Goal: Task Accomplishment & Management: Use online tool/utility

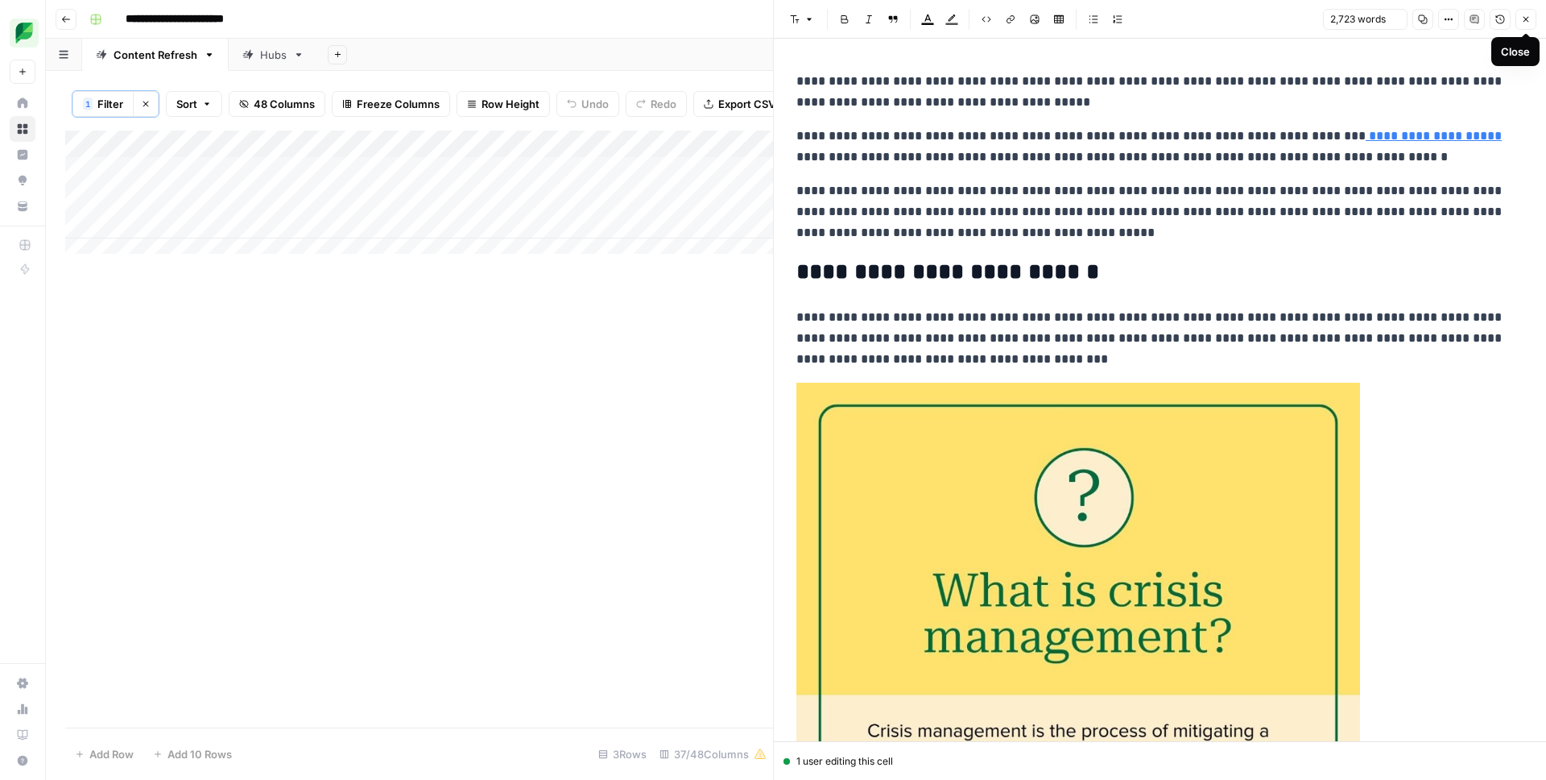
click at [1452, 20] on icon "button" at bounding box center [1449, 19] width 10 height 10
click at [1367, 177] on span "Code" at bounding box center [1400, 171] width 77 height 16
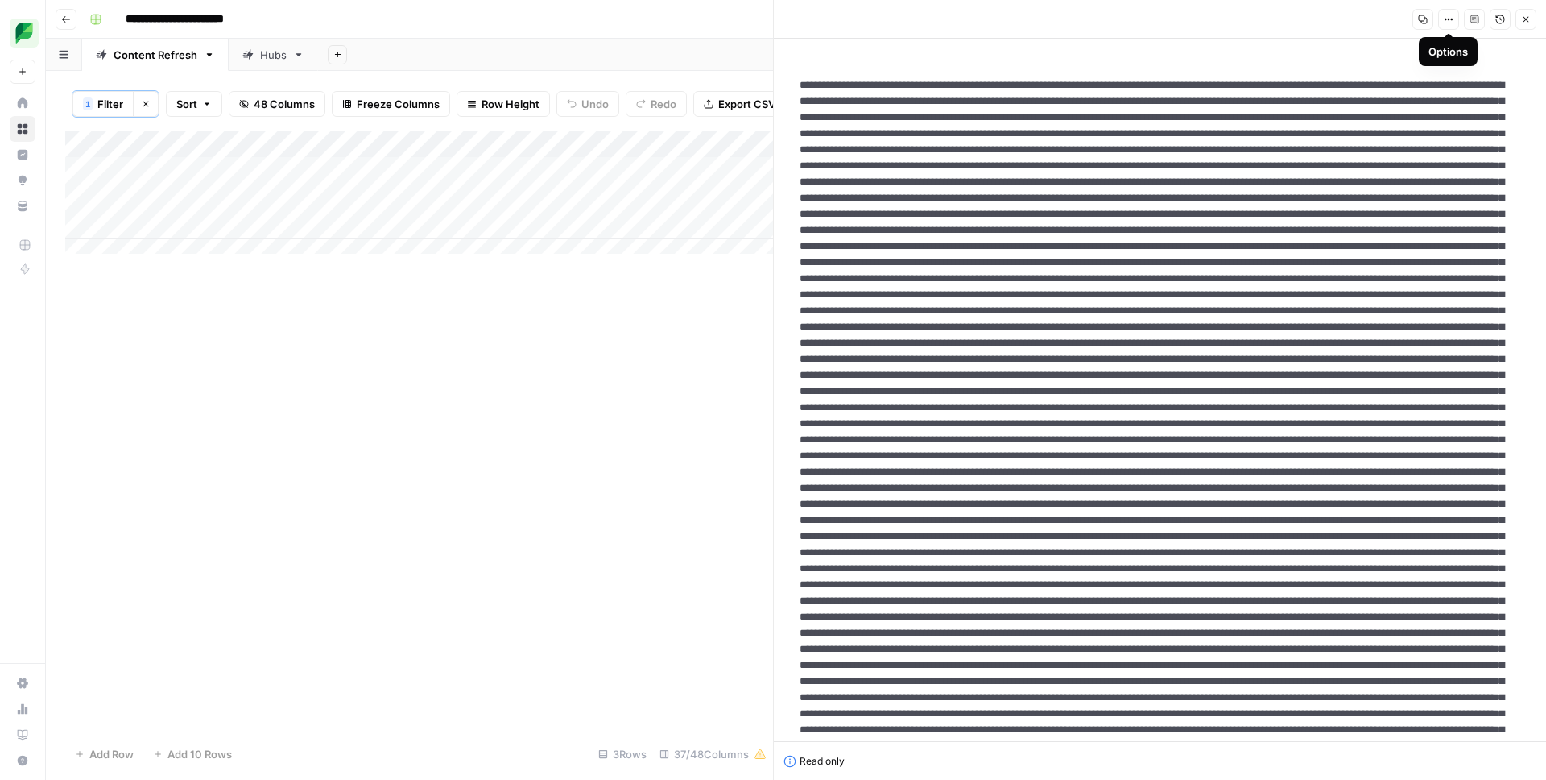
click at [1531, 23] on button "Close" at bounding box center [1526, 19] width 21 height 21
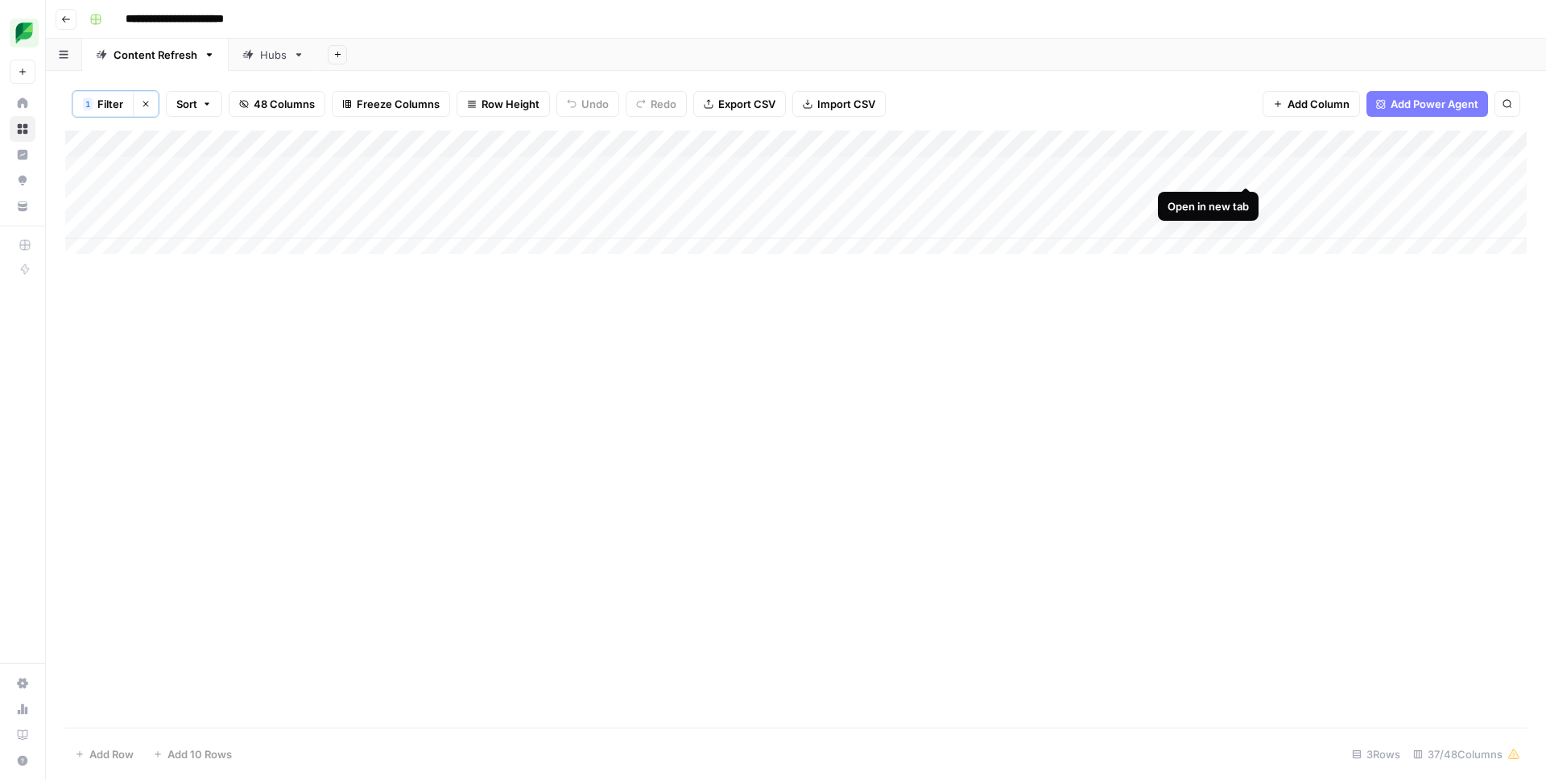
click at [1246, 172] on div "Add Column" at bounding box center [796, 197] width 1462 height 135
click at [585, 167] on div "Add Column" at bounding box center [796, 197] width 1462 height 135
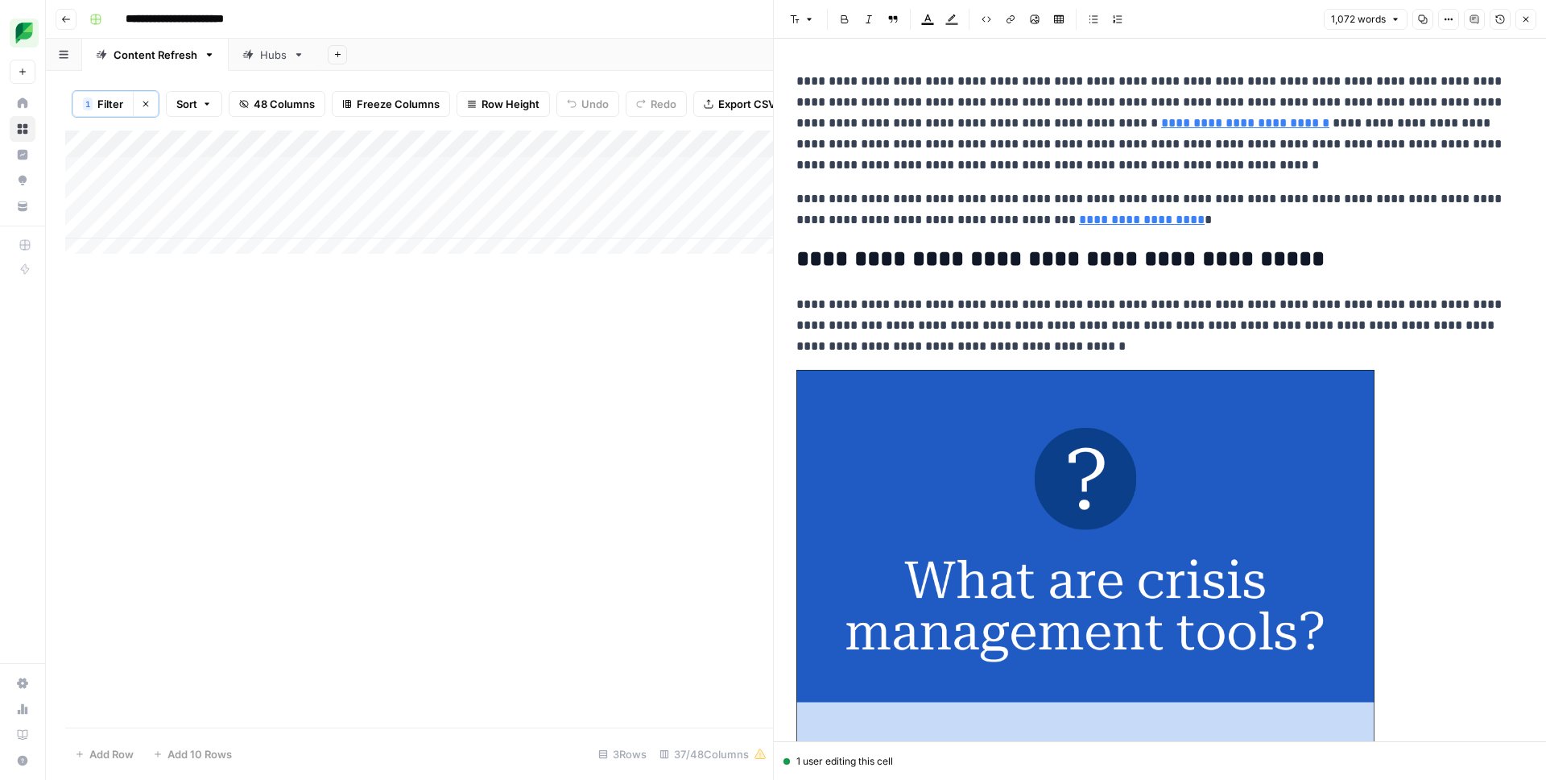
click at [1517, 20] on button "Close" at bounding box center [1526, 19] width 21 height 21
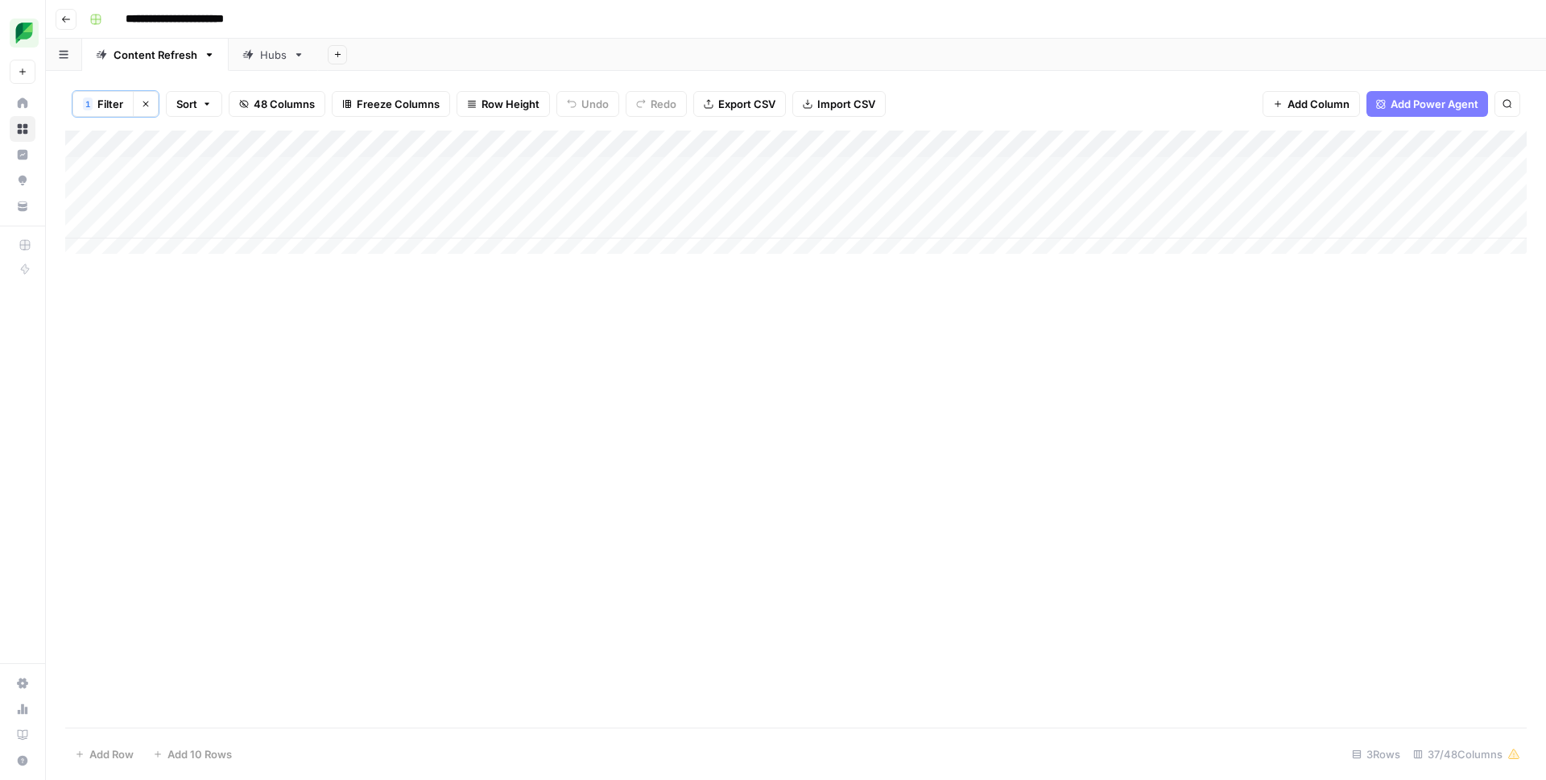
click at [515, 199] on div "Add Column" at bounding box center [796, 197] width 1462 height 135
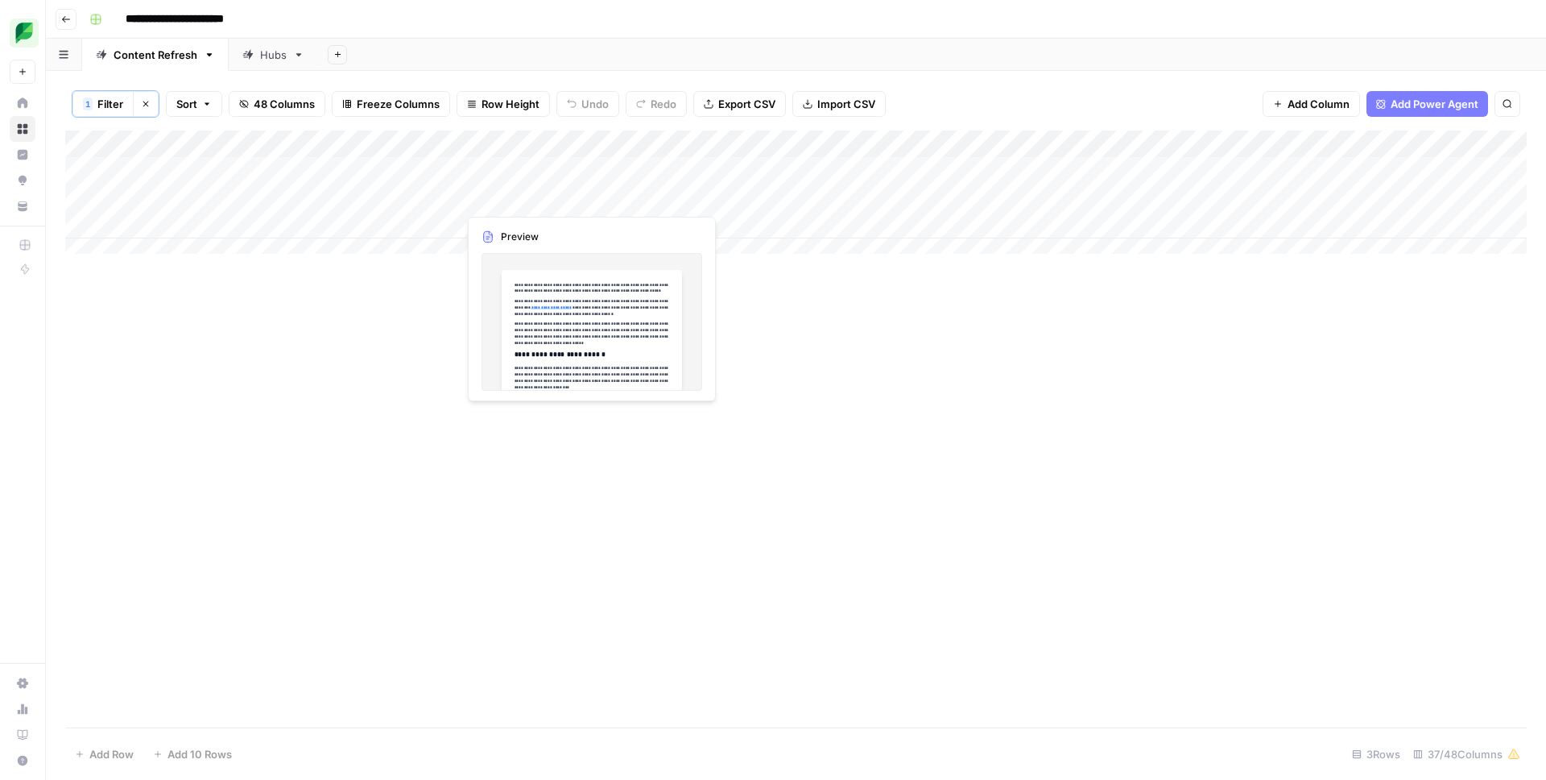
click at [515, 199] on div "Add Column" at bounding box center [796, 197] width 1462 height 135
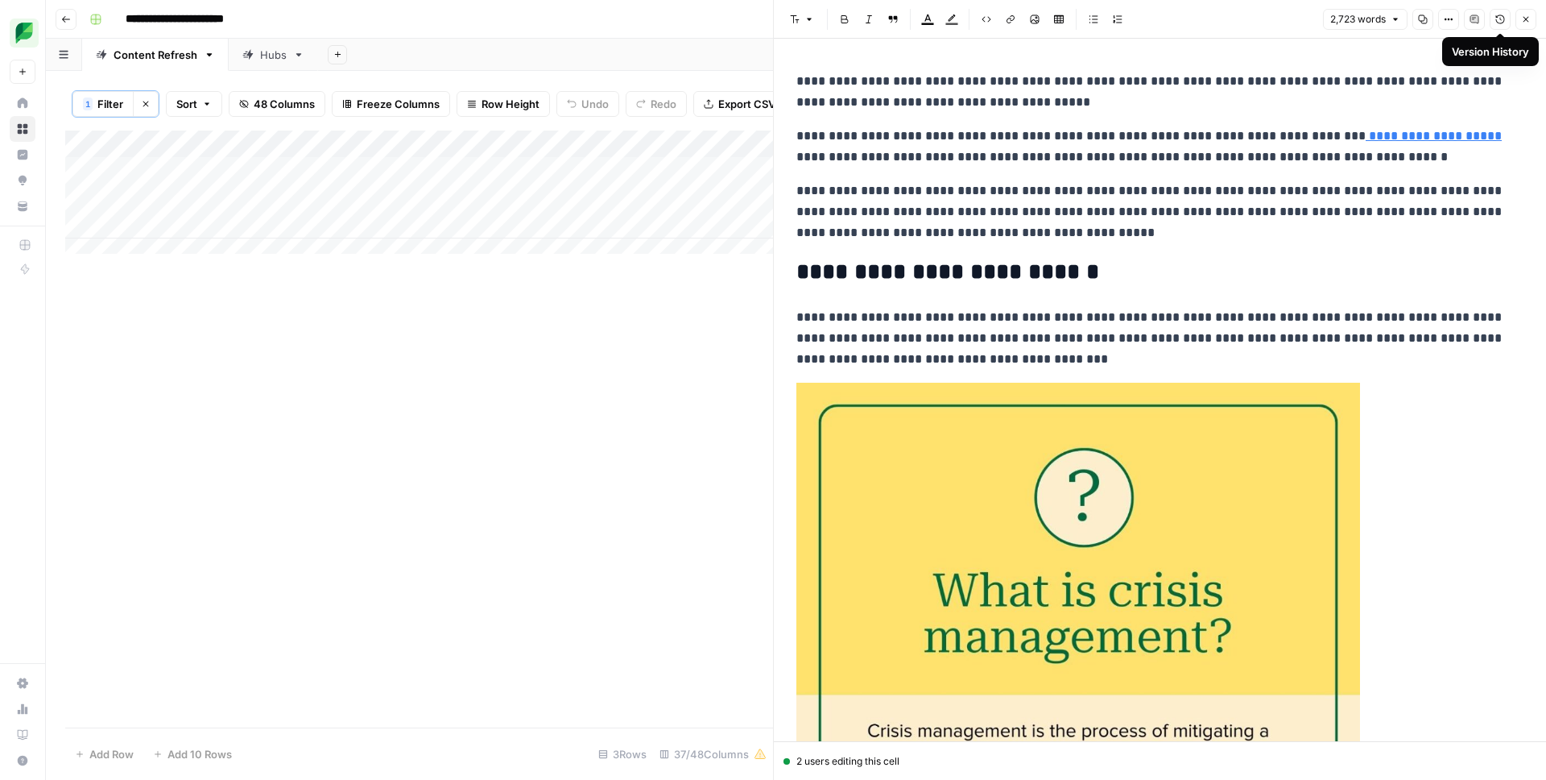
click at [1452, 14] on icon "button" at bounding box center [1449, 19] width 10 height 10
click at [1376, 168] on span "Code" at bounding box center [1400, 171] width 77 height 16
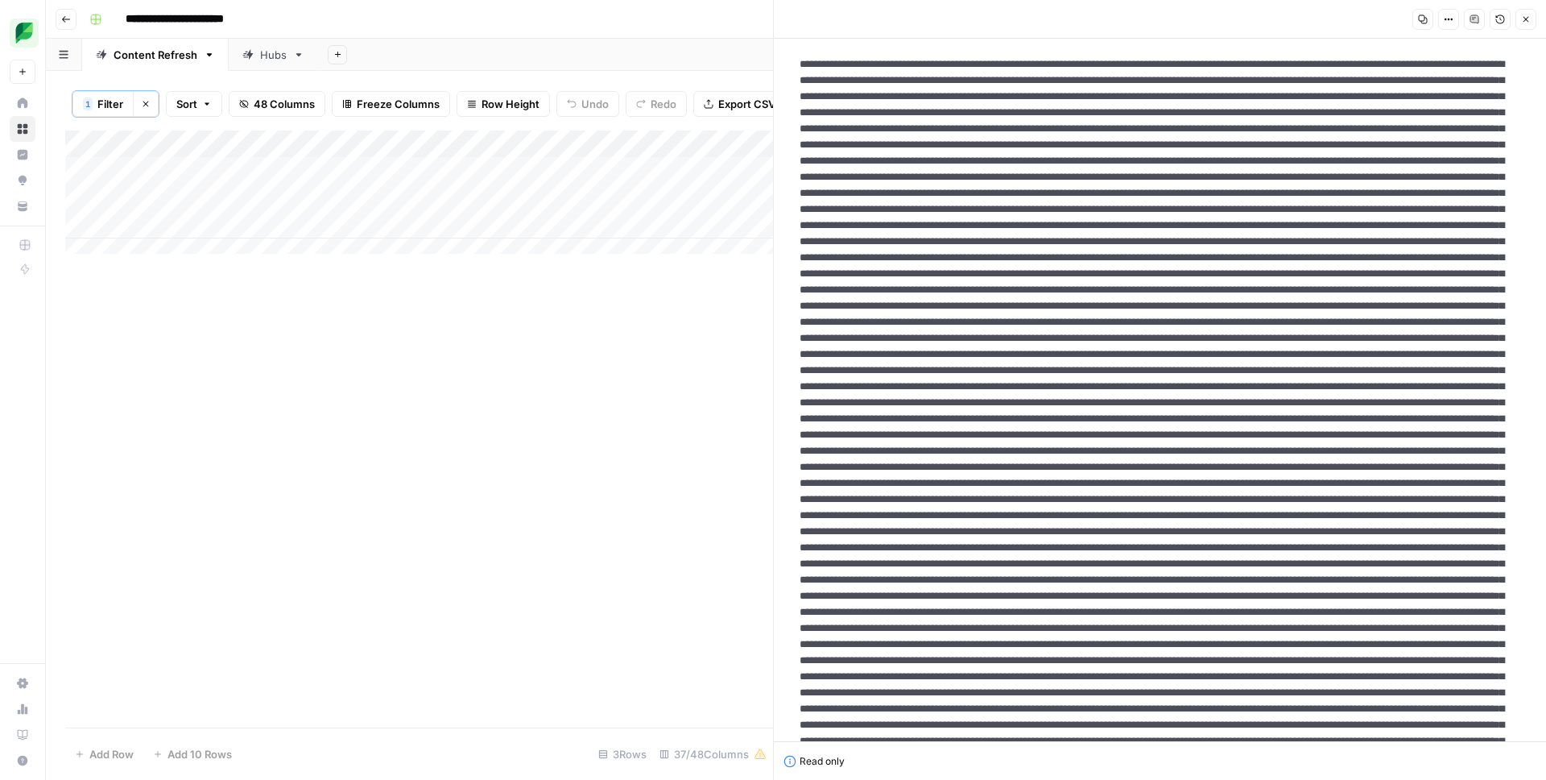
scroll to position [31, 0]
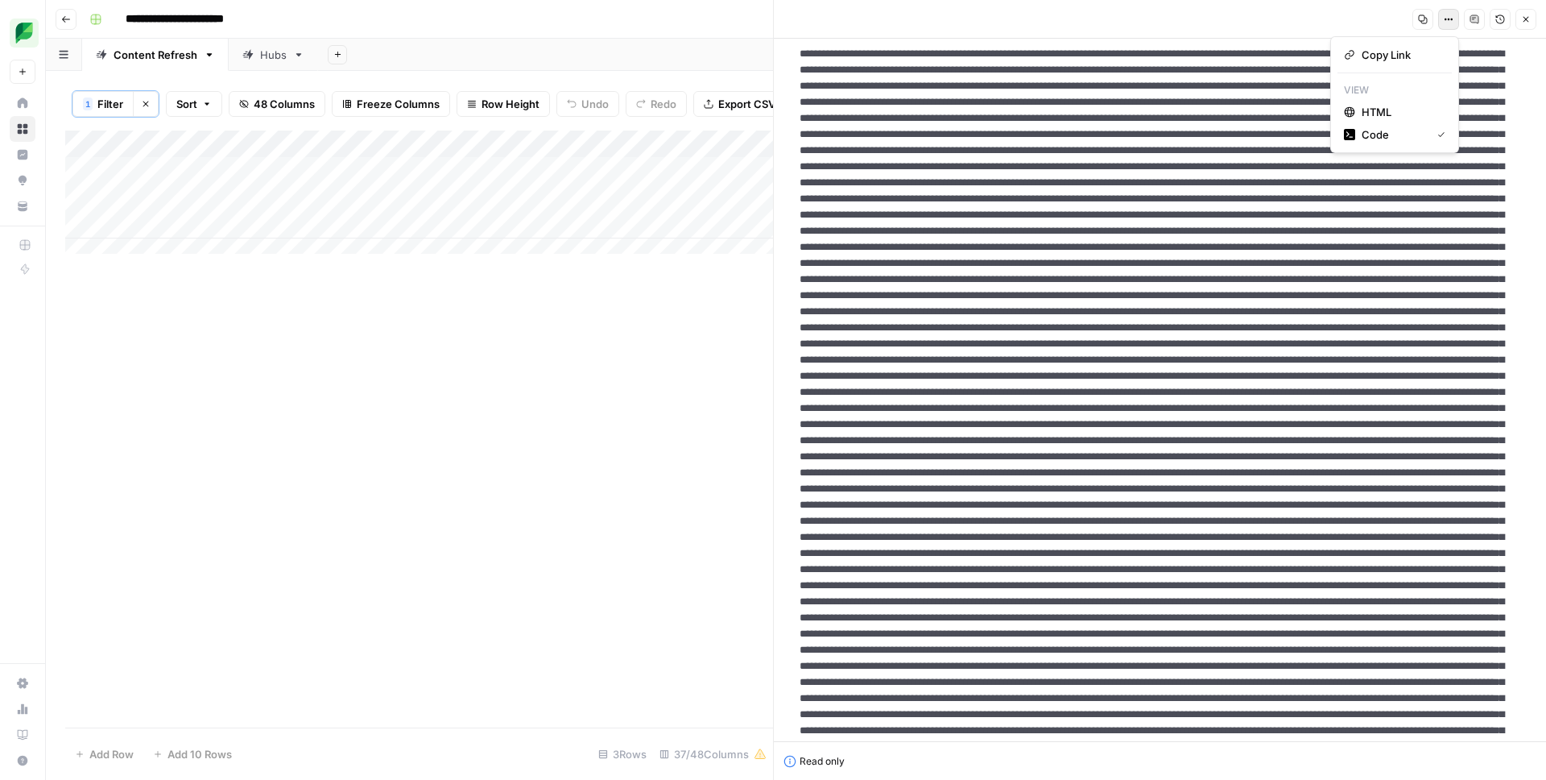
click at [1454, 17] on button "Options" at bounding box center [1448, 19] width 21 height 21
click at [1366, 110] on span "HTML" at bounding box center [1400, 112] width 77 height 16
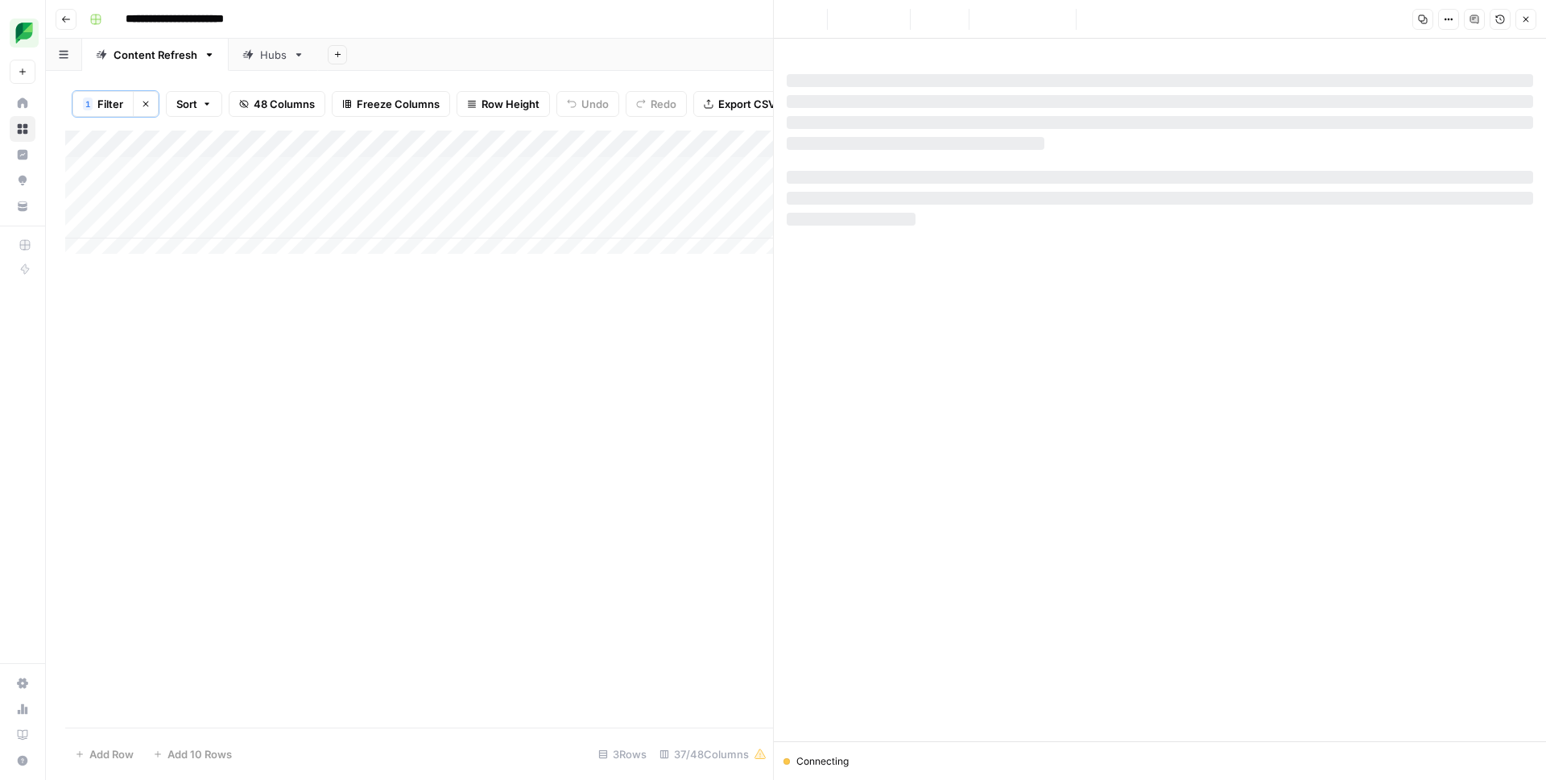
scroll to position [0, 0]
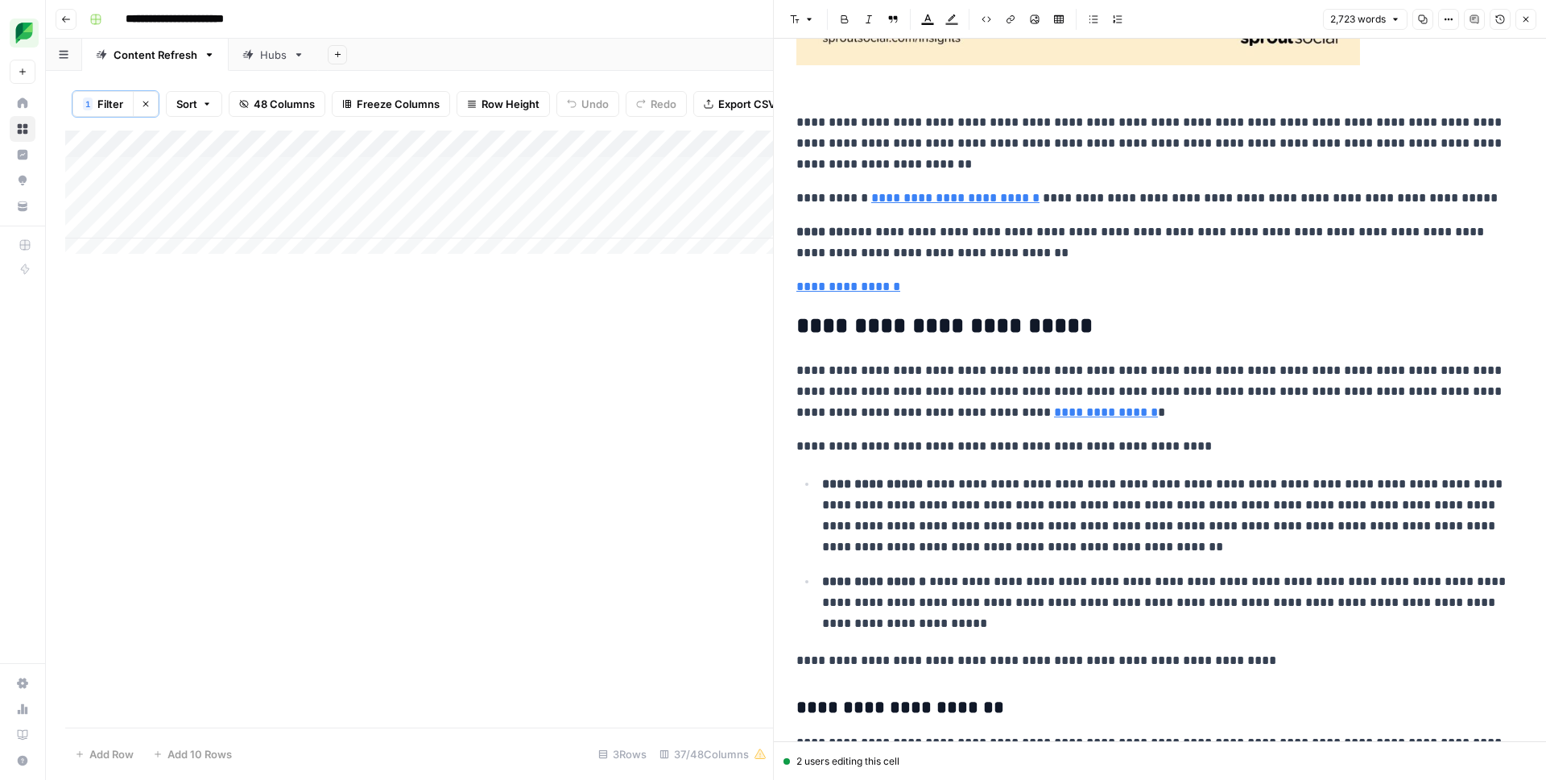
click at [1228, 204] on p "**********" at bounding box center [1153, 198] width 715 height 21
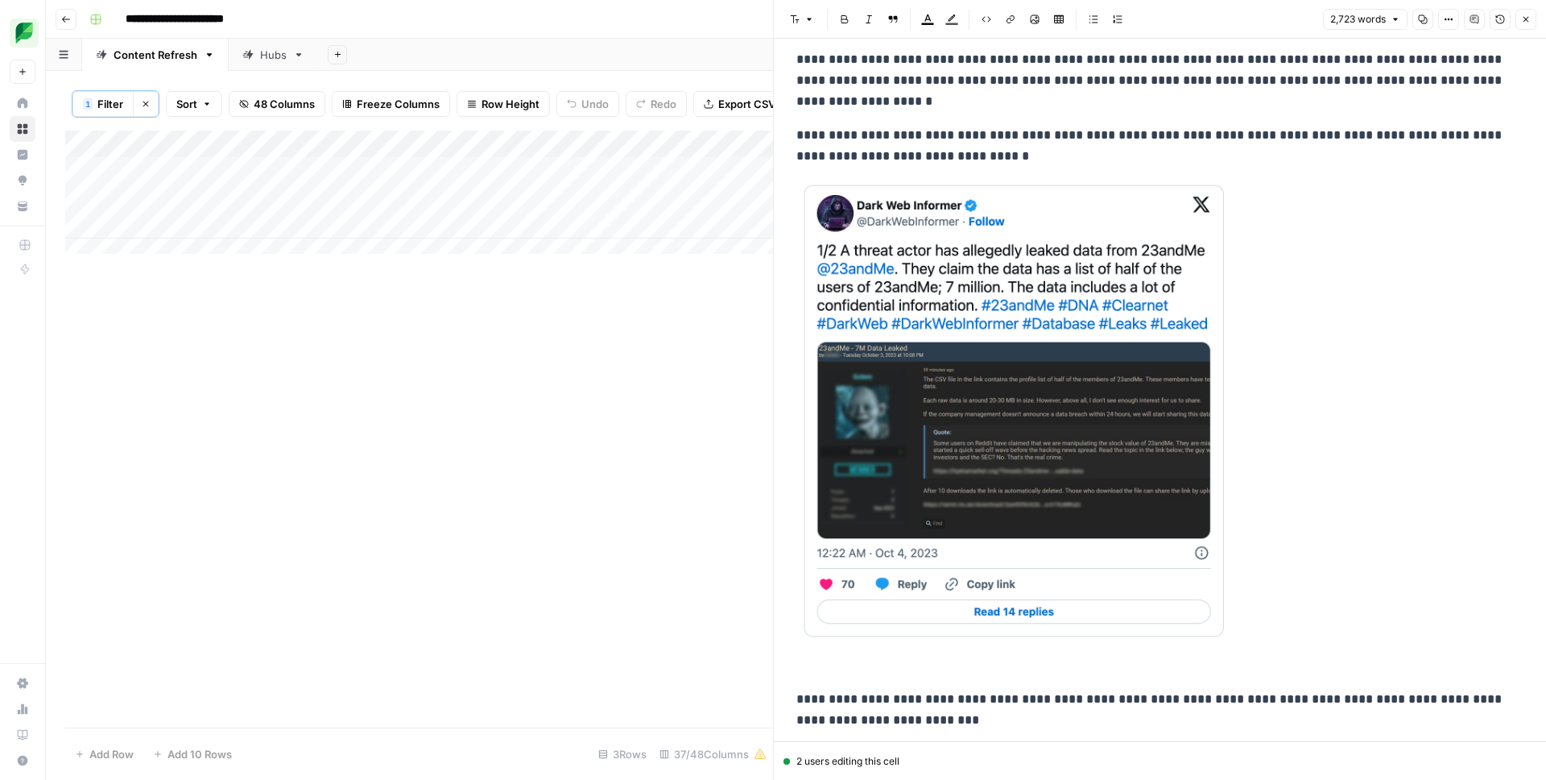
scroll to position [1544, 0]
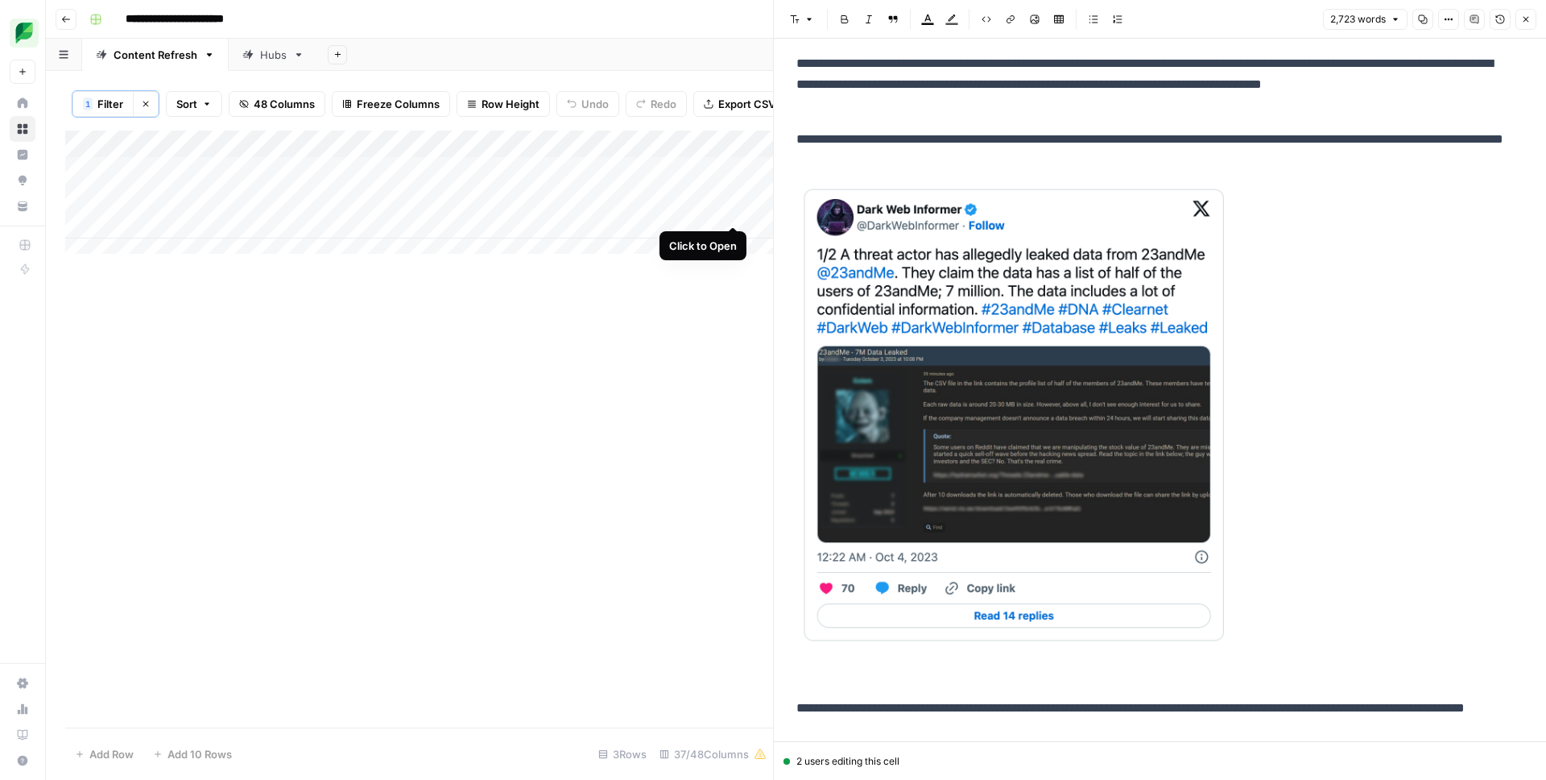
click at [730, 208] on div "Add Column" at bounding box center [419, 197] width 708 height 135
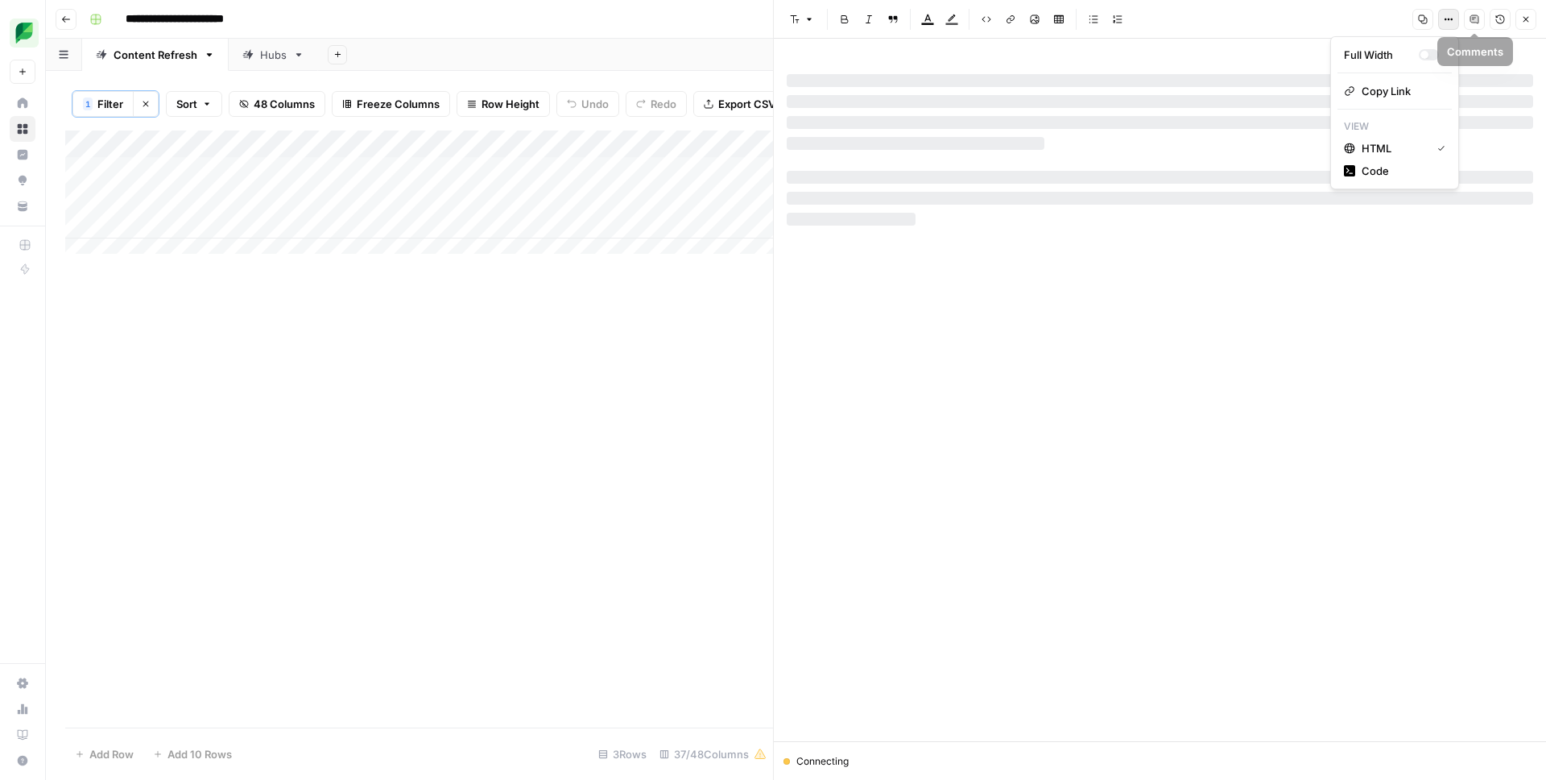
click at [1447, 16] on icon "button" at bounding box center [1449, 19] width 10 height 10
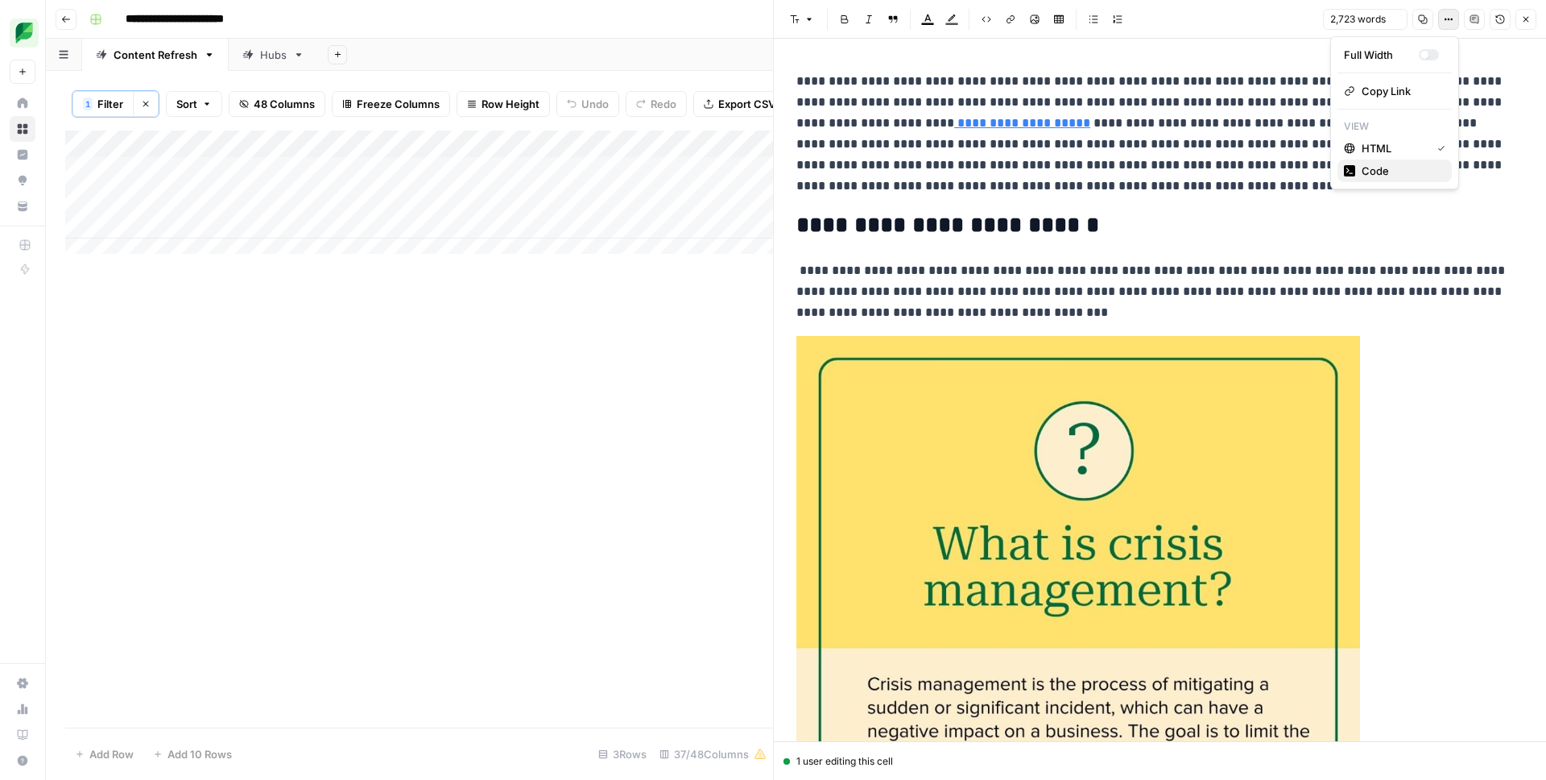
click at [1379, 172] on span "Code" at bounding box center [1400, 171] width 77 height 16
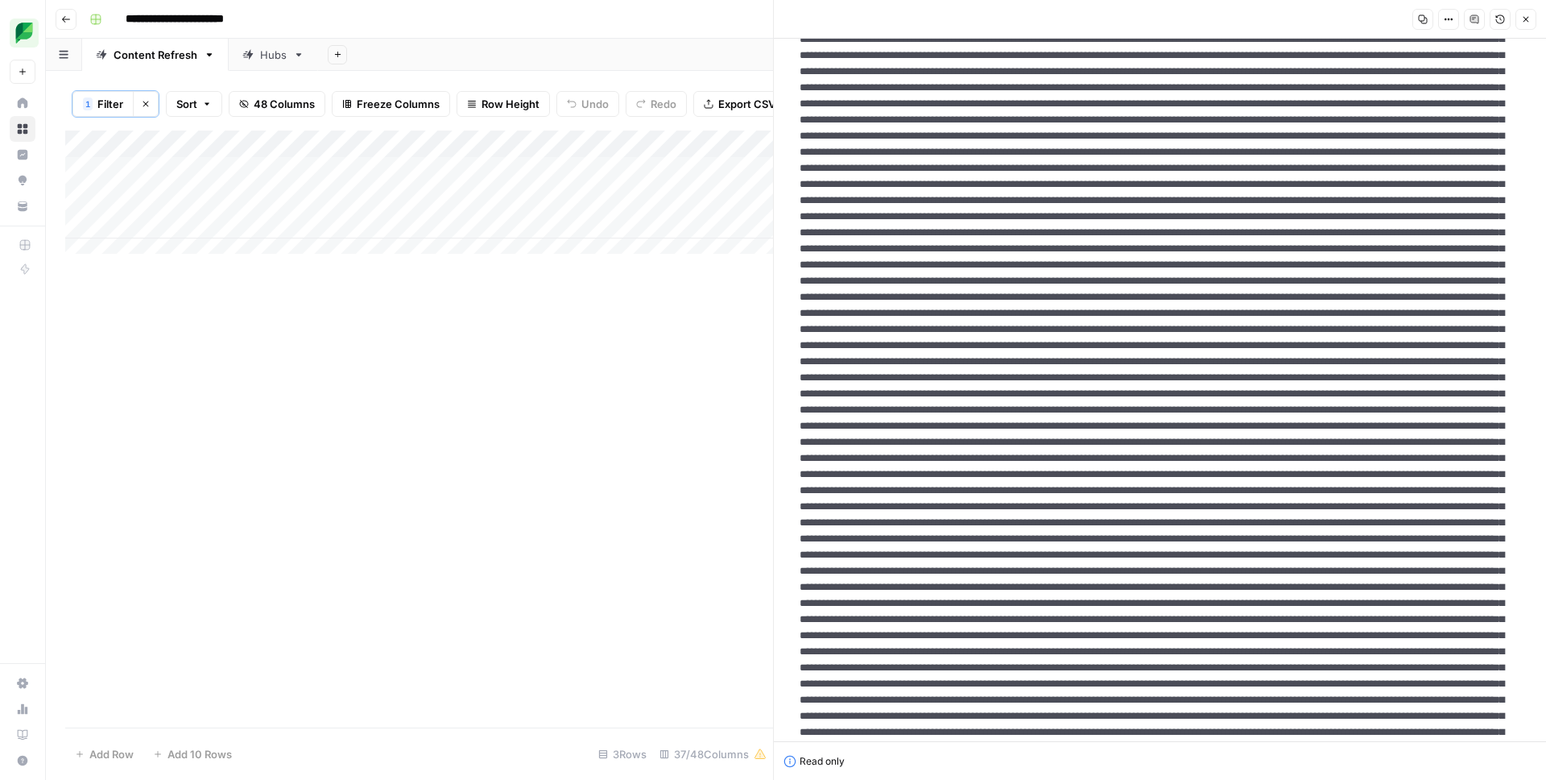
click at [588, 208] on div "Add Column" at bounding box center [419, 197] width 708 height 135
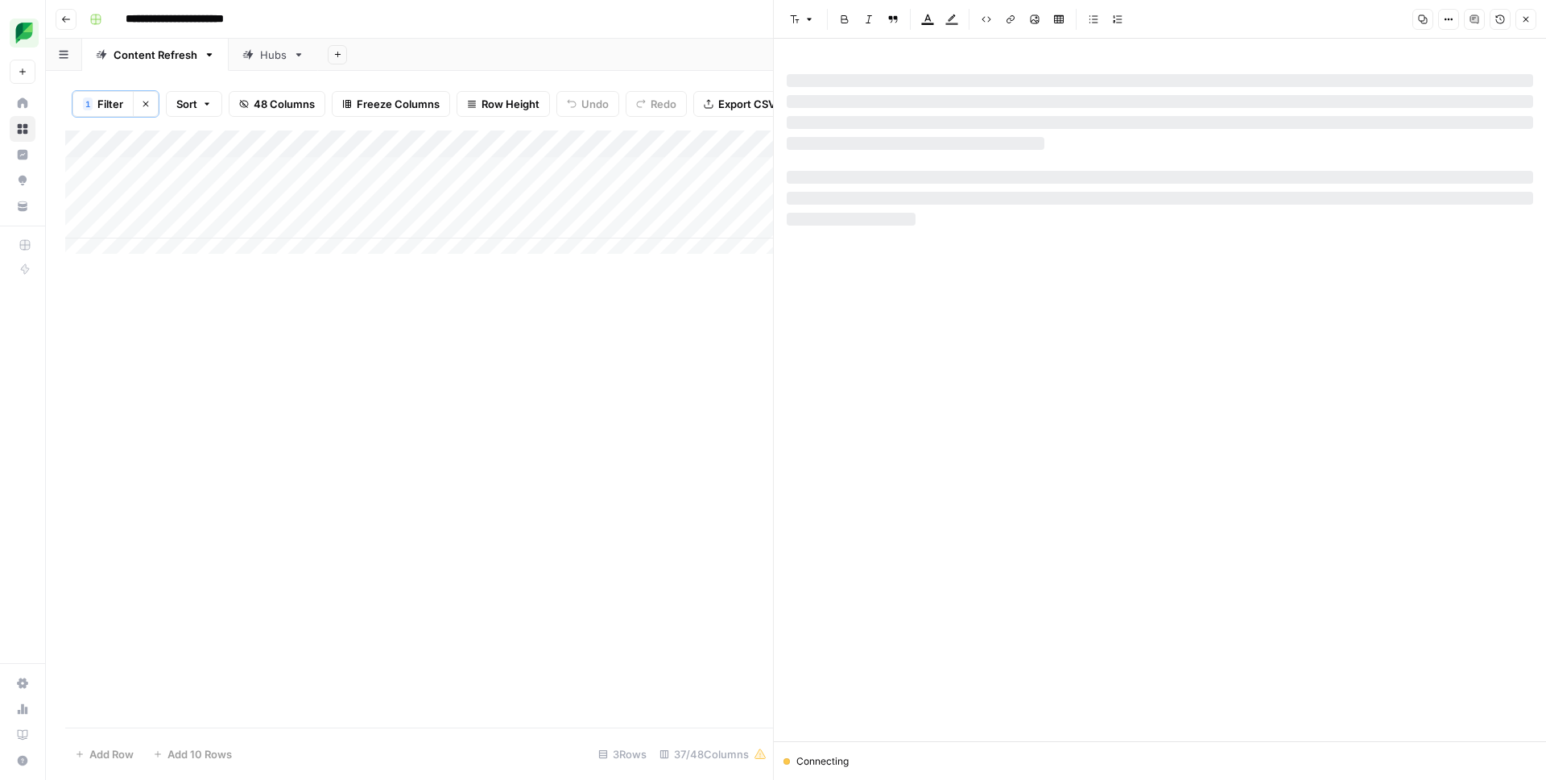
click at [1449, 20] on icon "button" at bounding box center [1449, 19] width 10 height 10
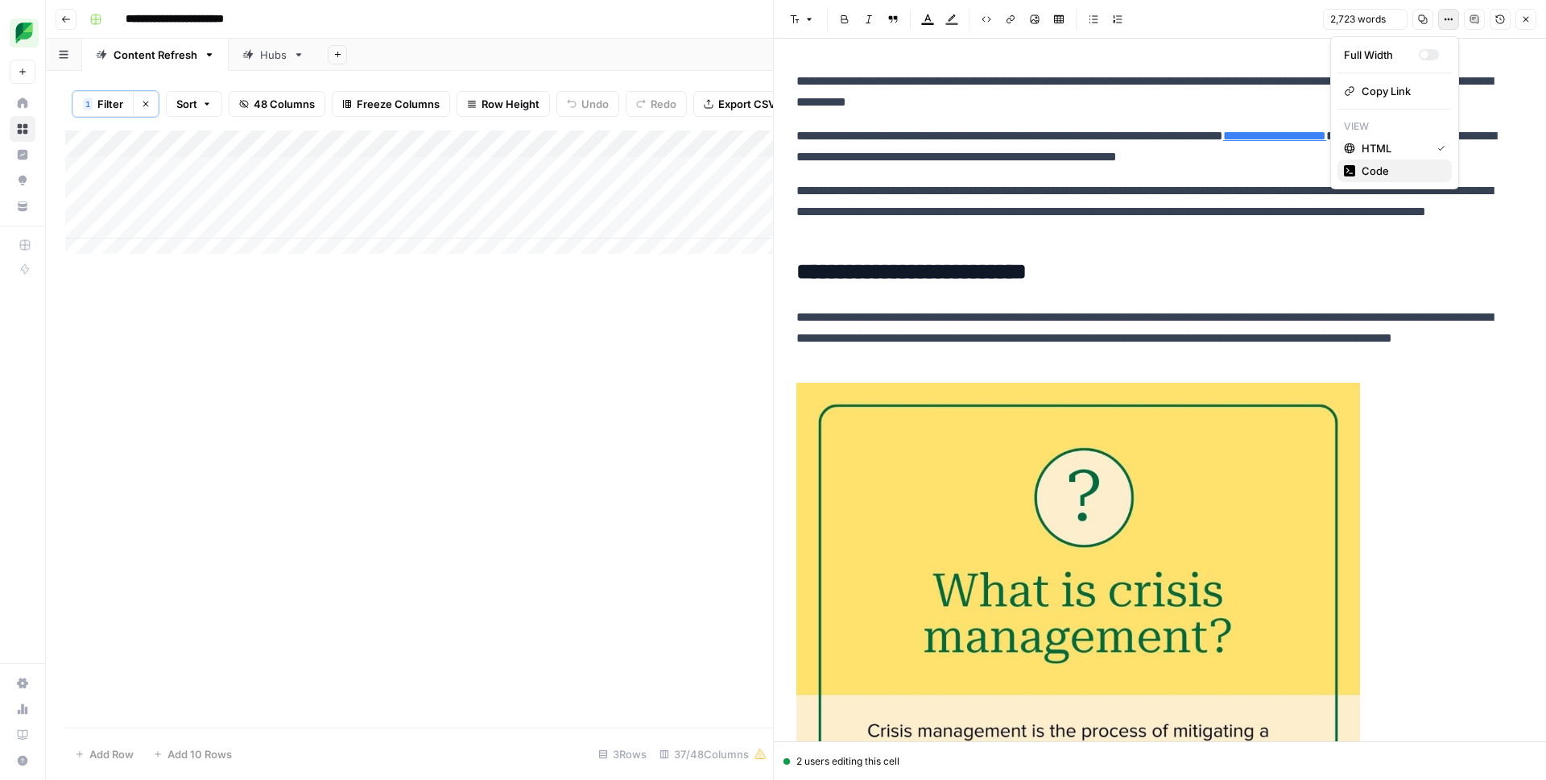
click at [1391, 169] on span "Code" at bounding box center [1400, 171] width 77 height 16
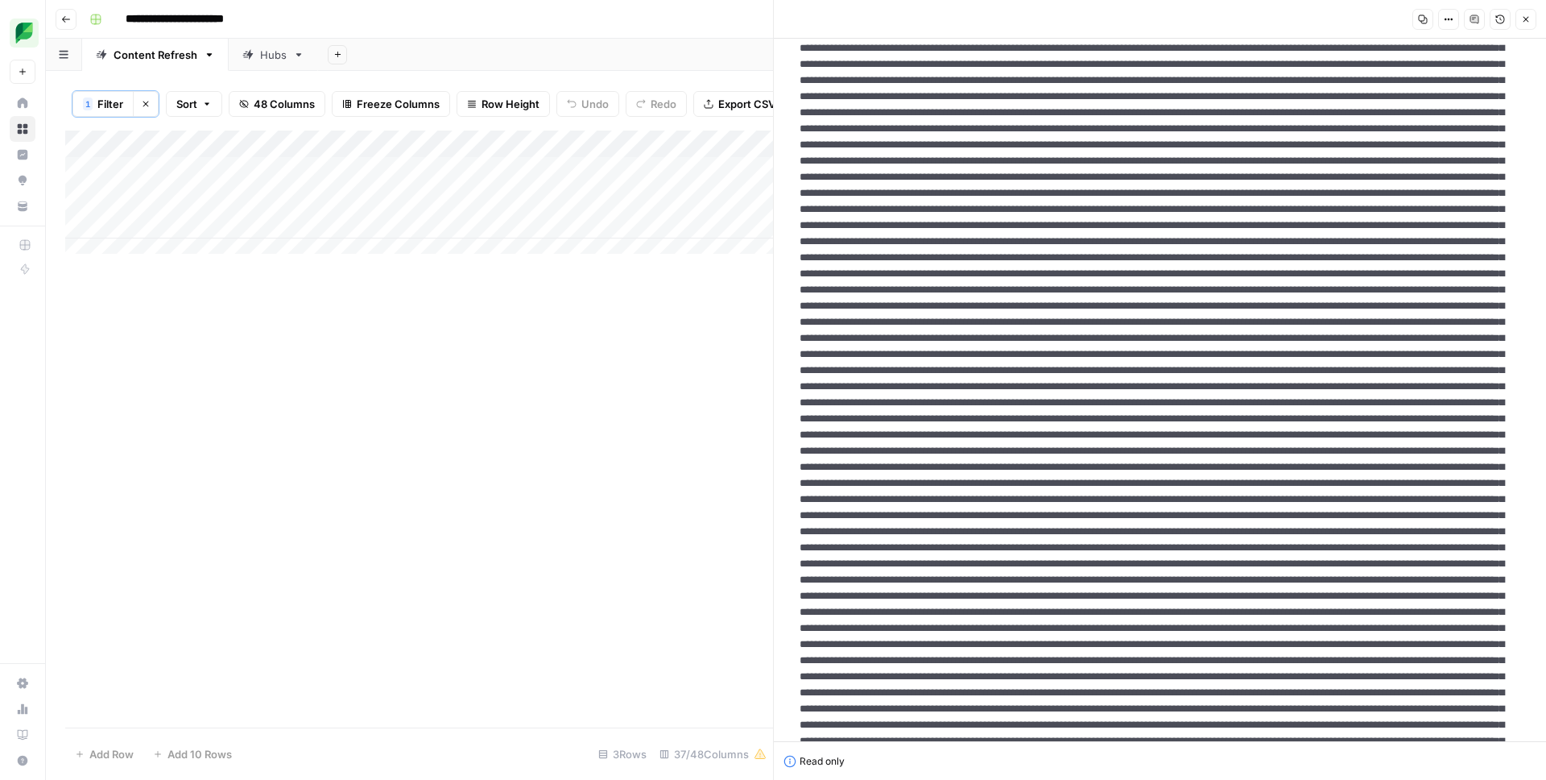
scroll to position [350, 0]
drag, startPoint x: 1097, startPoint y: 271, endPoint x: 1109, endPoint y: 265, distance: 13.7
click at [1443, 26] on button "Options" at bounding box center [1448, 19] width 21 height 21
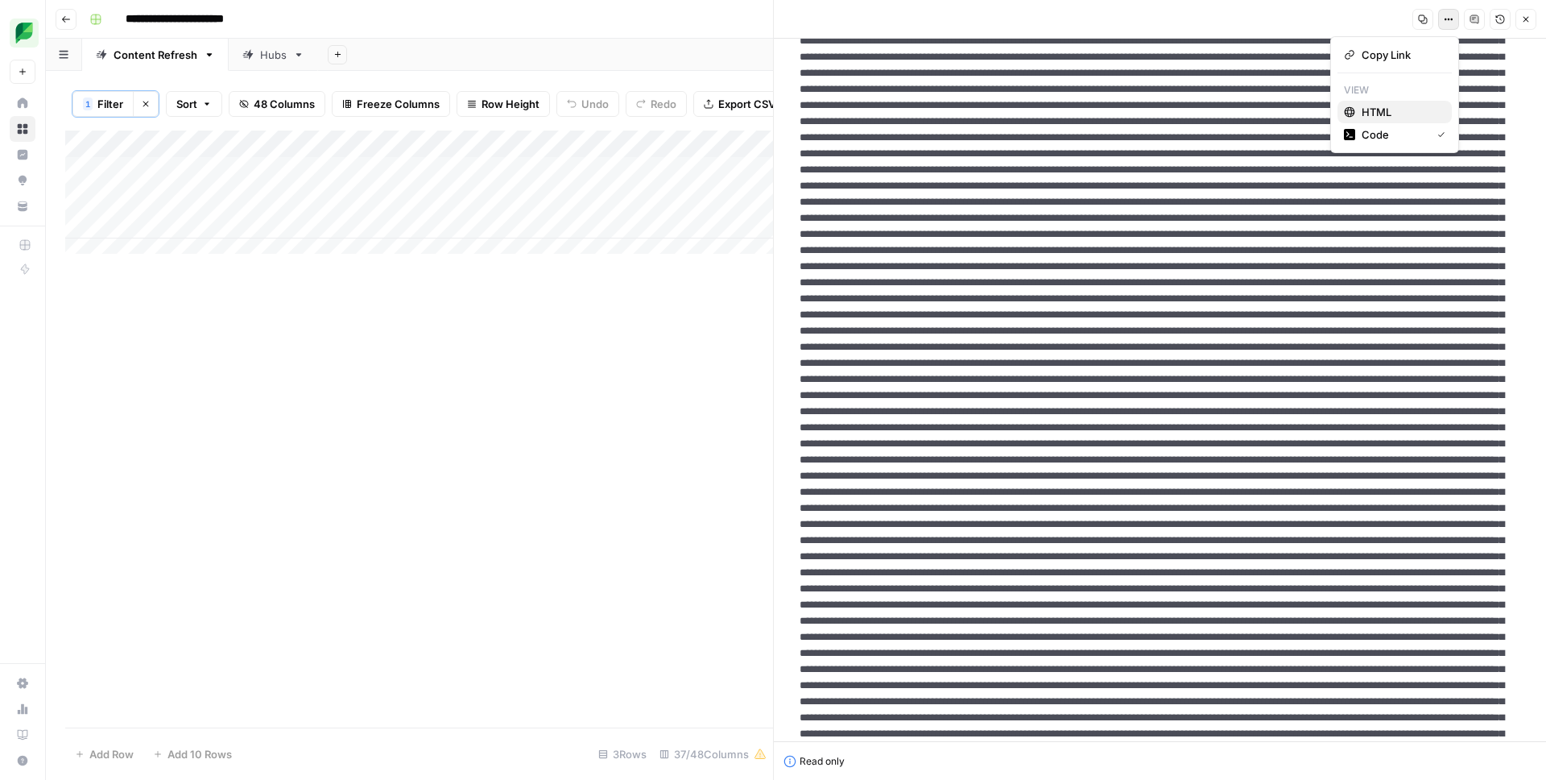
click at [1382, 114] on span "HTML" at bounding box center [1400, 112] width 77 height 16
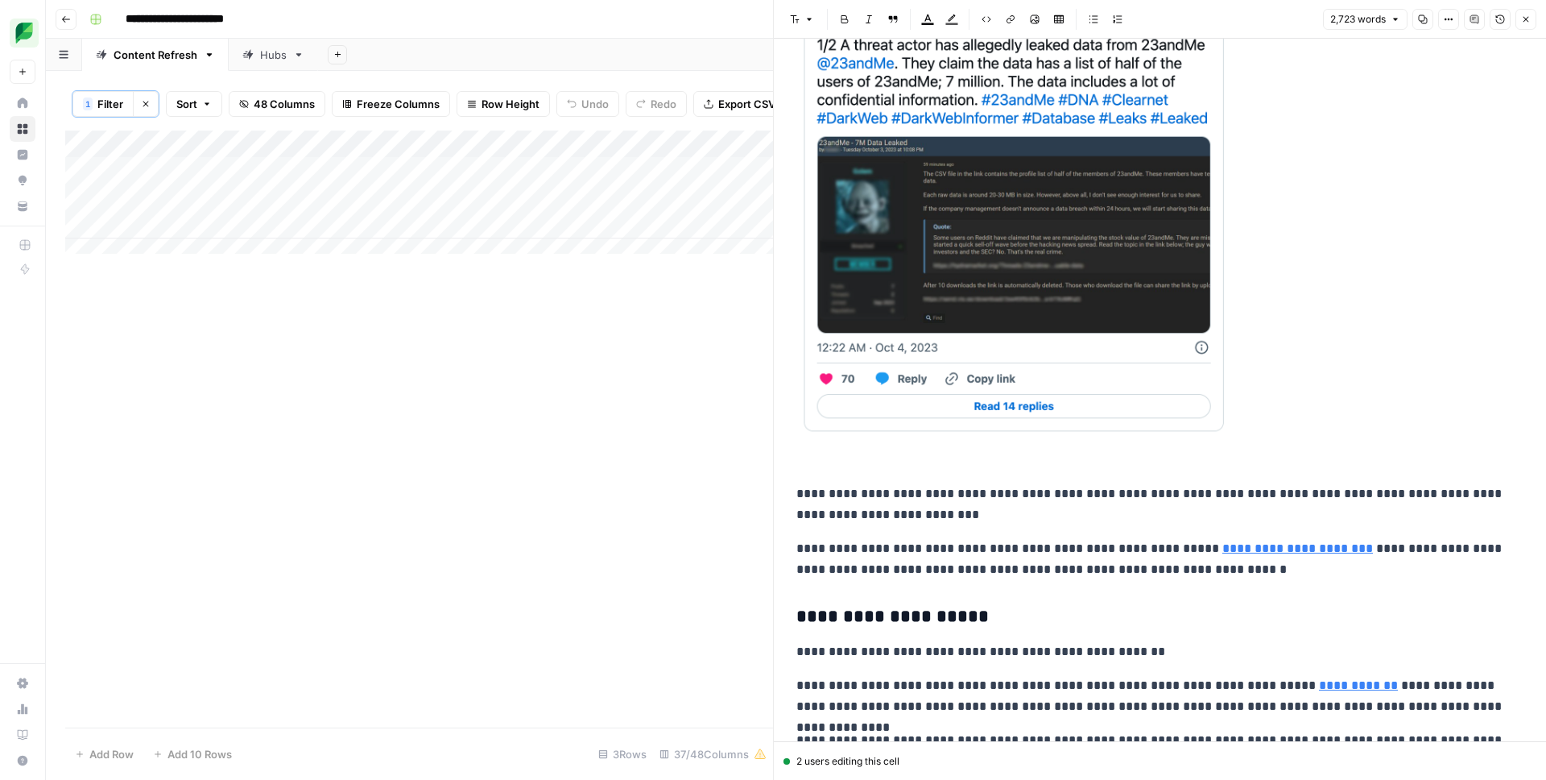
scroll to position [1656, 0]
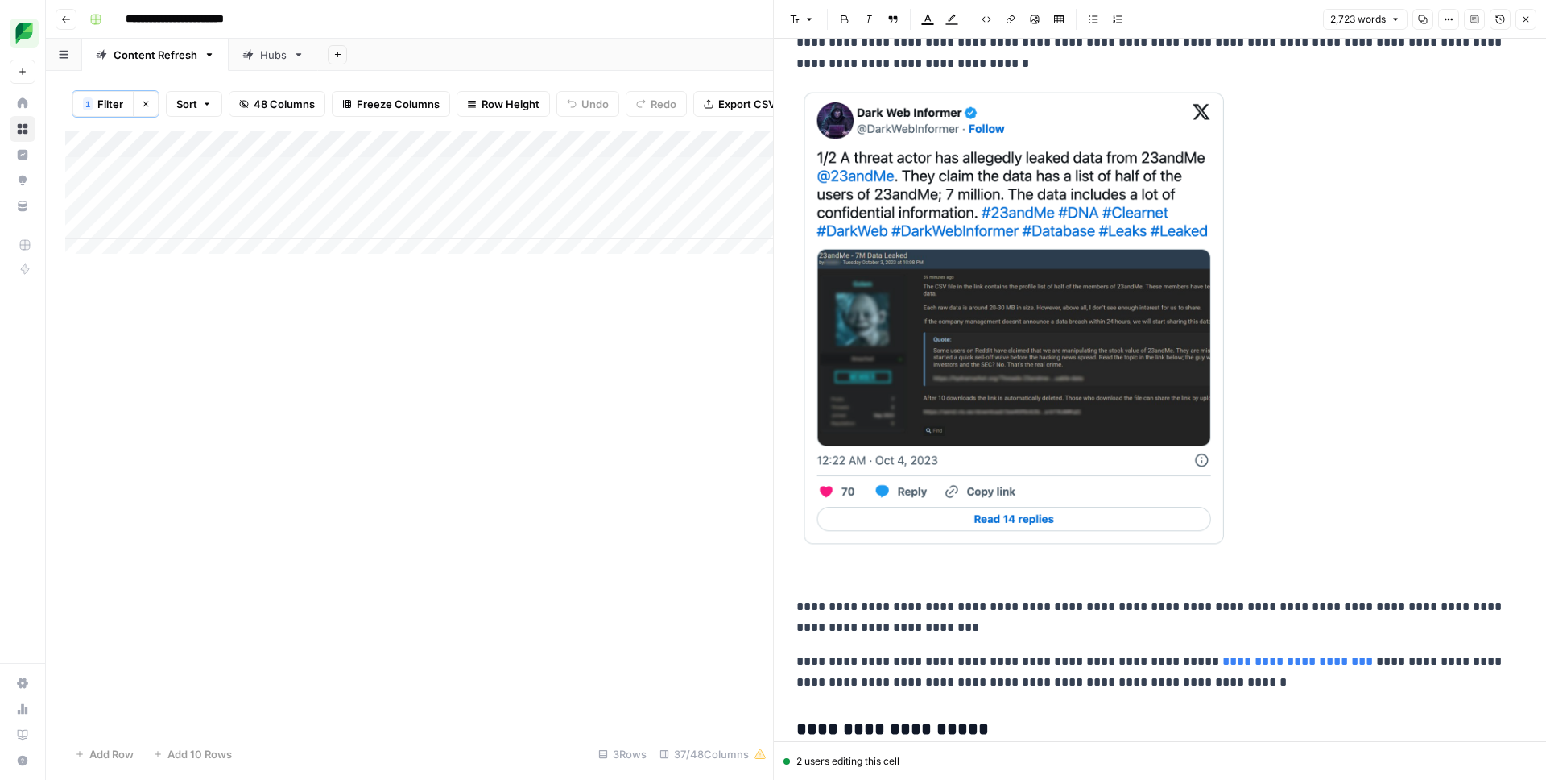
click at [996, 335] on img at bounding box center [1015, 318] width 439 height 462
click at [1307, 281] on p at bounding box center [1159, 335] width 727 height 496
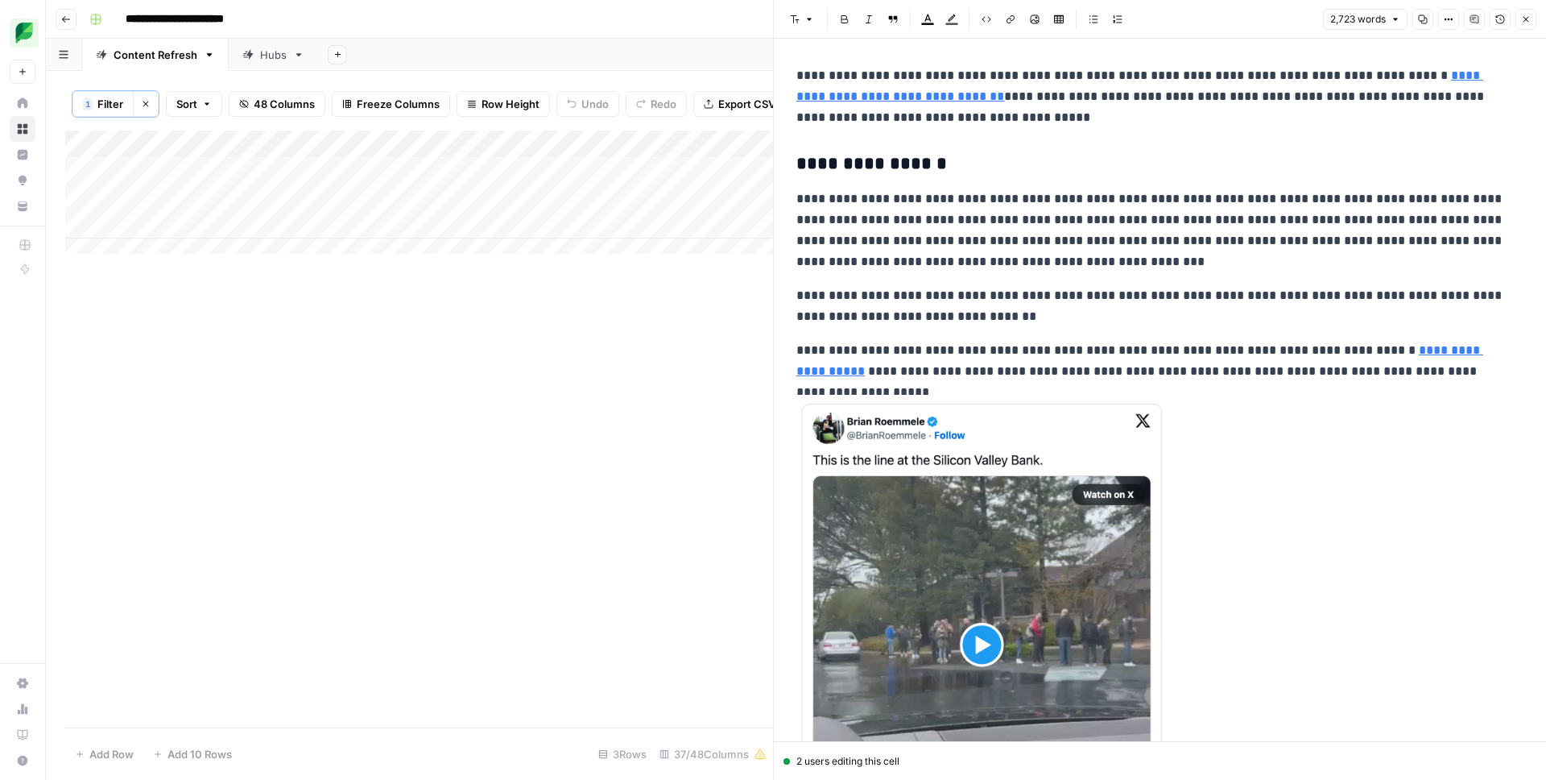
scroll to position [3577, 0]
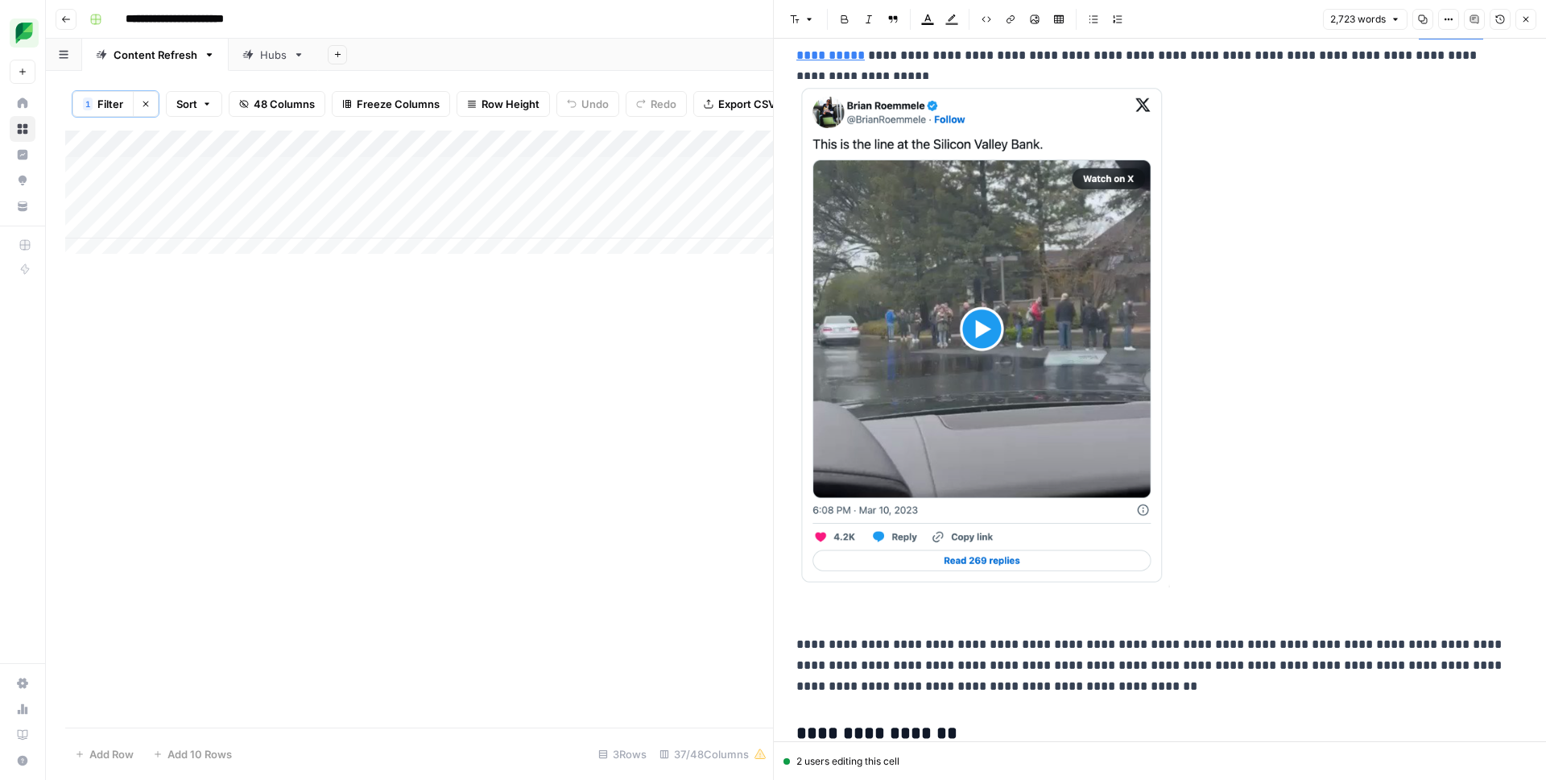
click at [991, 321] on img at bounding box center [983, 333] width 374 height 508
click at [1004, 97] on img at bounding box center [983, 333] width 374 height 508
click at [1310, 233] on p at bounding box center [1159, 350] width 727 height 542
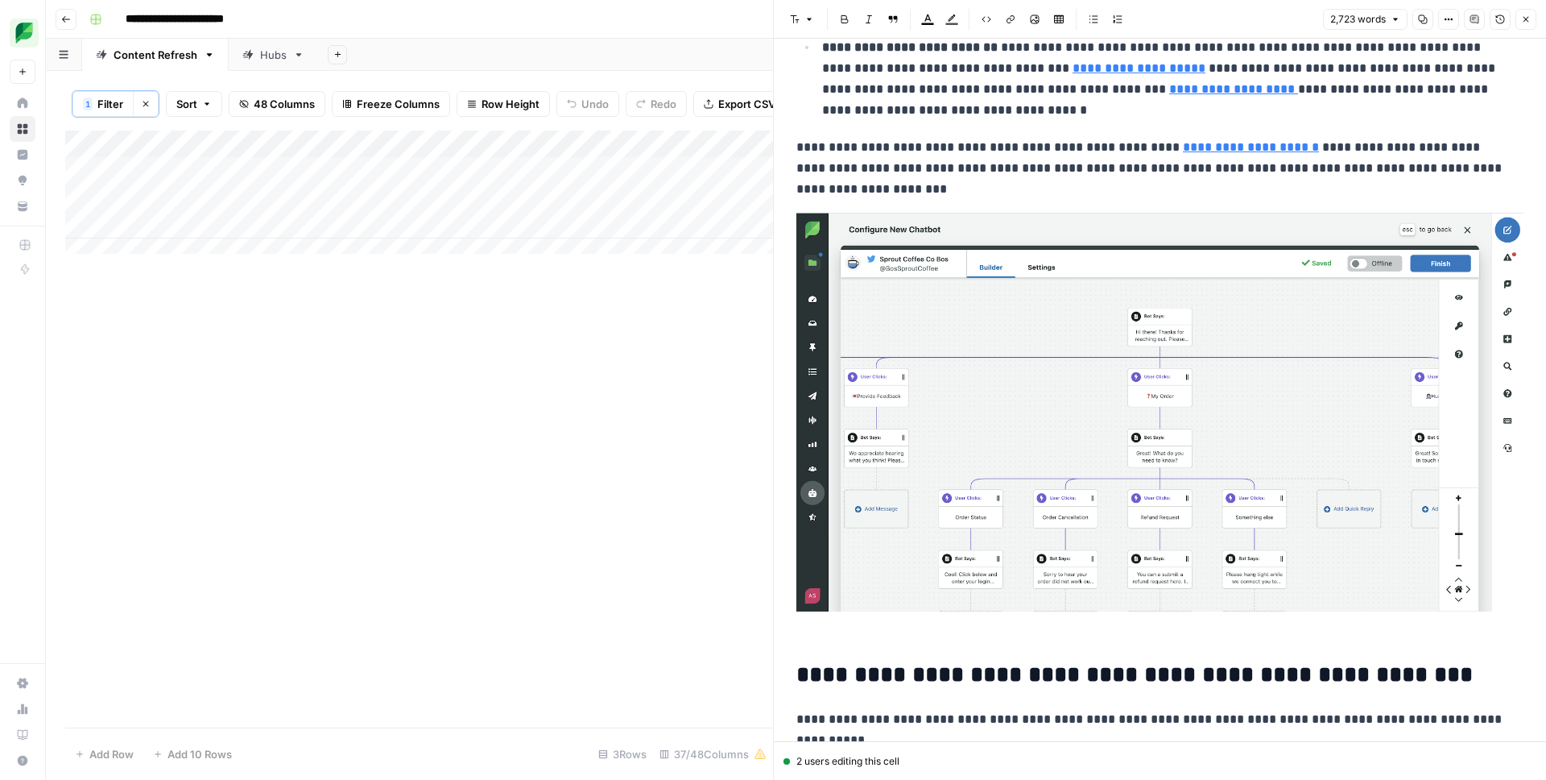
scroll to position [10369, 0]
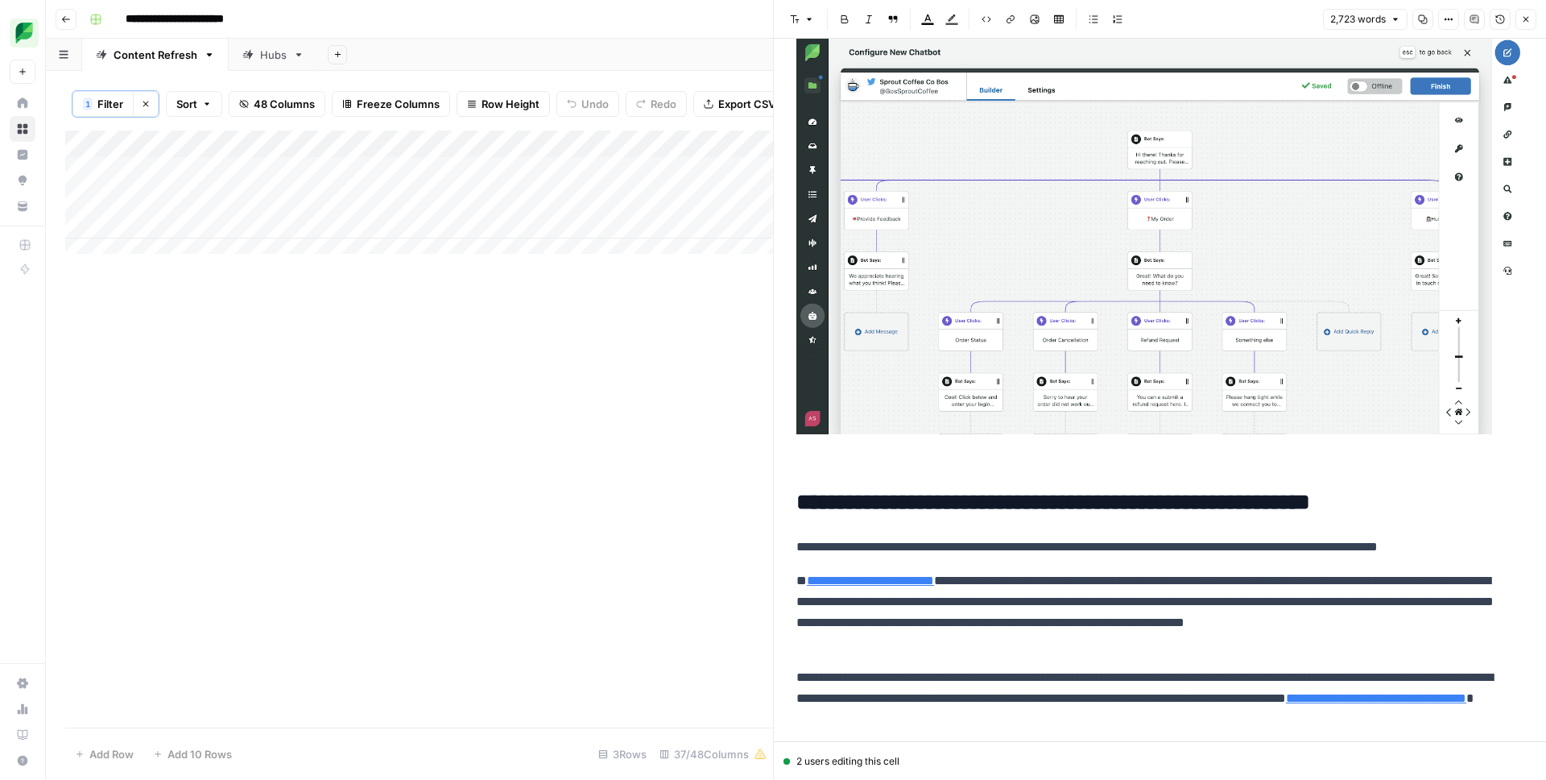
click at [729, 209] on div "Add Column" at bounding box center [419, 197] width 708 height 135
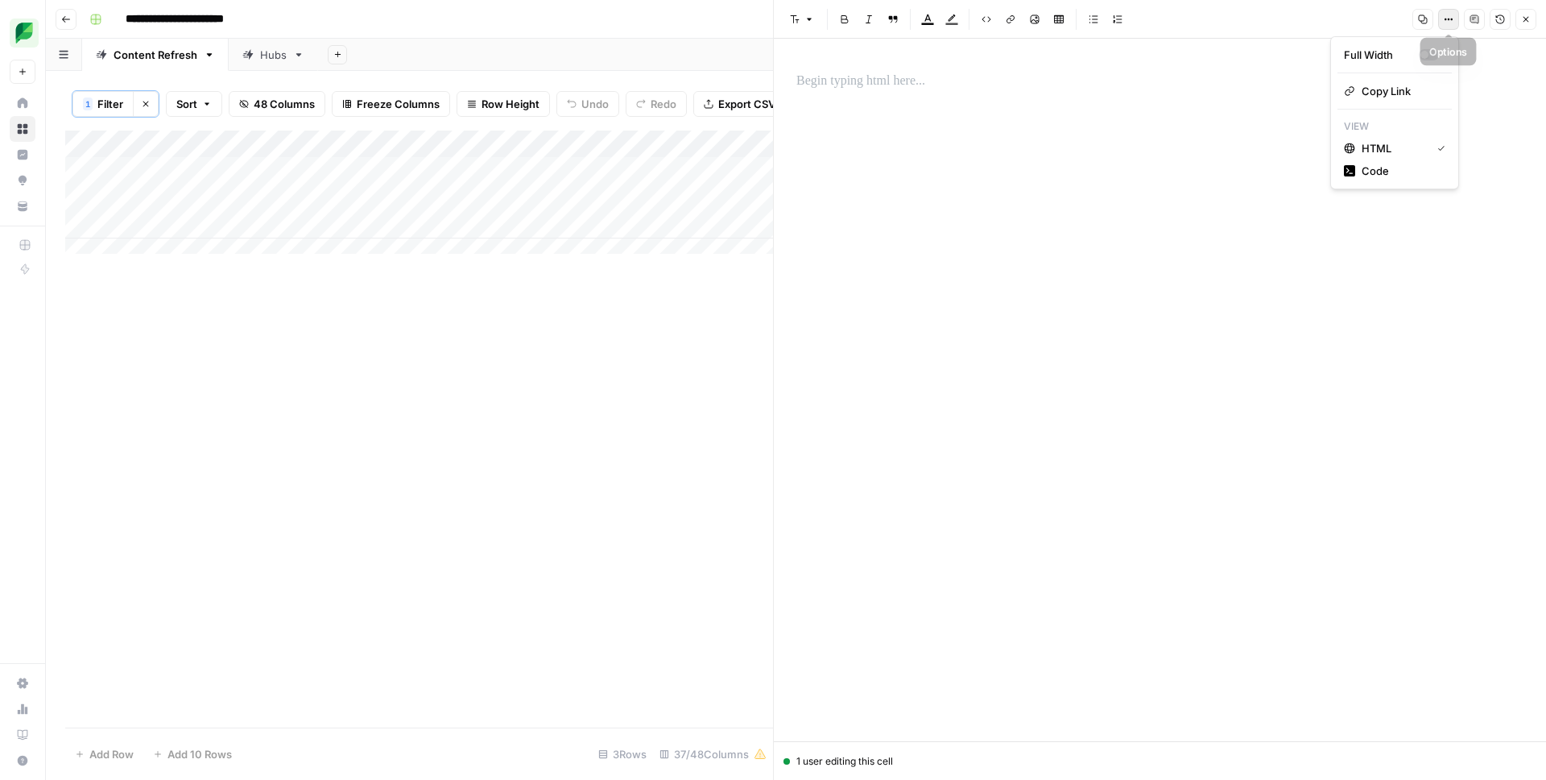
click at [1456, 18] on button "Options" at bounding box center [1448, 19] width 21 height 21
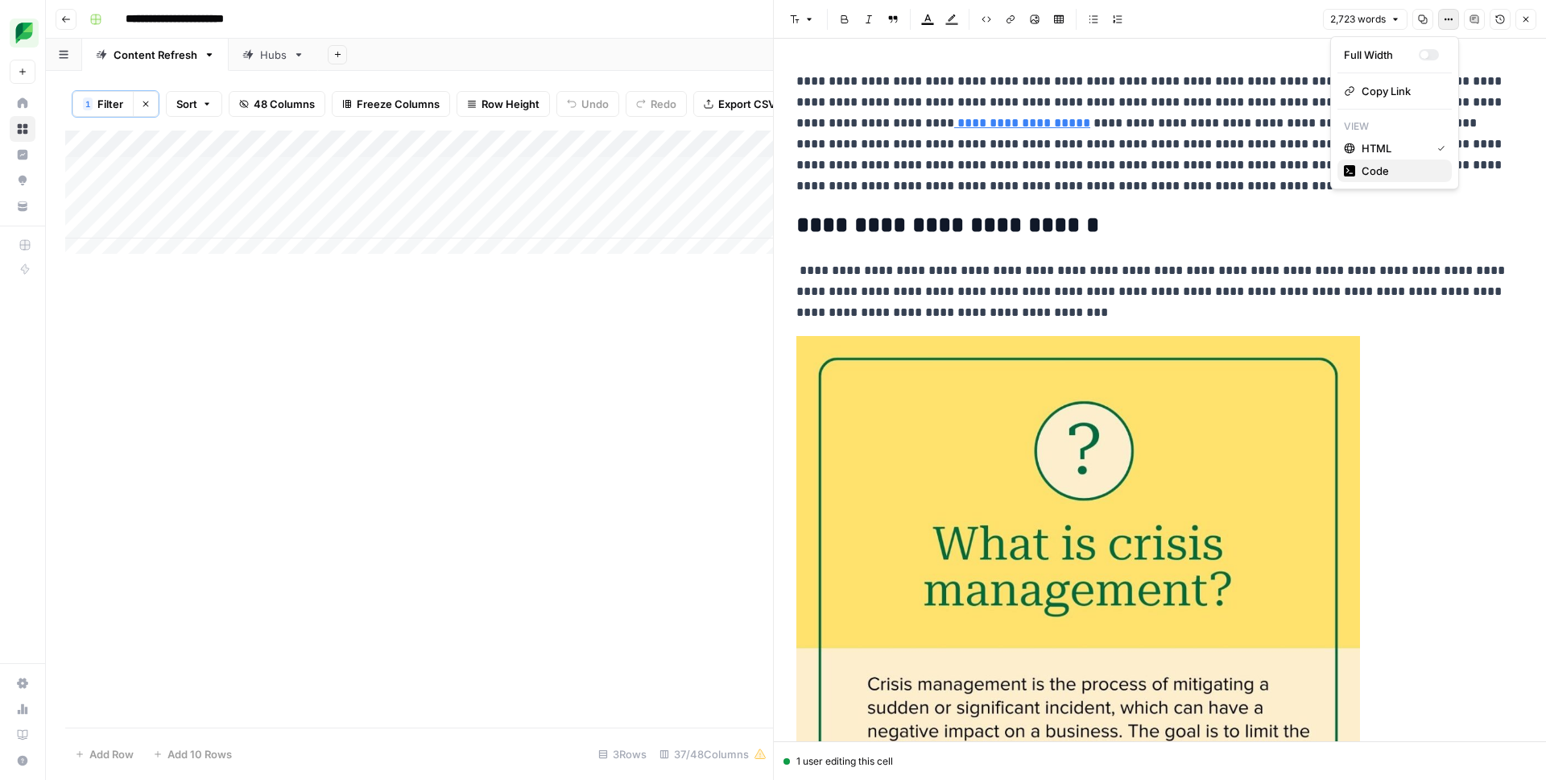
click at [1375, 176] on span "Code" at bounding box center [1400, 171] width 77 height 16
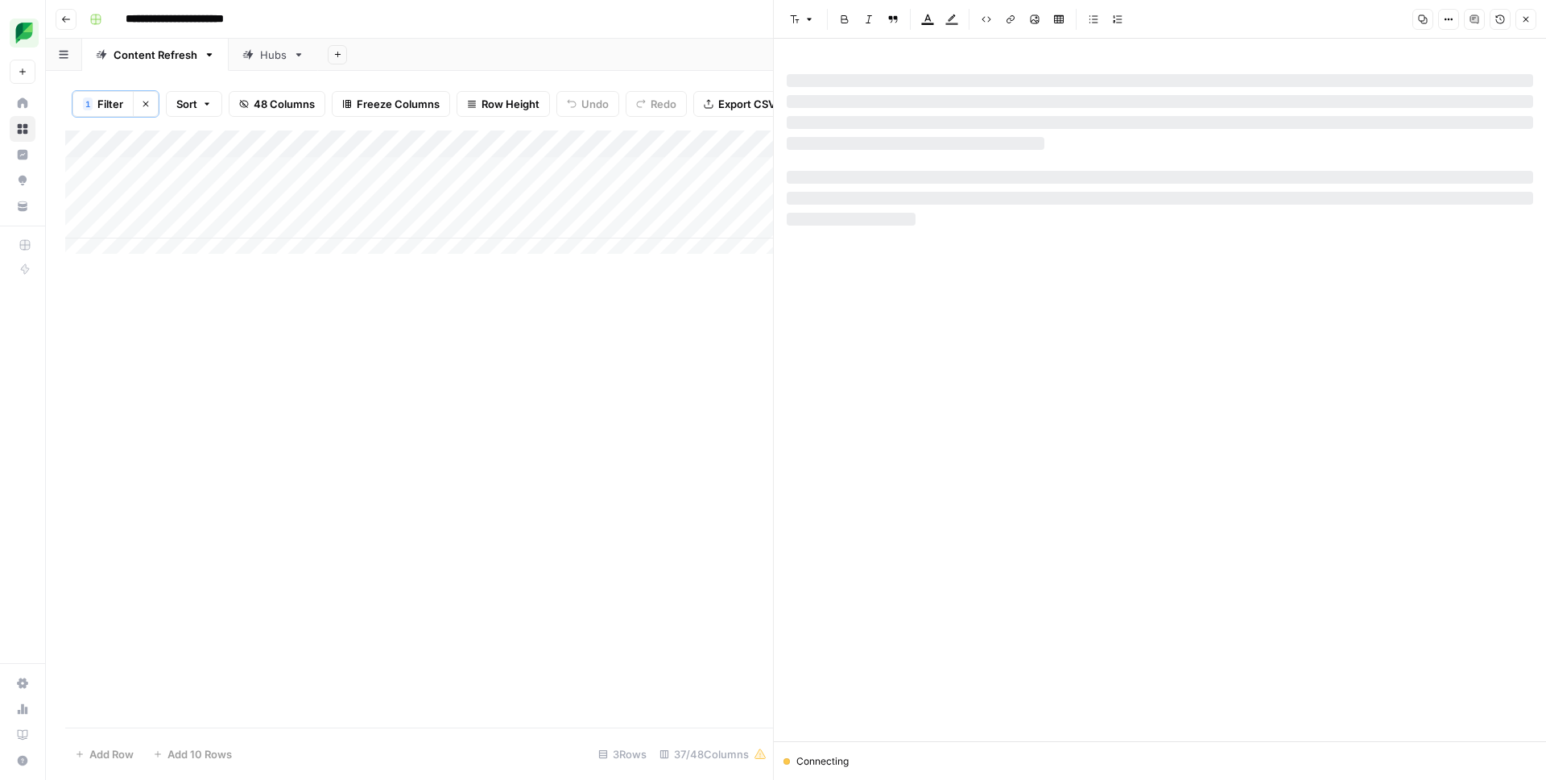
click at [1523, 17] on icon "button" at bounding box center [1526, 19] width 10 height 10
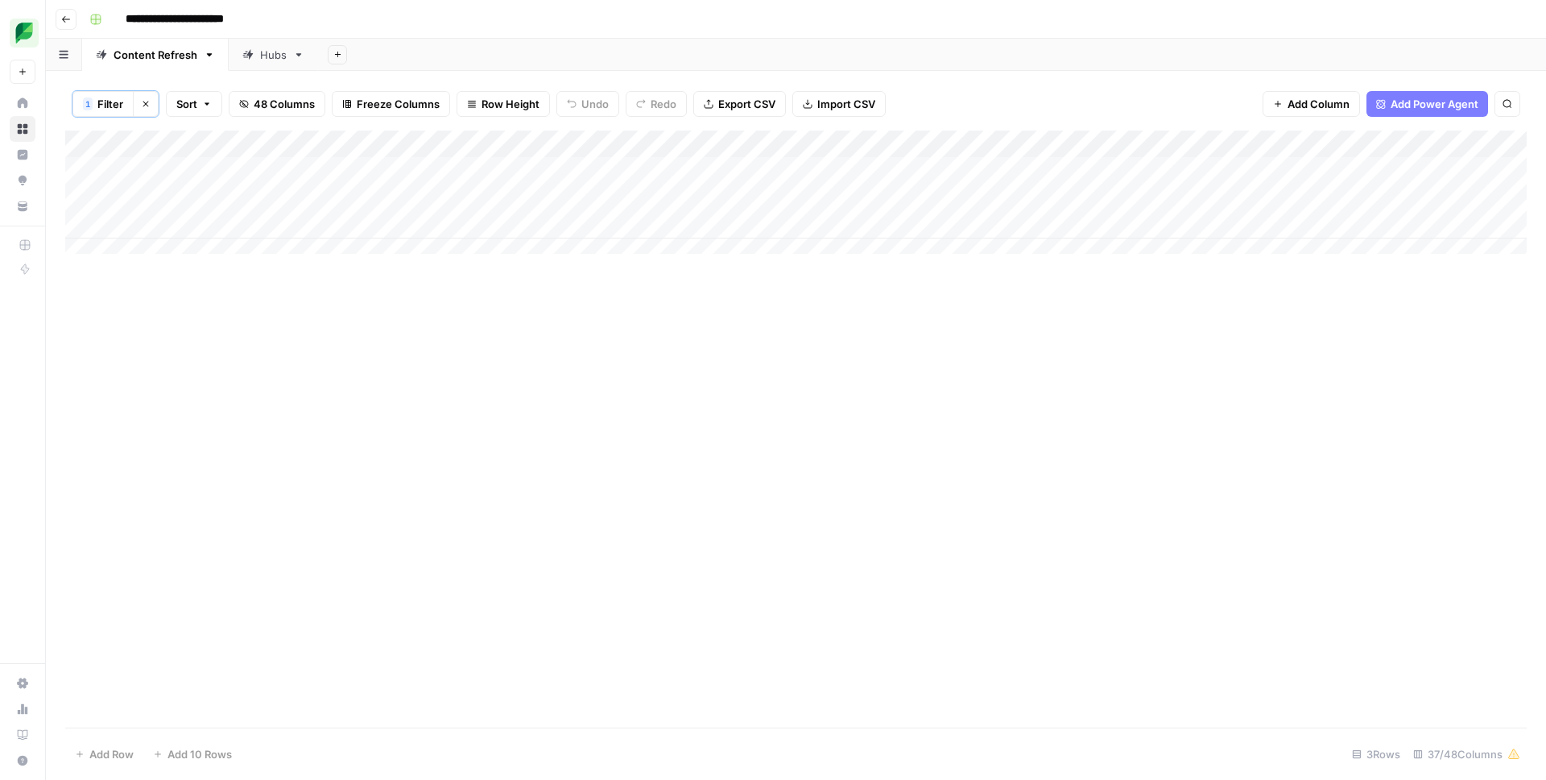
click at [121, 100] on span "Filter" at bounding box center [110, 104] width 26 height 16
type input "Slug"
click at [640, 352] on div "Add Column" at bounding box center [796, 428] width 1462 height 597
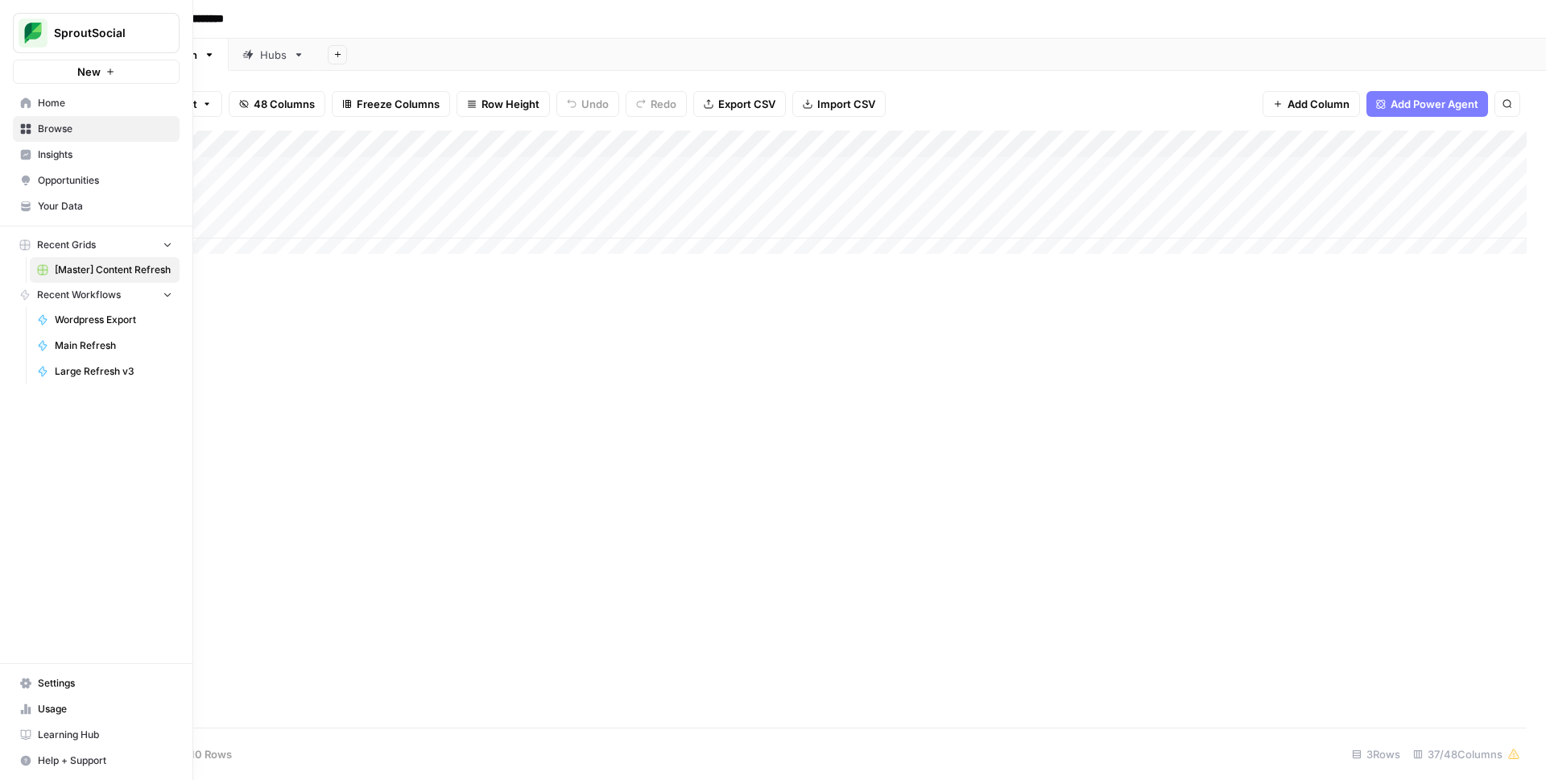
click at [60, 129] on span "Browse" at bounding box center [105, 129] width 134 height 14
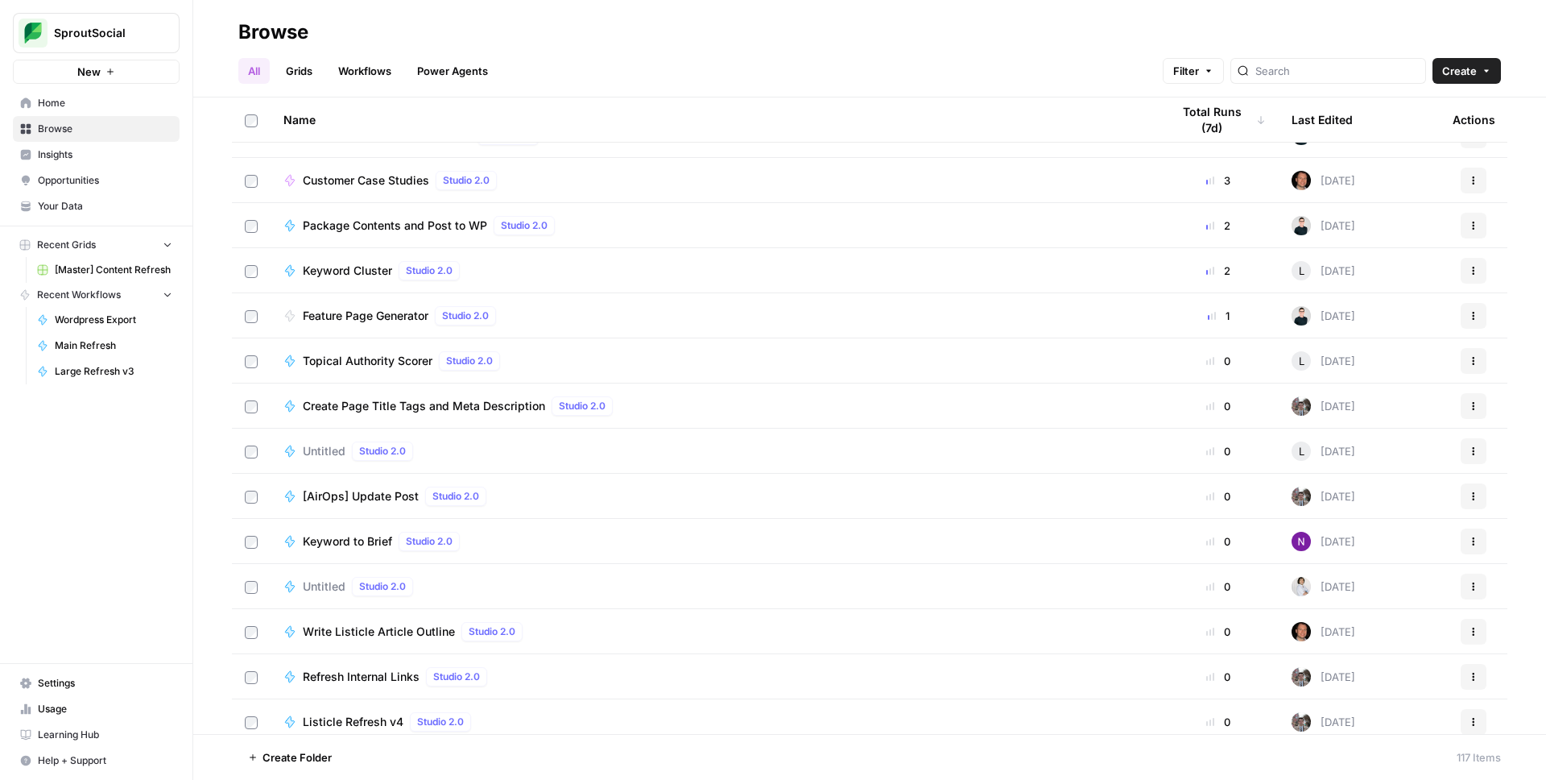
scroll to position [1689, 0]
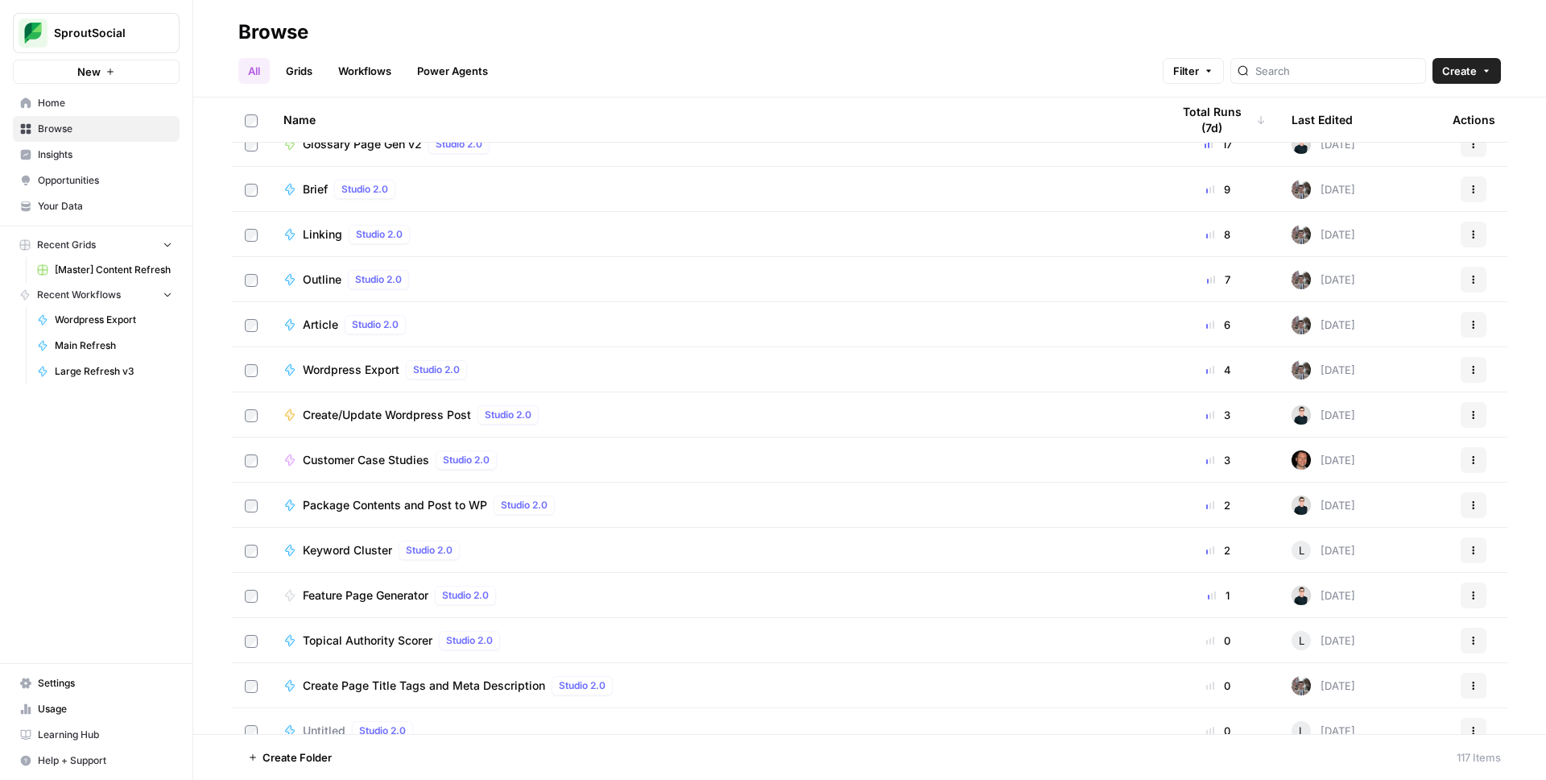
click at [1329, 110] on div "Last Edited" at bounding box center [1322, 119] width 61 height 44
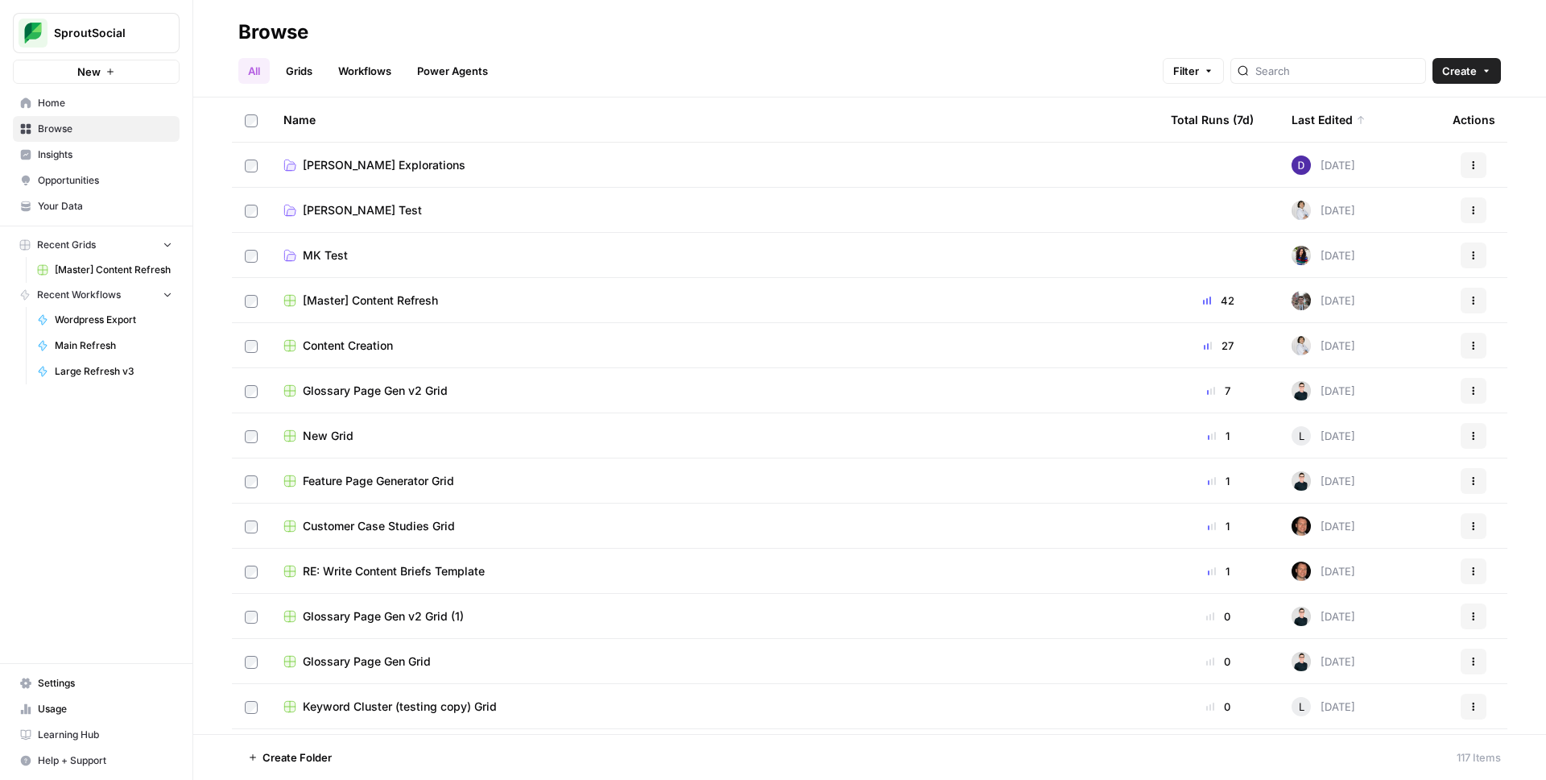
click at [1333, 168] on div "6 days ago" at bounding box center [1324, 164] width 64 height 19
click at [1310, 115] on div "Last Edited" at bounding box center [1329, 119] width 74 height 44
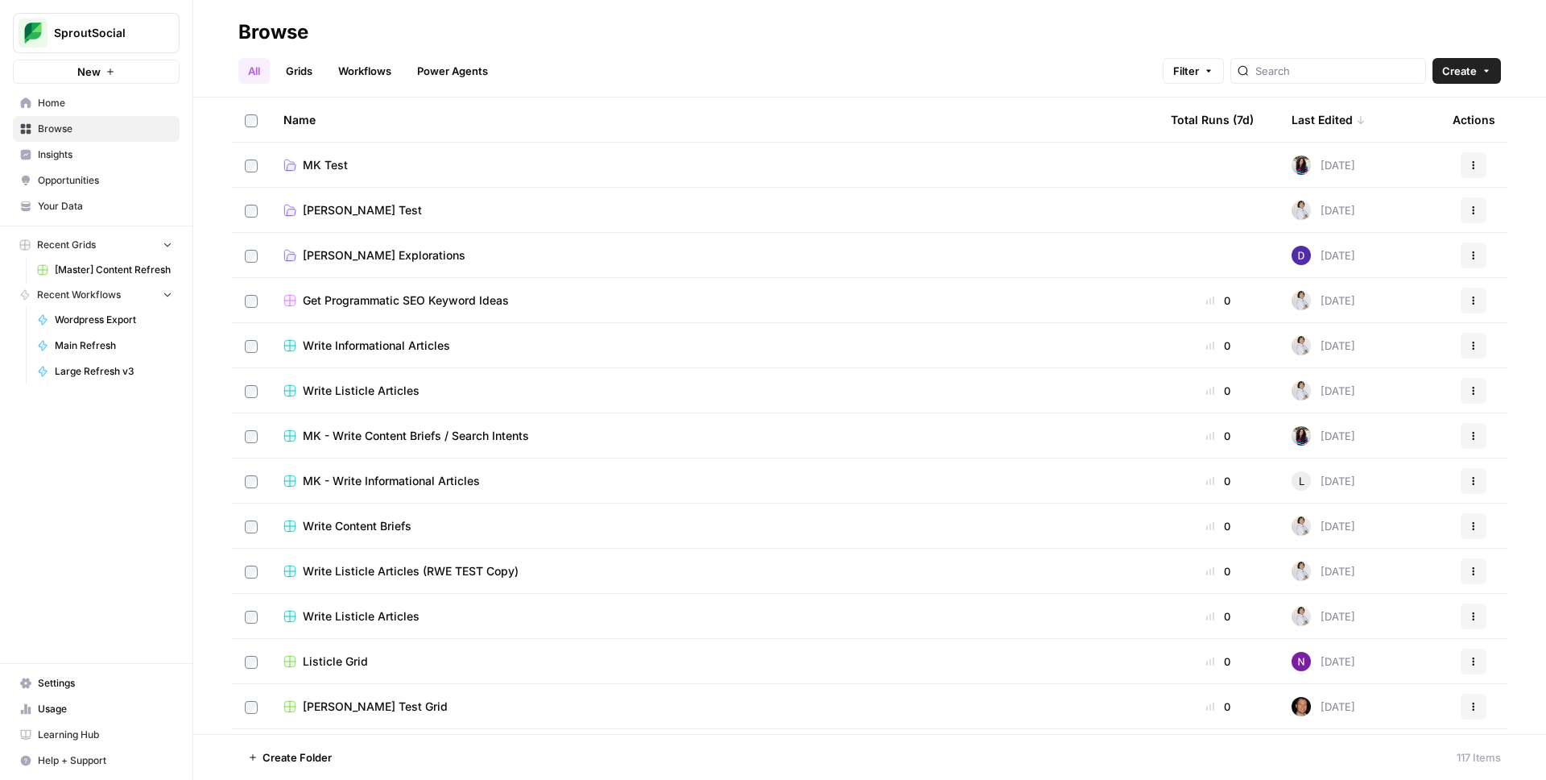
scroll to position [150, 0]
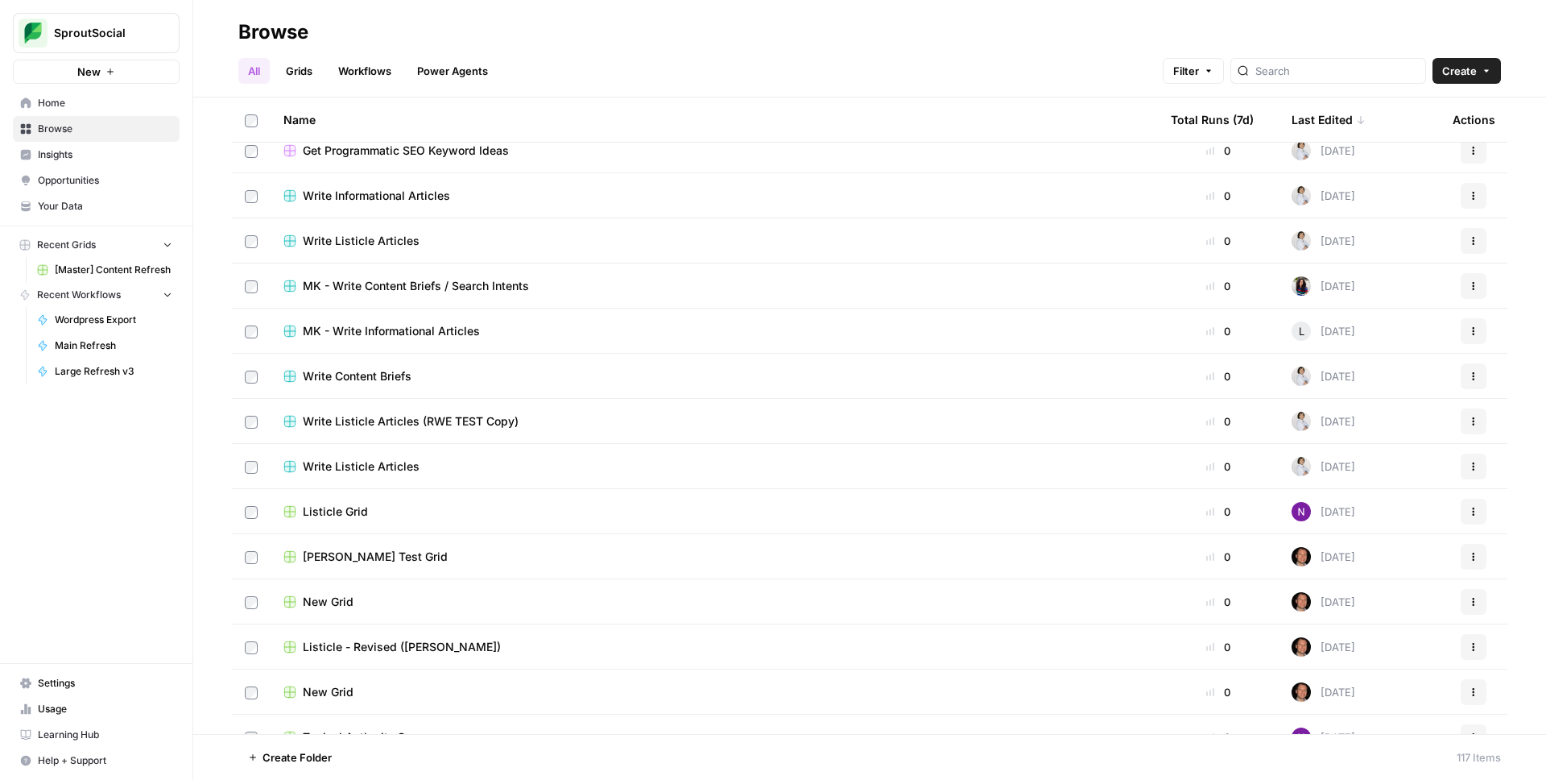
click at [335, 512] on span "Listicle Grid" at bounding box center [335, 511] width 65 height 16
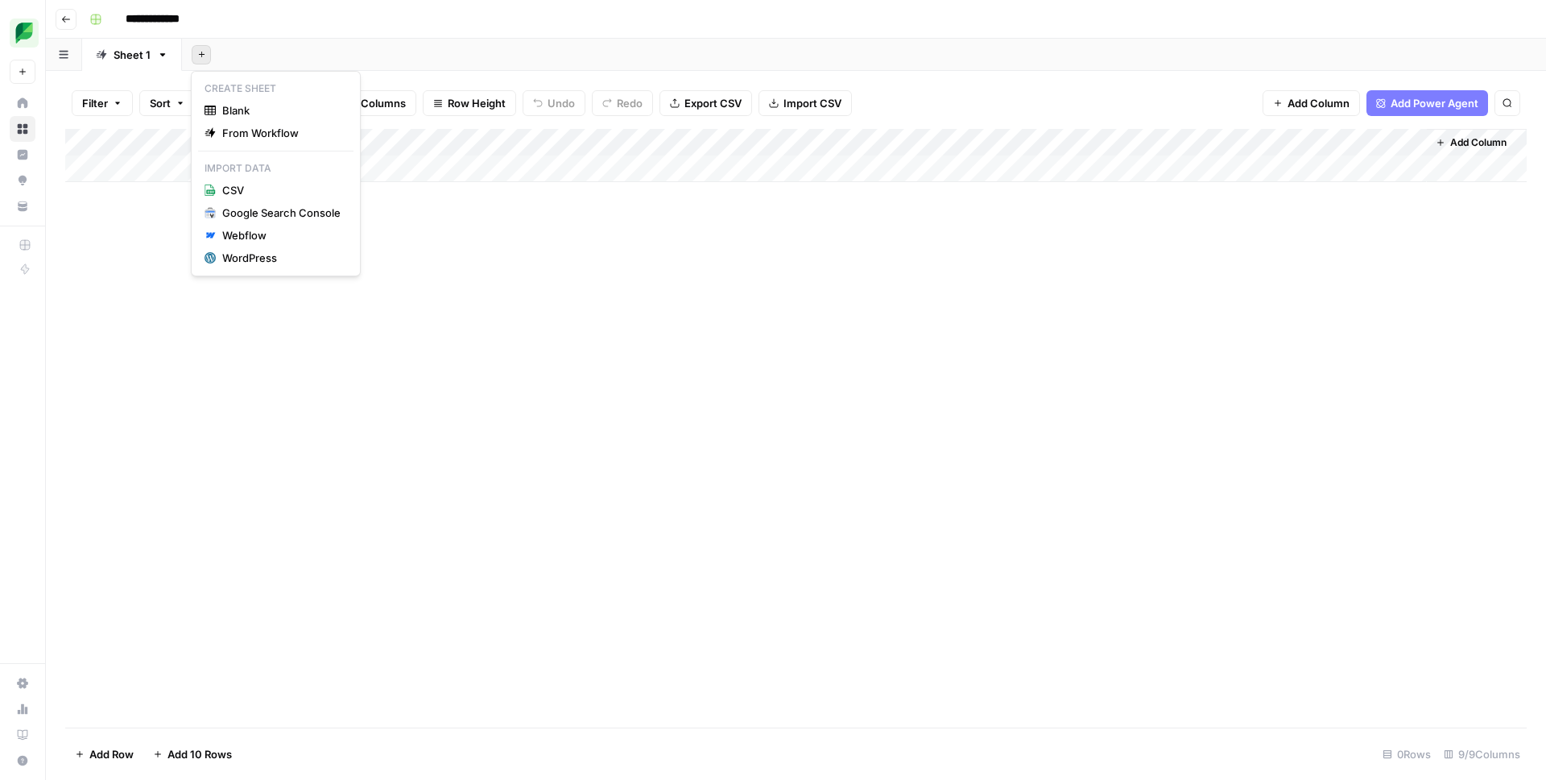
click at [199, 52] on icon "button" at bounding box center [201, 54] width 9 height 9
click at [260, 251] on div "WordPress" at bounding box center [281, 258] width 118 height 16
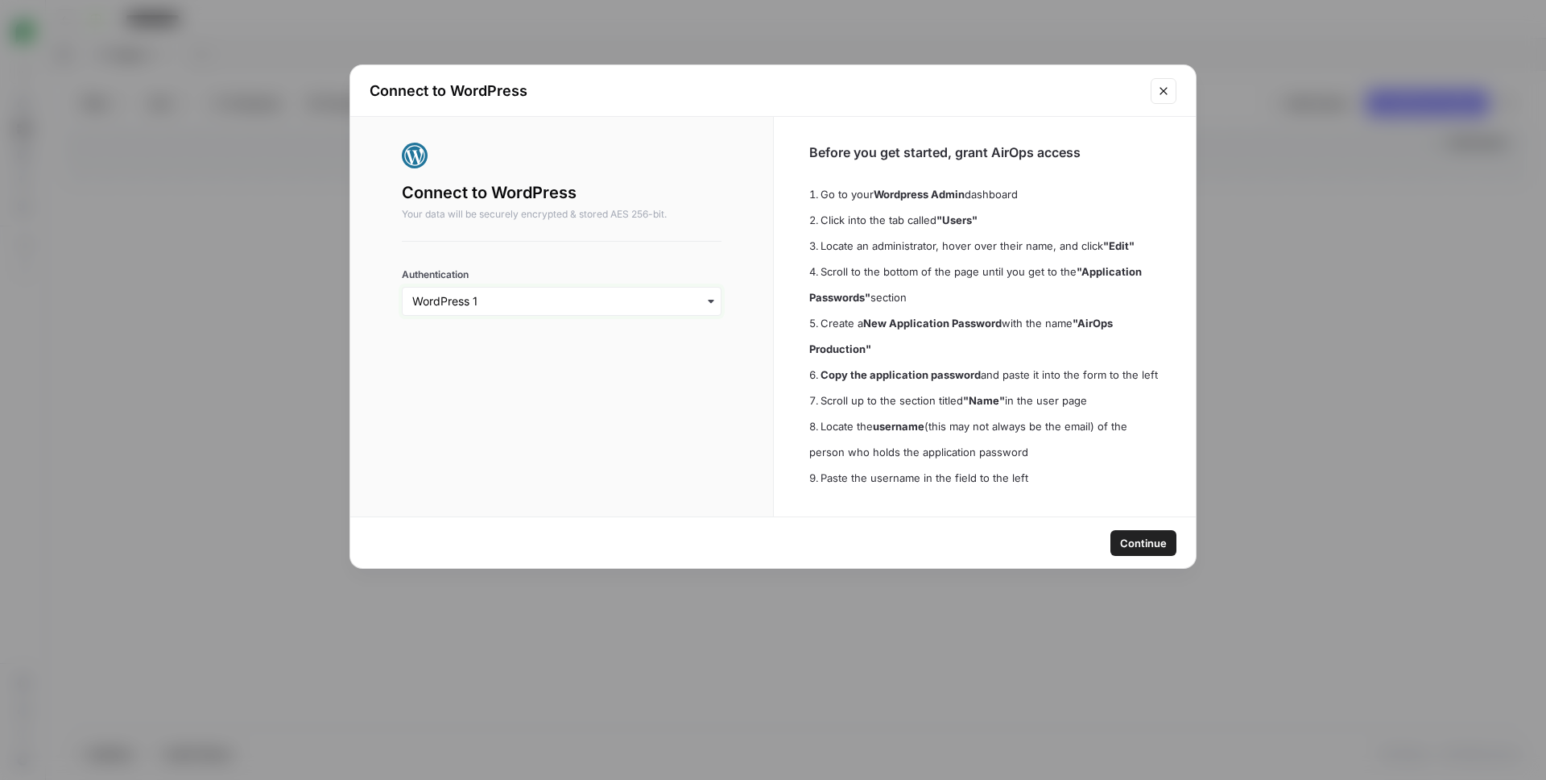
click at [537, 293] on input "Authentication" at bounding box center [561, 301] width 299 height 16
click at [596, 221] on div "Connect to WordPress Your data will be securely encrypted & stored AES 256-bit.…" at bounding box center [562, 229] width 320 height 173
click at [1145, 537] on span "Continue" at bounding box center [1143, 543] width 47 height 16
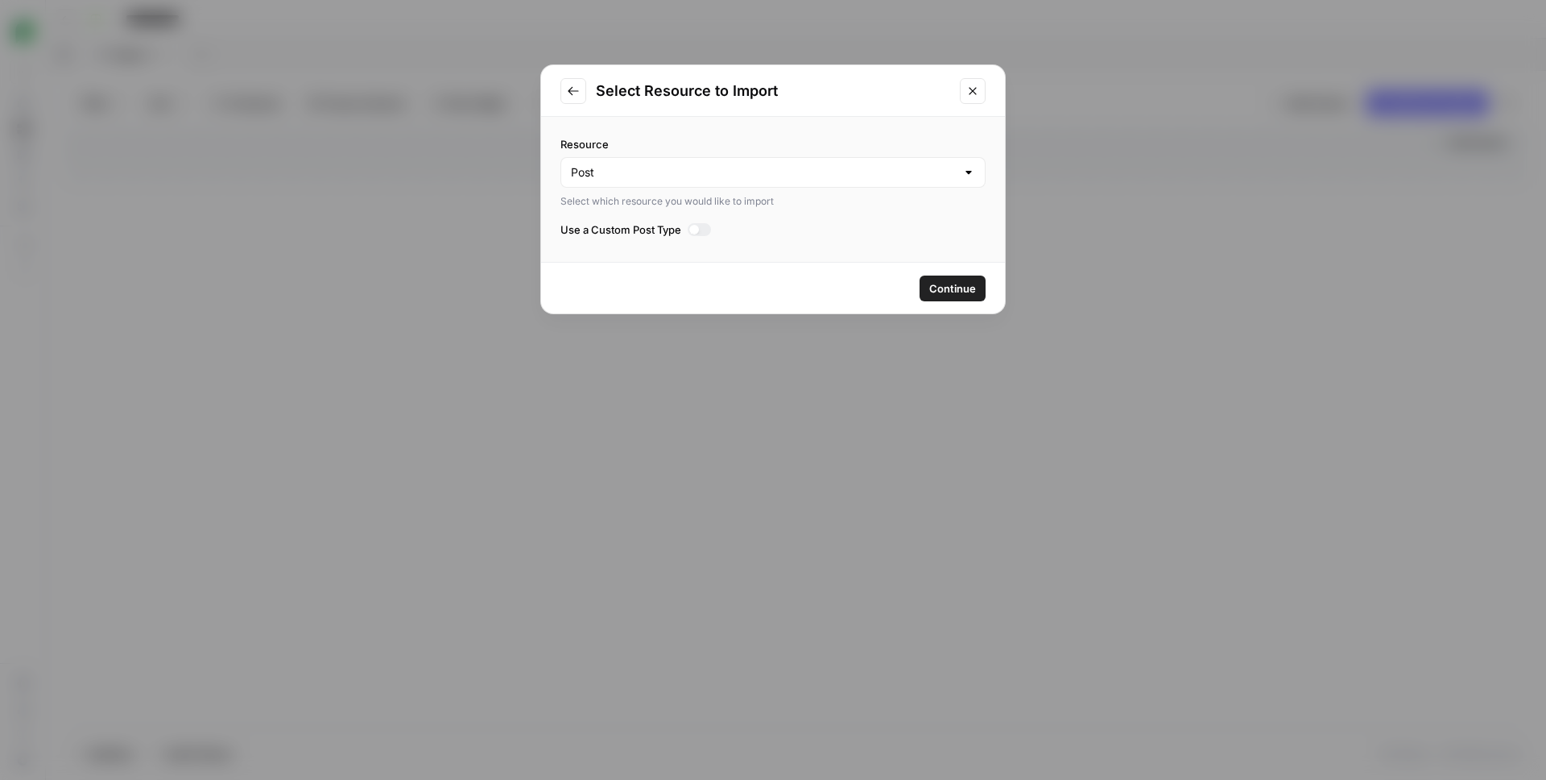
click at [723, 187] on div "Post" at bounding box center [772, 172] width 425 height 31
type input "Post"
click at [808, 126] on div "Resource Post Select which resource you would like to import Use a Custom Post …" at bounding box center [773, 189] width 464 height 145
click at [969, 287] on span "Continue" at bounding box center [952, 288] width 47 height 16
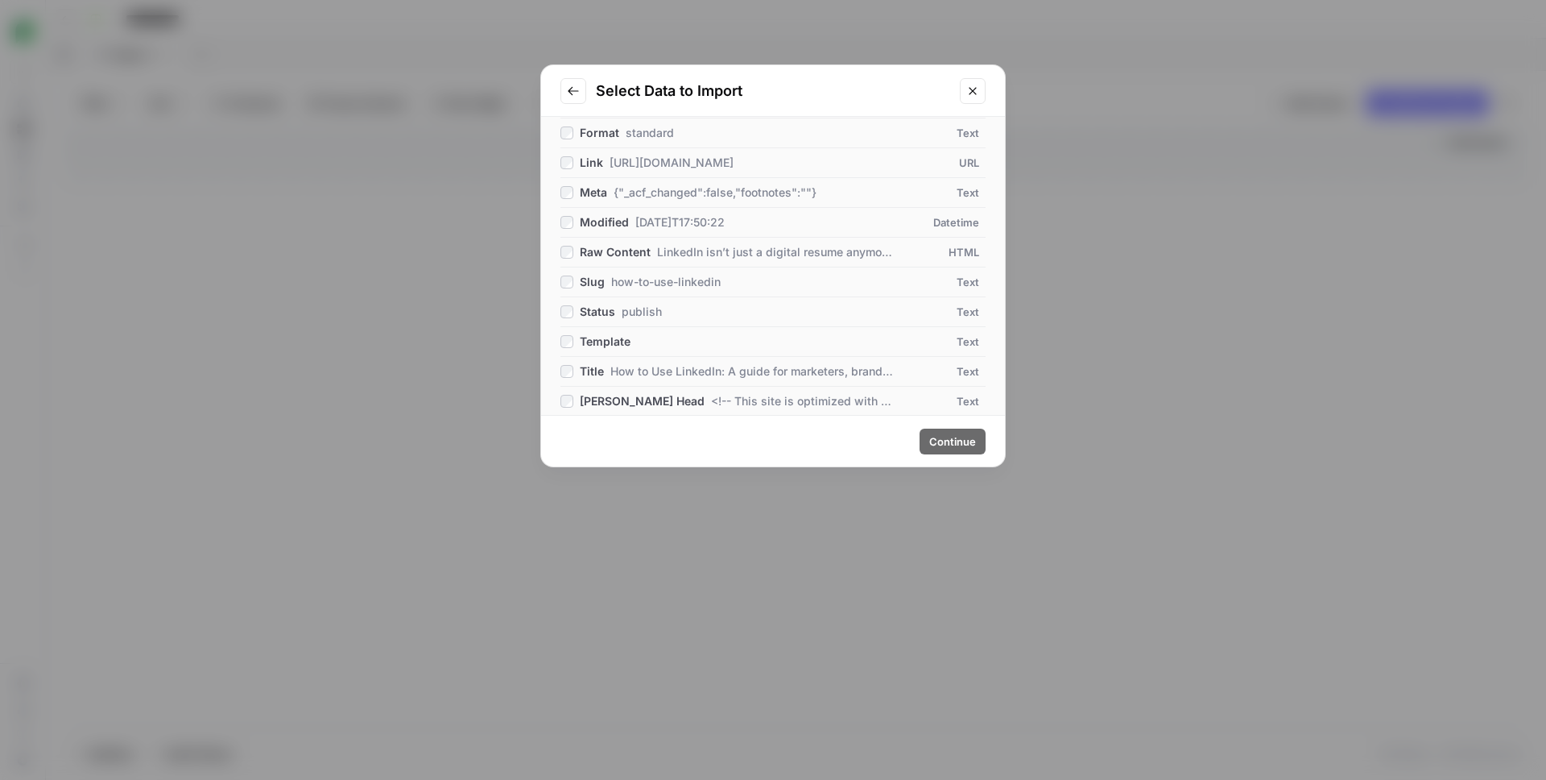
scroll to position [267, 0]
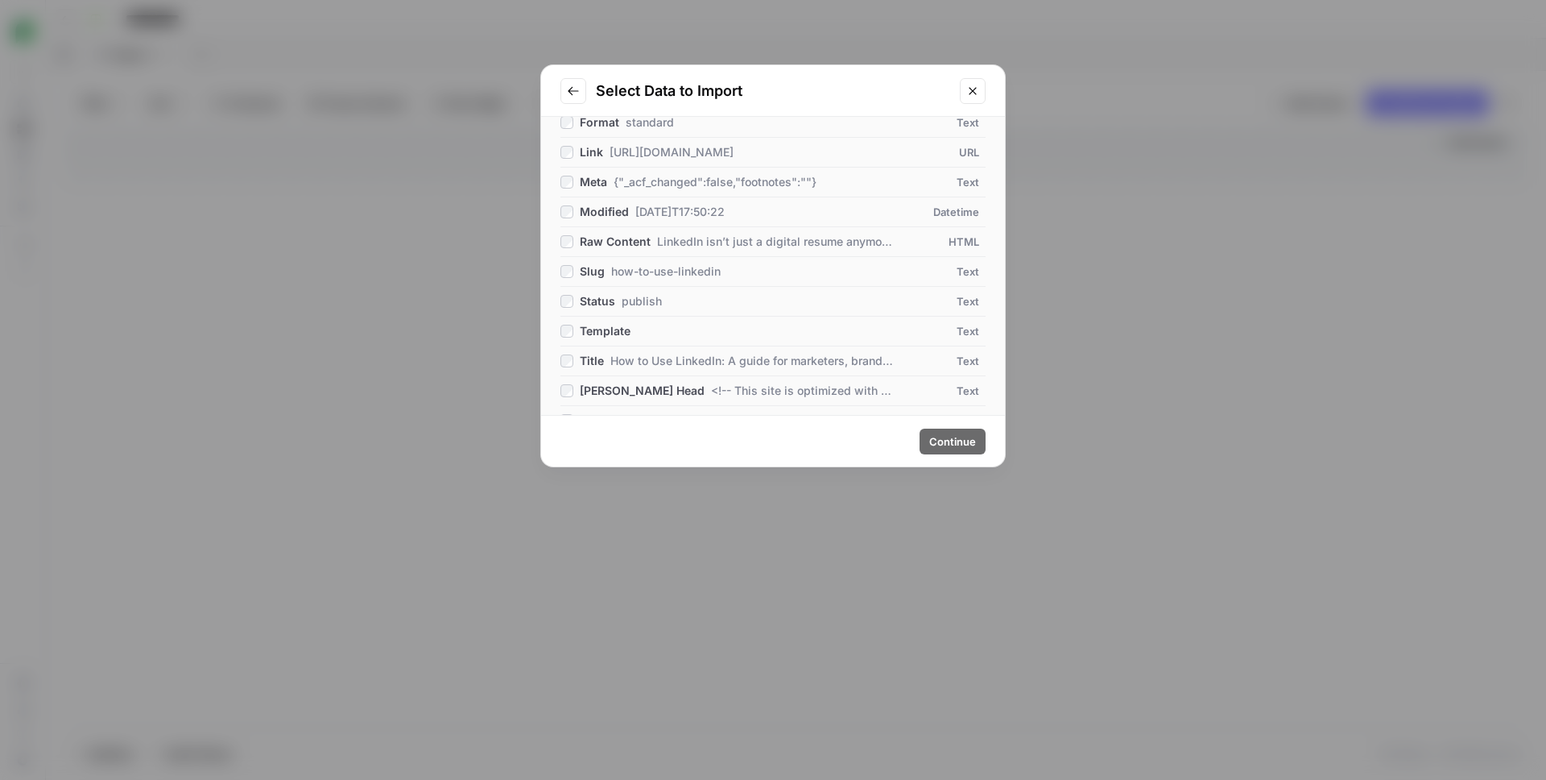
click at [594, 275] on span "Slug" at bounding box center [592, 271] width 25 height 16
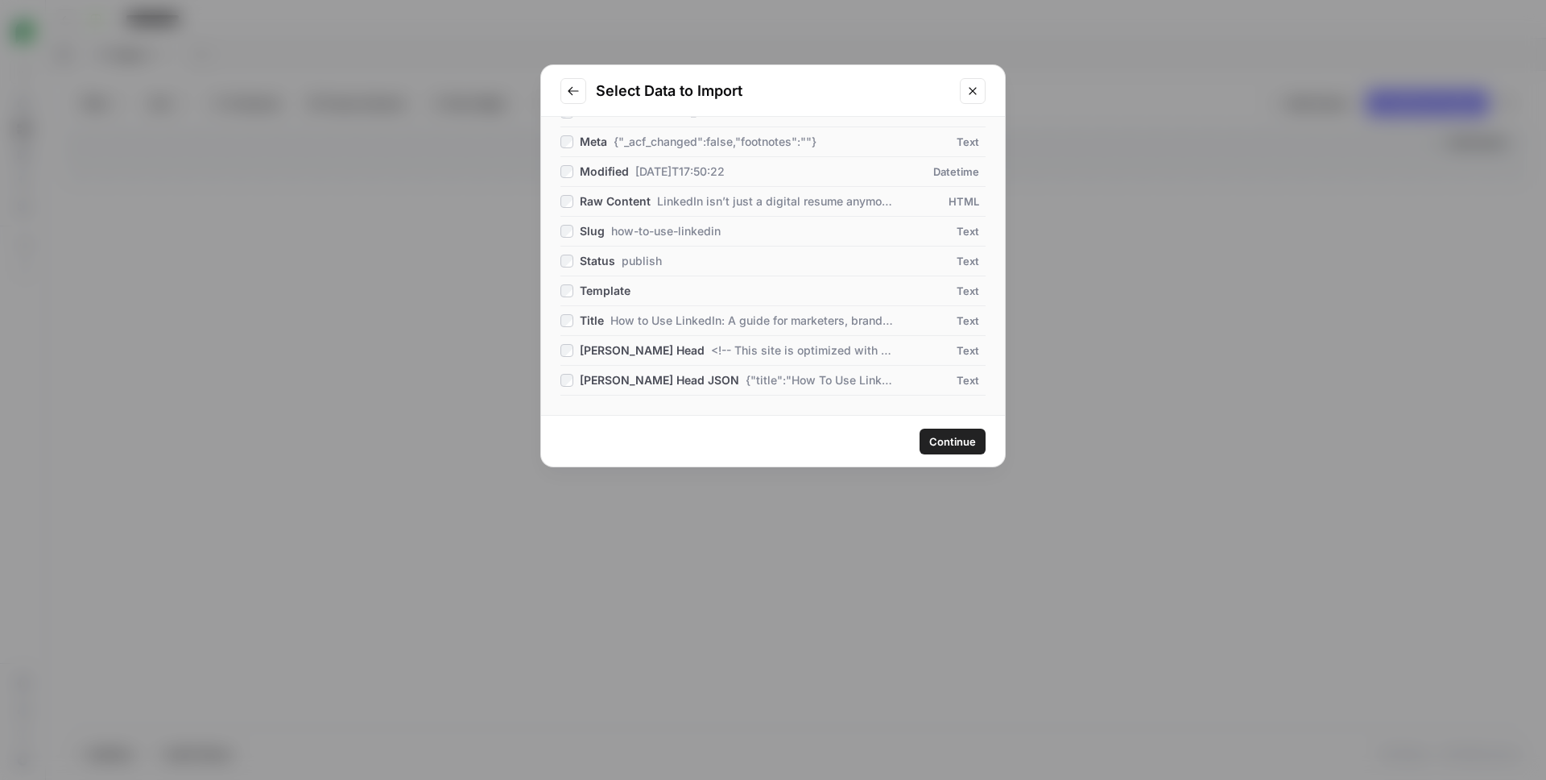
click at [596, 321] on span "Title" at bounding box center [592, 320] width 24 height 16
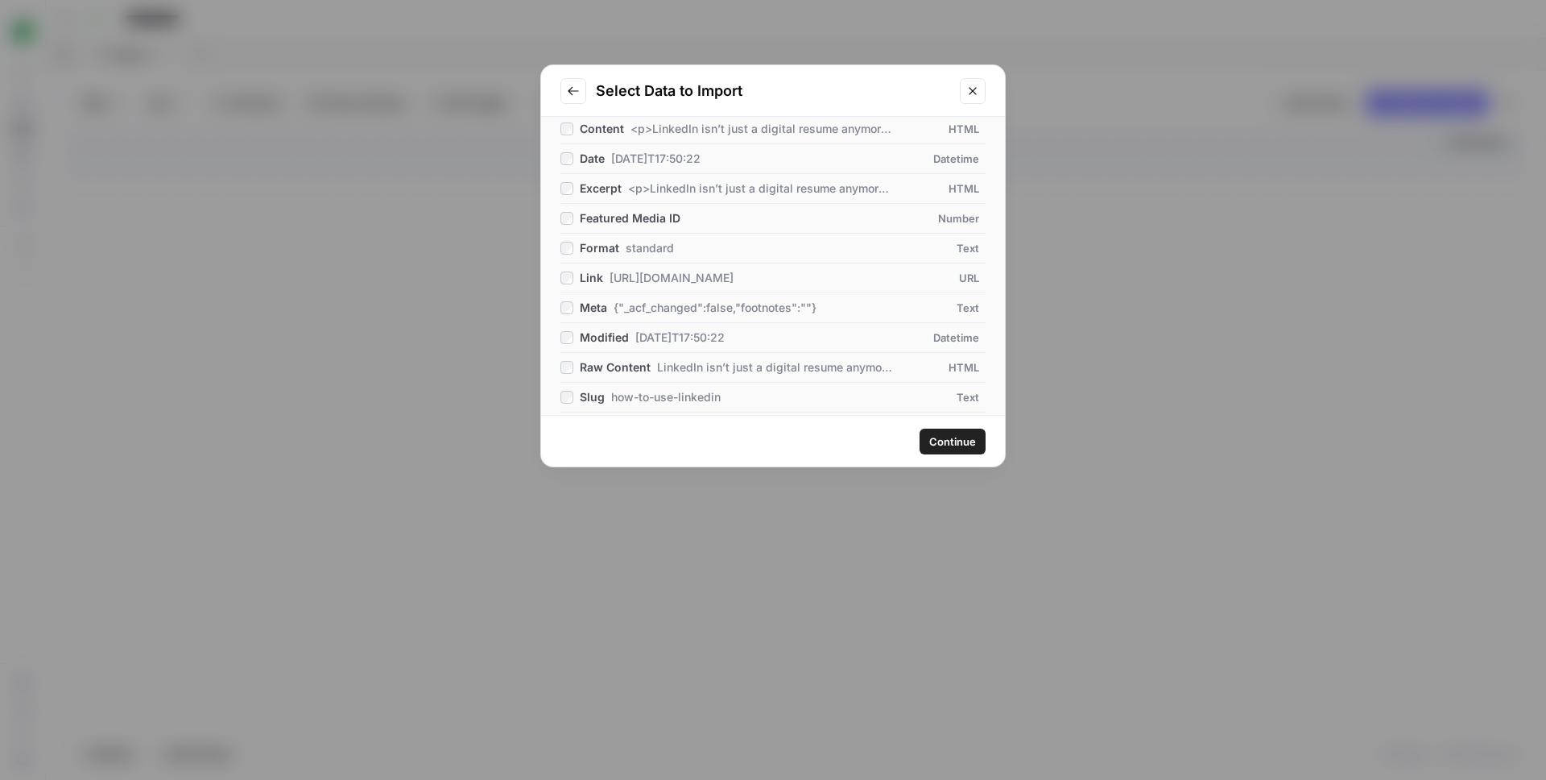
scroll to position [0, 0]
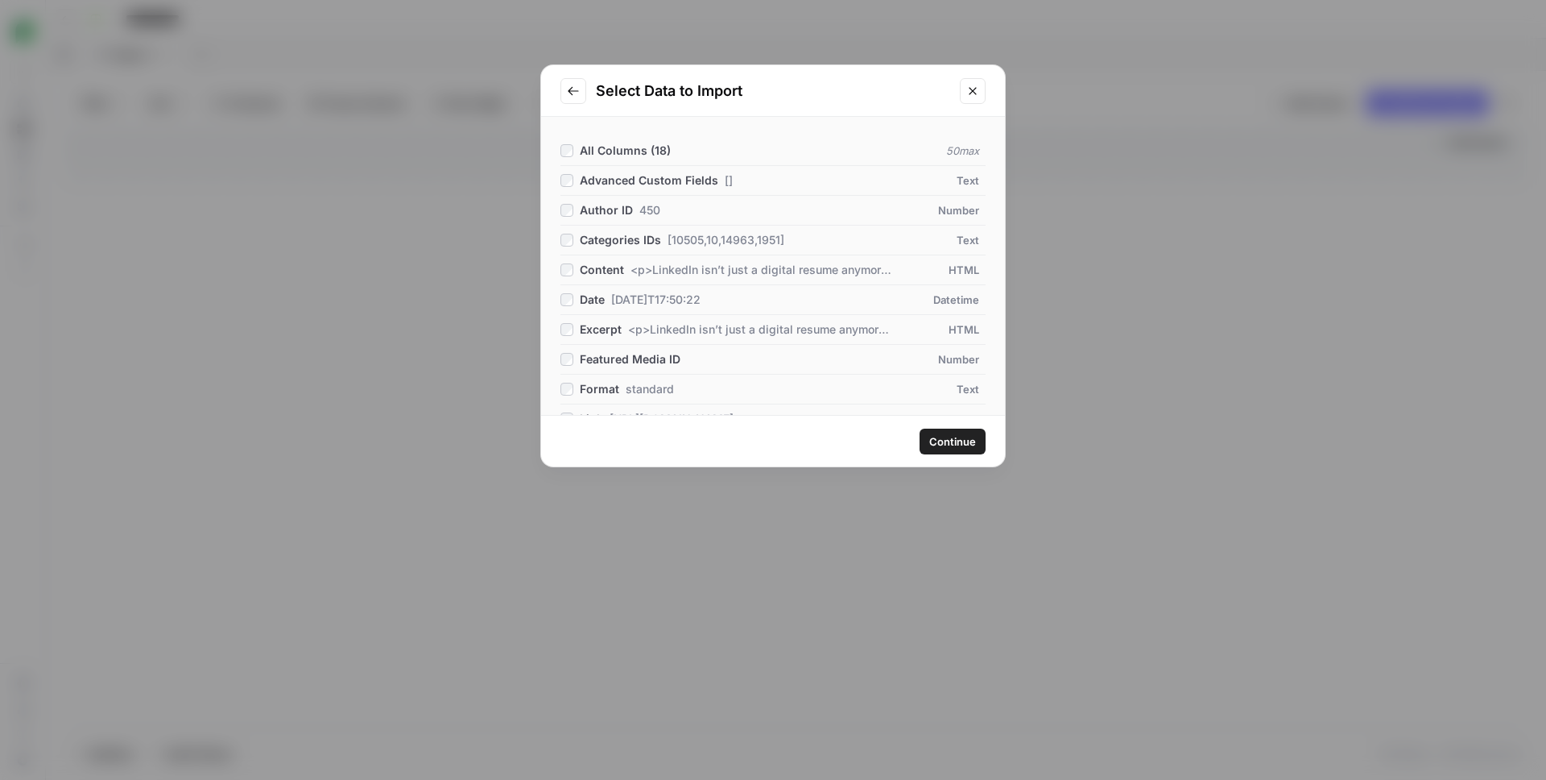
click at [614, 270] on span "Content" at bounding box center [602, 270] width 44 height 16
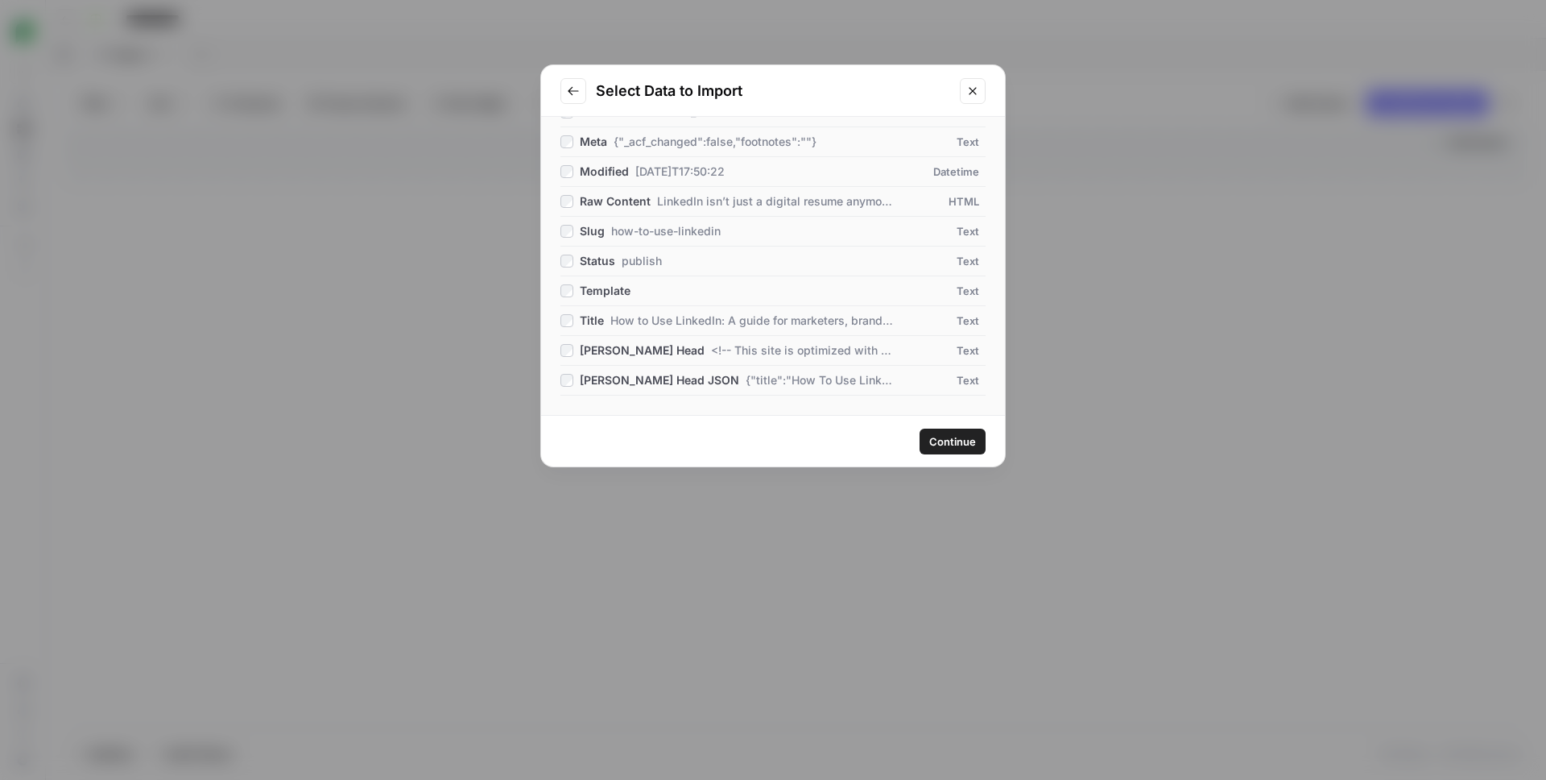
scroll to position [23, 0]
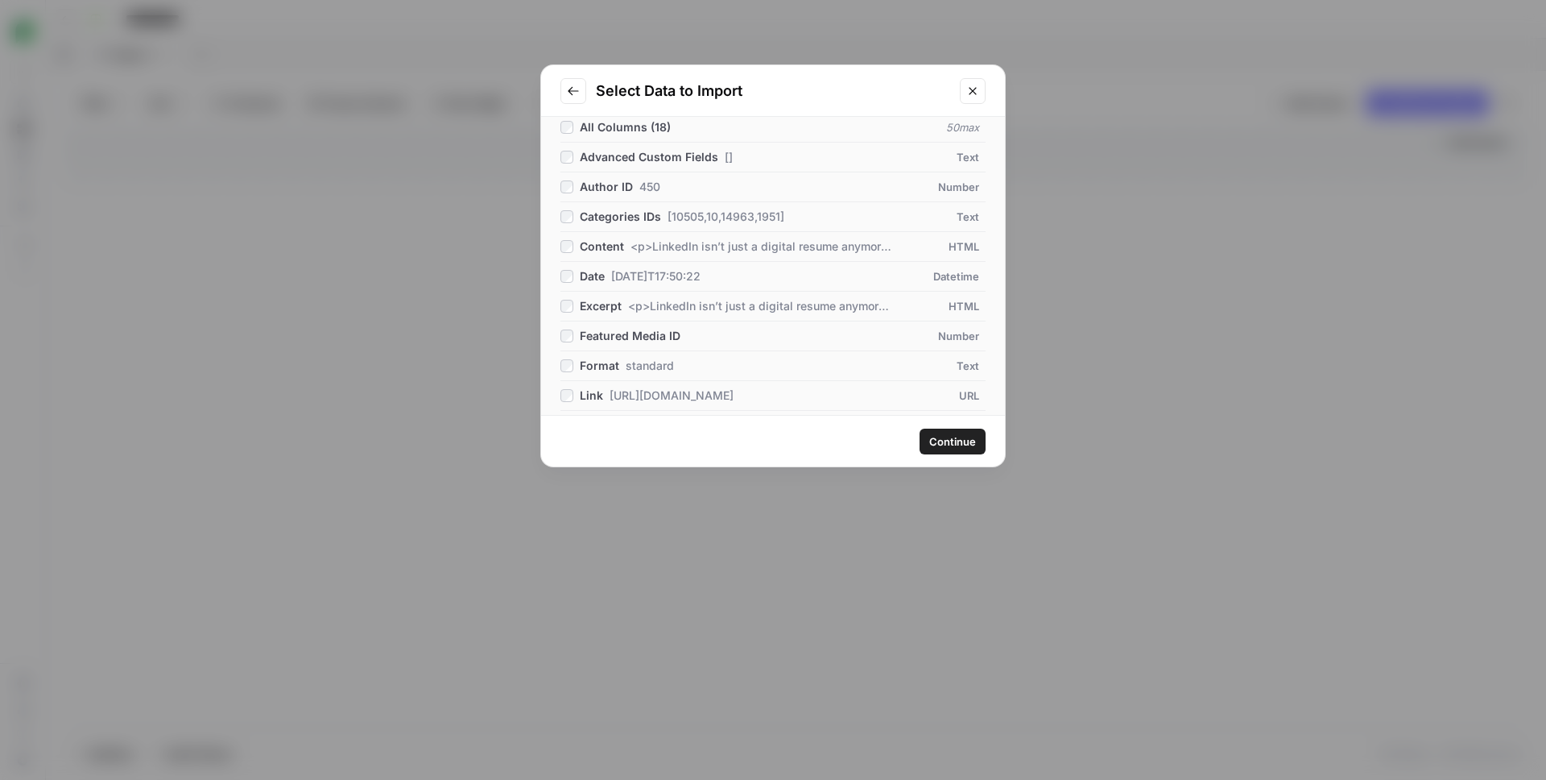
click at [595, 277] on span "Date" at bounding box center [592, 276] width 25 height 16
click at [643, 306] on span "<p>LinkedIn isn’t just a digital resume anymore. It’s a growth engine for your …" at bounding box center [761, 306] width 266 height 16
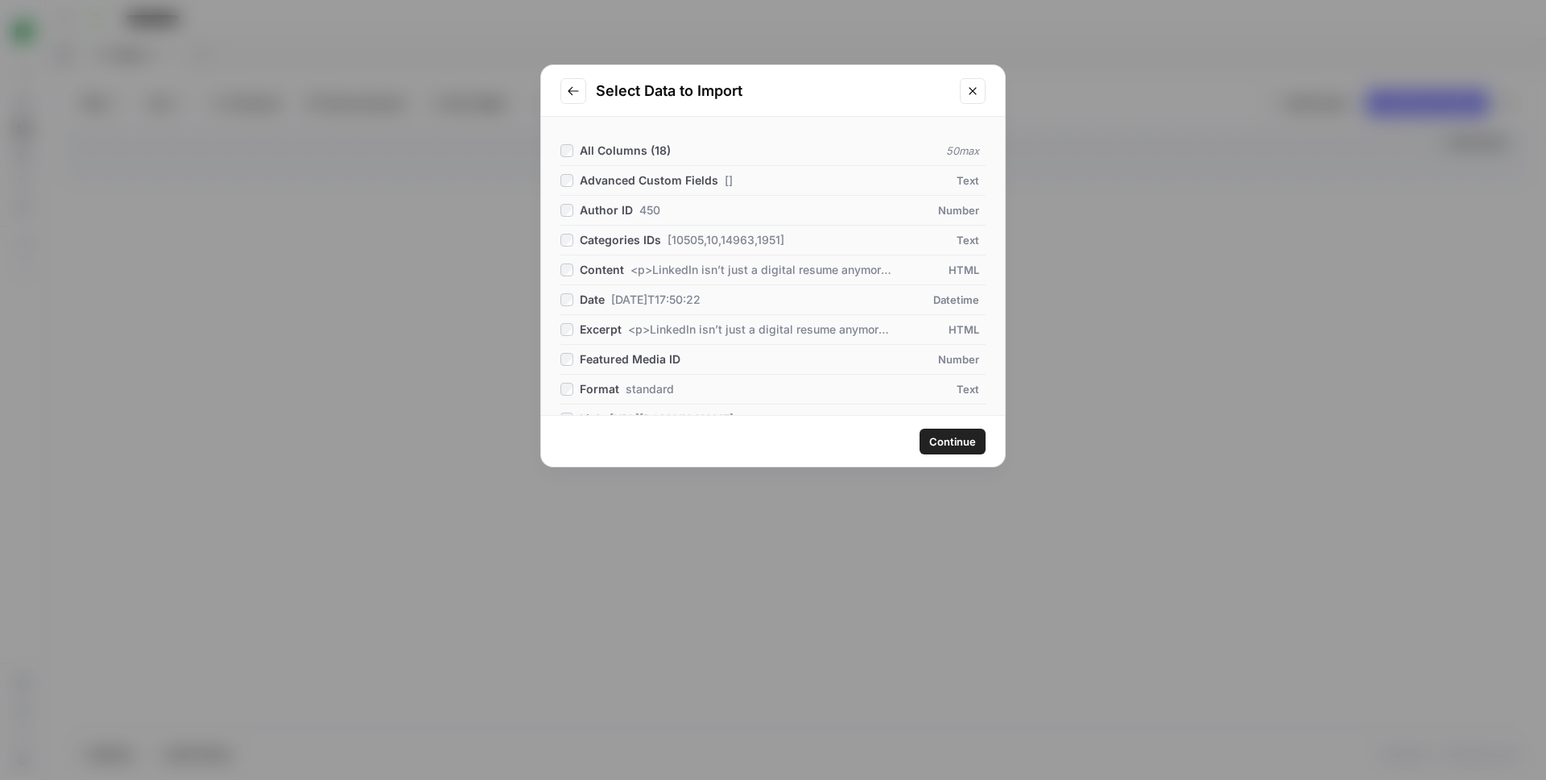
click at [958, 445] on span "Continue" at bounding box center [952, 441] width 47 height 16
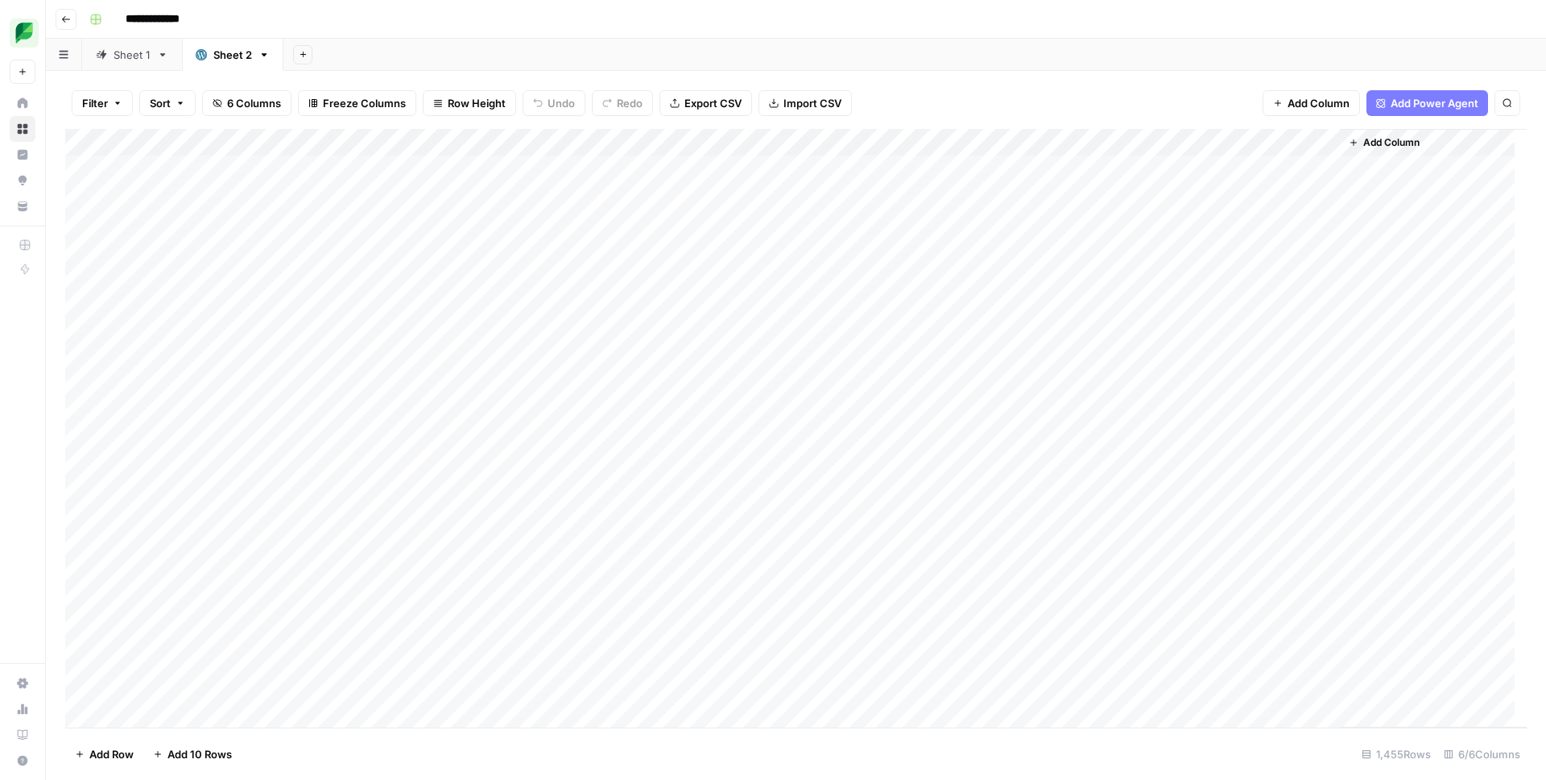
click at [200, 145] on div "Add Column" at bounding box center [796, 428] width 1462 height 598
click at [602, 54] on div "Add Sheet" at bounding box center [914, 55] width 1263 height 32
click at [304, 57] on icon "button" at bounding box center [303, 54] width 9 height 9
click at [370, 259] on div "WordPress" at bounding box center [383, 258] width 118 height 16
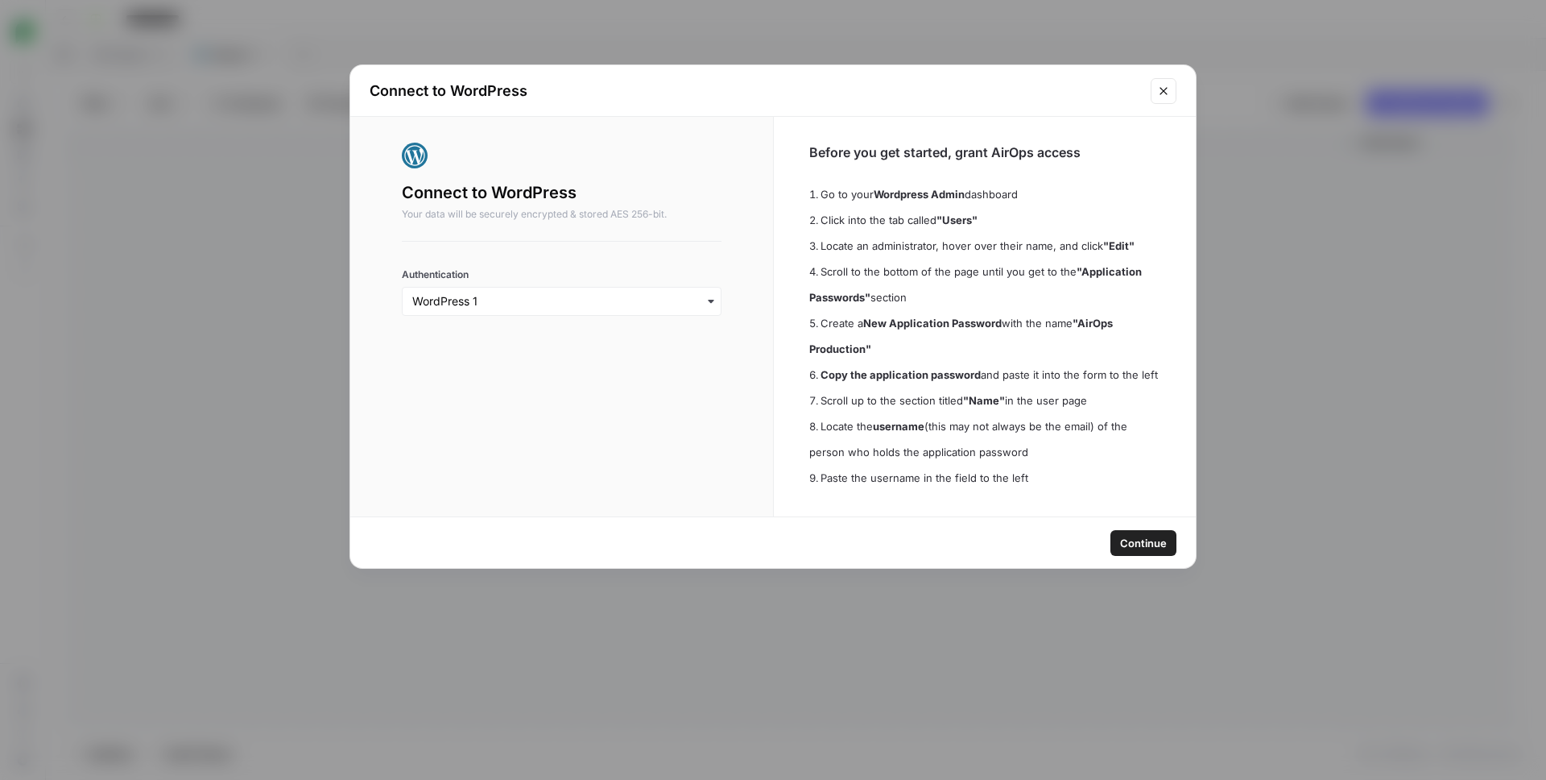
click at [1128, 537] on span "Continue" at bounding box center [1143, 543] width 47 height 16
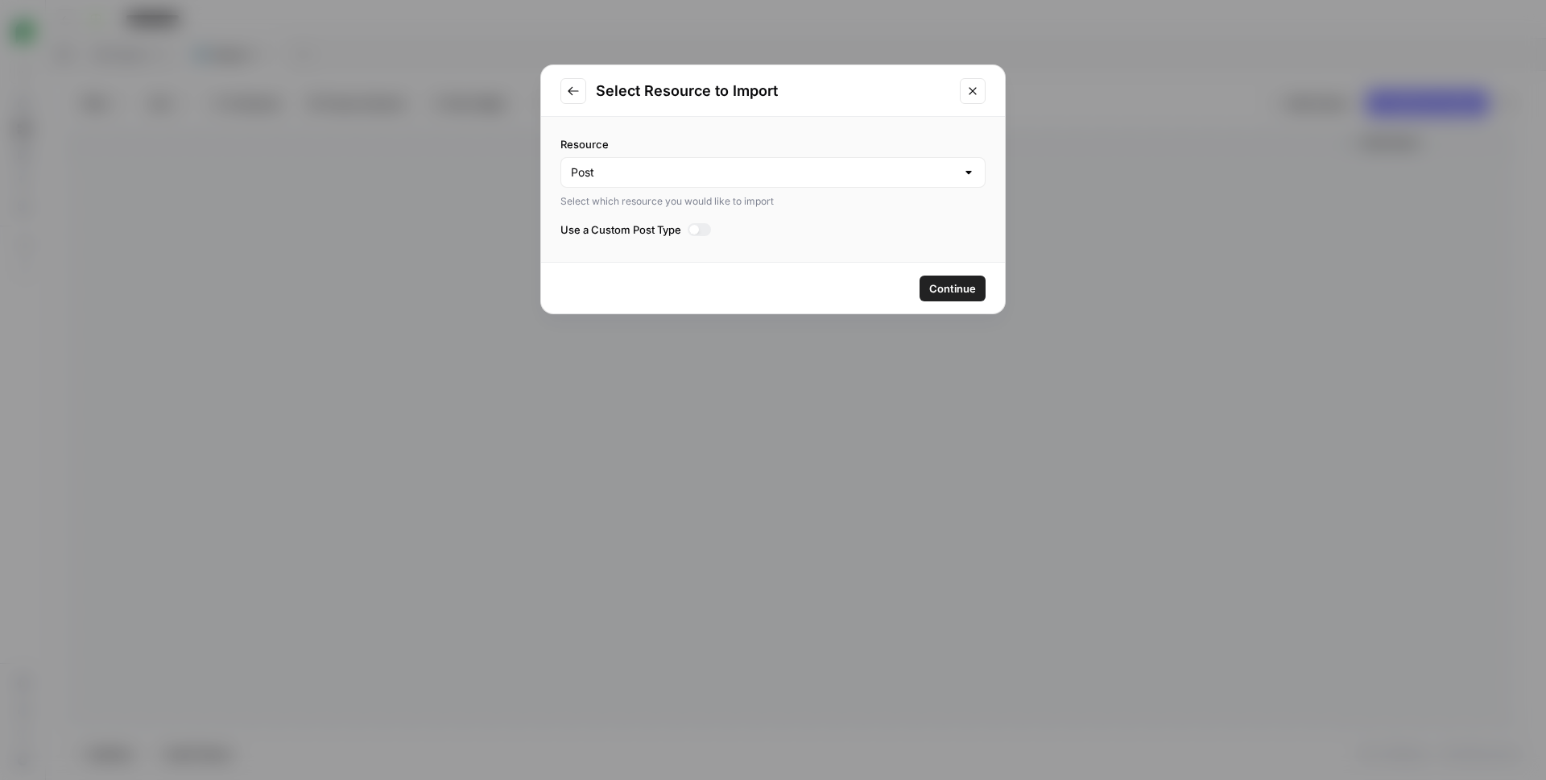
click at [945, 283] on span "Continue" at bounding box center [952, 288] width 47 height 16
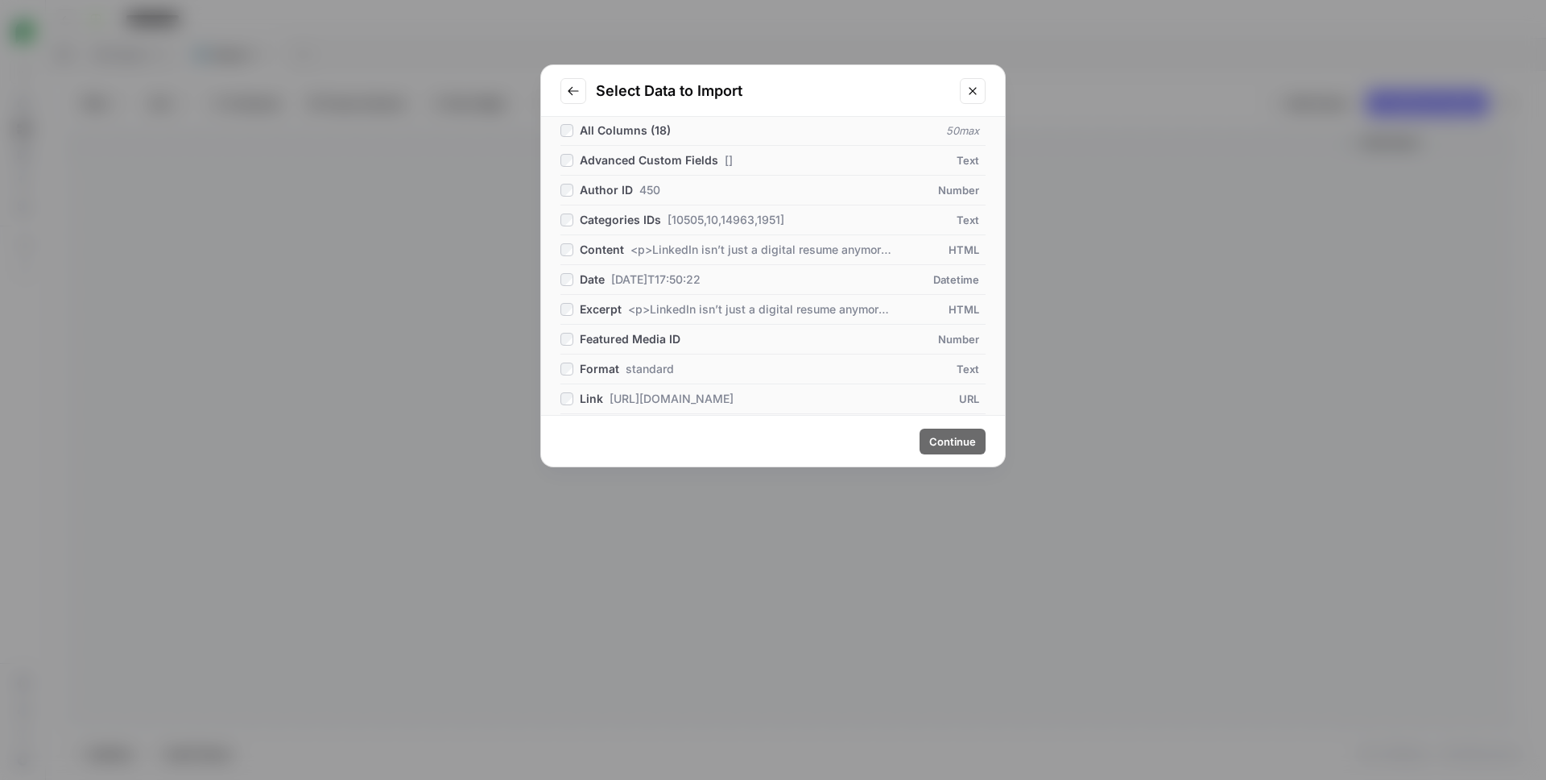
click at [608, 247] on span "Content" at bounding box center [602, 250] width 44 height 16
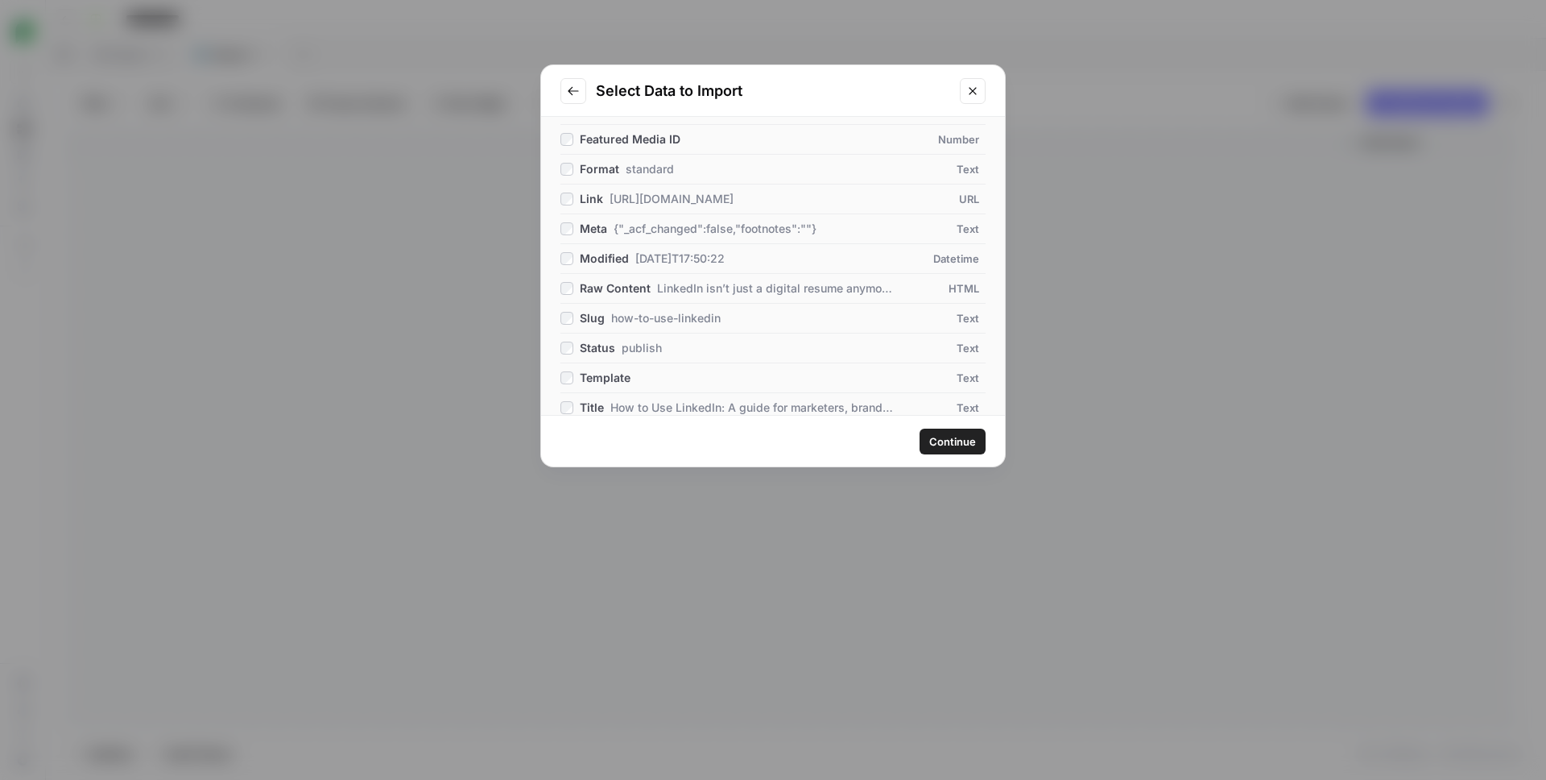
scroll to position [303, 0]
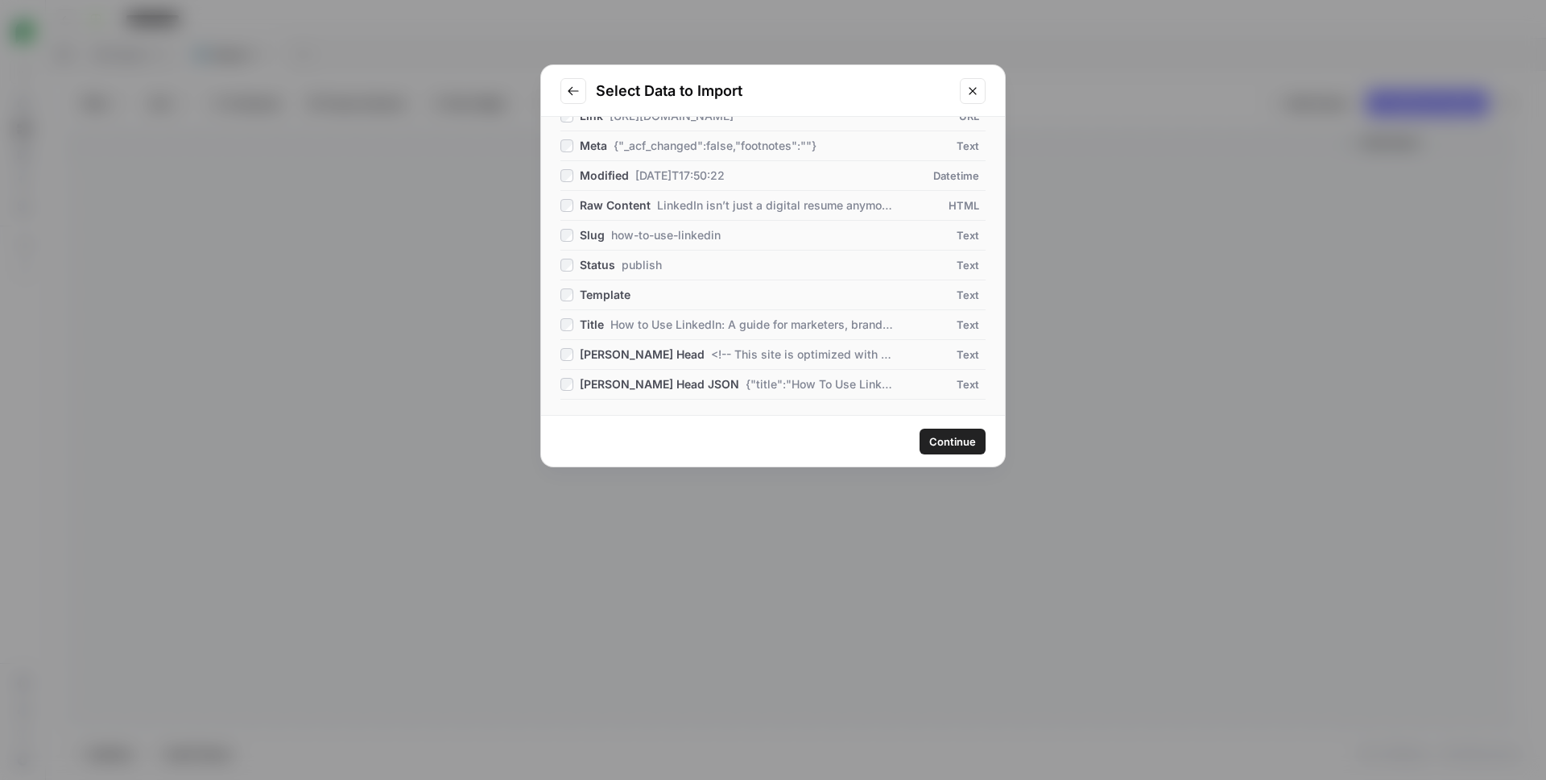
click at [617, 205] on span "Raw Content" at bounding box center [615, 205] width 71 height 16
click at [600, 238] on span "Slug" at bounding box center [592, 235] width 25 height 16
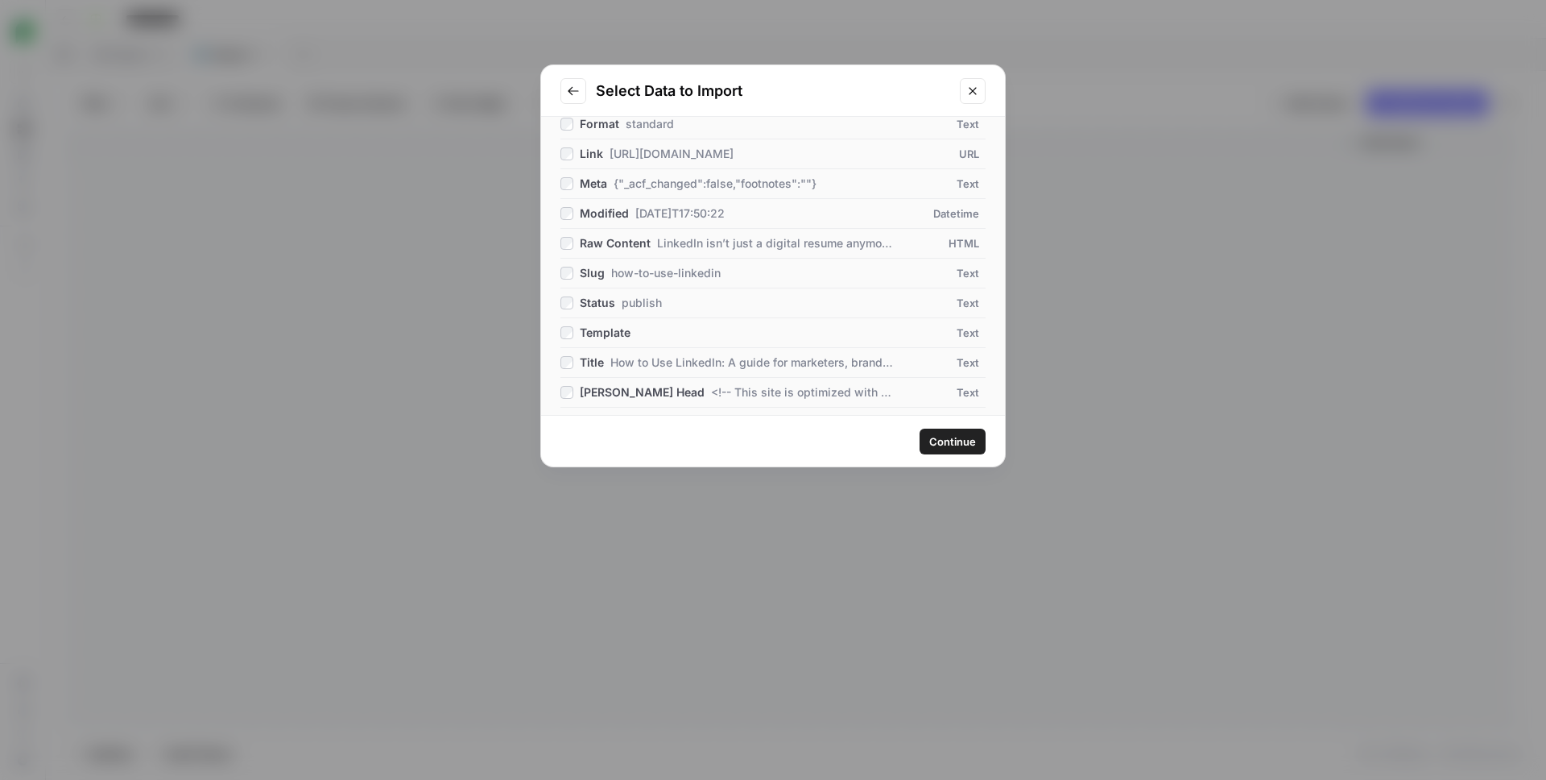
click at [625, 368] on span "How to Use LinkedIn: A guide for marketers, brands and teams" at bounding box center [751, 362] width 283 height 16
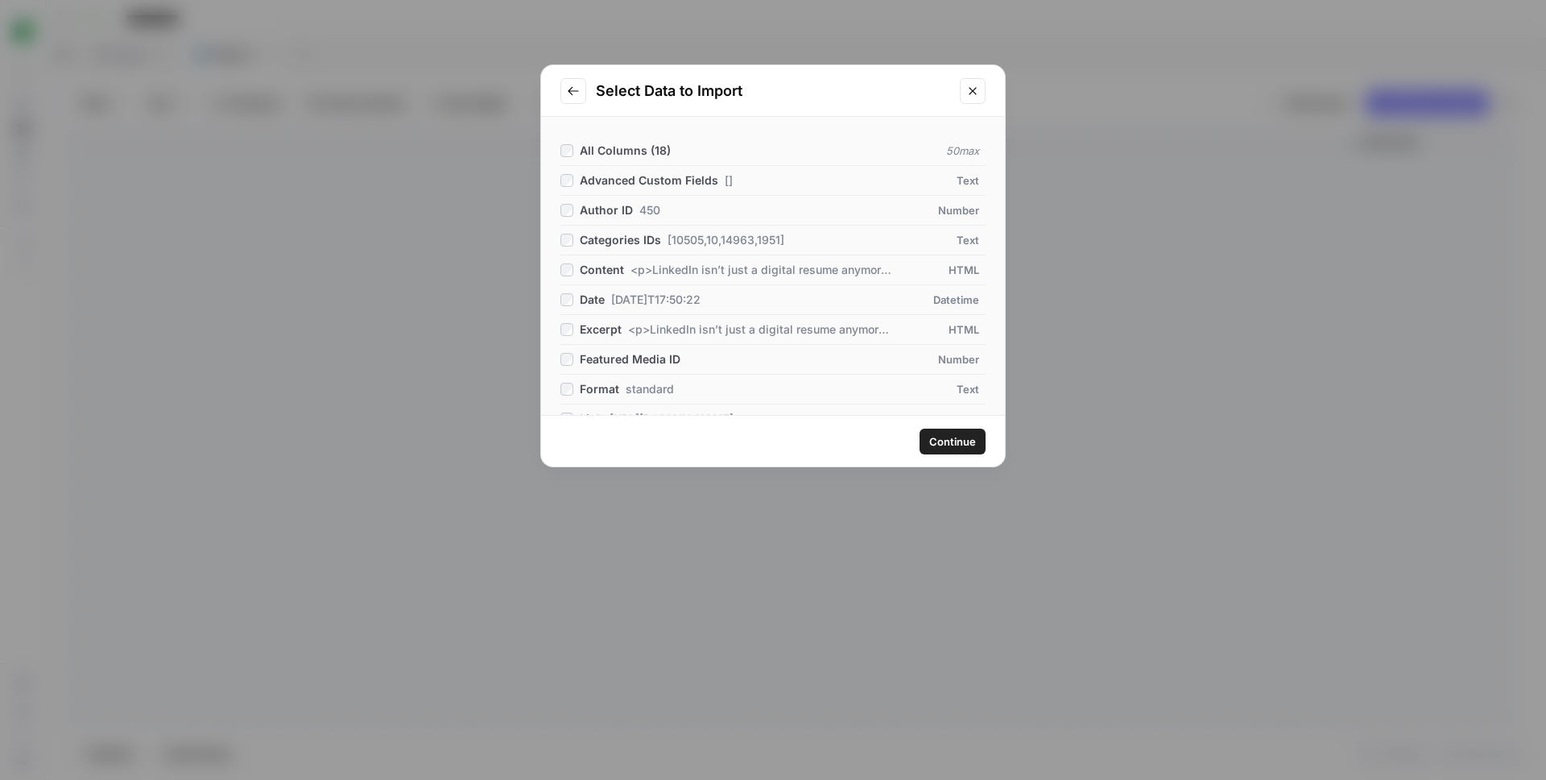
scroll to position [214, 0]
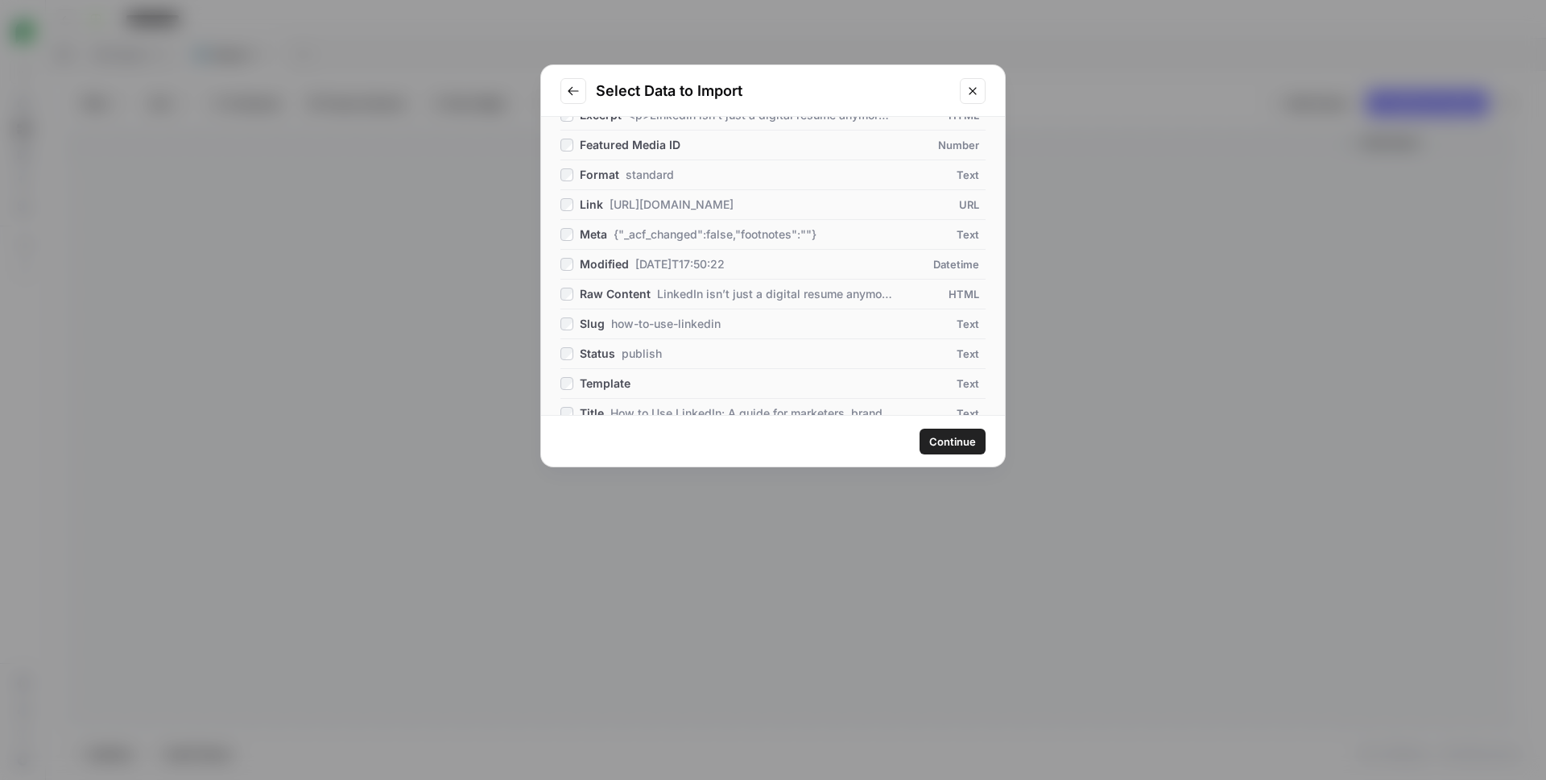
click at [957, 445] on span "Continue" at bounding box center [952, 441] width 47 height 16
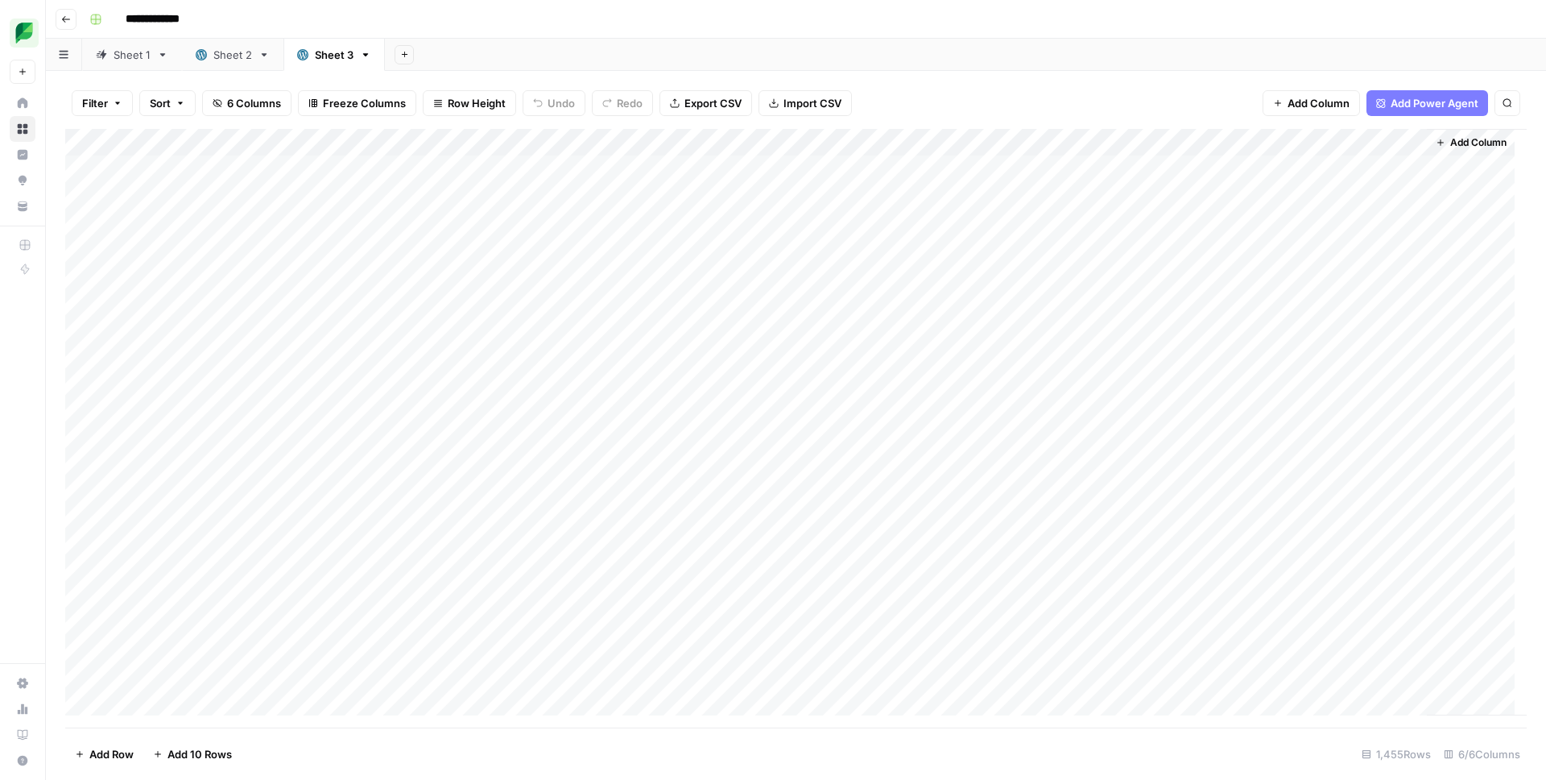
click at [115, 100] on icon "button" at bounding box center [118, 103] width 10 height 10
click at [122, 101] on button "Filter" at bounding box center [102, 103] width 61 height 26
click at [98, 97] on span "Filter" at bounding box center [95, 103] width 26 height 16
click at [163, 189] on button "Add Filter" at bounding box center [392, 182] width 600 height 21
click at [192, 185] on input "text" at bounding box center [190, 188] width 176 height 16
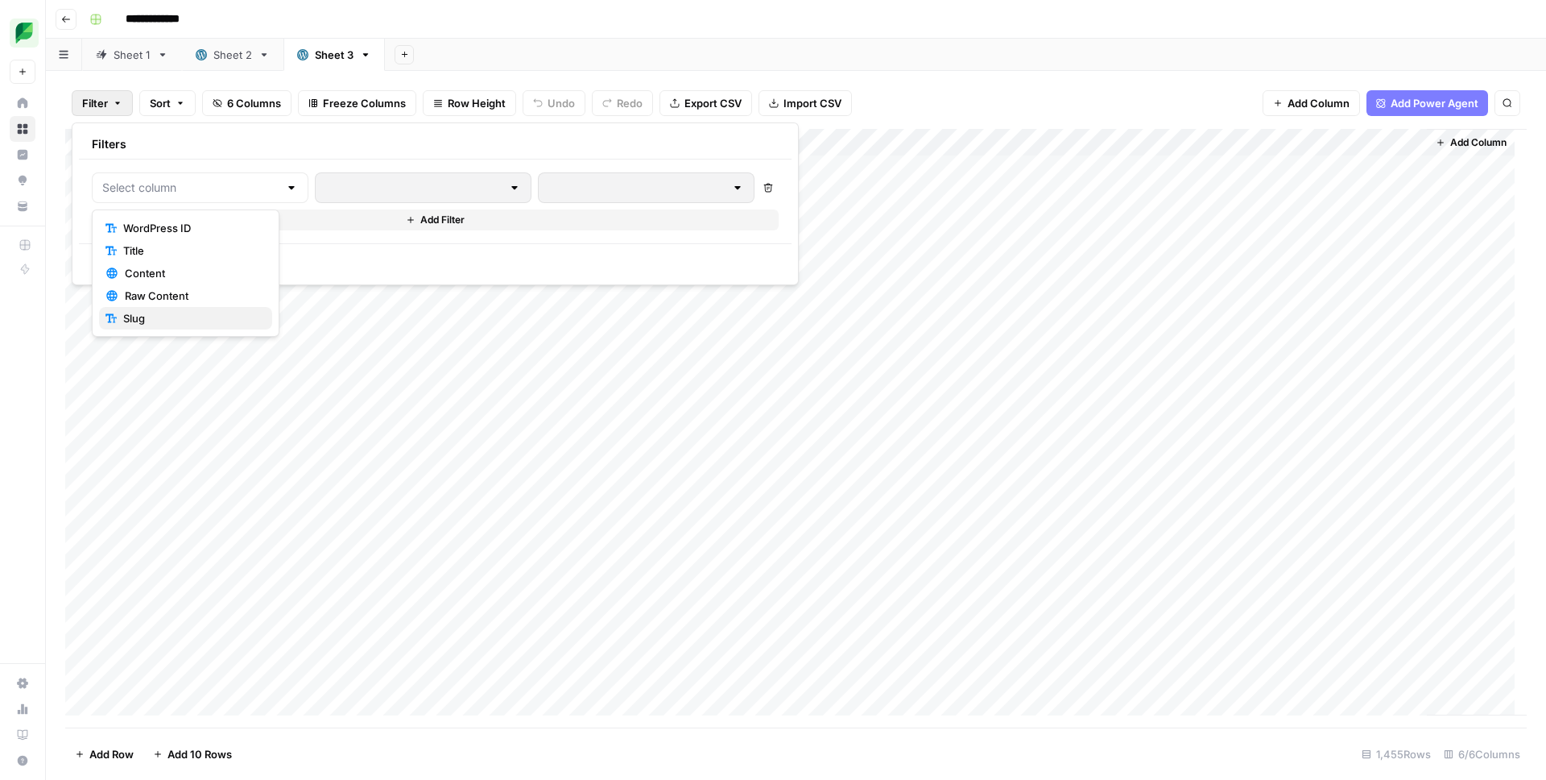
click at [162, 316] on span "Slug" at bounding box center [191, 318] width 136 height 16
click at [584, 190] on input "text" at bounding box center [690, 188] width 213 height 16
type input "crisis-management"
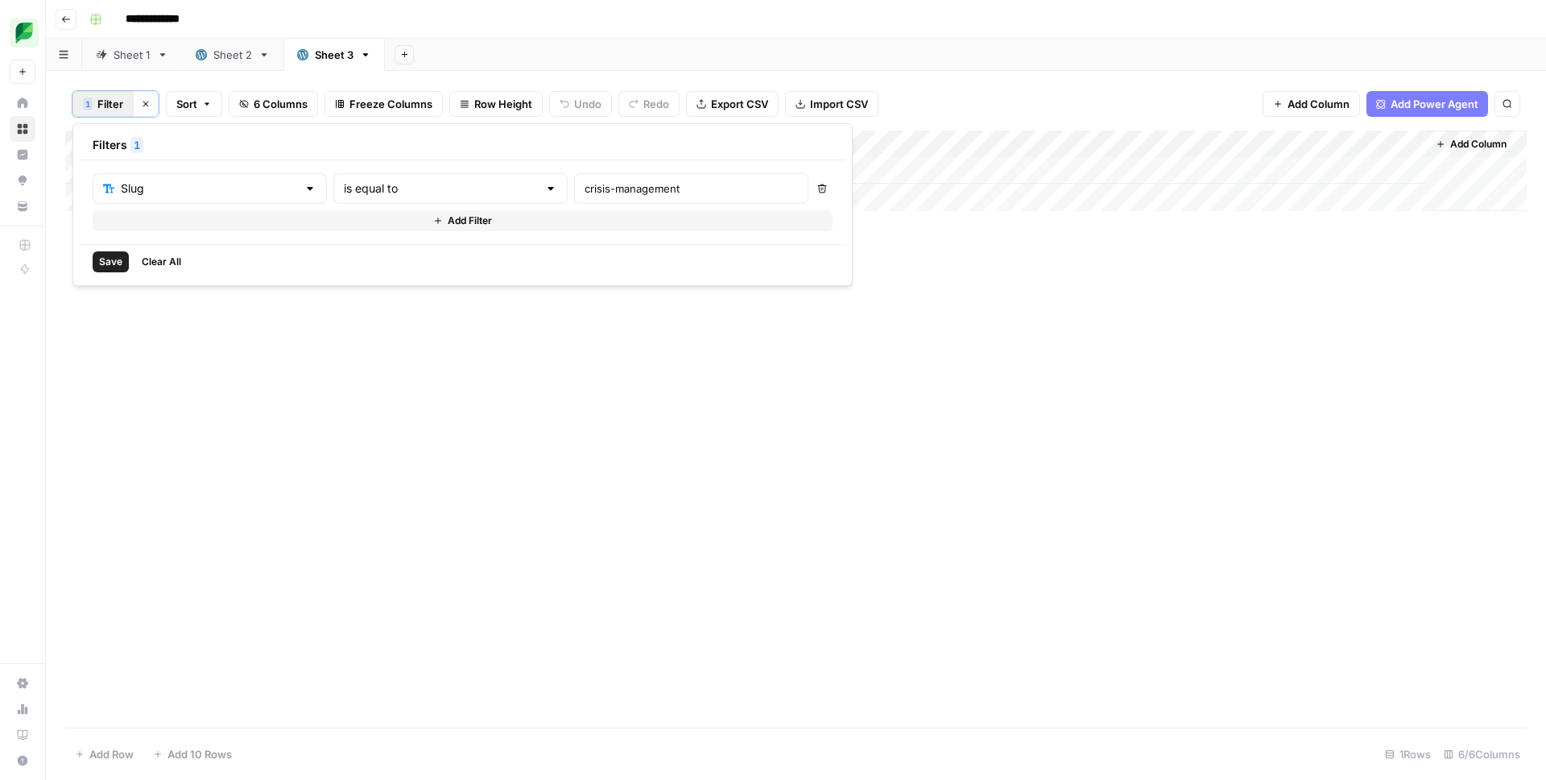
click at [108, 264] on span "Save" at bounding box center [110, 261] width 23 height 14
click at [850, 166] on div "Add Column" at bounding box center [796, 170] width 1462 height 81
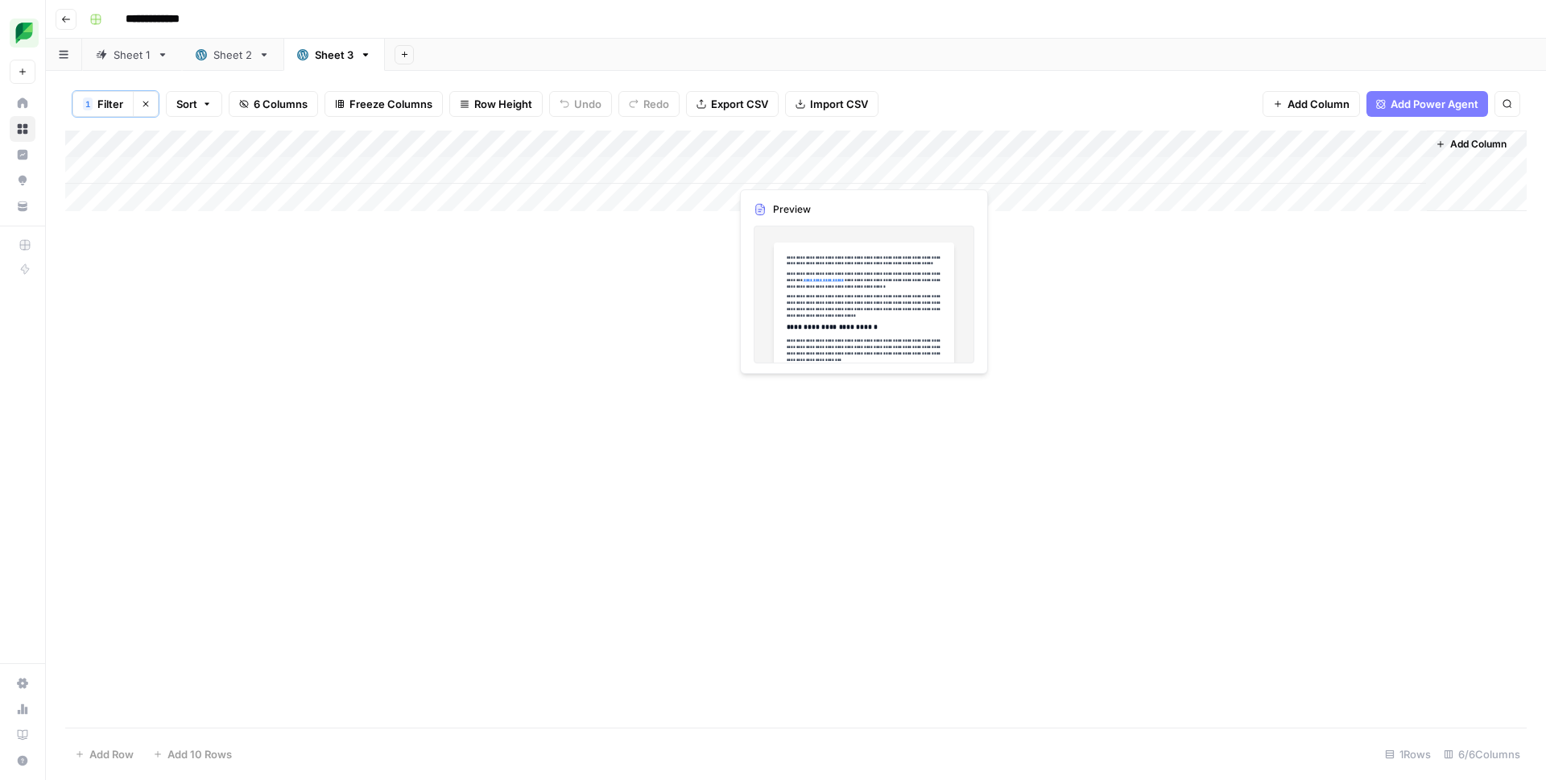
click at [850, 166] on div "Add Column" at bounding box center [796, 170] width 1462 height 81
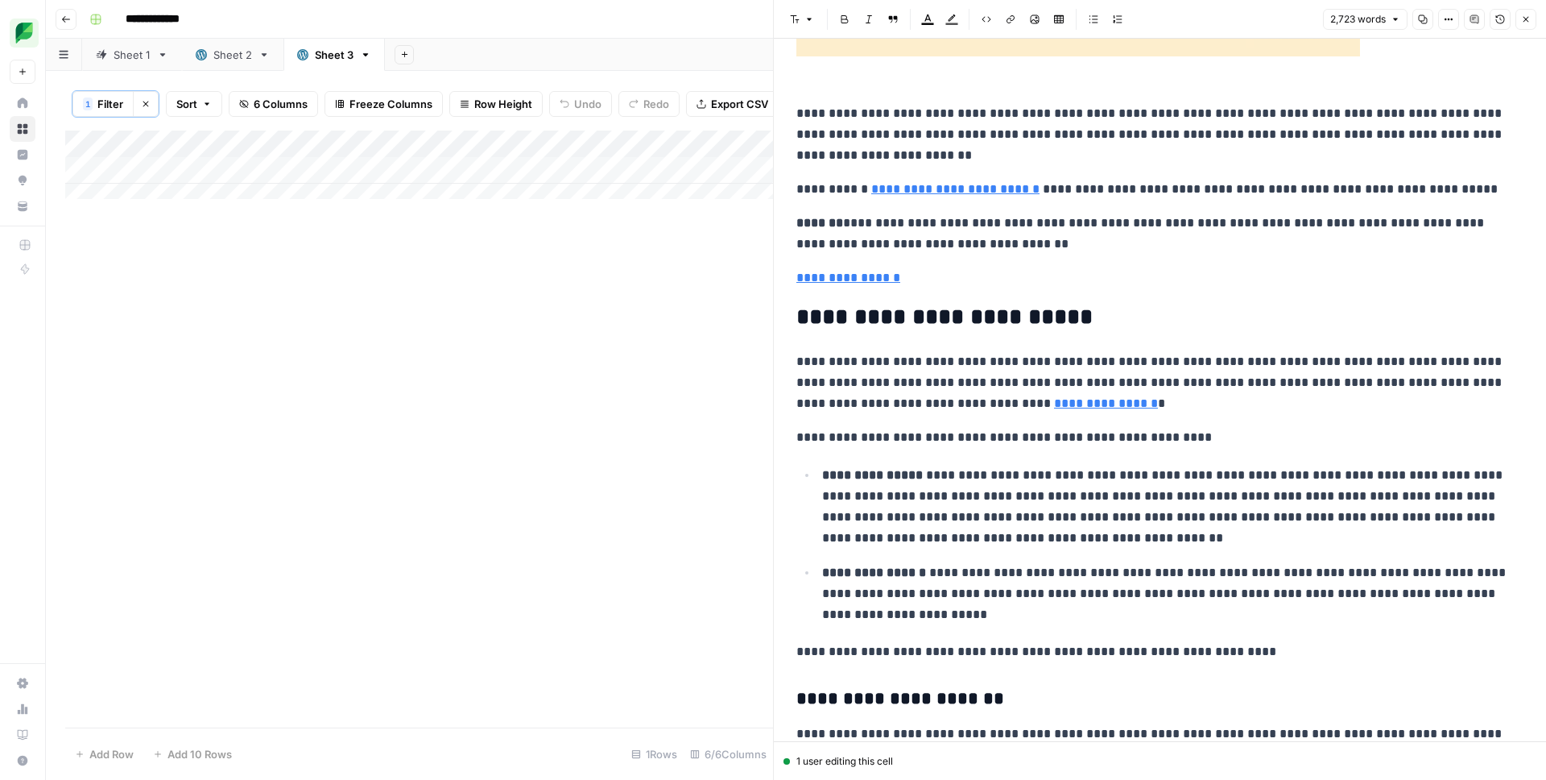
scroll to position [1562, 0]
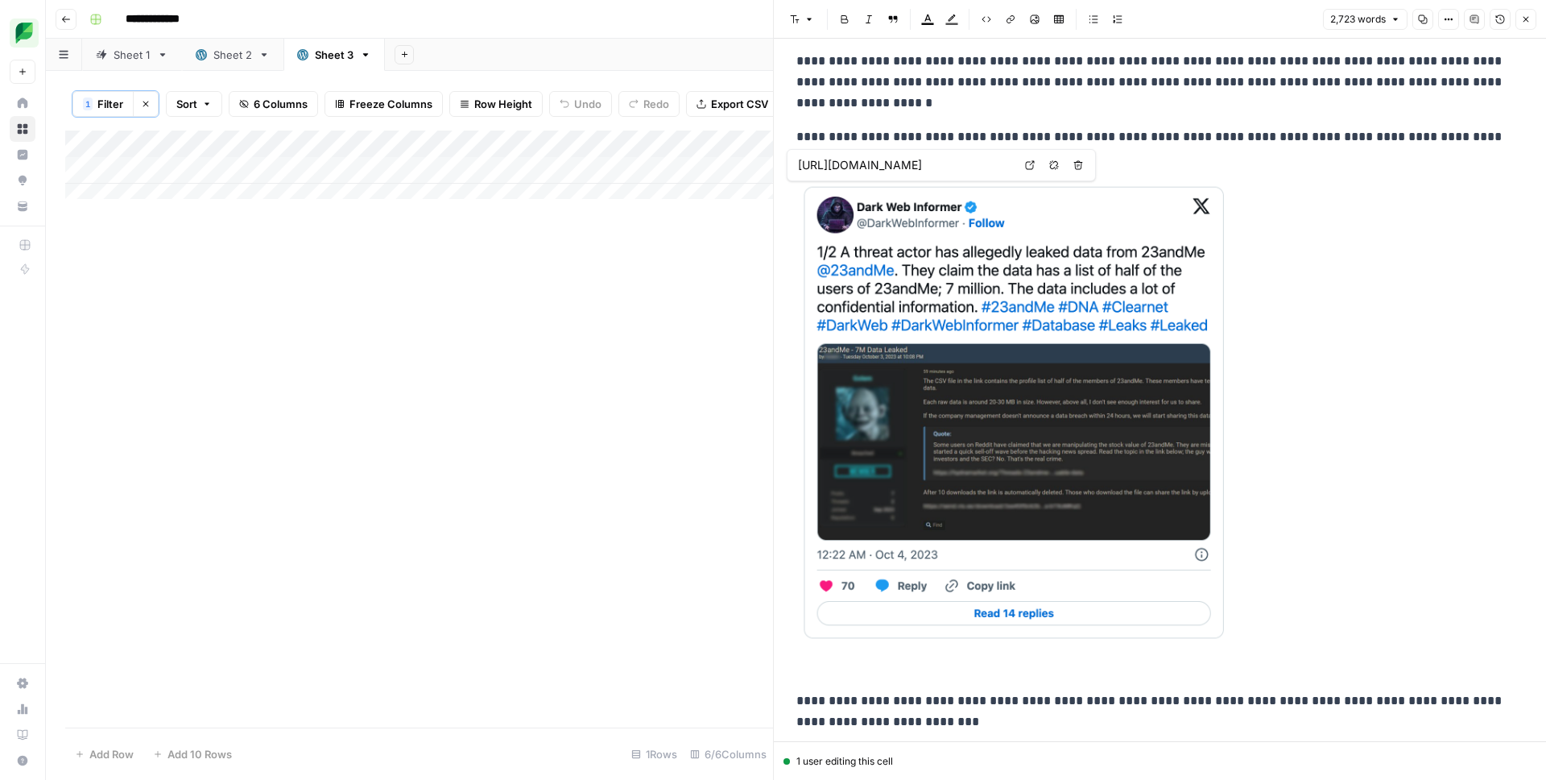
click at [1168, 139] on p "**********" at bounding box center [1153, 147] width 715 height 42
click at [1065, 217] on img at bounding box center [1015, 412] width 439 height 462
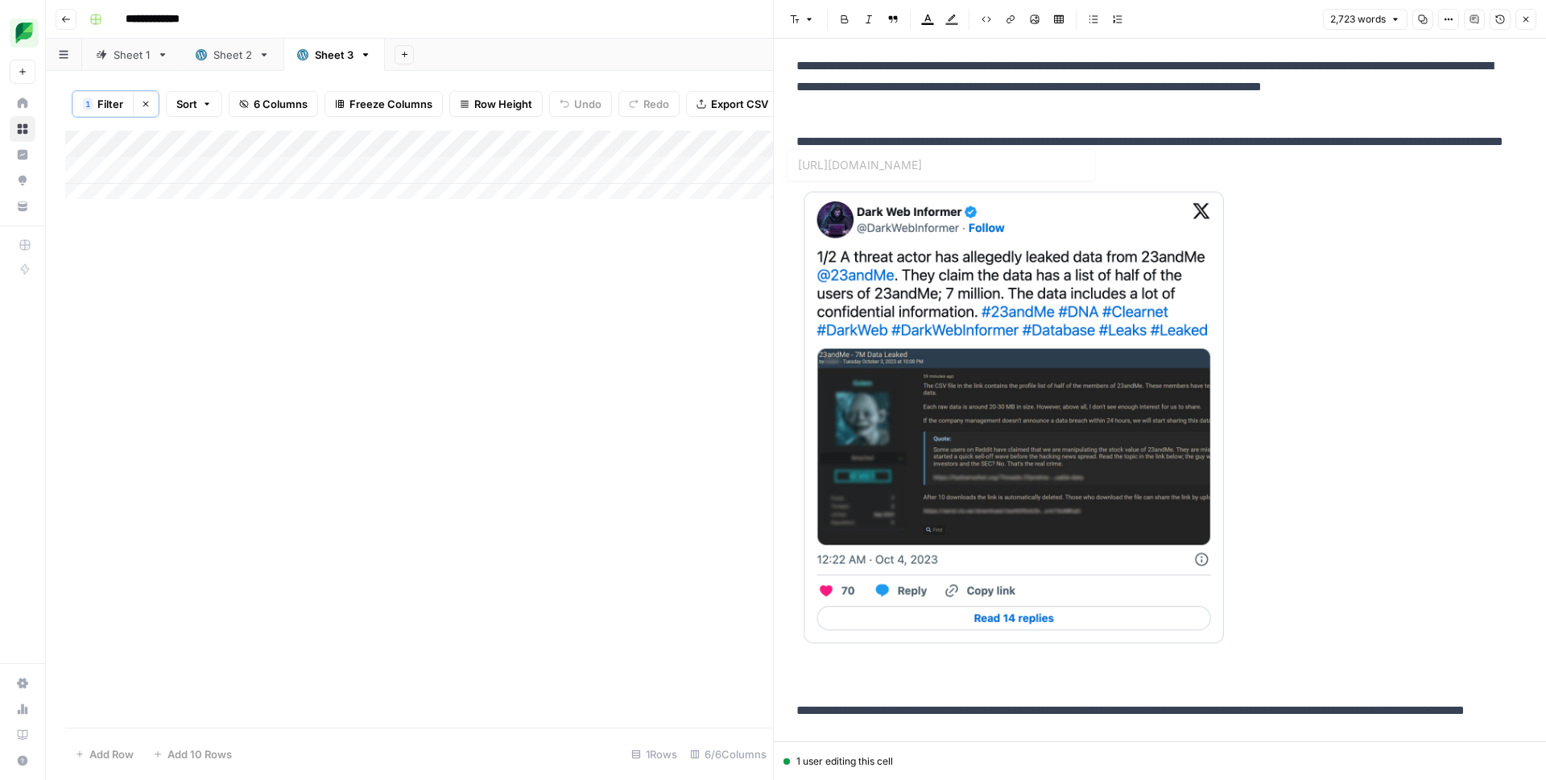
click at [1136, 85] on p "**********" at bounding box center [1153, 87] width 715 height 63
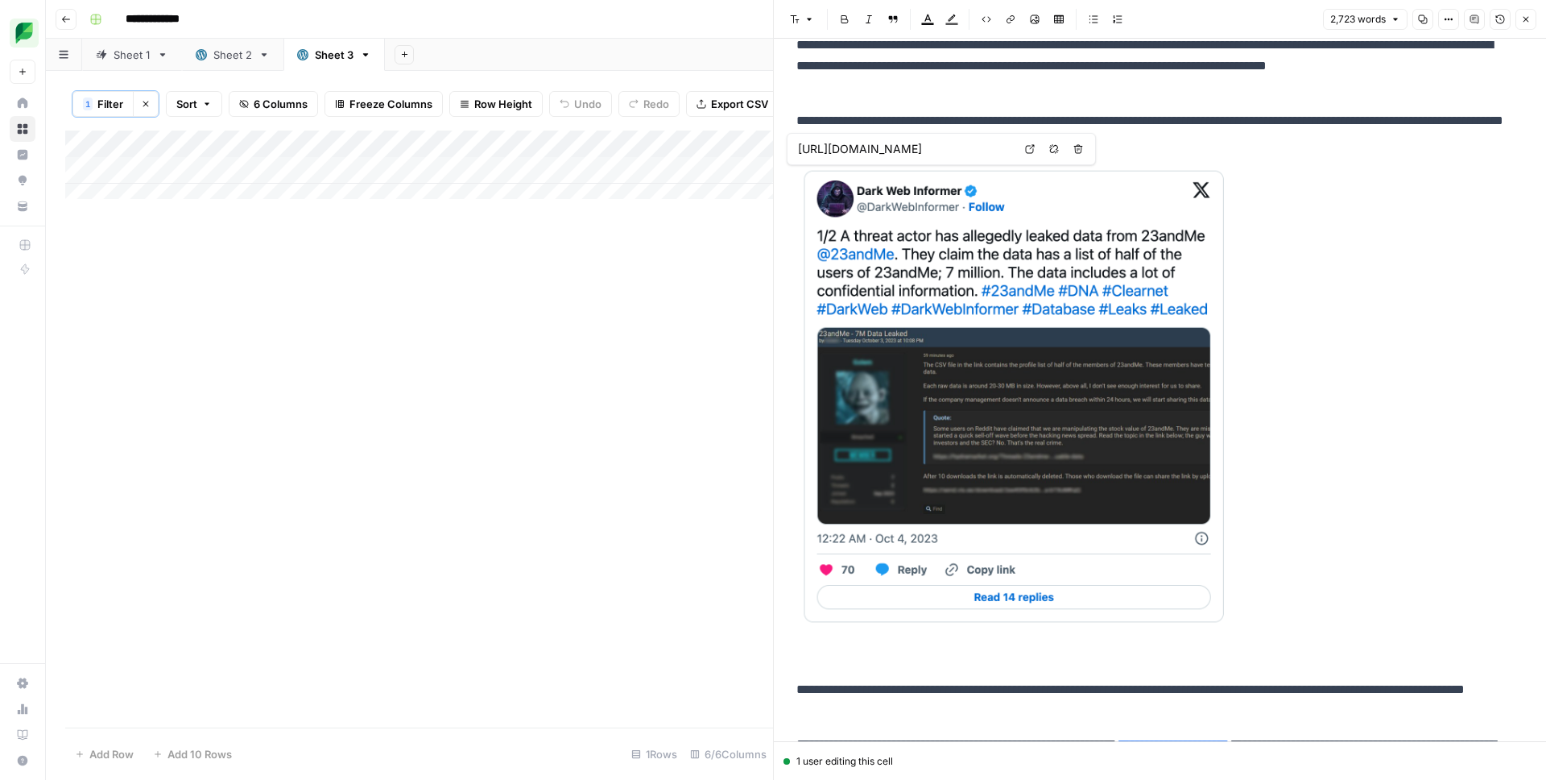
click at [916, 111] on p "**********" at bounding box center [1153, 131] width 715 height 42
click at [651, 304] on div "Add Column" at bounding box center [419, 428] width 708 height 597
click at [686, 288] on div "Add Column" at bounding box center [419, 428] width 708 height 597
click at [1534, 16] on button "Close" at bounding box center [1526, 19] width 21 height 21
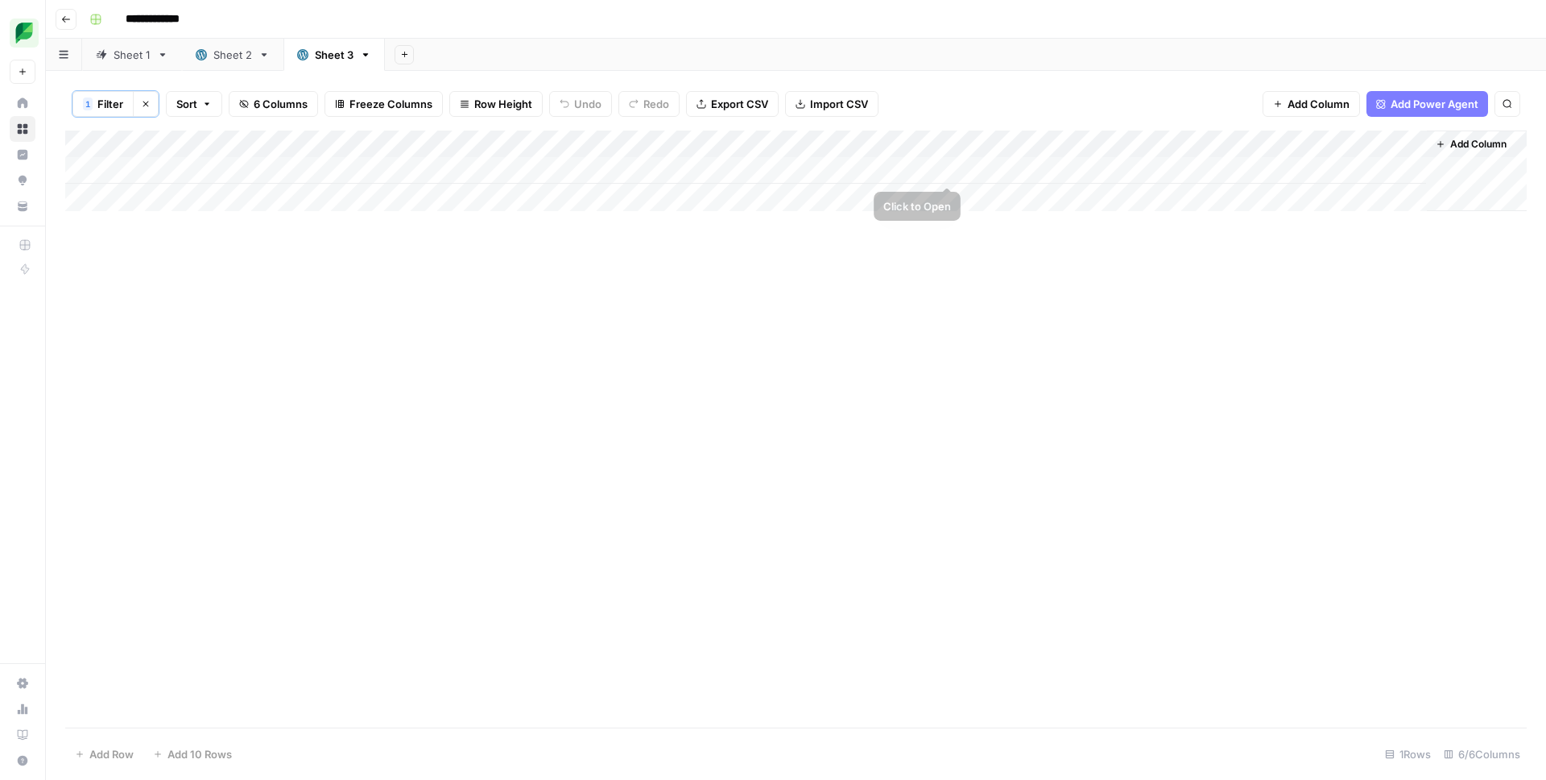
click at [959, 171] on div "Add Column" at bounding box center [796, 170] width 1462 height 81
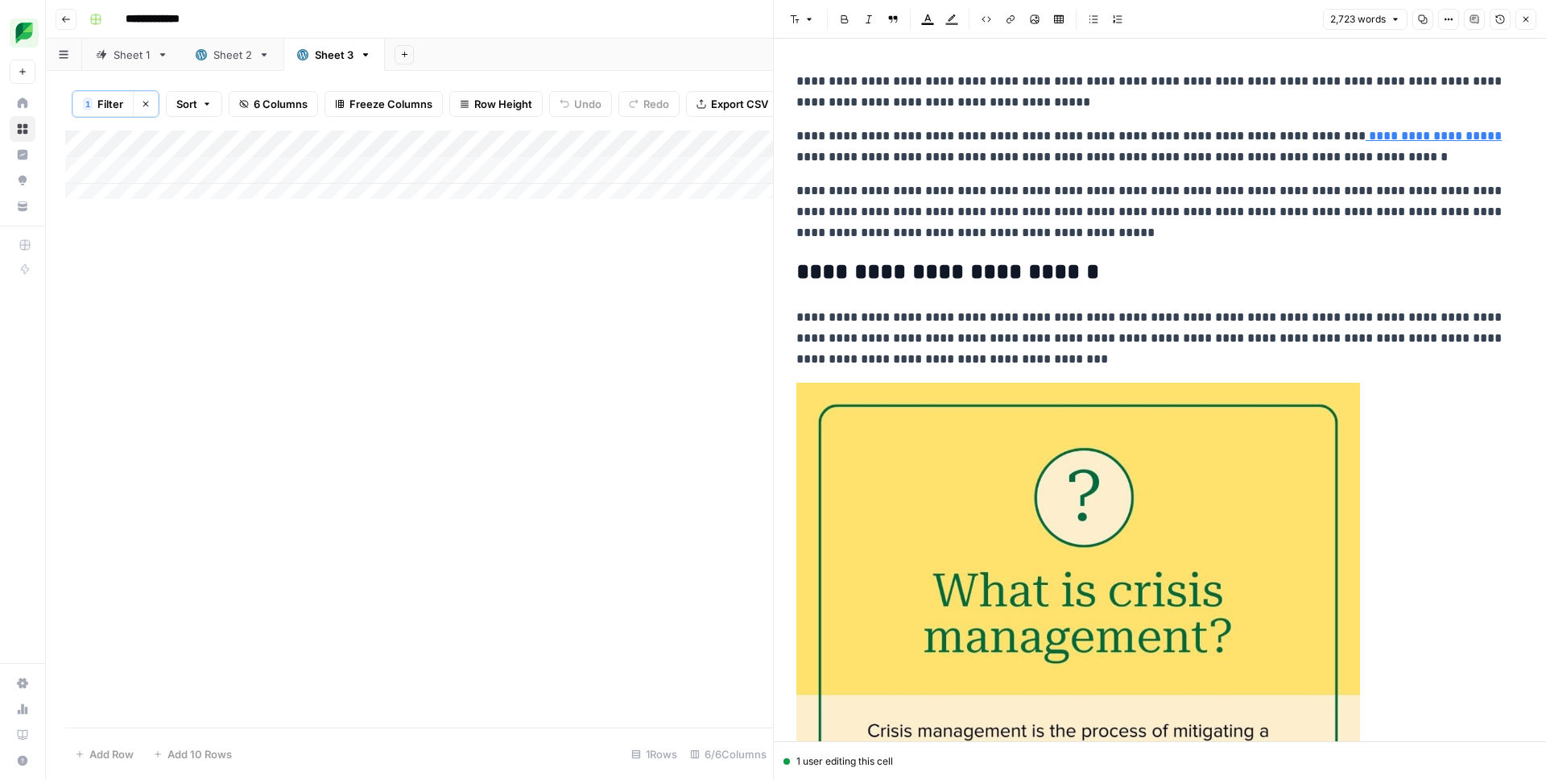
click at [1018, 193] on p "**********" at bounding box center [1153, 211] width 715 height 63
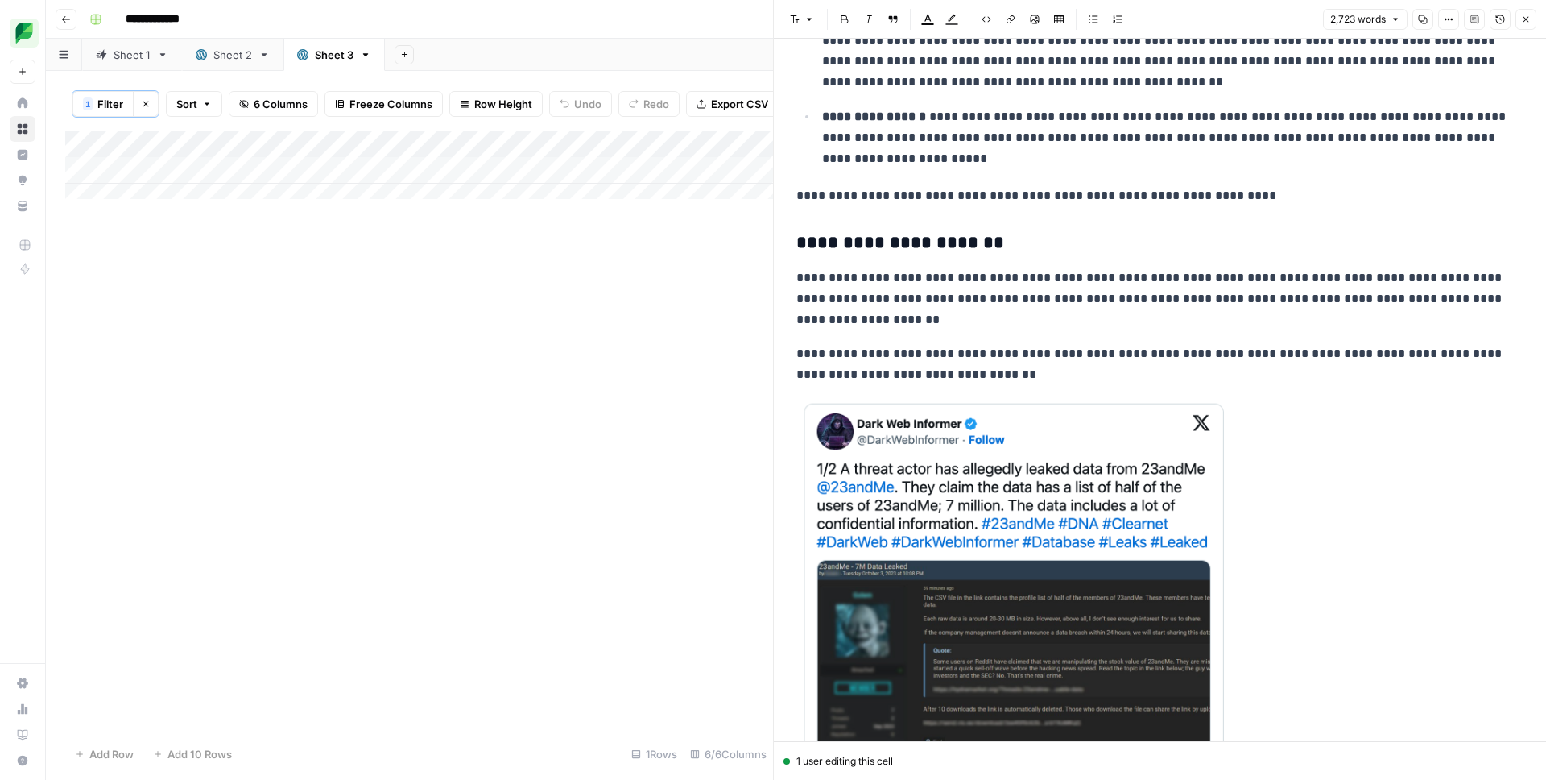
scroll to position [1428, 0]
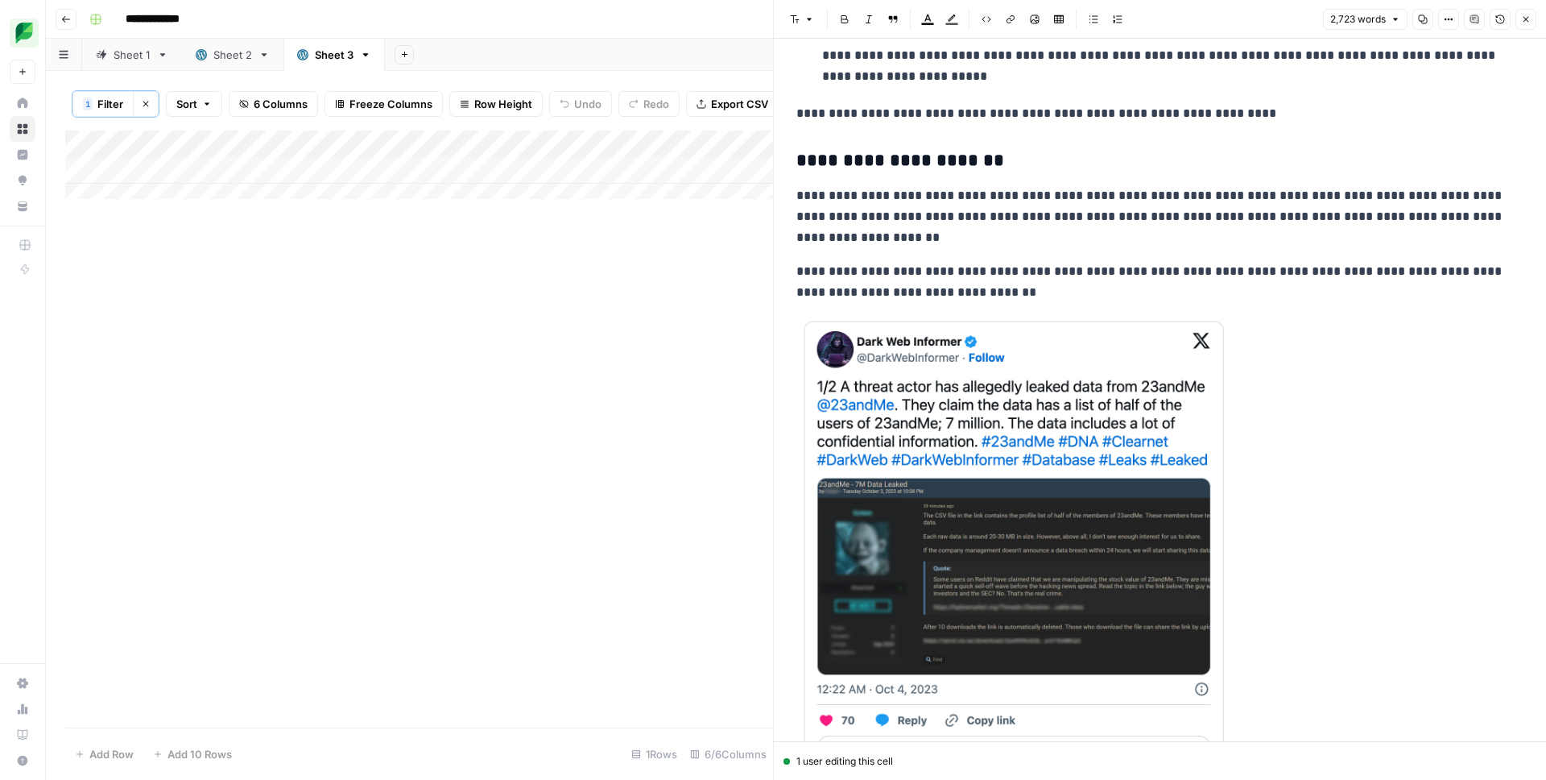
click at [944, 360] on img at bounding box center [1015, 547] width 439 height 462
click at [1033, 281] on p "**********" at bounding box center [1153, 282] width 715 height 42
click at [1021, 368] on img at bounding box center [1015, 547] width 439 height 462
click at [1131, 294] on p "**********" at bounding box center [1153, 282] width 715 height 42
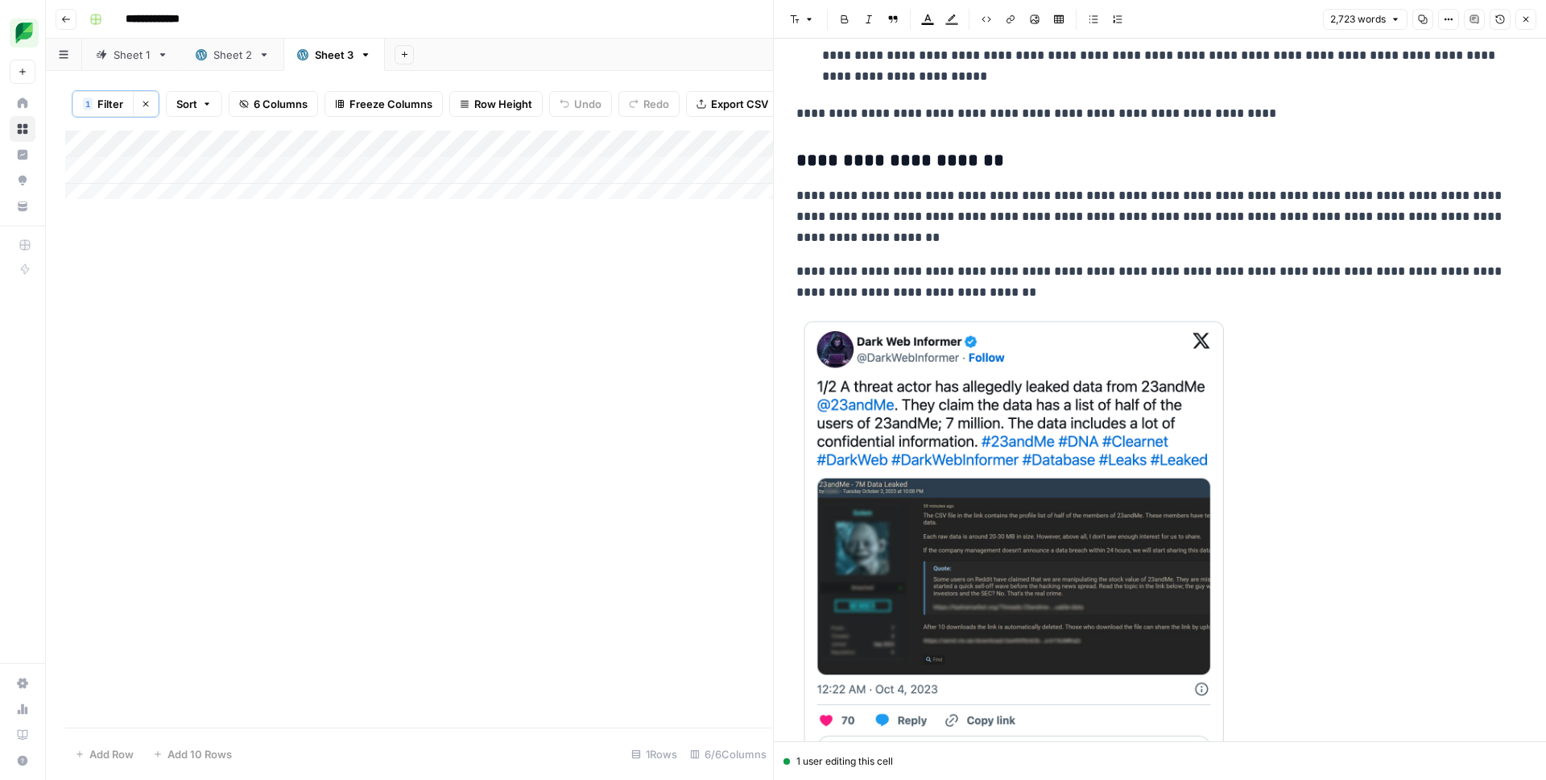
click at [1452, 21] on icon "button" at bounding box center [1449, 19] width 10 height 10
click at [1378, 174] on span "Code" at bounding box center [1400, 171] width 77 height 16
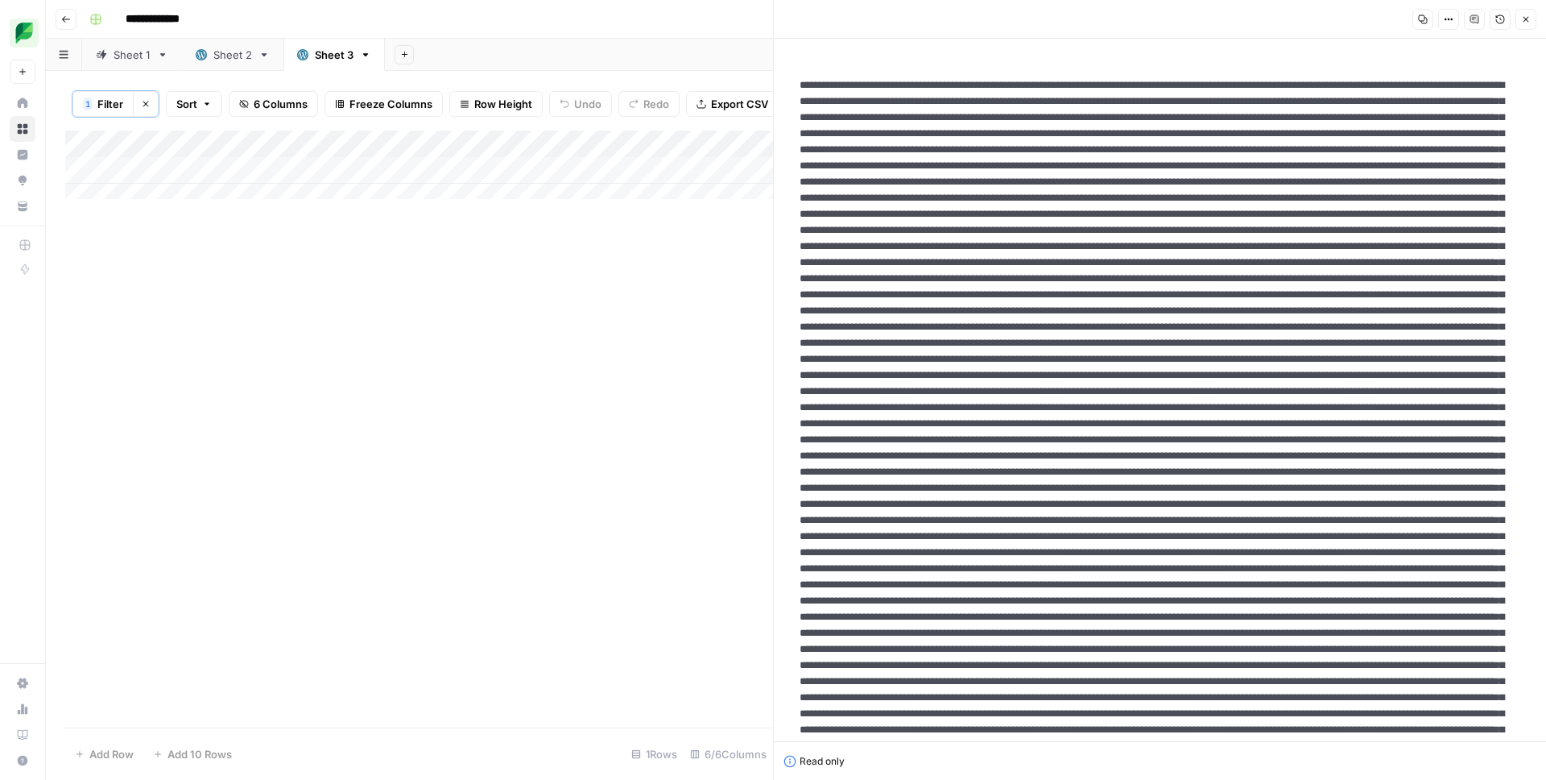
click at [1528, 18] on icon "button" at bounding box center [1527, 20] width 6 height 6
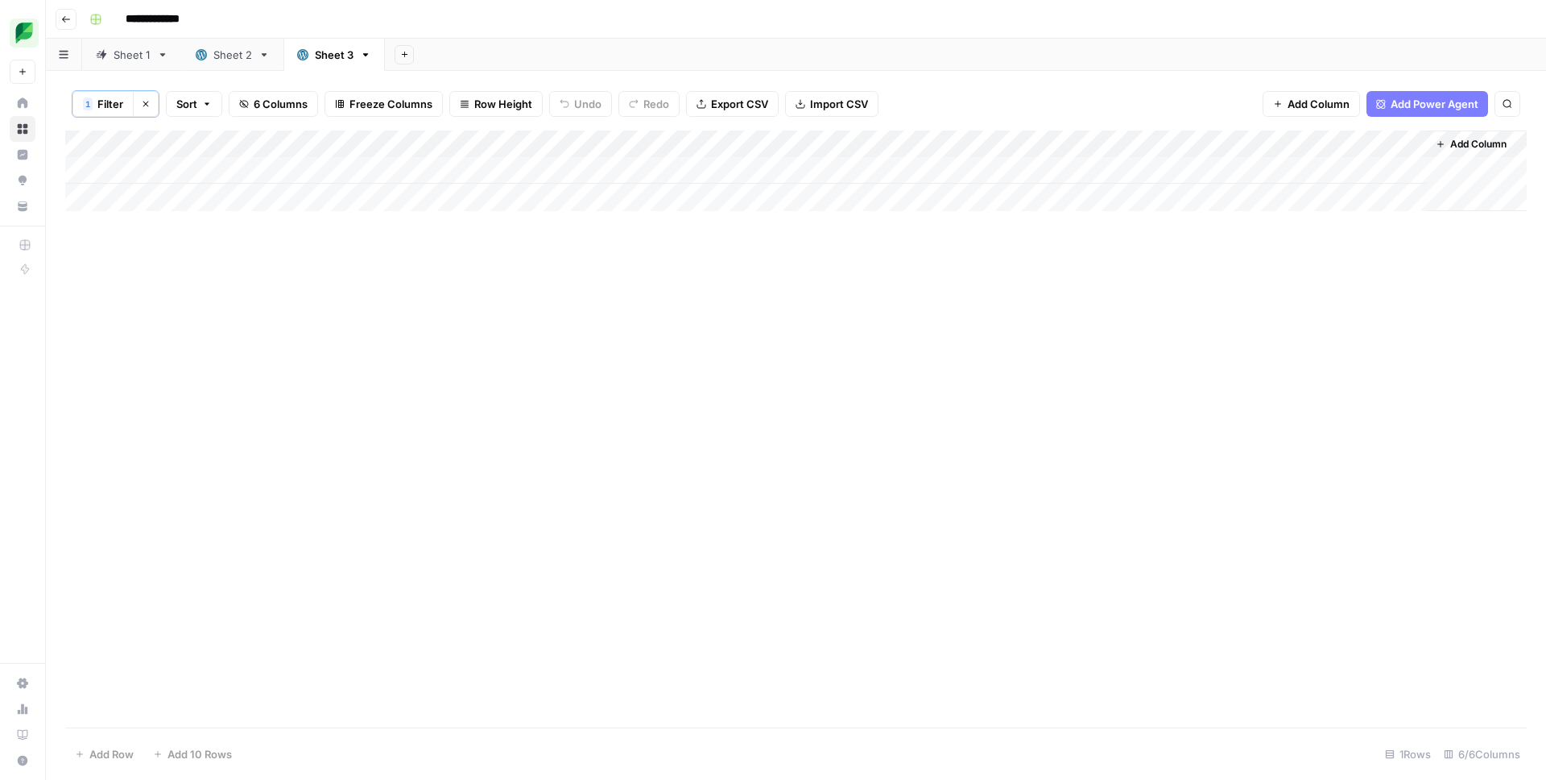
click at [254, 167] on div "Add Column" at bounding box center [796, 170] width 1462 height 81
click at [241, 142] on div "Add Column" at bounding box center [796, 170] width 1462 height 81
click at [561, 234] on div "Add Column" at bounding box center [796, 428] width 1462 height 597
click at [223, 64] on link "Sheet 2" at bounding box center [232, 55] width 101 height 32
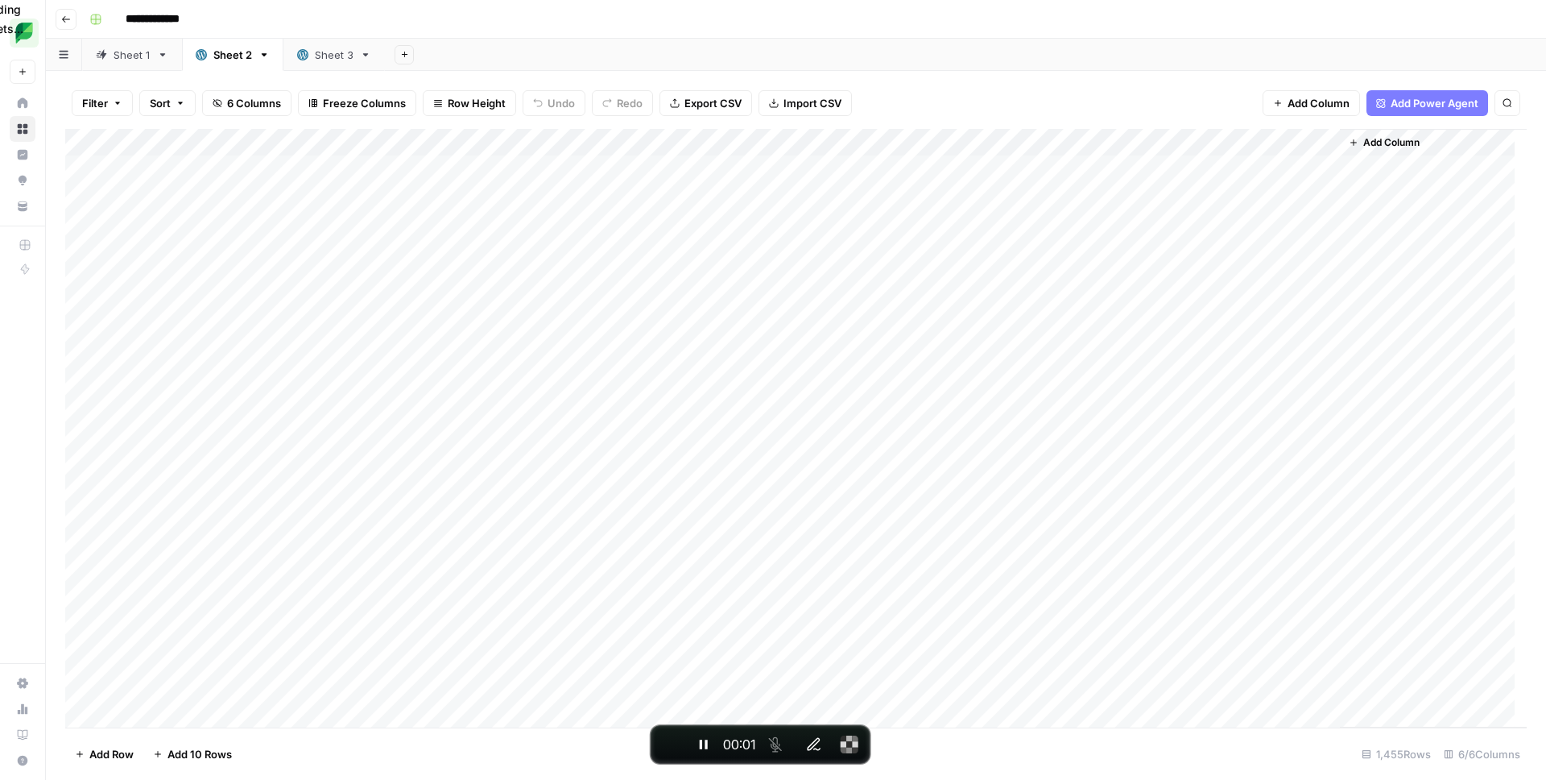
drag, startPoint x: 117, startPoint y: 101, endPoint x: 114, endPoint y: 110, distance: 9.2
click at [118, 101] on icon "button" at bounding box center [118, 103] width 10 height 10
click at [216, 187] on button "Add Filter" at bounding box center [392, 182] width 600 height 21
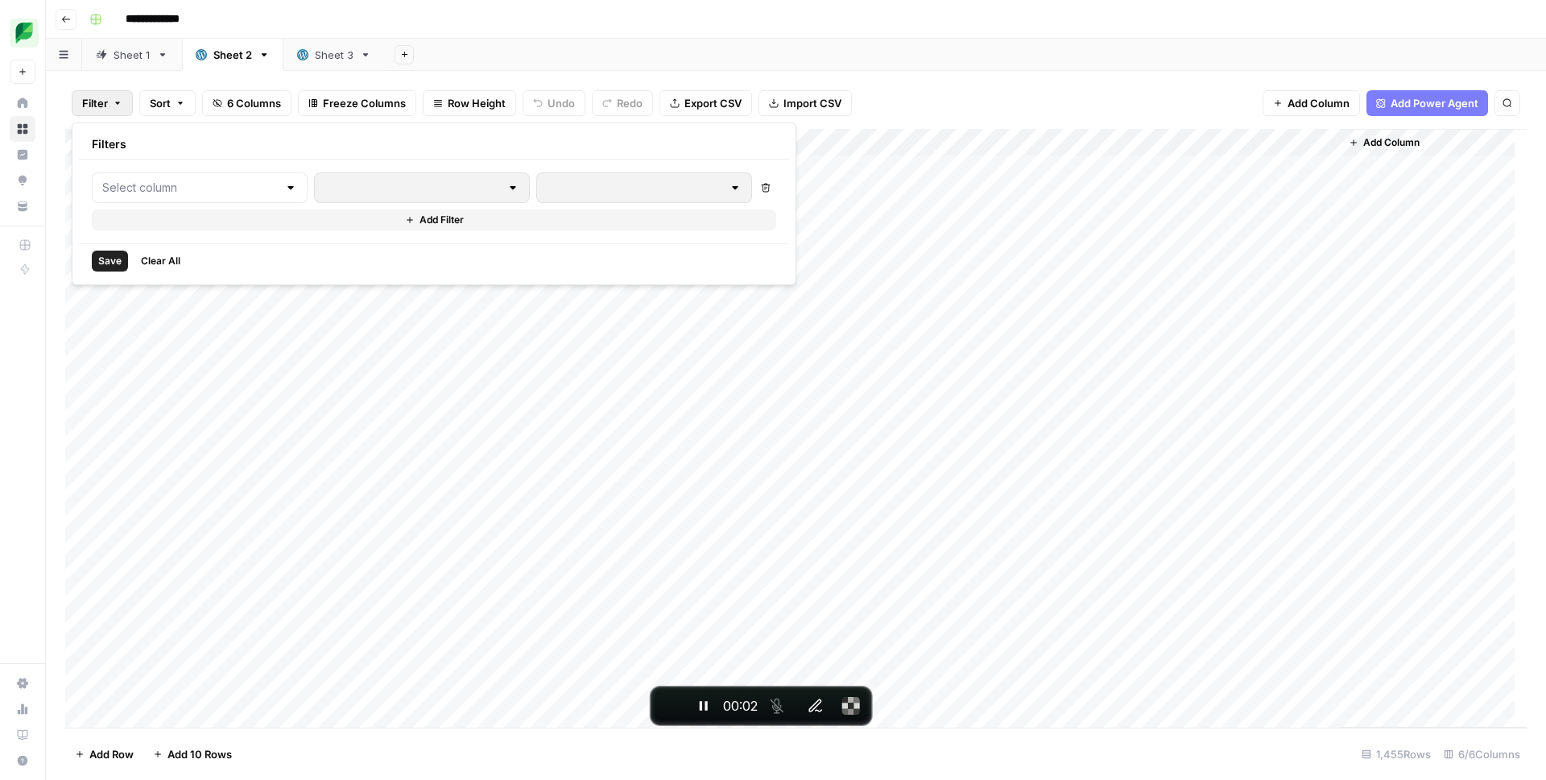
click at [205, 197] on div at bounding box center [200, 187] width 216 height 31
click at [147, 321] on span "Slug" at bounding box center [191, 318] width 136 height 16
click at [582, 191] on input "text" at bounding box center [688, 188] width 213 height 16
type input "crisis-management"
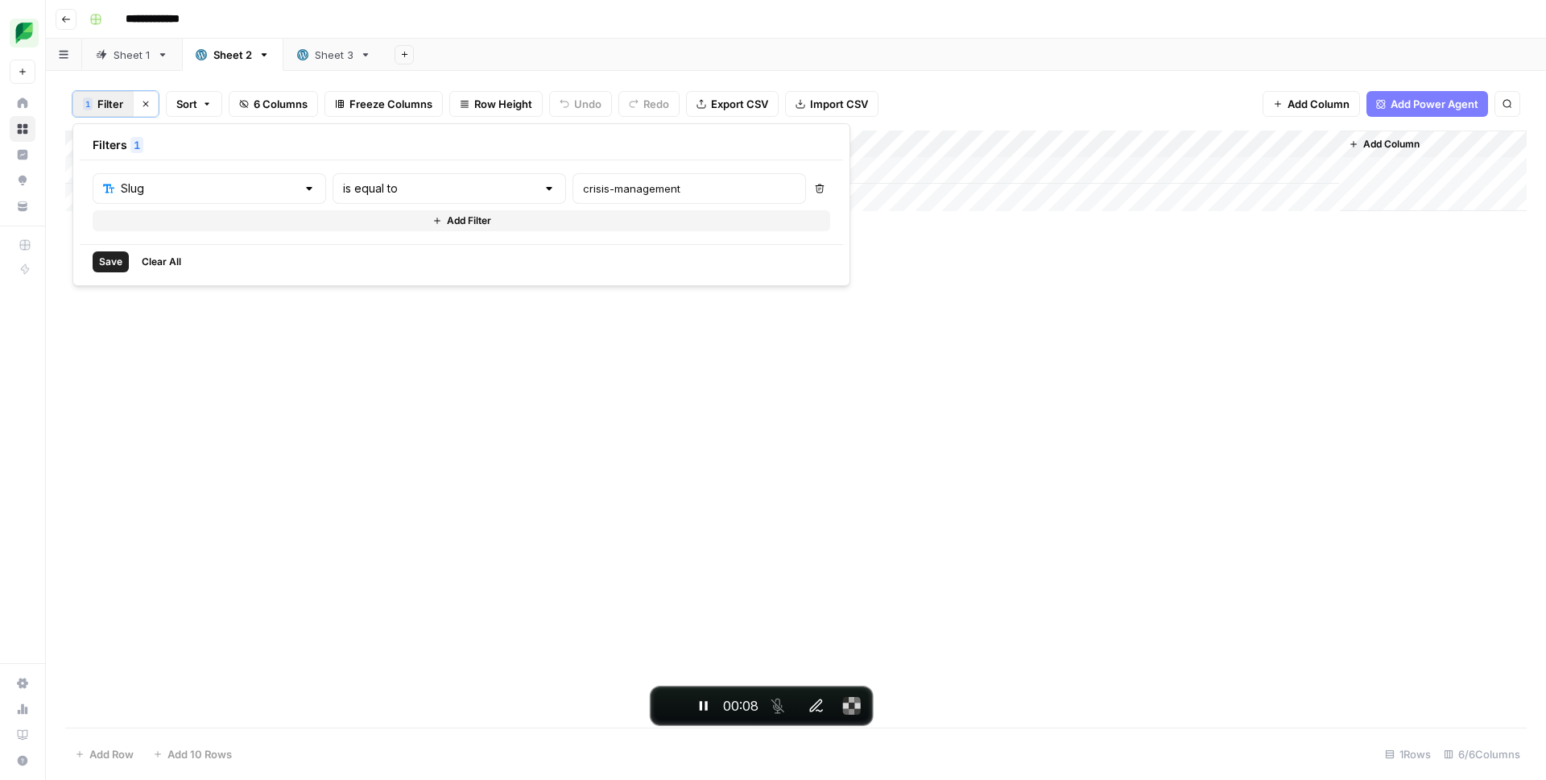
click at [105, 260] on span "Save" at bounding box center [110, 261] width 23 height 14
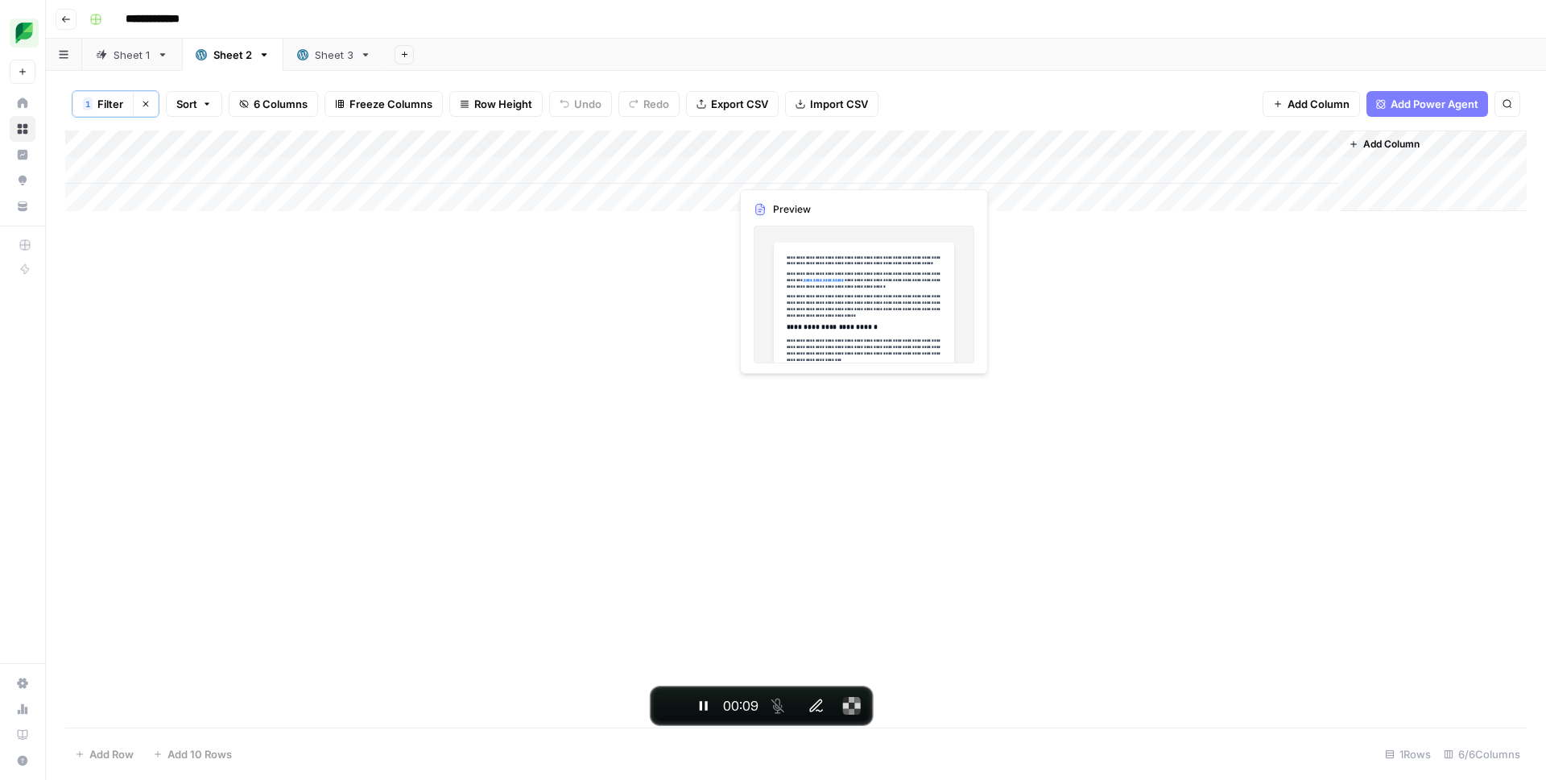
click at [854, 162] on div "Add Column" at bounding box center [796, 170] width 1462 height 81
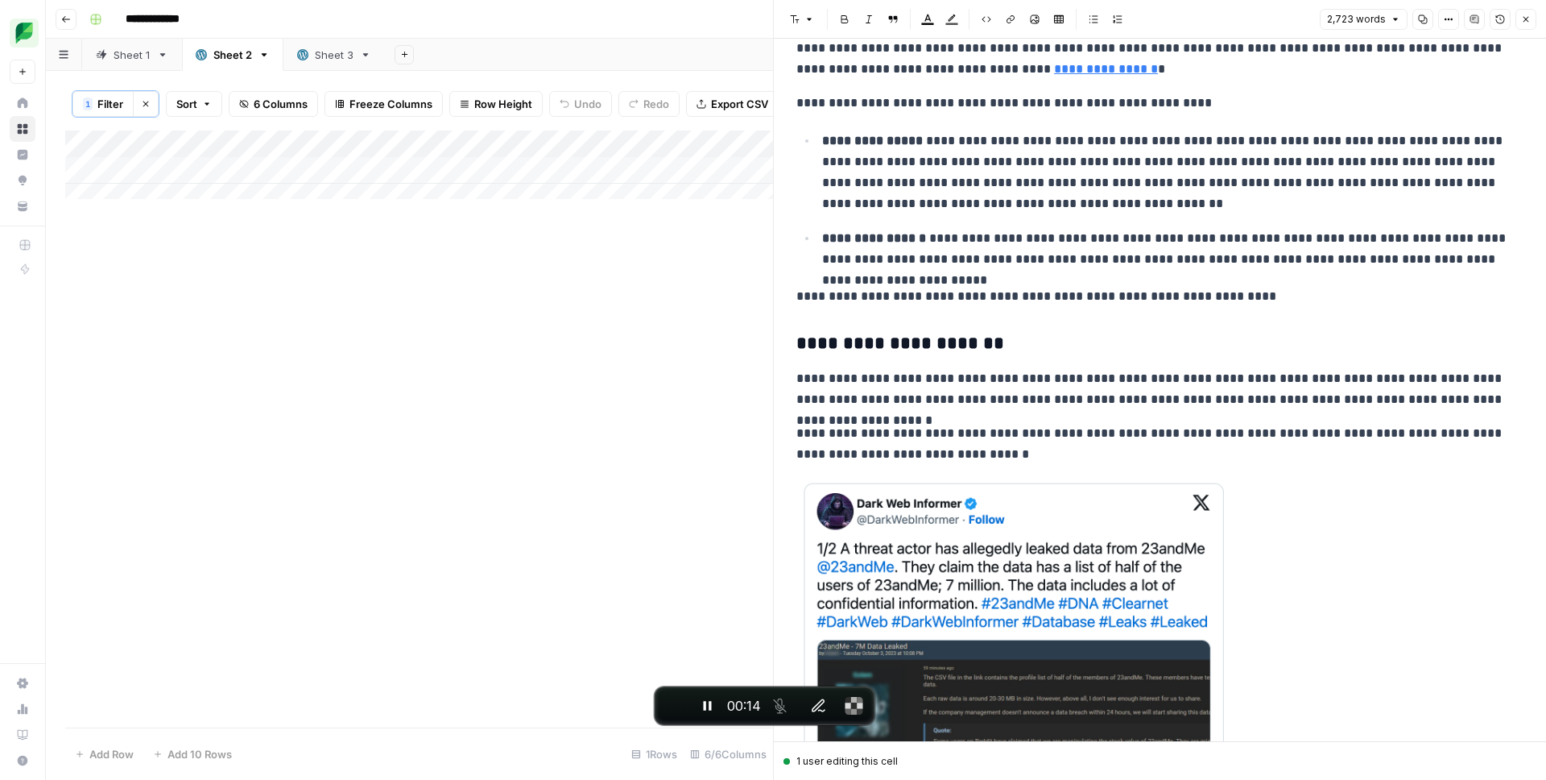
scroll to position [1483, 0]
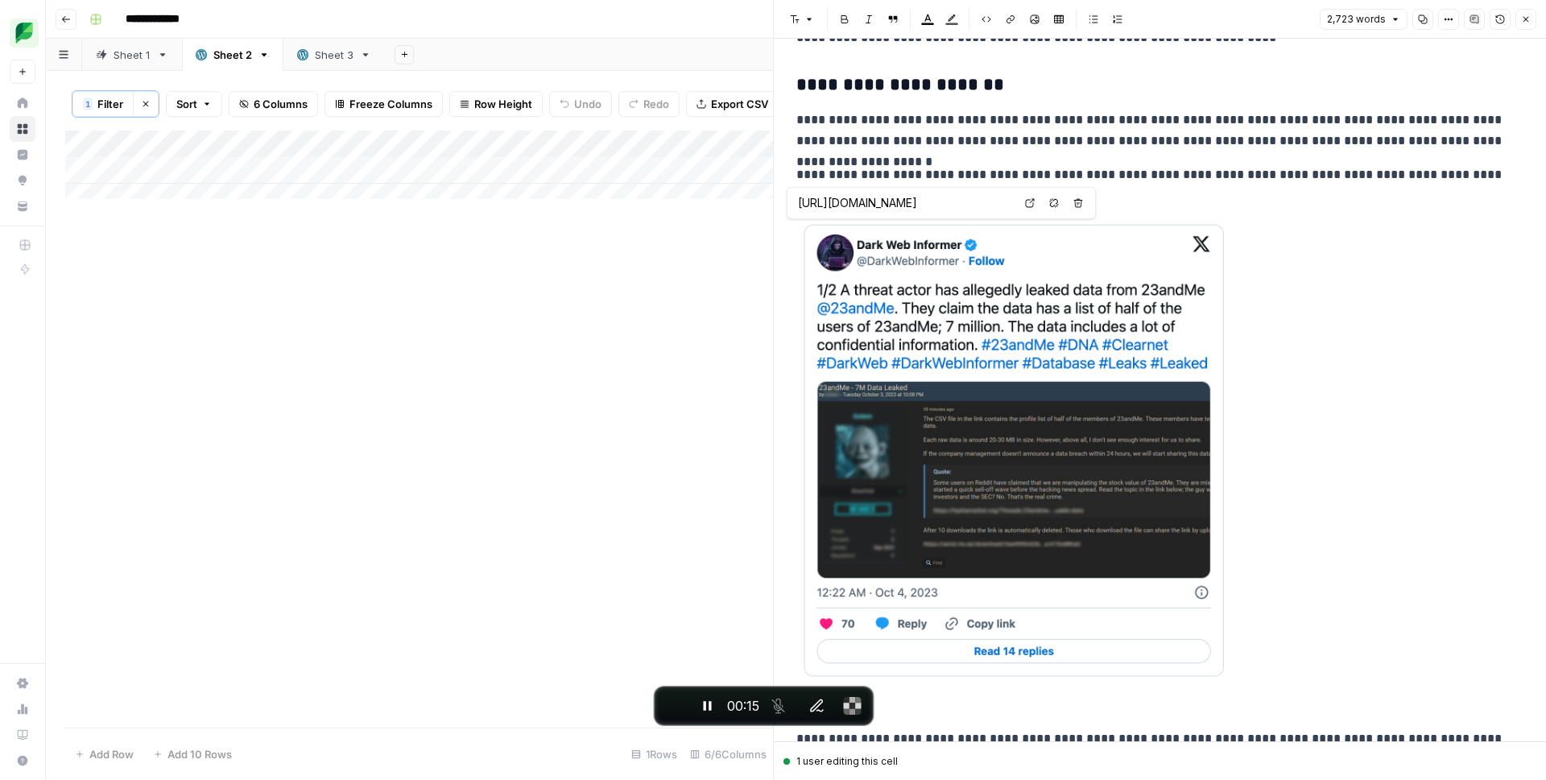
drag, startPoint x: 878, startPoint y: 202, endPoint x: 949, endPoint y: 204, distance: 71.7
click at [949, 204] on input "[URL][DOMAIN_NAME]" at bounding box center [905, 203] width 214 height 16
click at [1520, 18] on button "Close" at bounding box center [1526, 19] width 21 height 21
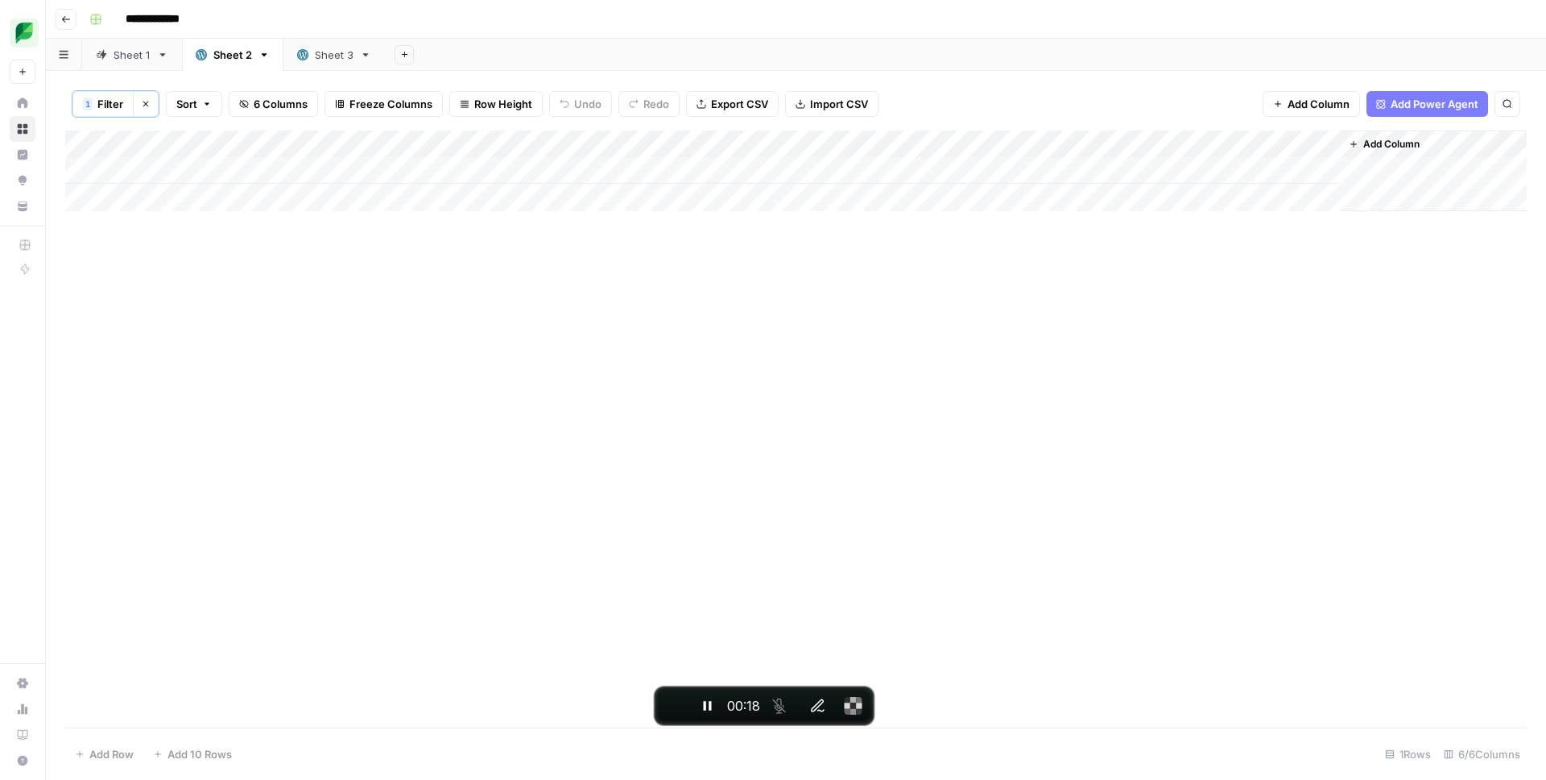
click at [946, 169] on div "Add Column" at bounding box center [796, 170] width 1462 height 81
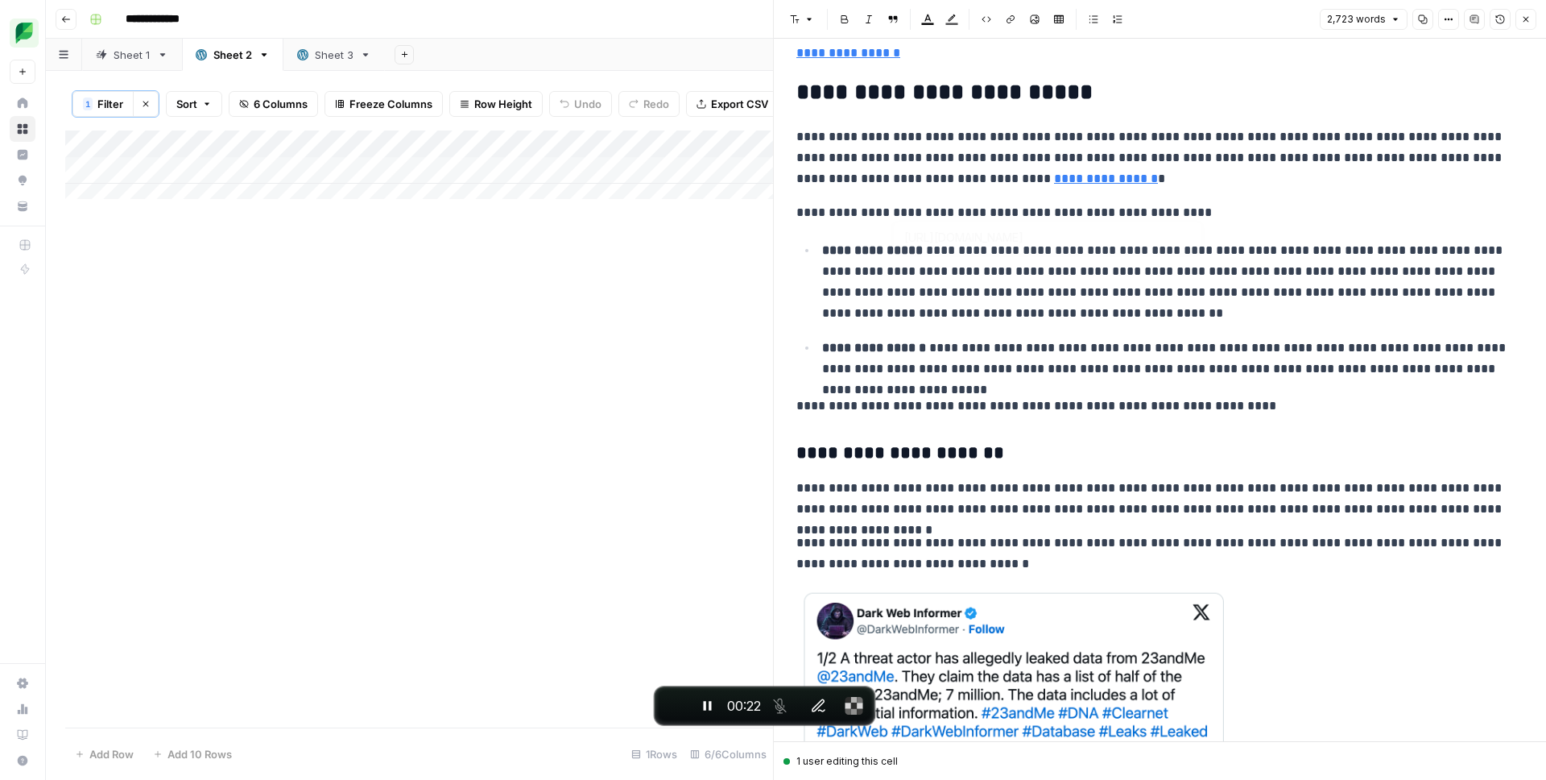
scroll to position [1456, 0]
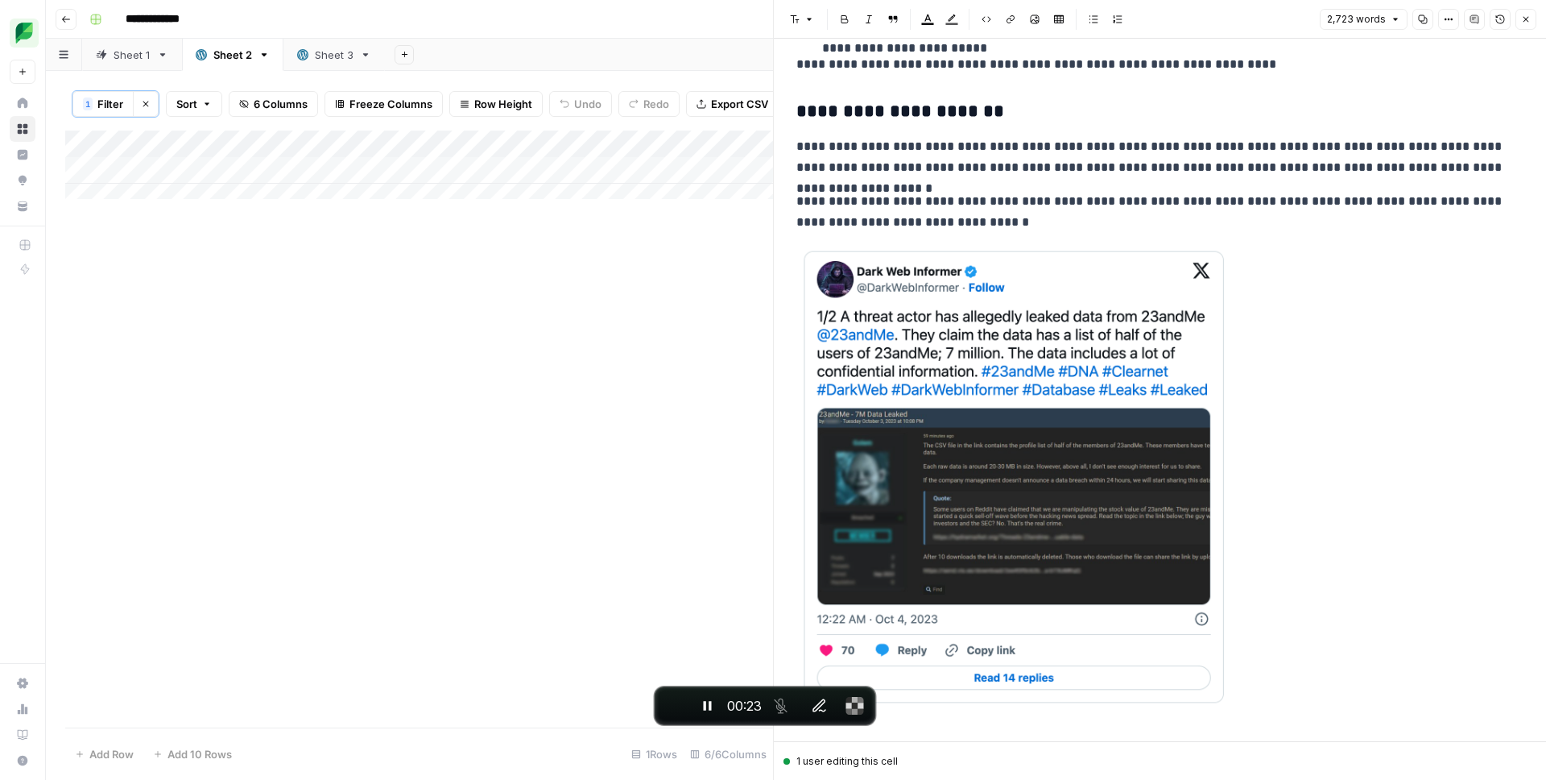
click at [952, 329] on img at bounding box center [1015, 477] width 439 height 462
click at [932, 210] on p "**********" at bounding box center [1153, 212] width 715 height 42
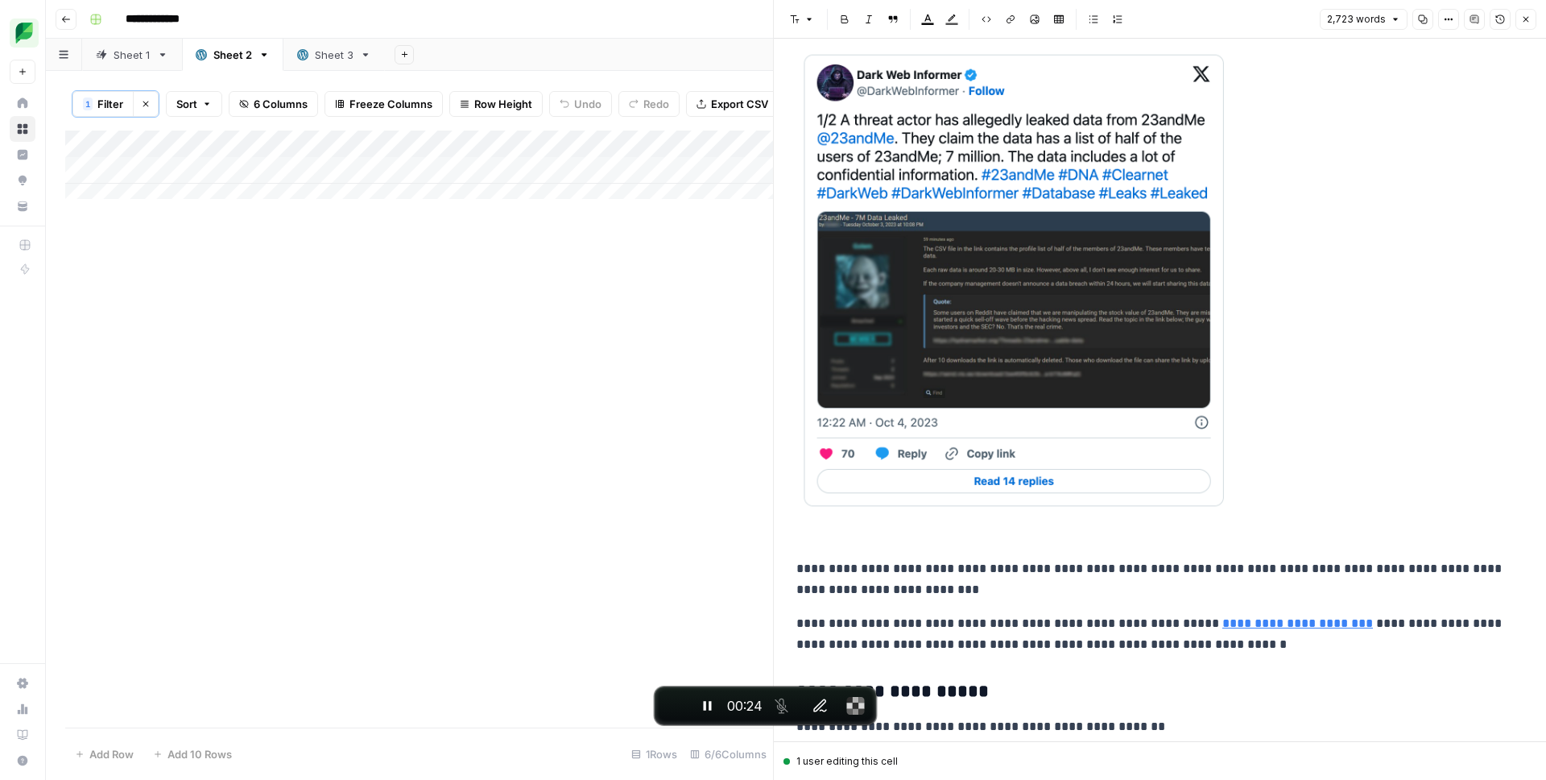
click at [948, 251] on img at bounding box center [1015, 280] width 439 height 462
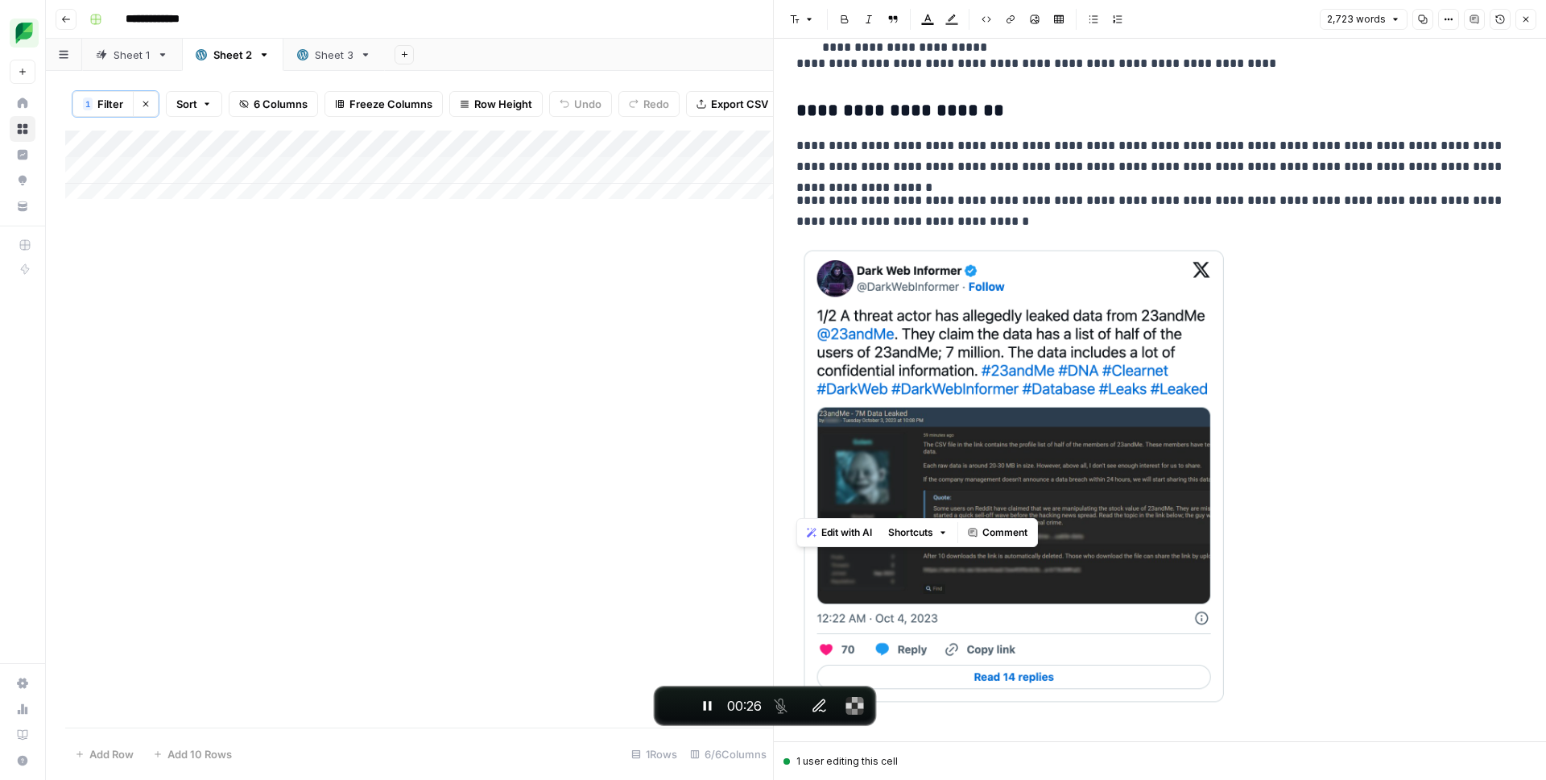
click at [924, 316] on img at bounding box center [1015, 476] width 439 height 462
click at [902, 269] on img at bounding box center [1015, 476] width 439 height 462
click at [904, 221] on p "**********" at bounding box center [1153, 211] width 715 height 42
click at [1516, 23] on button "Close" at bounding box center [1526, 19] width 21 height 21
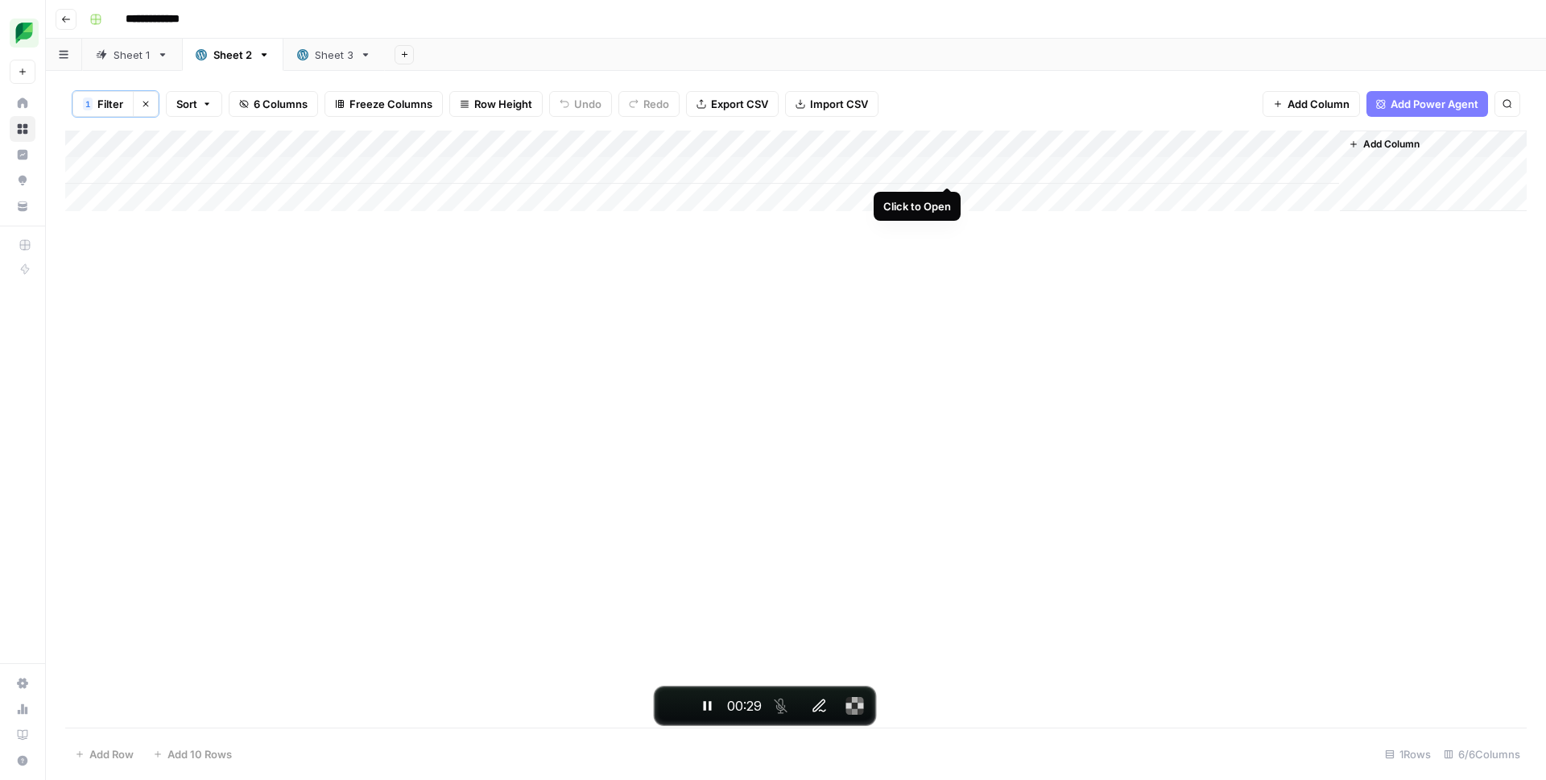
click at [948, 171] on div "Add Column" at bounding box center [796, 170] width 1462 height 81
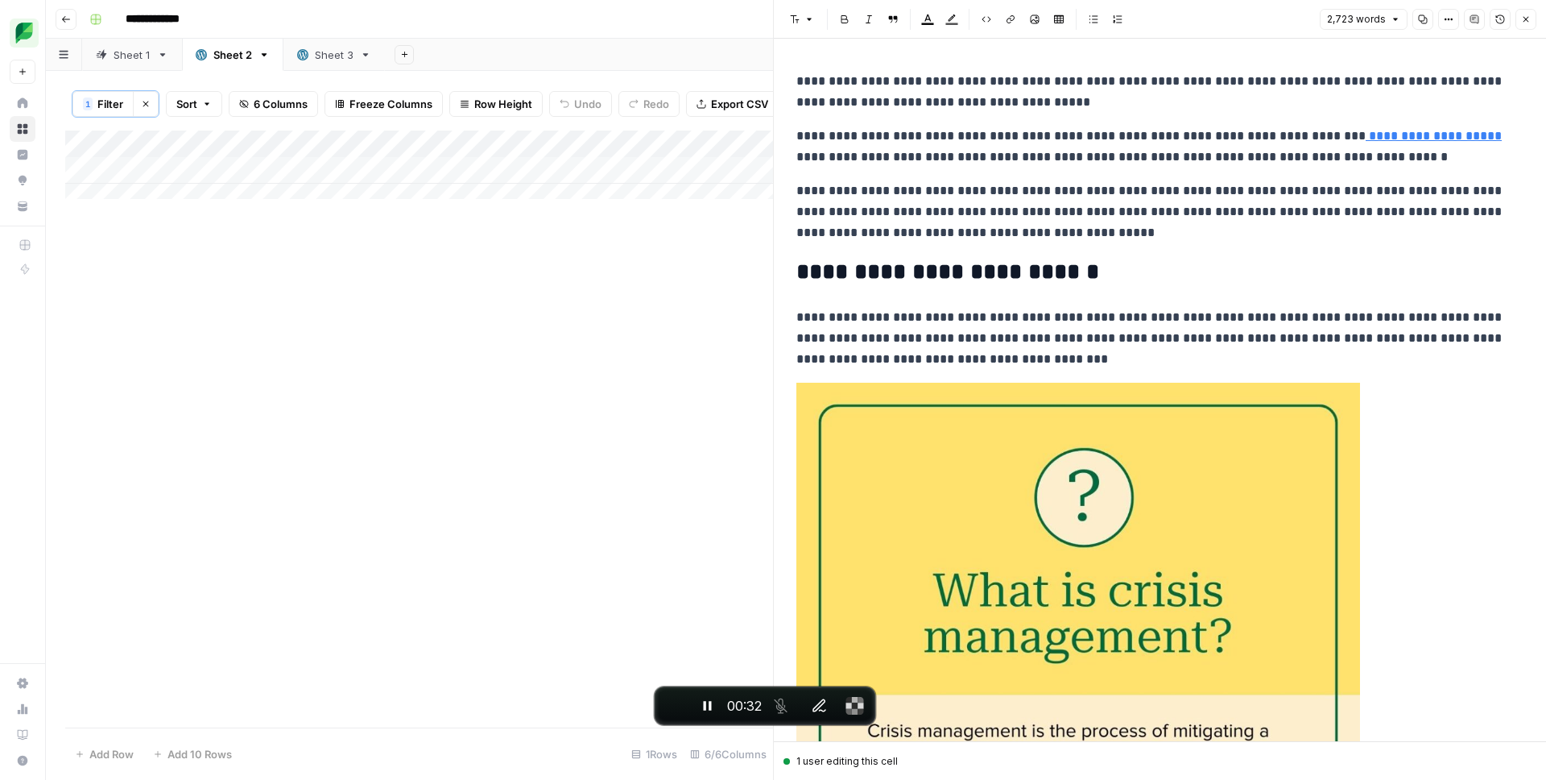
click at [1000, 192] on p "**********" at bounding box center [1153, 211] width 715 height 63
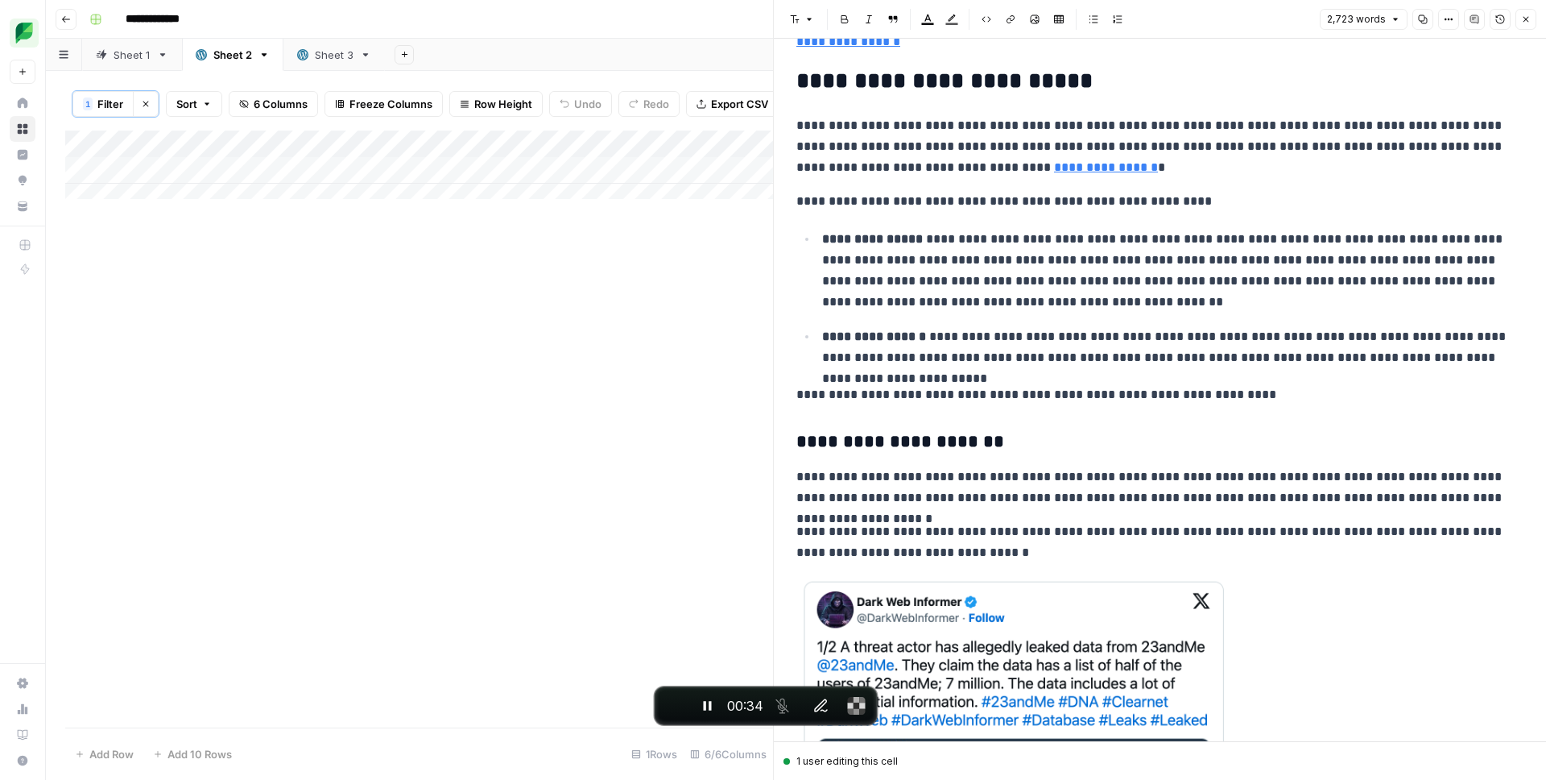
scroll to position [1467, 0]
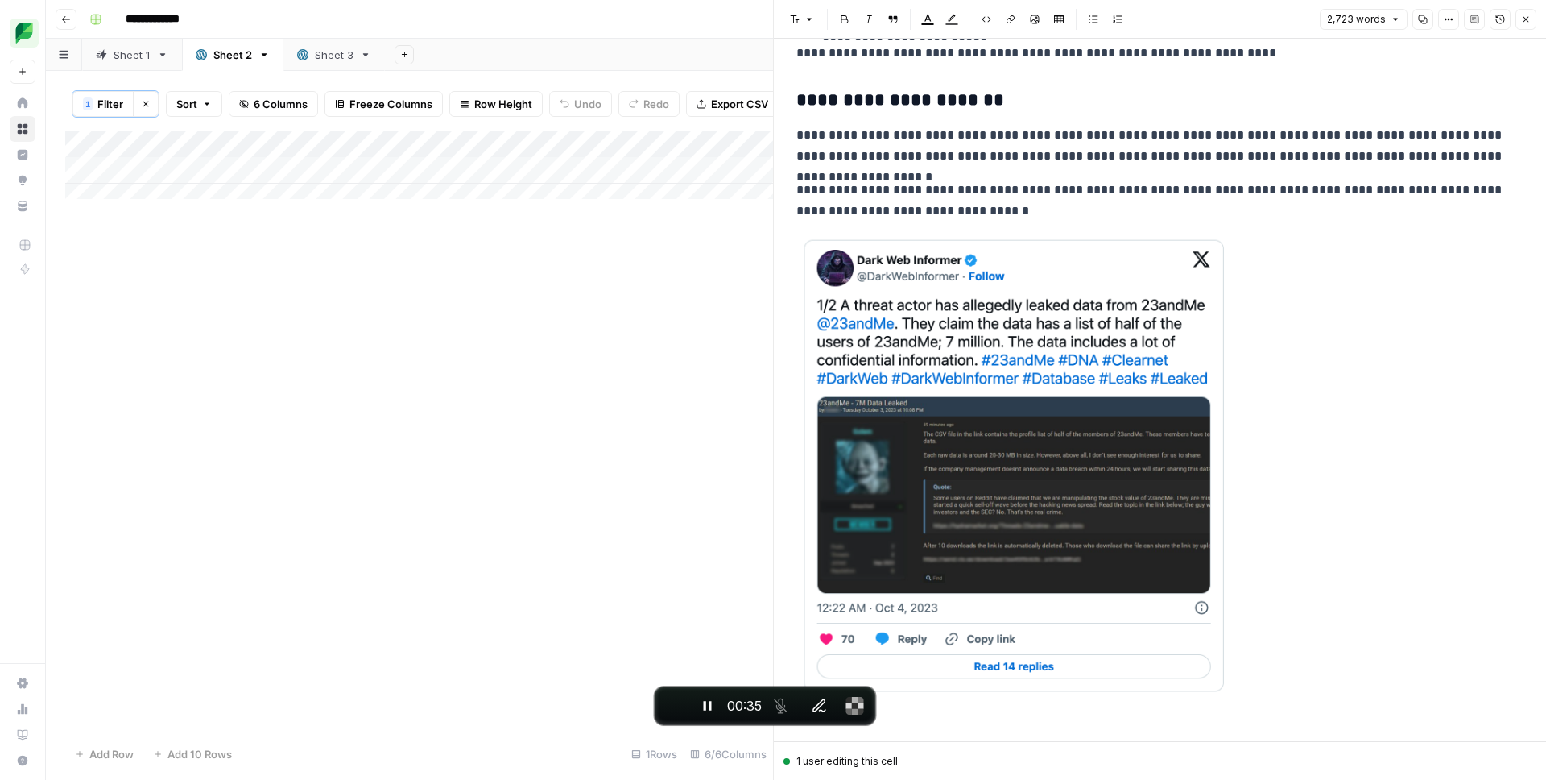
click at [953, 265] on img at bounding box center [1015, 465] width 439 height 462
click at [961, 197] on p "**********" at bounding box center [1153, 201] width 715 height 42
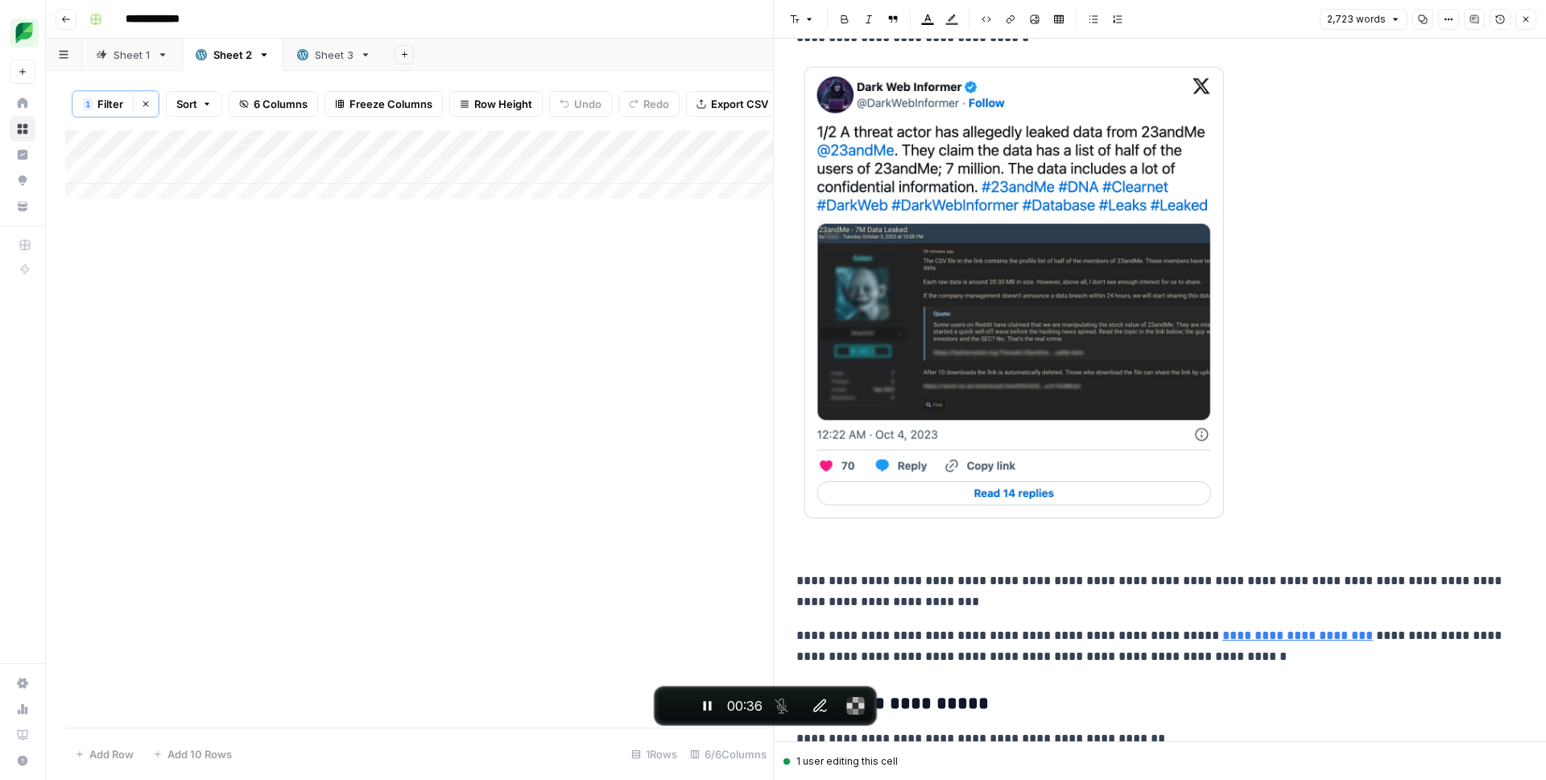
click at [962, 243] on img at bounding box center [1015, 292] width 439 height 462
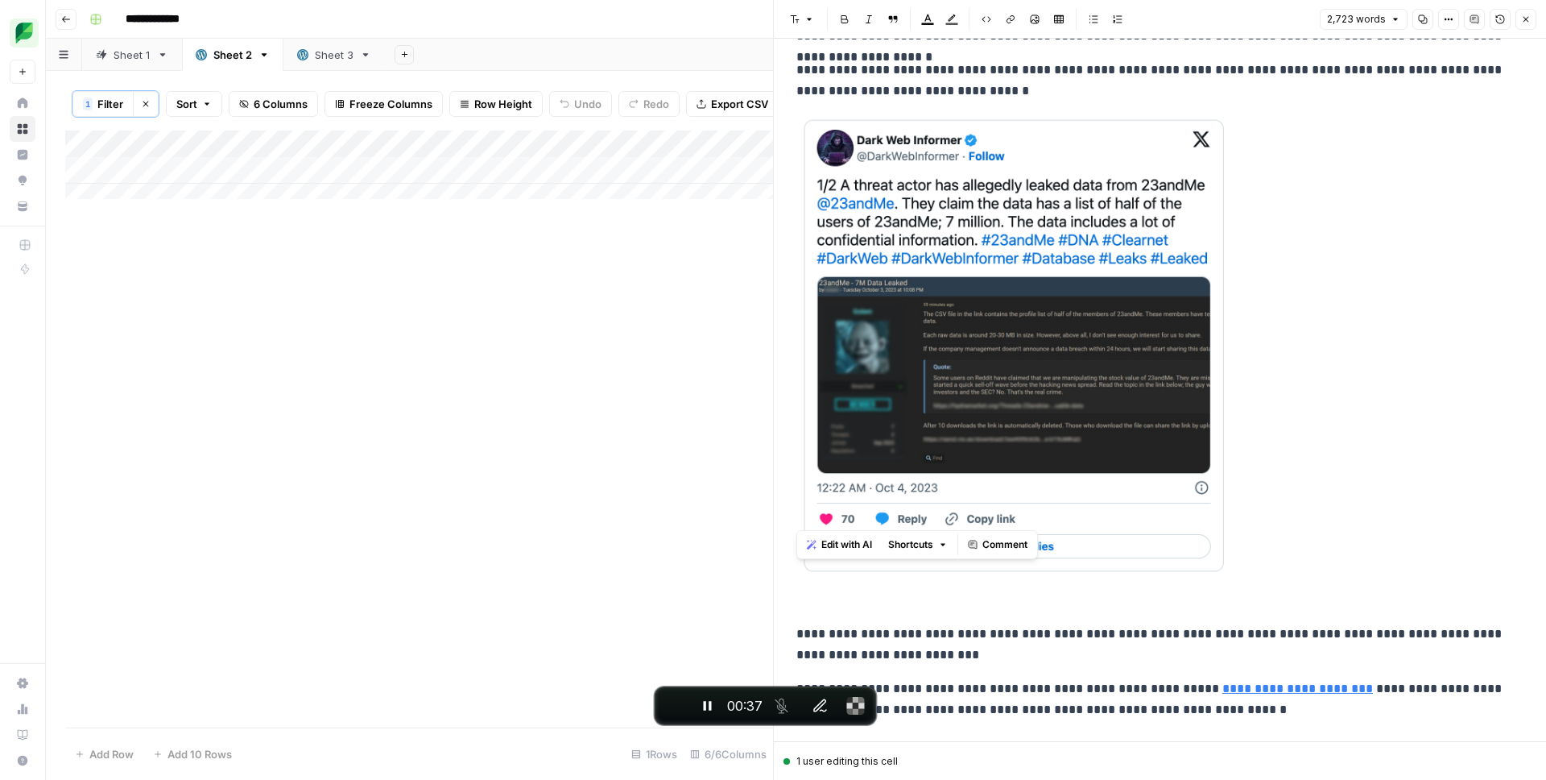
scroll to position [1528, 0]
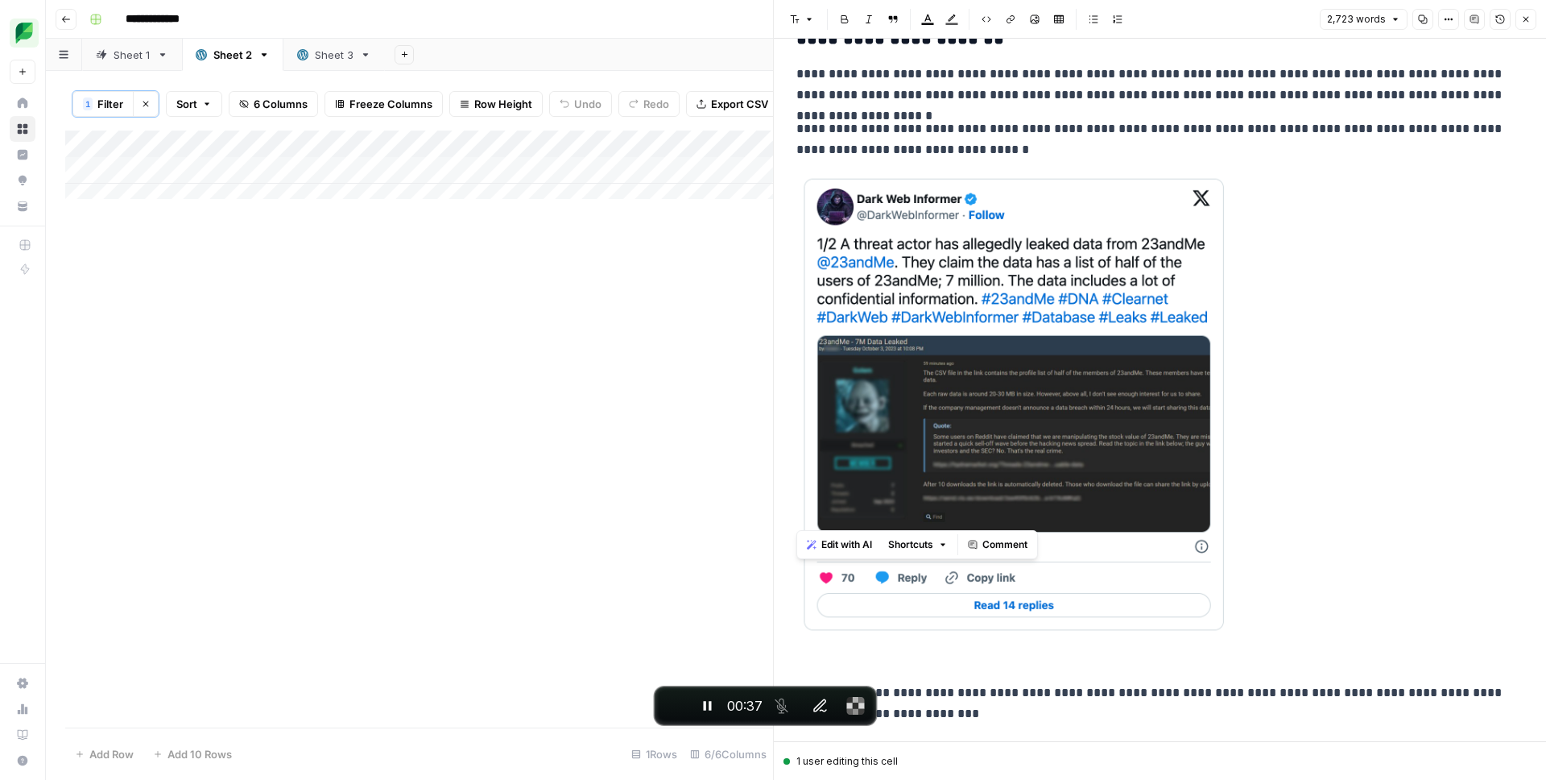
click at [1294, 173] on p at bounding box center [1159, 421] width 727 height 496
click at [1446, 22] on icon "button" at bounding box center [1449, 19] width 10 height 10
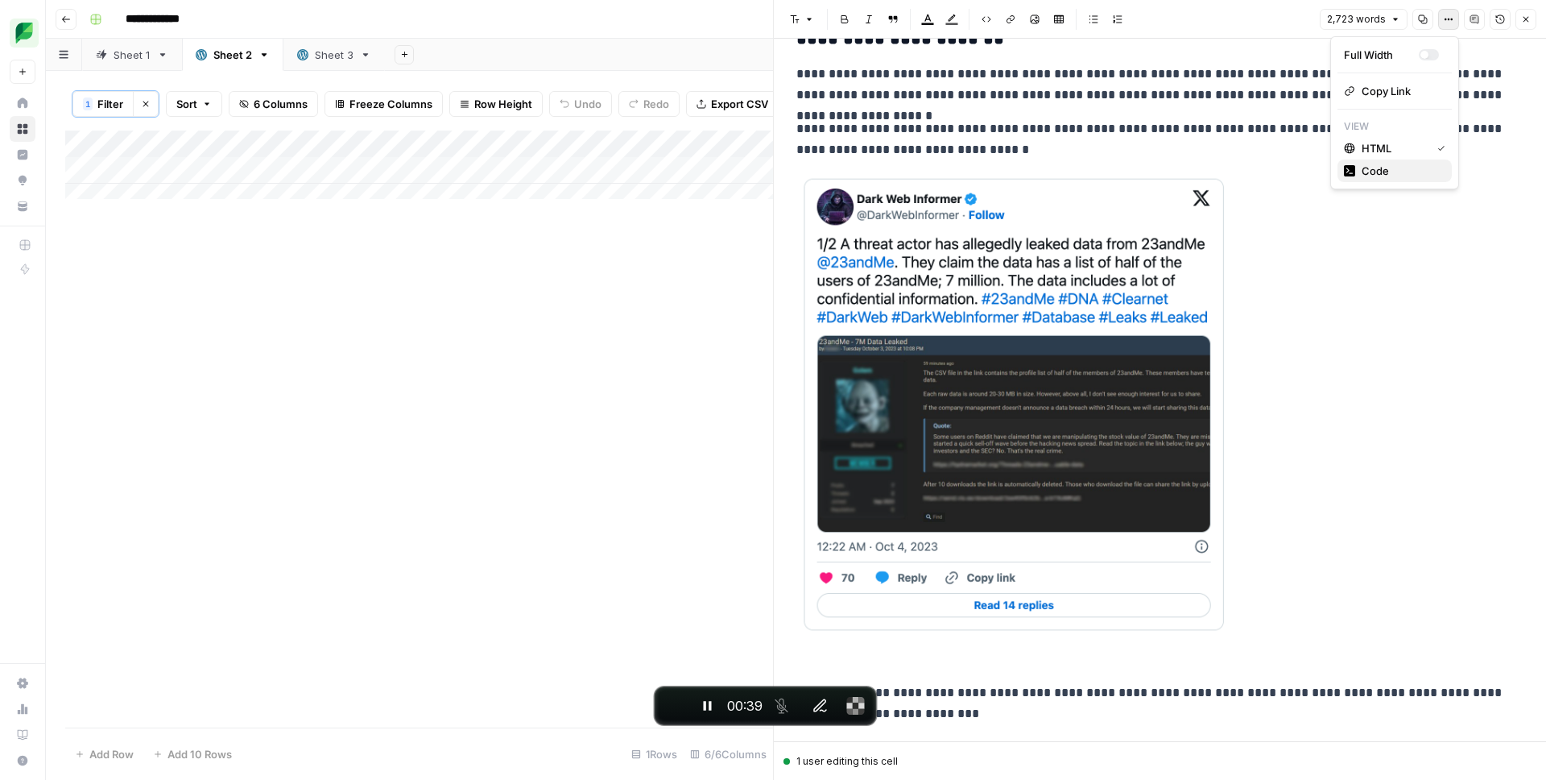
click at [1350, 179] on button "Code" at bounding box center [1395, 170] width 114 height 23
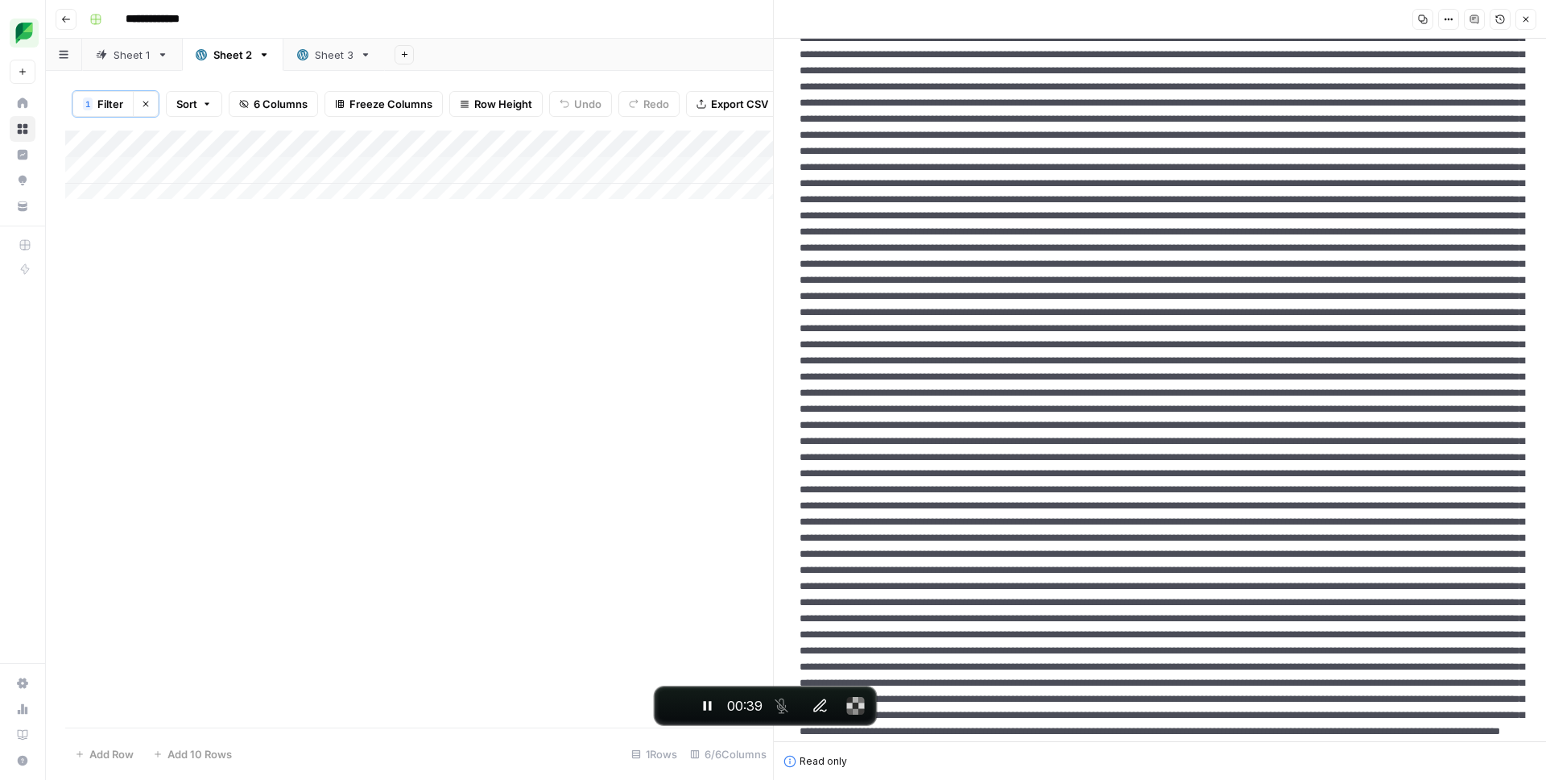
scroll to position [0, 0]
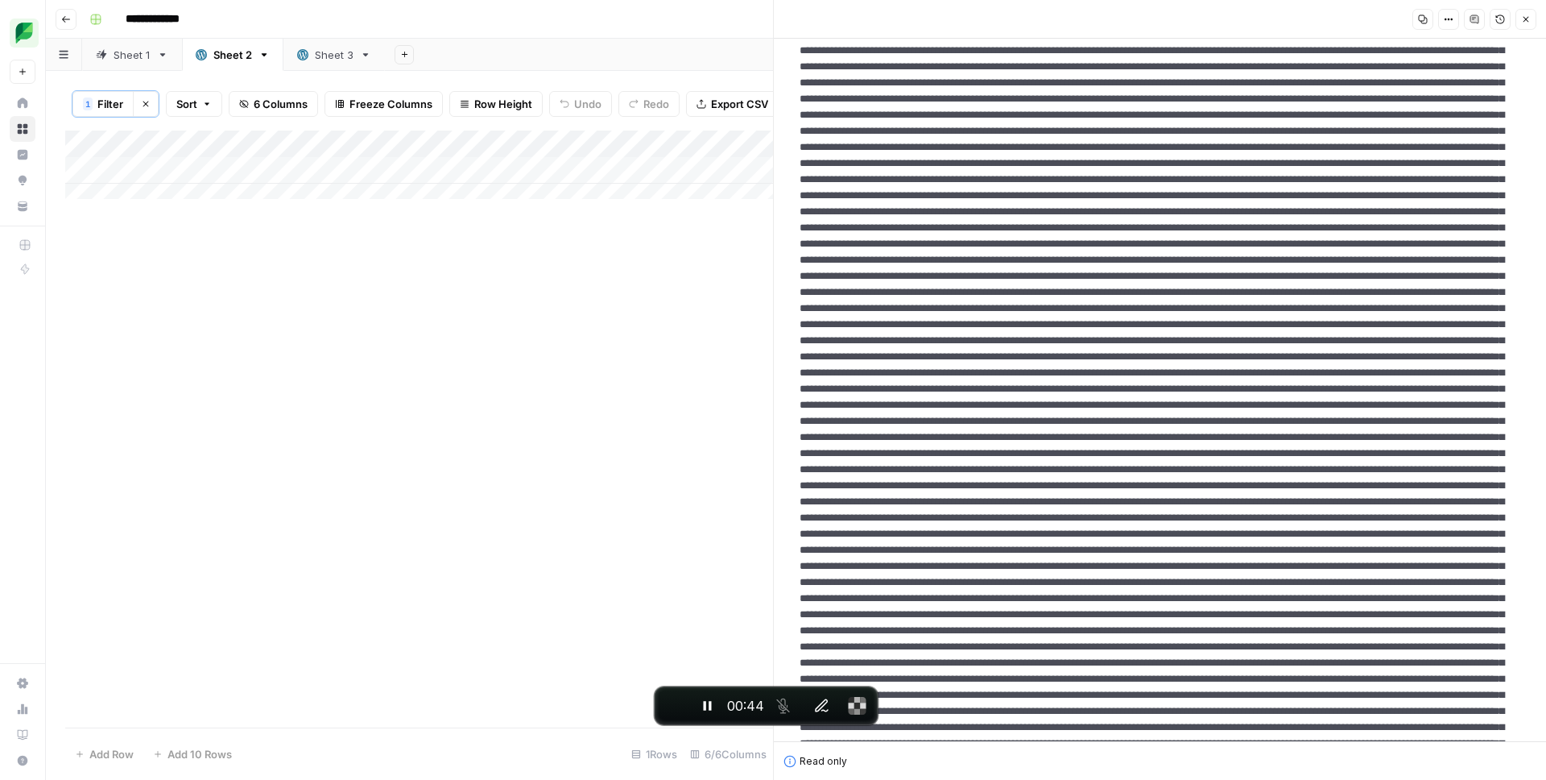
drag, startPoint x: 823, startPoint y: 326, endPoint x: 1302, endPoint y: 345, distance: 479.5
click at [674, 705] on span "End recording" at bounding box center [674, 705] width 0 height 0
click at [172, 148] on div "Add Column" at bounding box center [419, 170] width 708 height 81
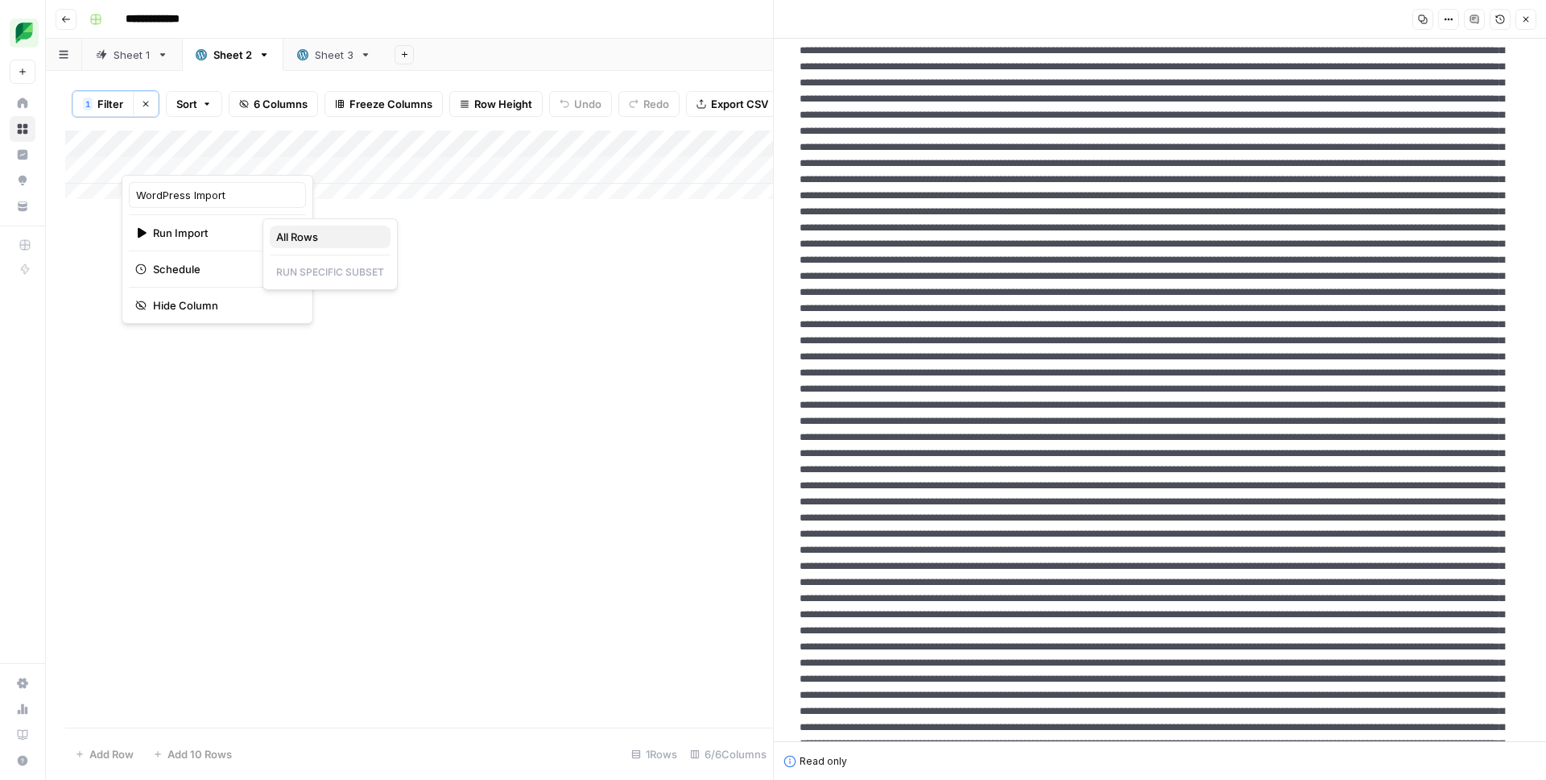
click at [290, 236] on span "All Rows" at bounding box center [326, 237] width 101 height 16
click at [325, 60] on div "Sheet 3" at bounding box center [334, 55] width 39 height 16
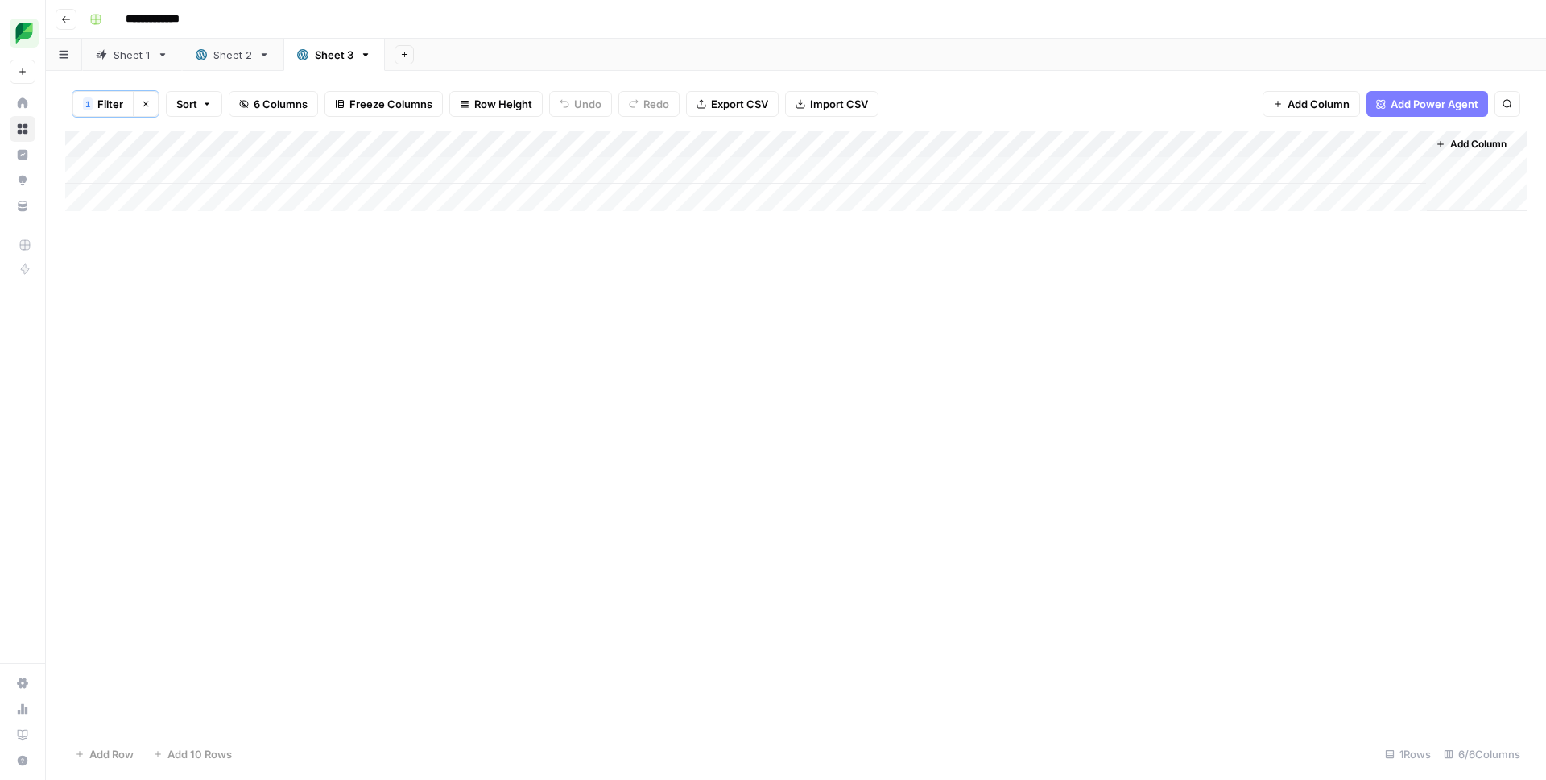
click at [211, 142] on div "Add Column" at bounding box center [796, 170] width 1462 height 81
click at [199, 219] on span "Run Import" at bounding box center [215, 221] width 124 height 16
click at [323, 225] on span "All Rows" at bounding box center [326, 225] width 101 height 16
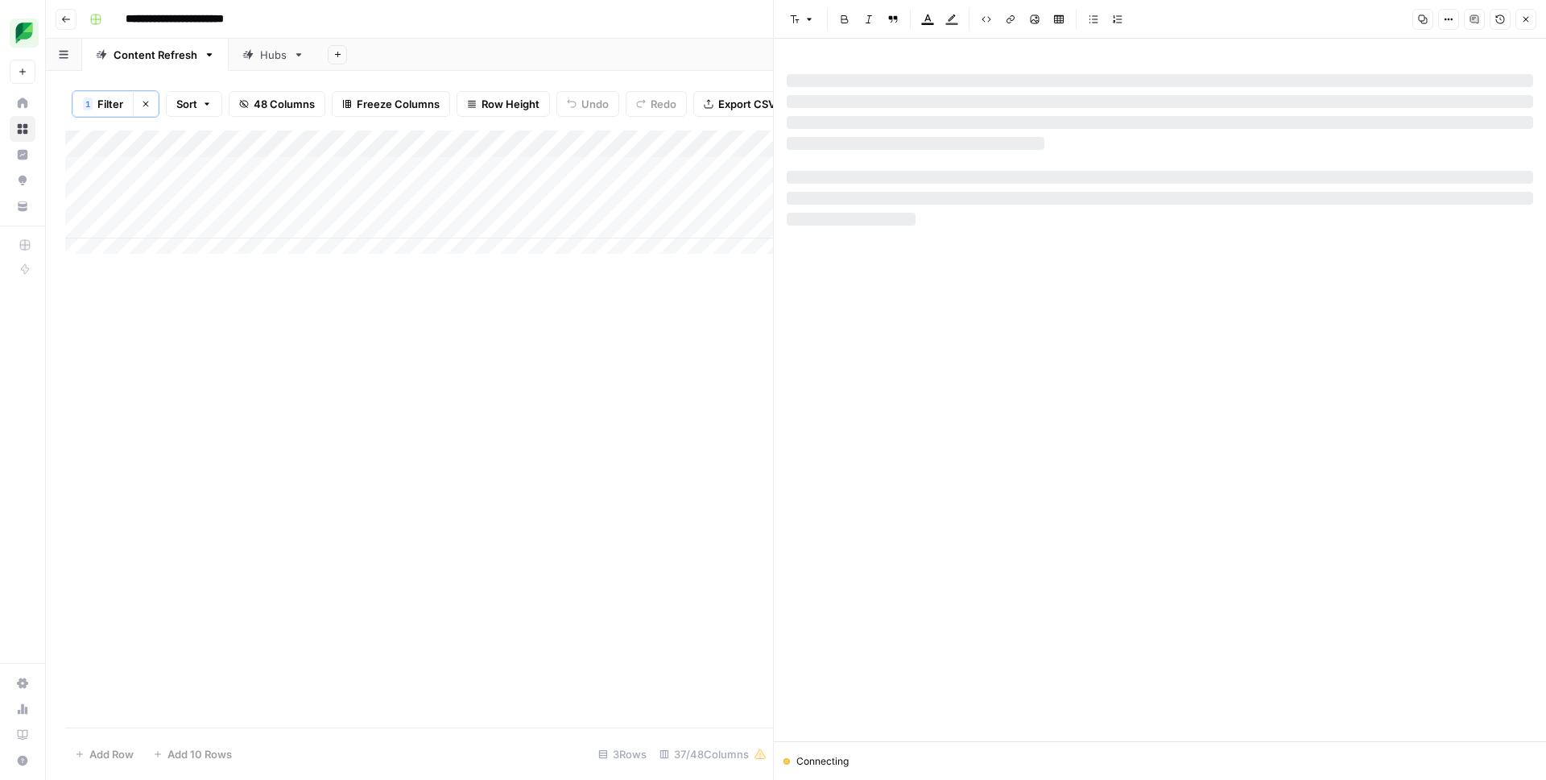
click at [1523, 18] on icon "button" at bounding box center [1526, 19] width 10 height 10
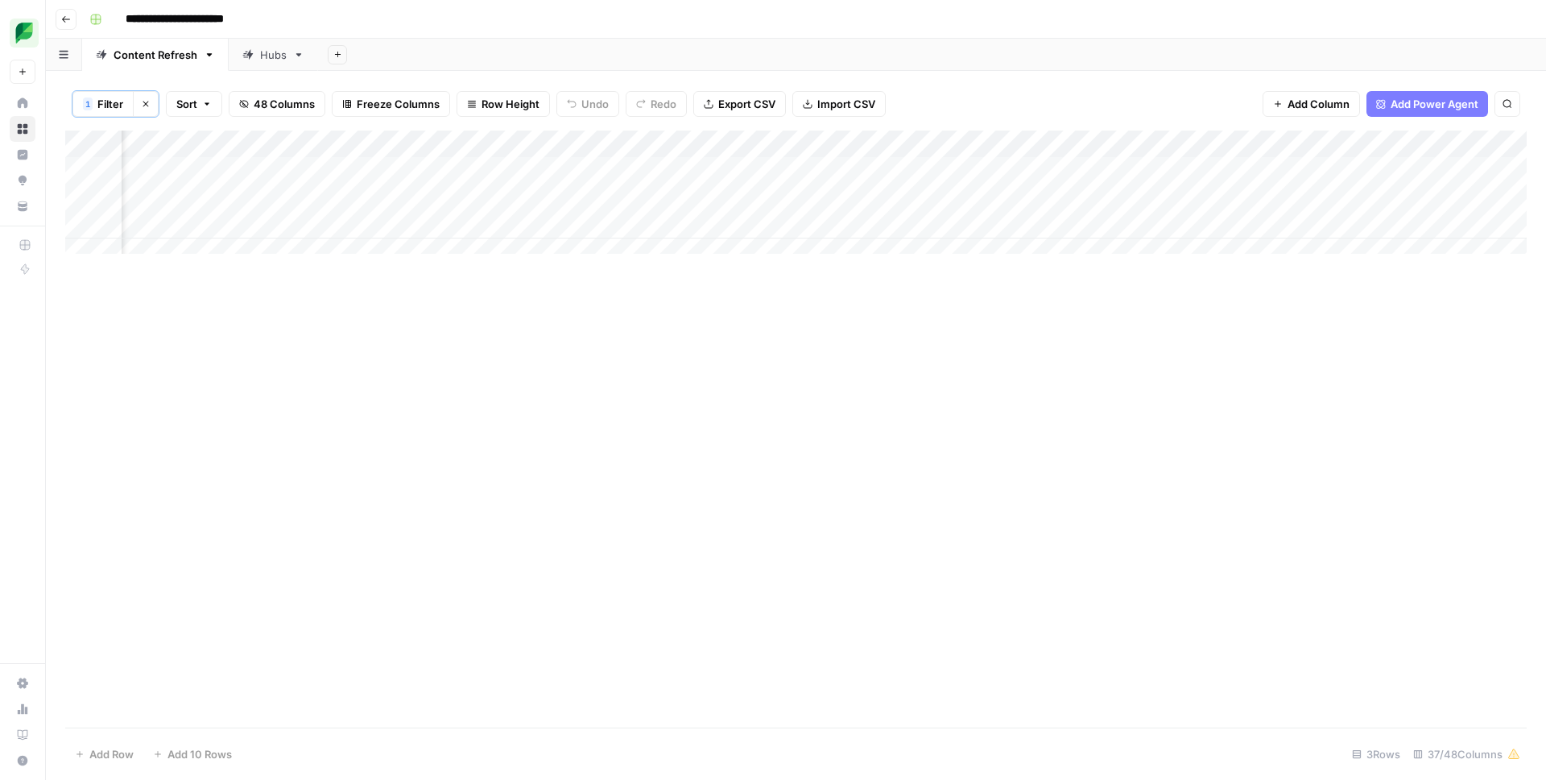
scroll to position [0, 793]
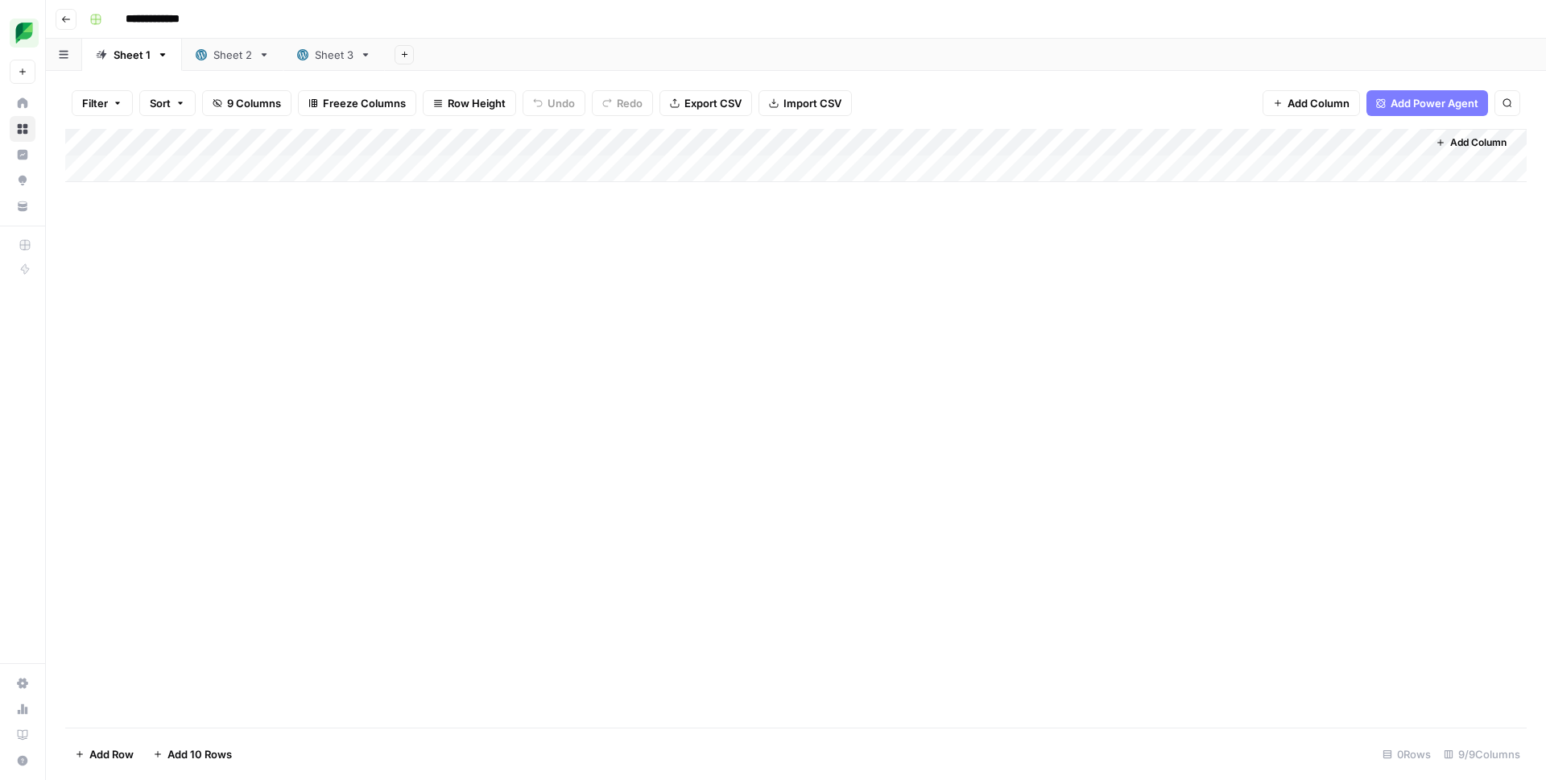
click at [224, 58] on div "Sheet 2" at bounding box center [232, 55] width 39 height 16
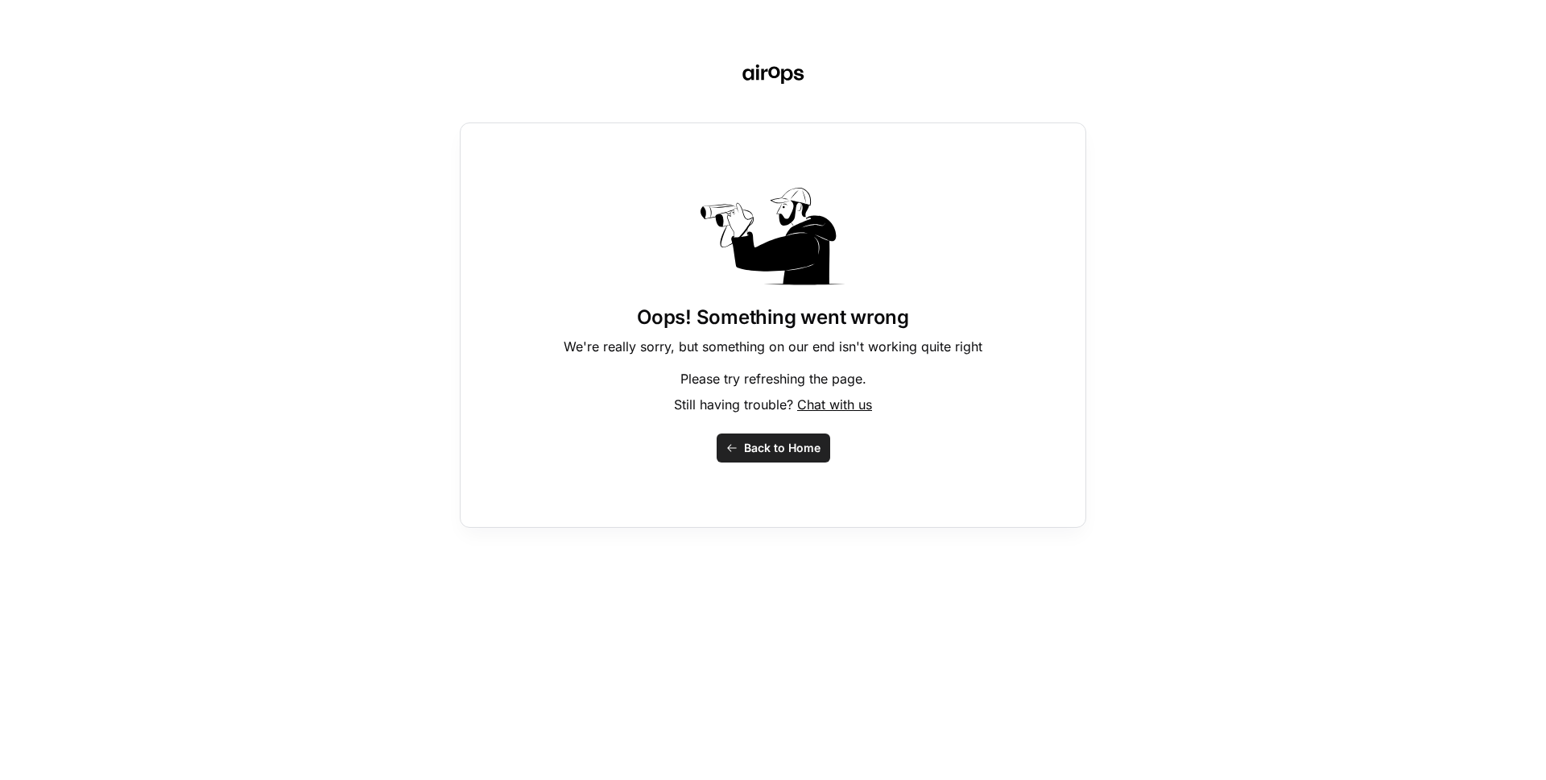
drag, startPoint x: 884, startPoint y: 235, endPoint x: 868, endPoint y: 220, distance: 22.2
click at [884, 235] on div "Oops! Something went wrong We're really sorry, but something on our end isn't w…" at bounding box center [773, 324] width 627 height 405
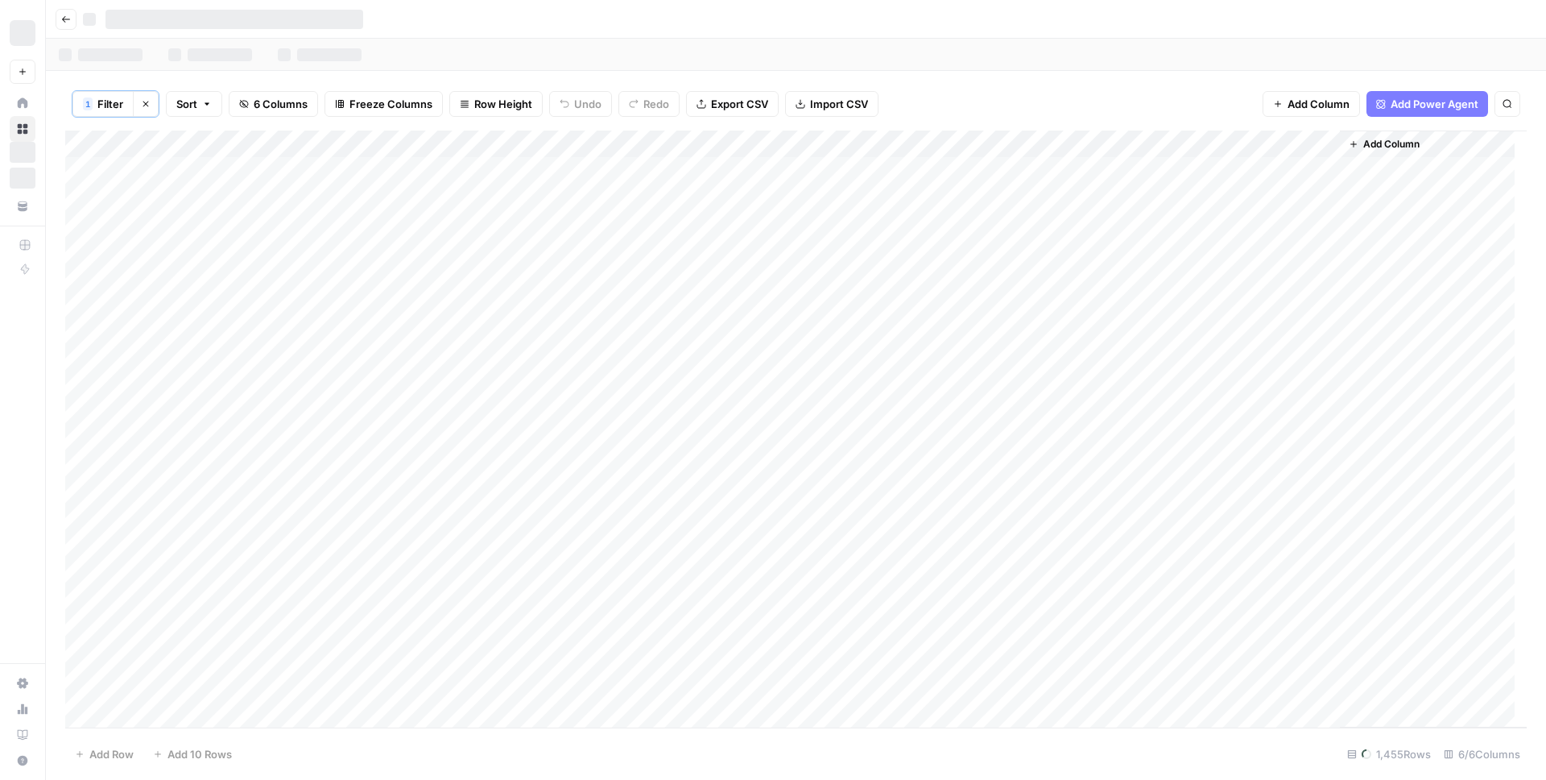
click at [153, 104] on button "Clear filters" at bounding box center [146, 104] width 26 height 26
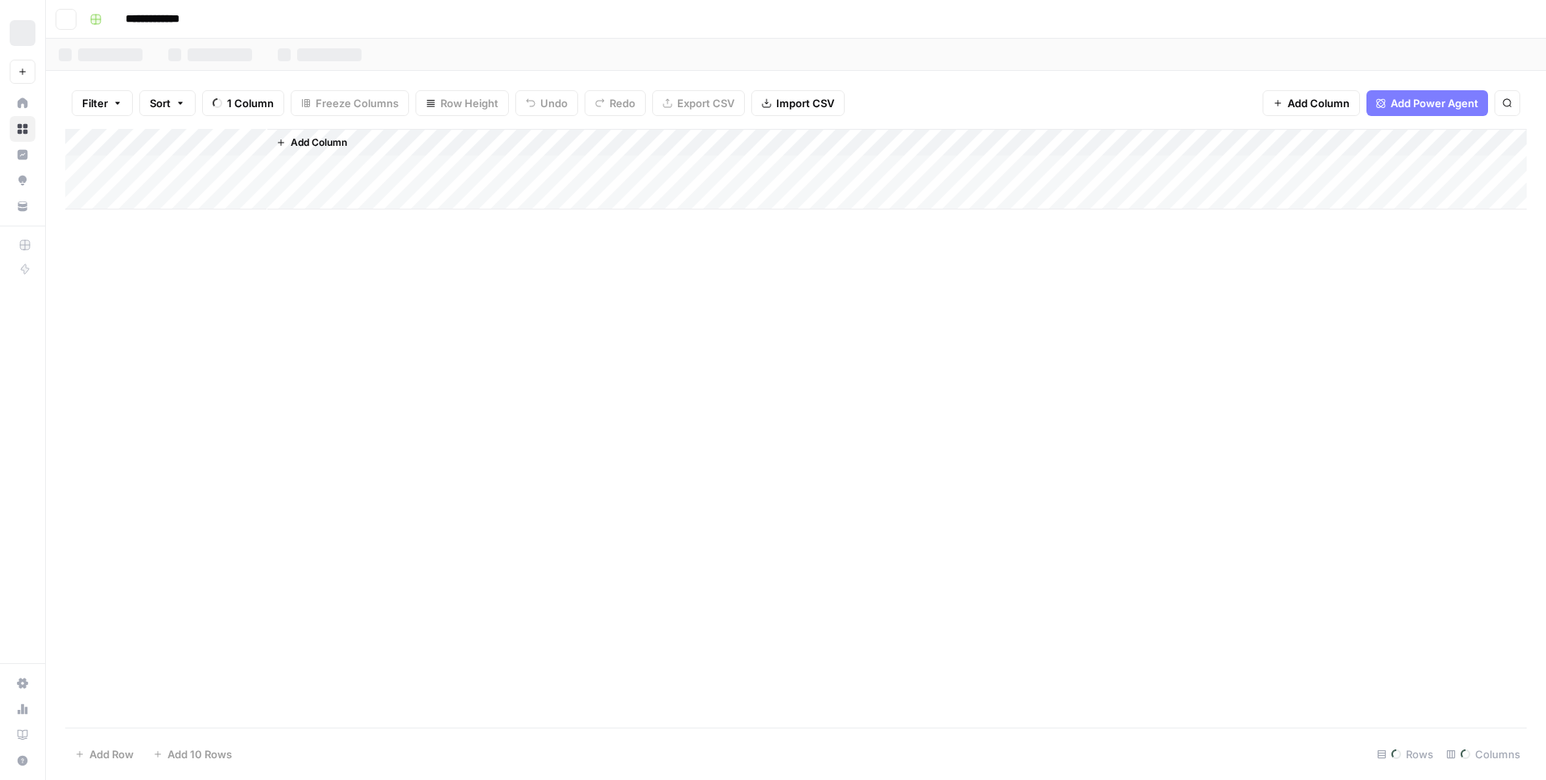
click at [132, 108] on button "Filter" at bounding box center [102, 103] width 61 height 26
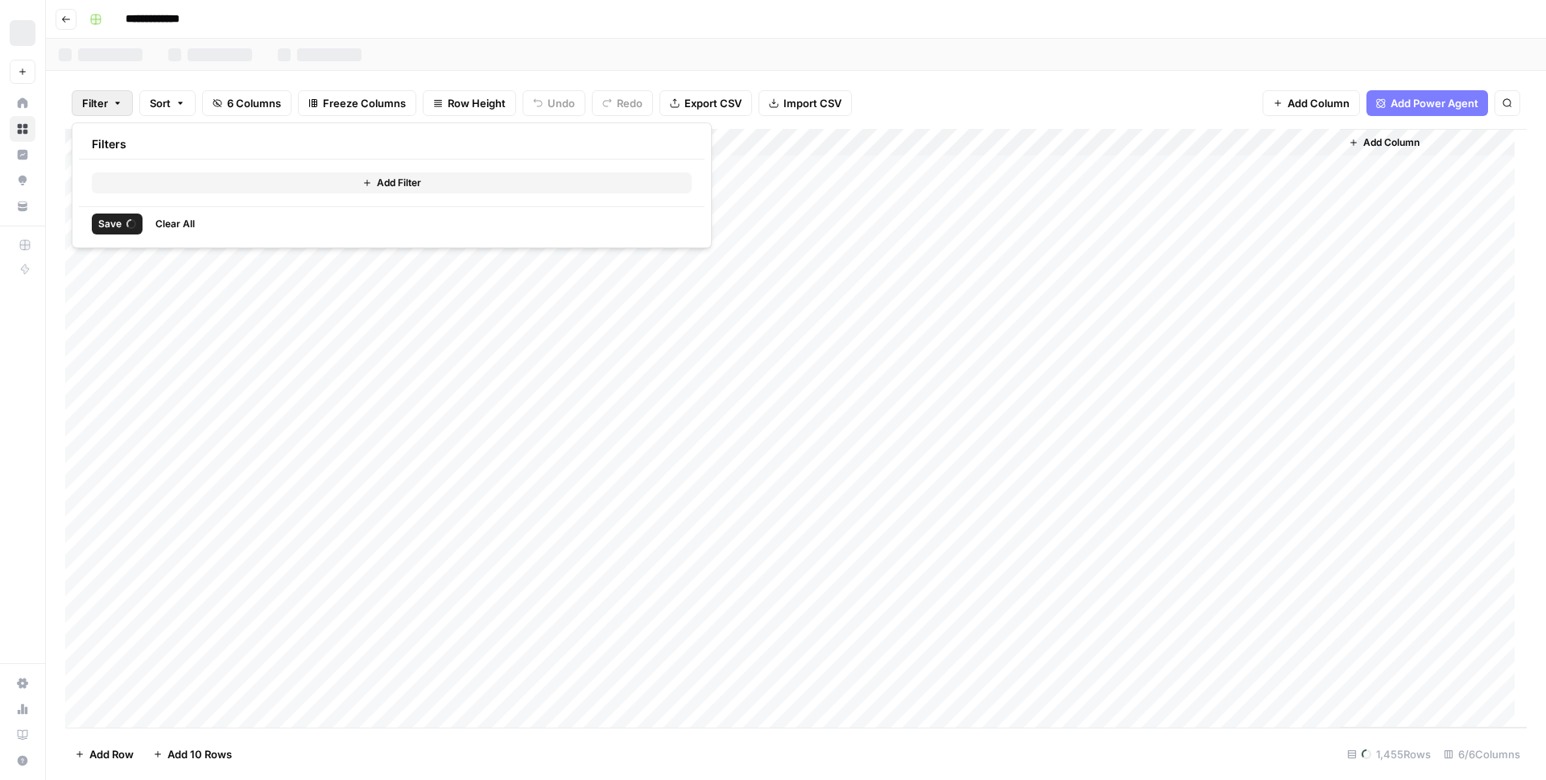
click at [131, 108] on button "Filter" at bounding box center [102, 103] width 61 height 26
click at [131, 107] on button "Filter" at bounding box center [102, 103] width 61 height 26
click at [134, 106] on div "Filter Sort 6 Columns Freeze Columns Row Height Undo Redo Export CSV Import CSV…" at bounding box center [796, 103] width 1462 height 52
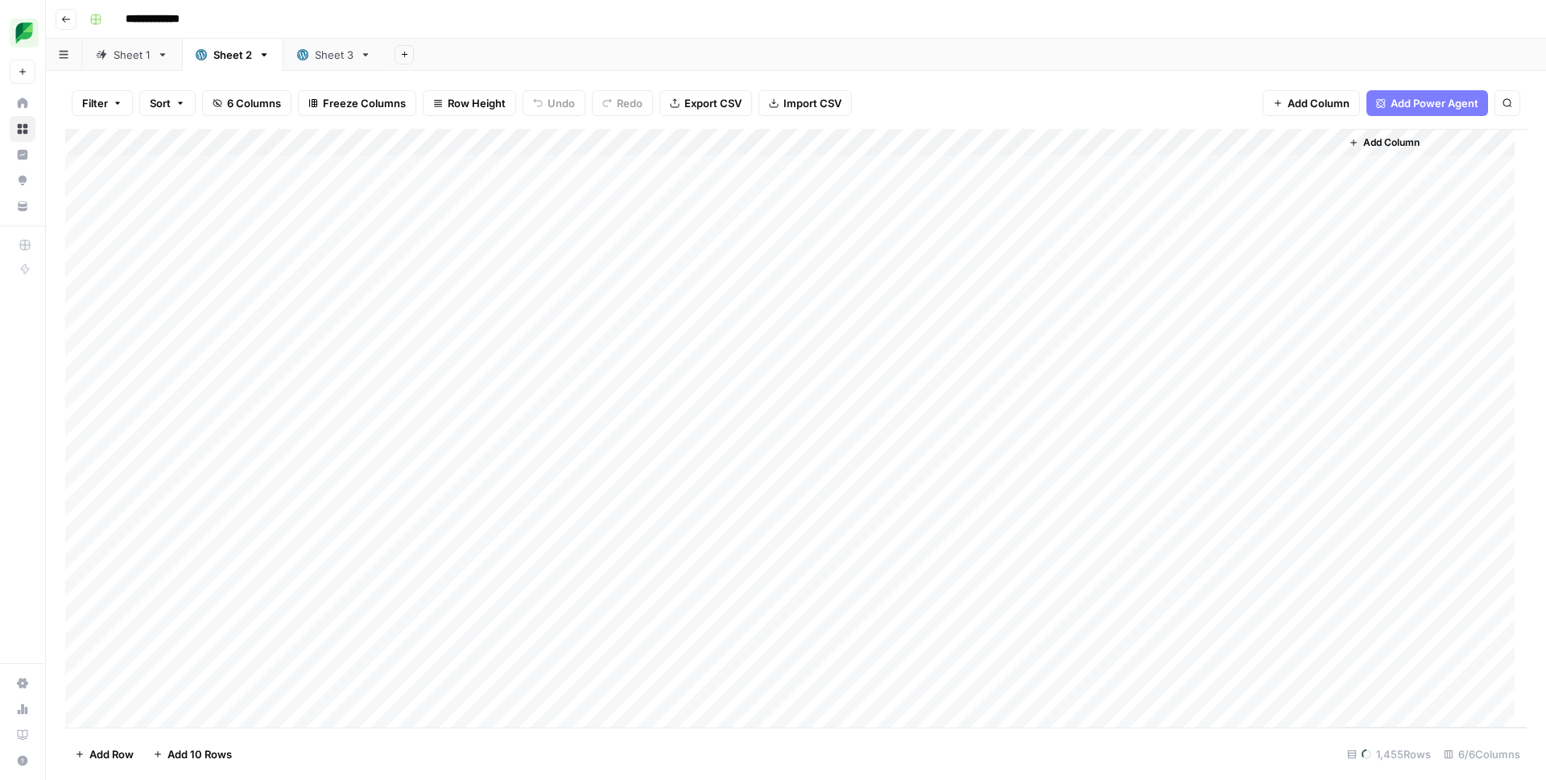
click at [134, 106] on div "Filter Sort 6 Columns Freeze Columns Row Height Undo Redo Export CSV Import CSV…" at bounding box center [796, 103] width 1462 height 52
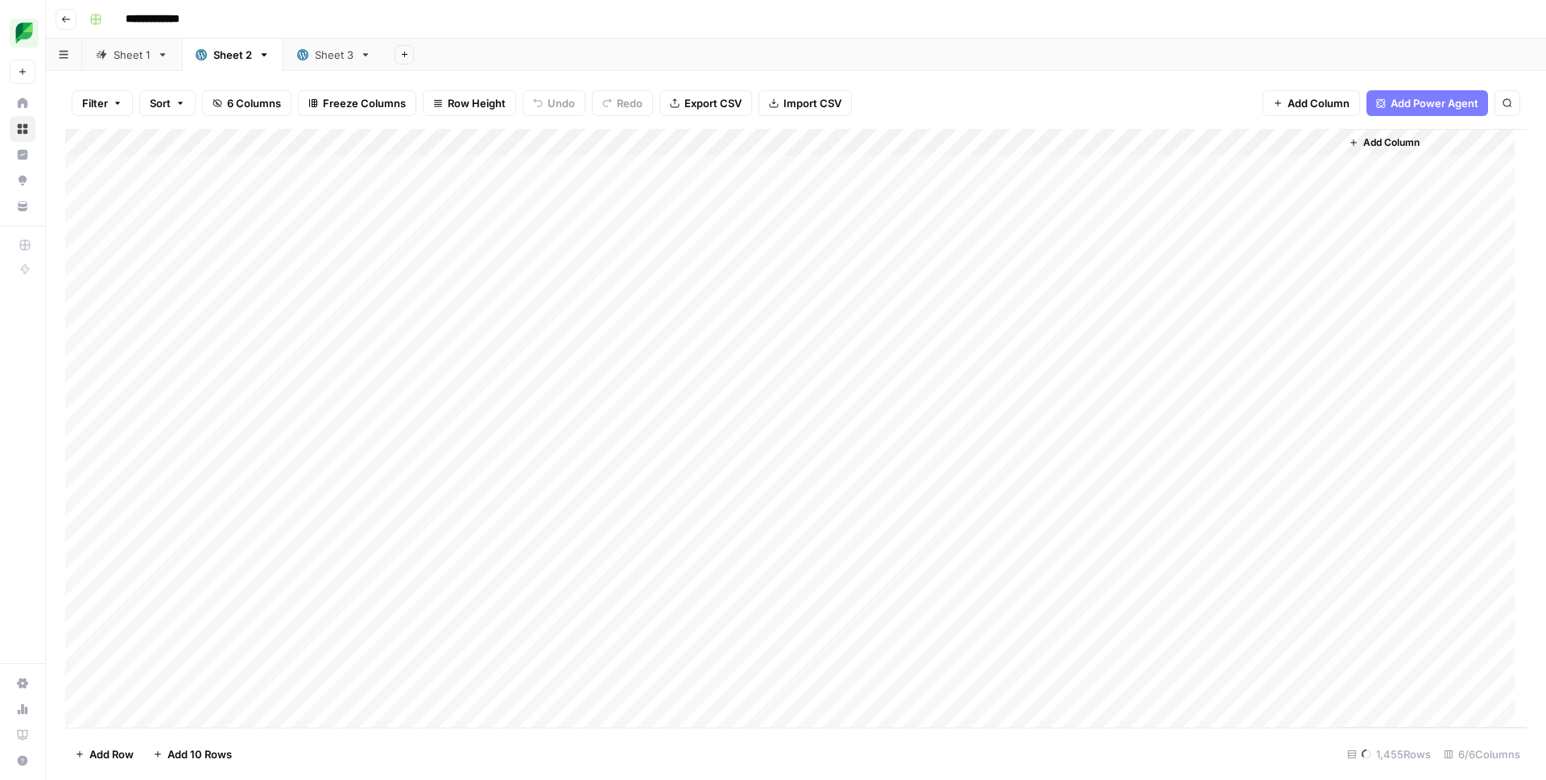
click at [134, 106] on div "Filter Sort 6 Columns Freeze Columns Row Height Undo Redo Export CSV Import CSV…" at bounding box center [796, 103] width 1462 height 52
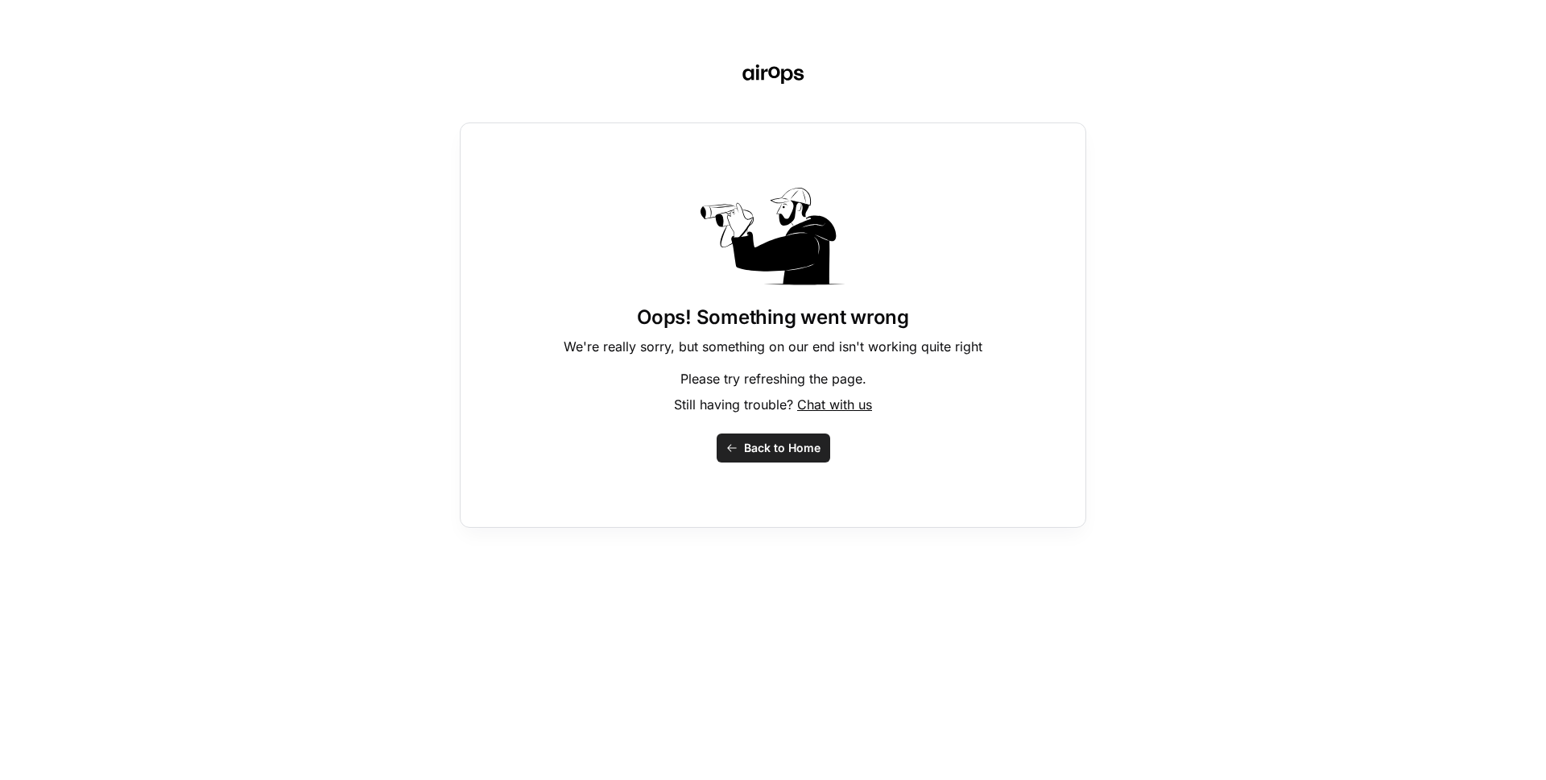
click at [134, 106] on div "Oops! Something went wrong We're really sorry, but something on our end isn't w…" at bounding box center [773, 390] width 1546 height 780
click at [409, 192] on div "Oops! Something went wrong We're really sorry, but something on our end isn't w…" at bounding box center [773, 390] width 1546 height 780
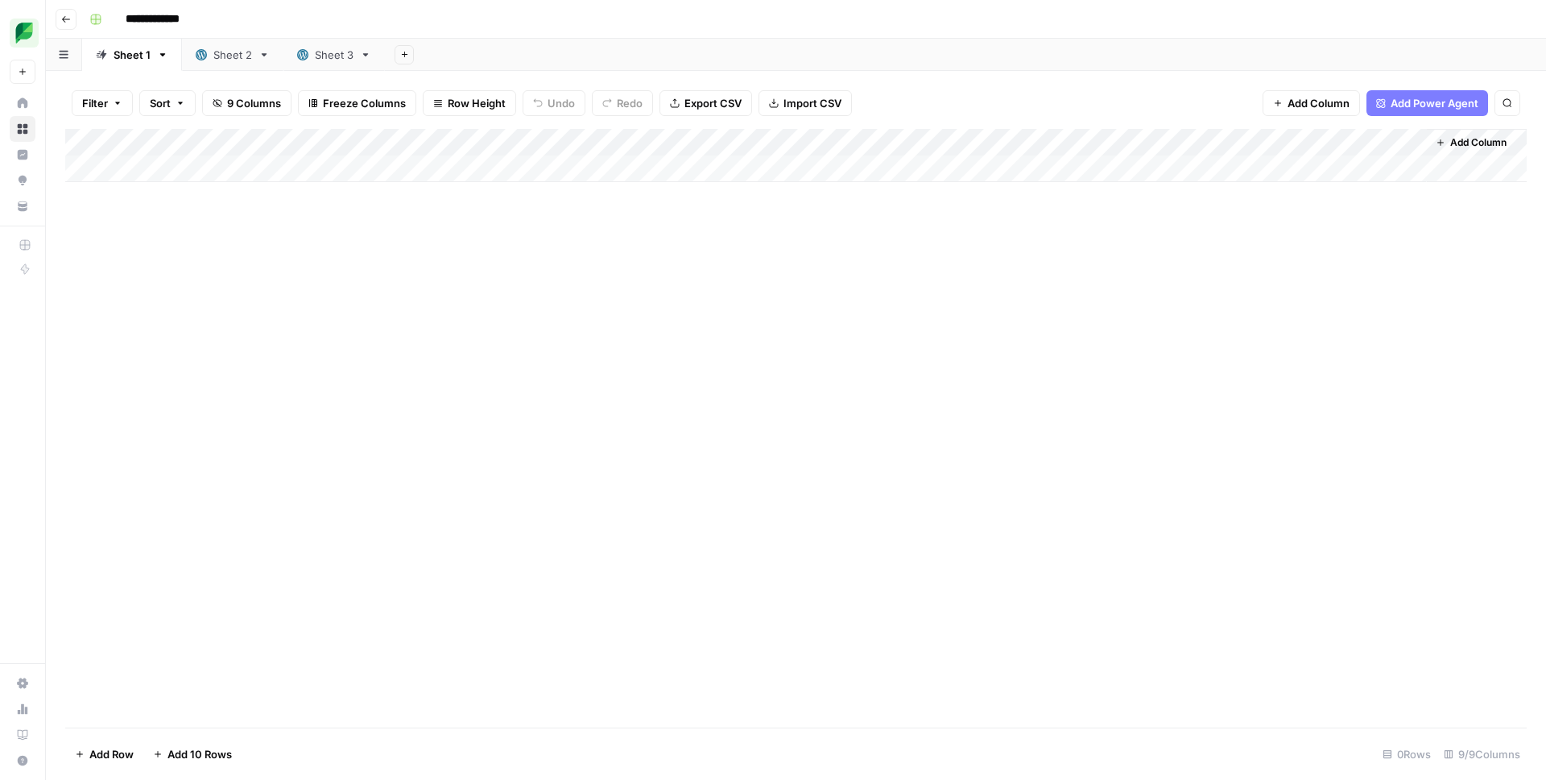
click at [326, 50] on div "Sheet 3" at bounding box center [334, 55] width 39 height 16
click at [135, 102] on div "Filter Sort 1 Column Freeze Columns Row Height Undo Redo Export CSV Import CSV …" at bounding box center [796, 103] width 1462 height 52
click at [135, 102] on button "Clear filters" at bounding box center [146, 104] width 26 height 26
click at [111, 105] on button "Filter" at bounding box center [102, 103] width 61 height 26
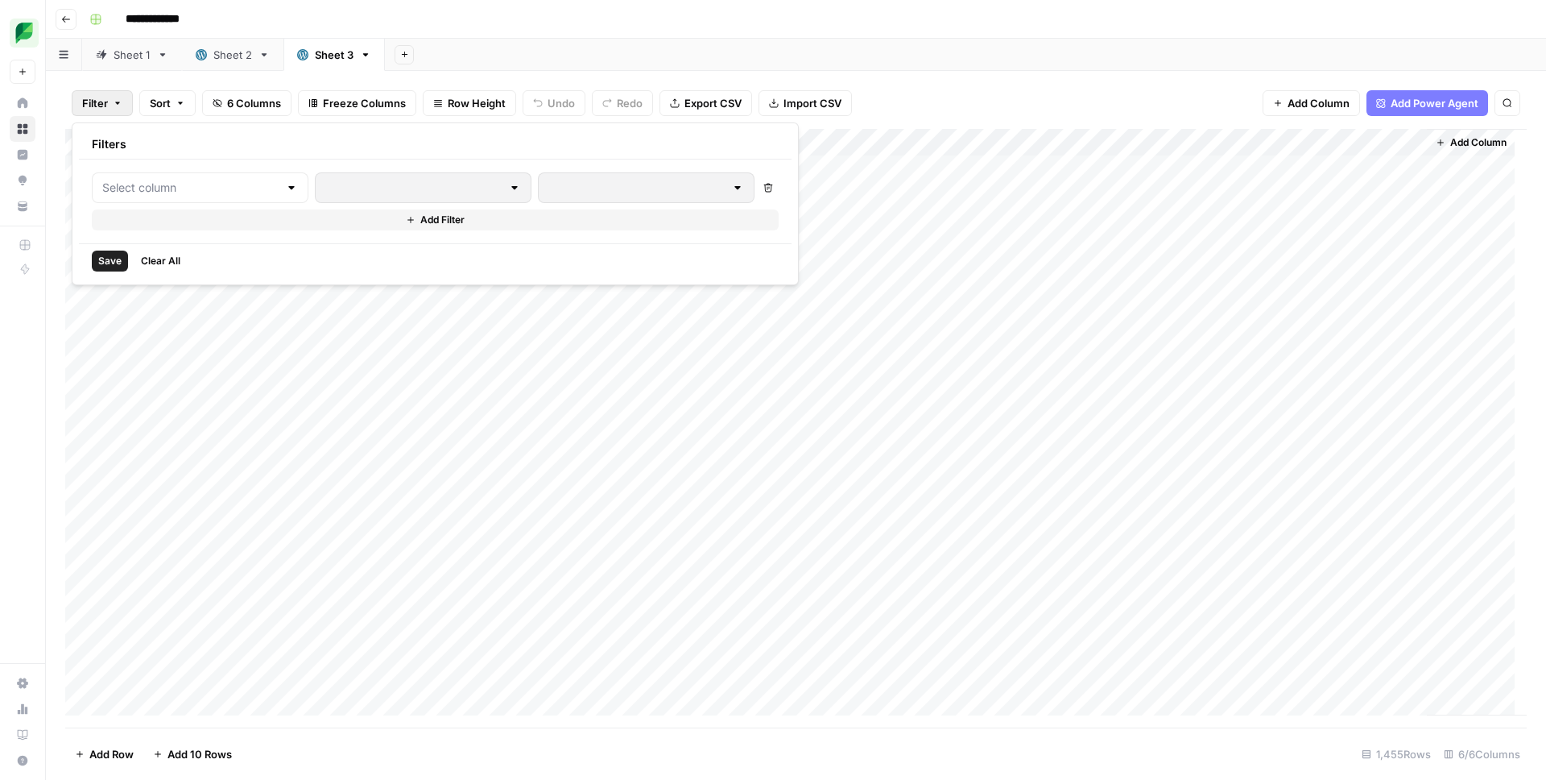
click at [190, 176] on div at bounding box center [200, 187] width 217 height 31
click at [172, 322] on span "Slug" at bounding box center [191, 318] width 136 height 16
click at [584, 180] on input "text" at bounding box center [690, 188] width 213 height 16
click at [573, 178] on div at bounding box center [690, 187] width 234 height 31
type input "crisis-management"
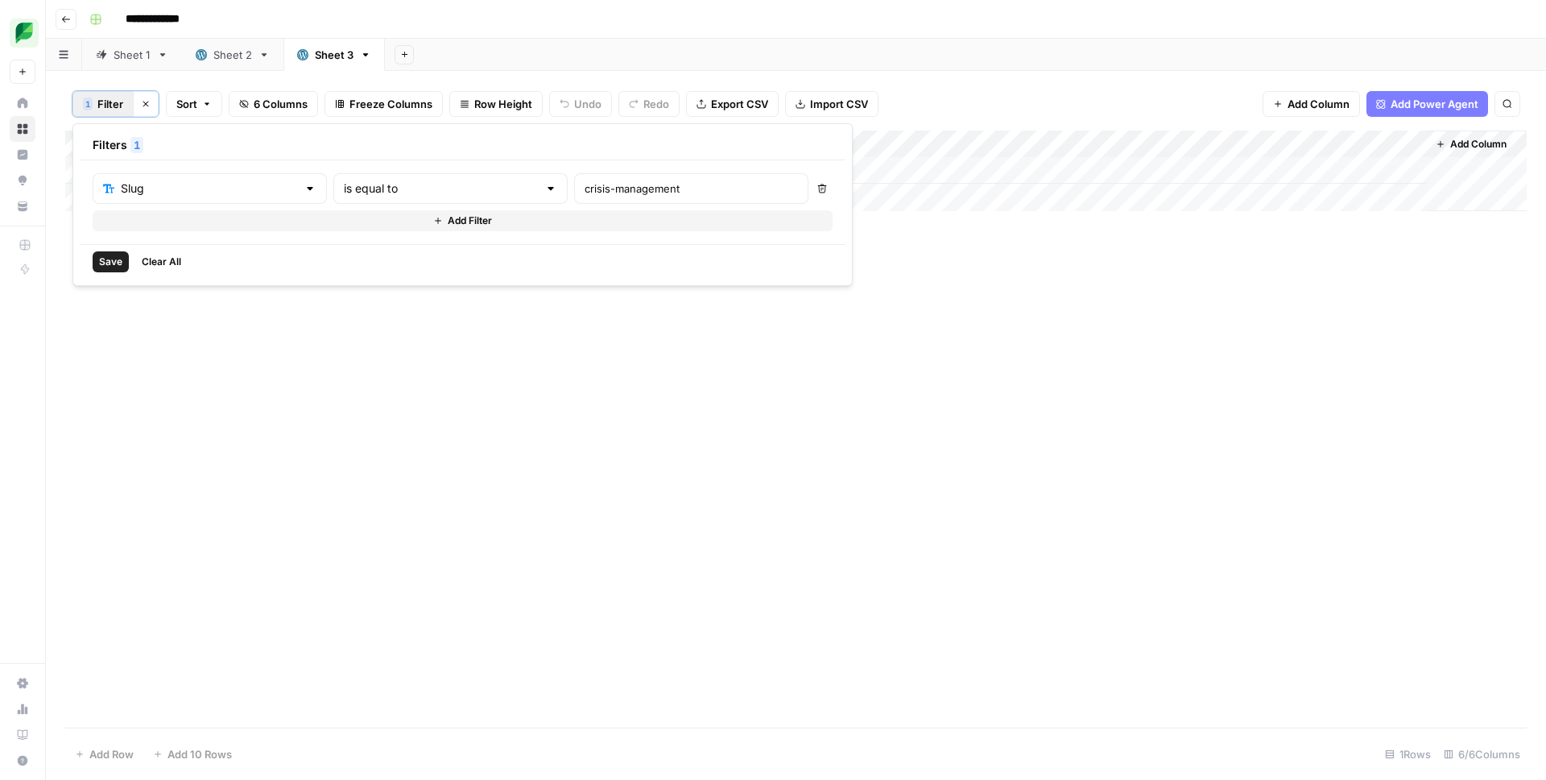
click at [121, 263] on span "Save" at bounding box center [110, 261] width 23 height 14
click at [403, 56] on icon "button" at bounding box center [404, 54] width 9 height 9
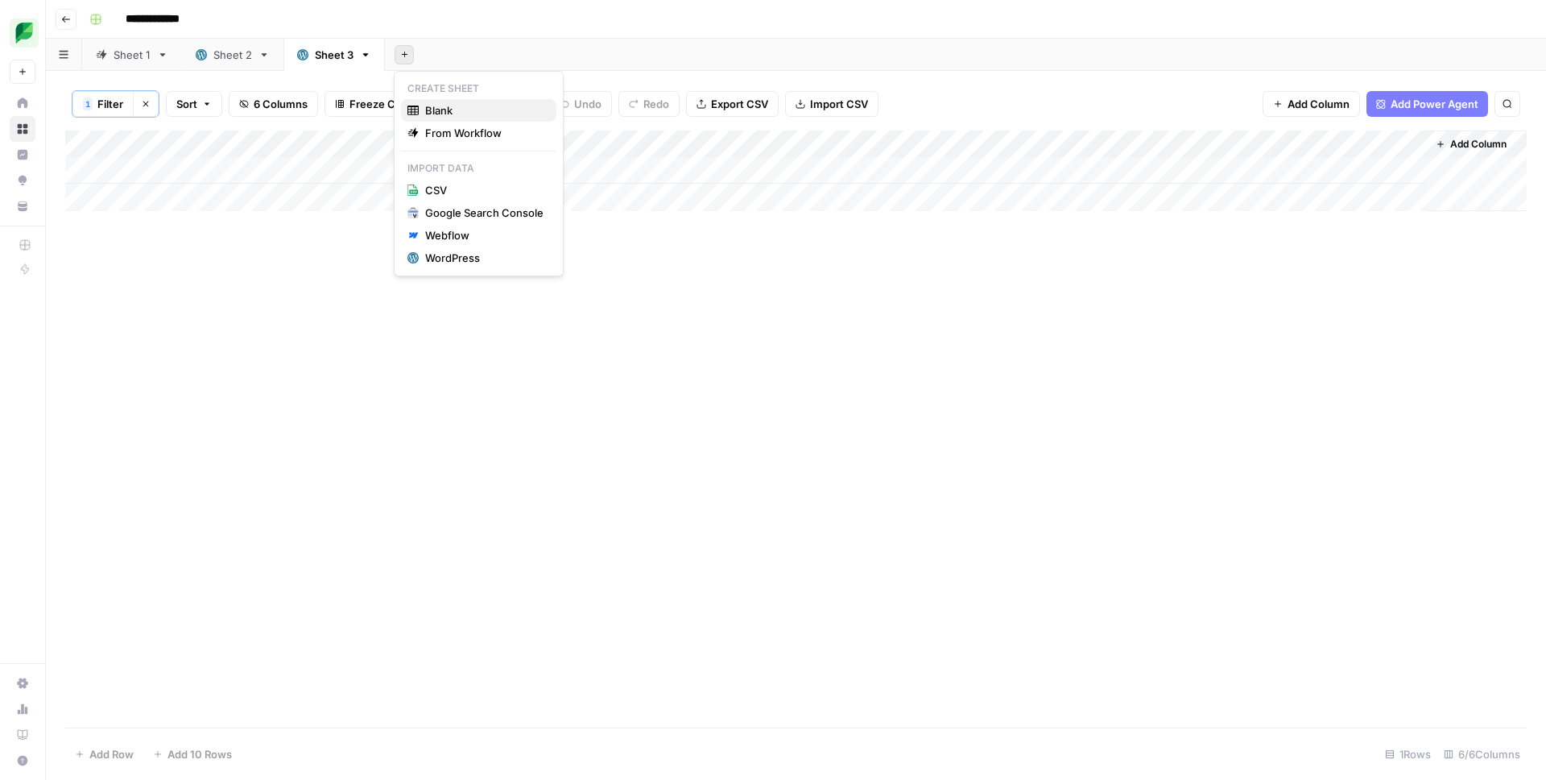
click at [453, 114] on span "Blank" at bounding box center [484, 110] width 118 height 16
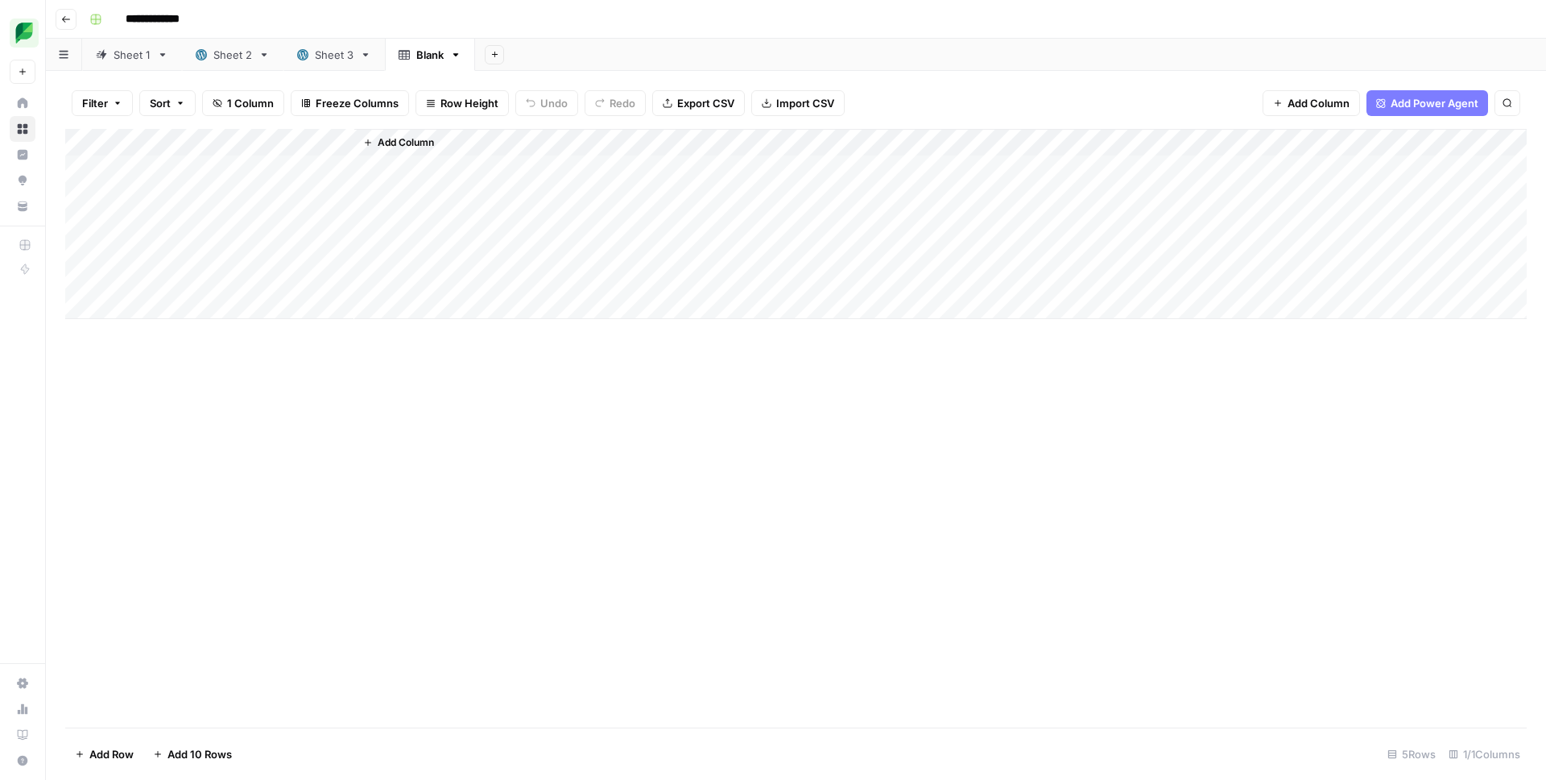
click at [196, 147] on div "Add Column" at bounding box center [796, 224] width 1462 height 190
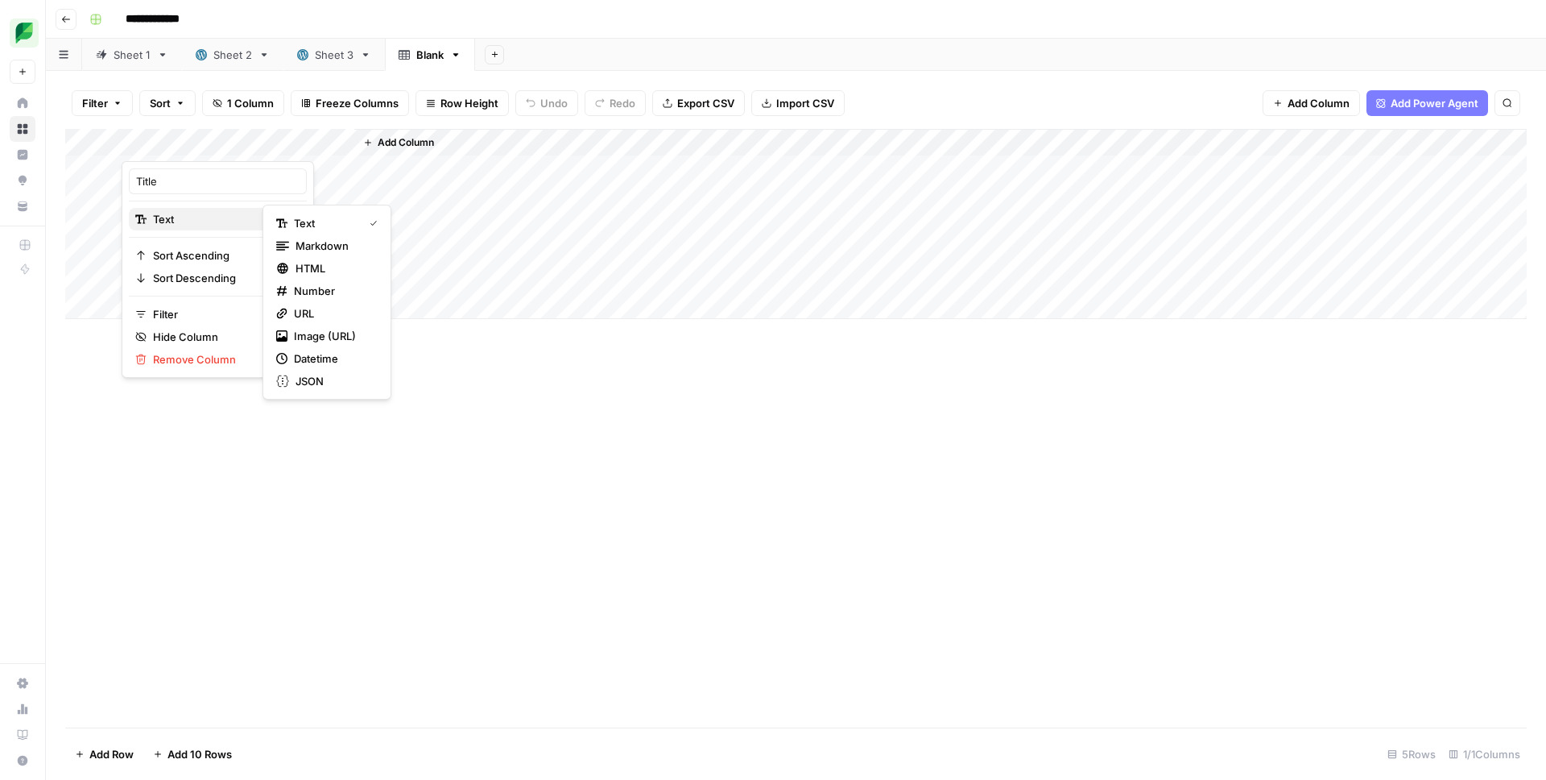
click at [195, 219] on span "Text" at bounding box center [215, 219] width 125 height 16
click at [327, 263] on span "HTML" at bounding box center [334, 268] width 76 height 16
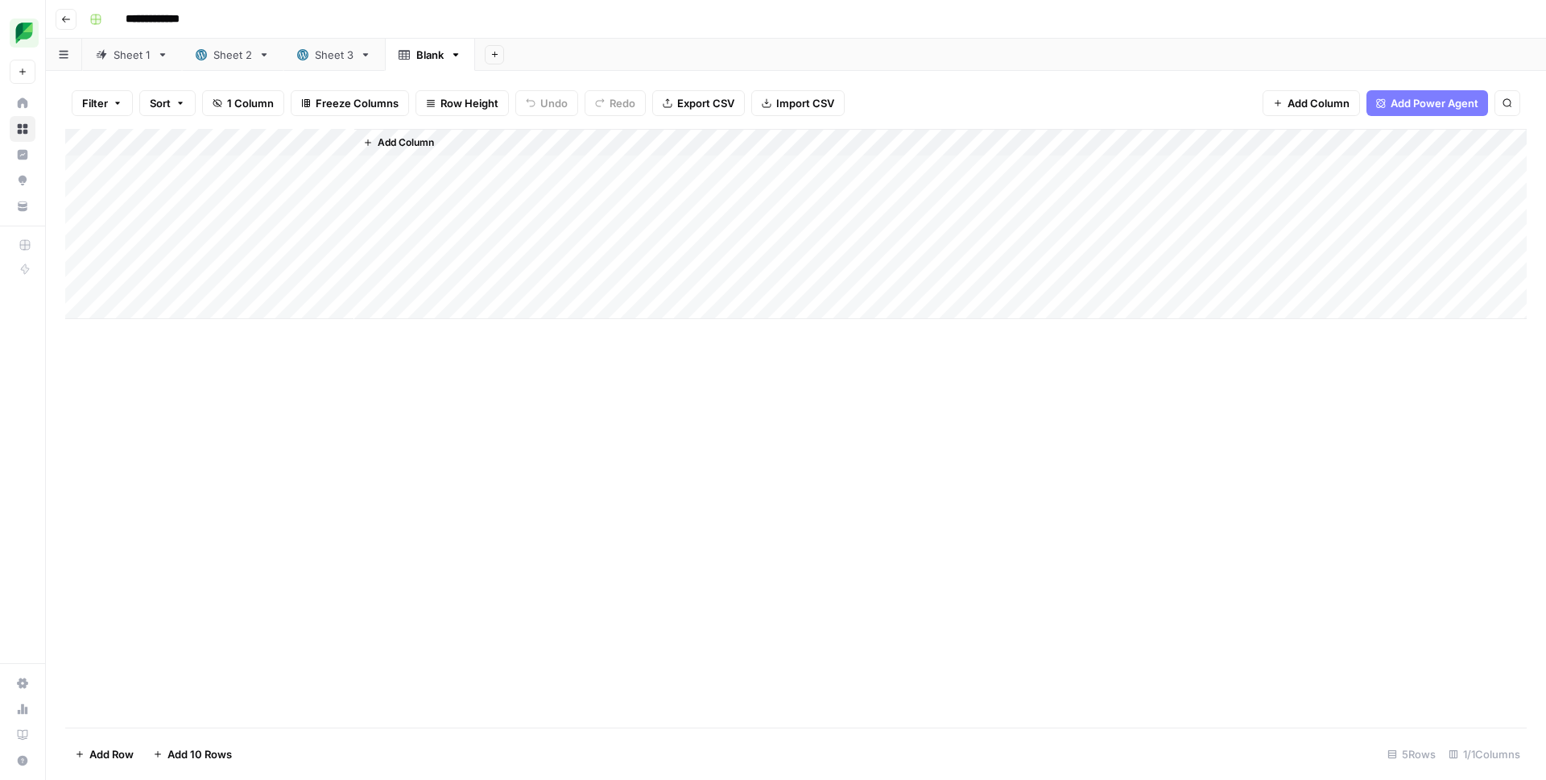
click at [243, 170] on div "Add Column" at bounding box center [796, 224] width 1462 height 190
type textarea "**********"
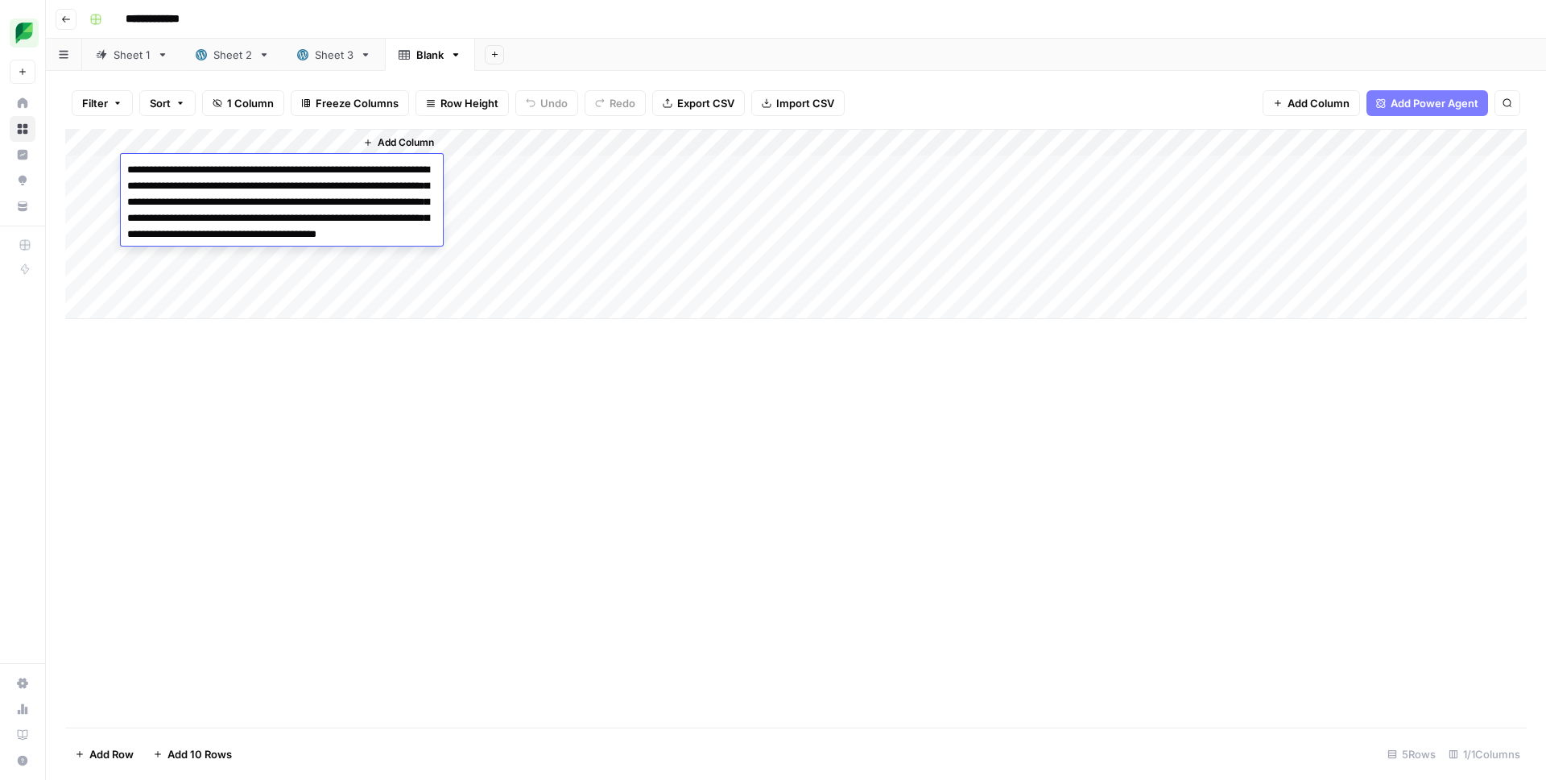
click at [302, 364] on div "Add Column" at bounding box center [796, 428] width 1462 height 598
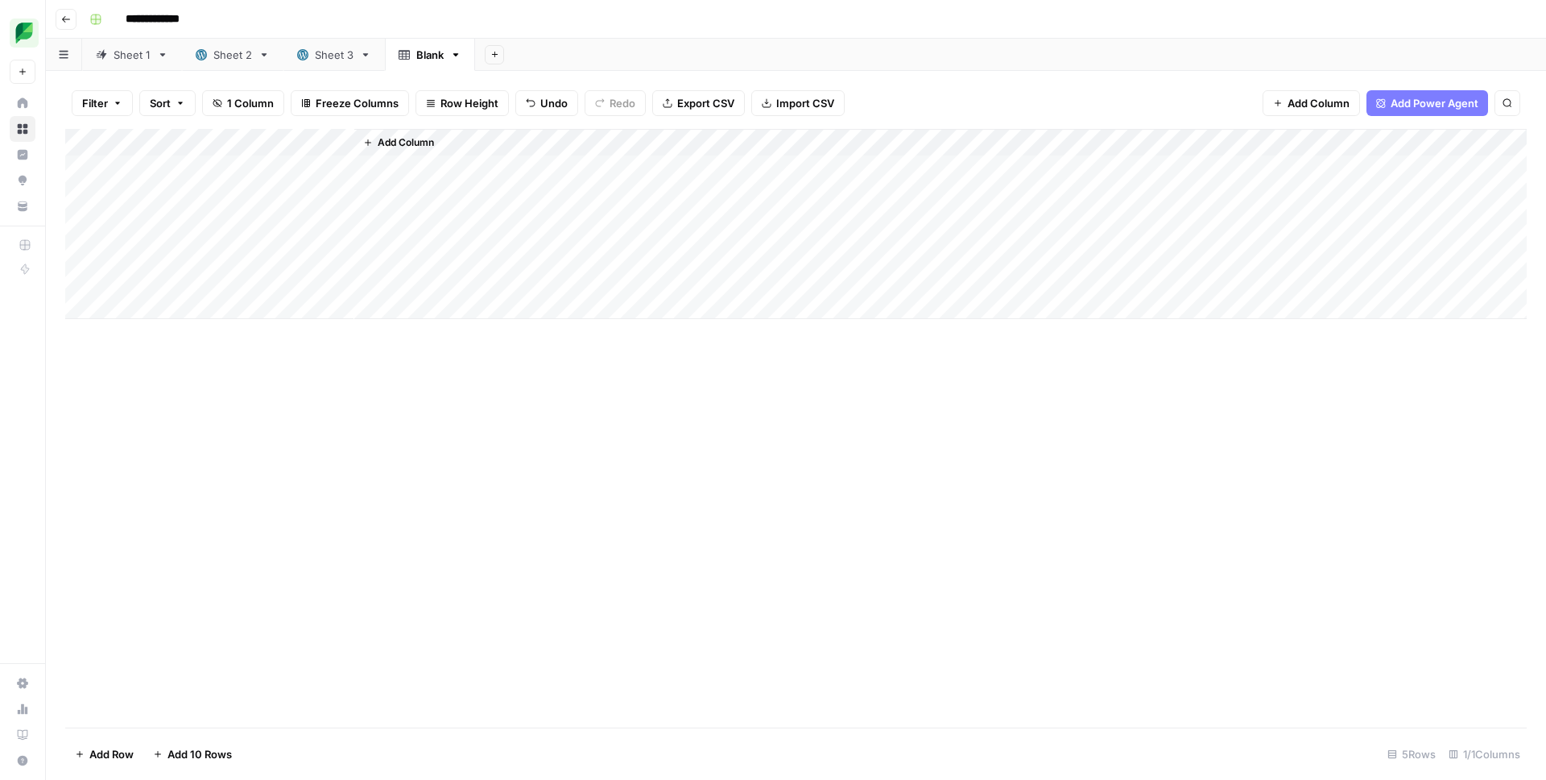
click at [221, 175] on div "Add Column" at bounding box center [796, 224] width 1462 height 190
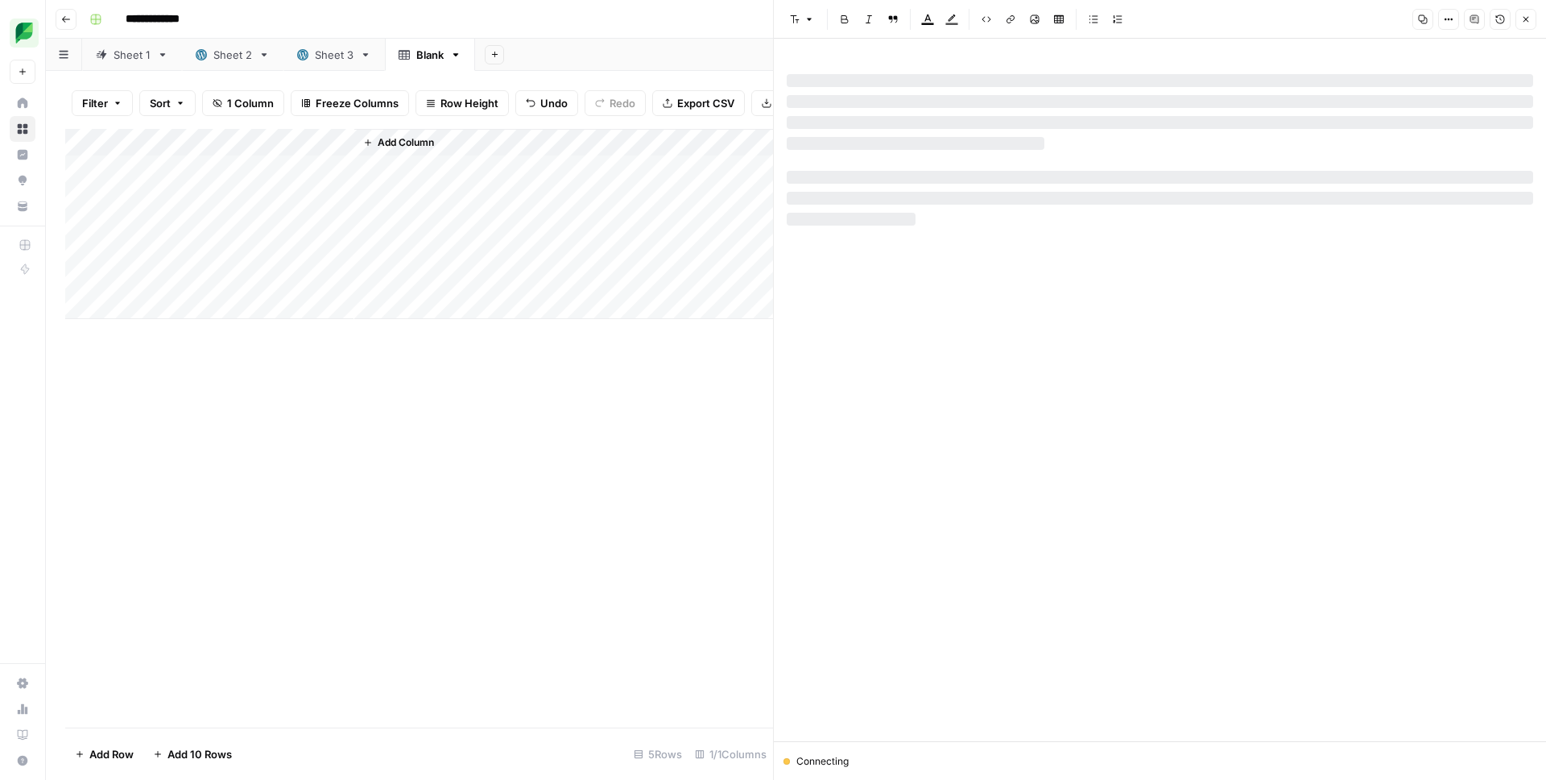
click at [1072, 141] on div at bounding box center [1160, 381] width 746 height 615
click at [1456, 15] on button "Options" at bounding box center [1448, 19] width 21 height 21
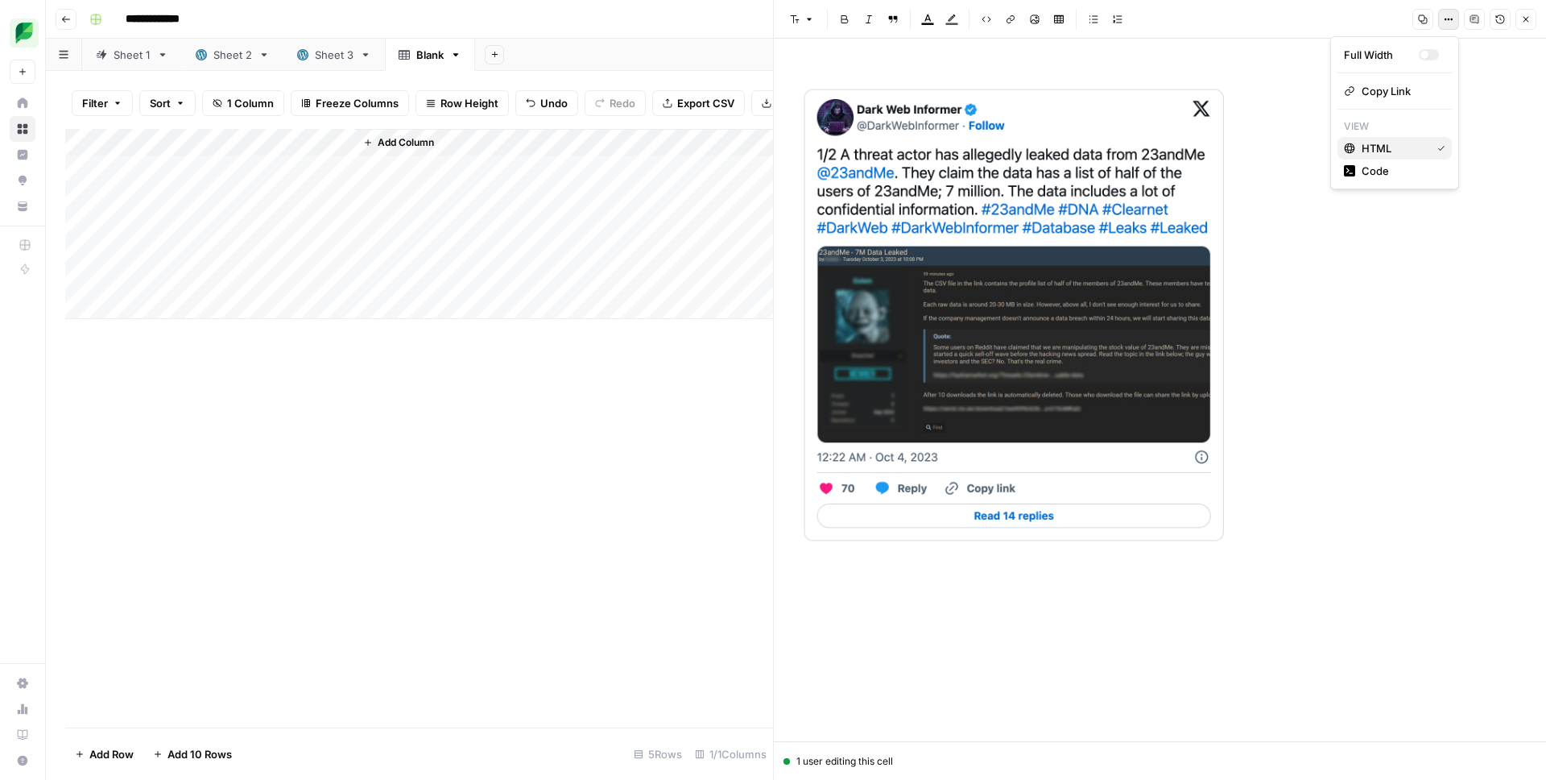
click at [1376, 154] on span "HTML" at bounding box center [1393, 148] width 63 height 16
click at [1447, 23] on icon "button" at bounding box center [1449, 19] width 10 height 10
click at [1403, 170] on span "Code" at bounding box center [1400, 171] width 77 height 16
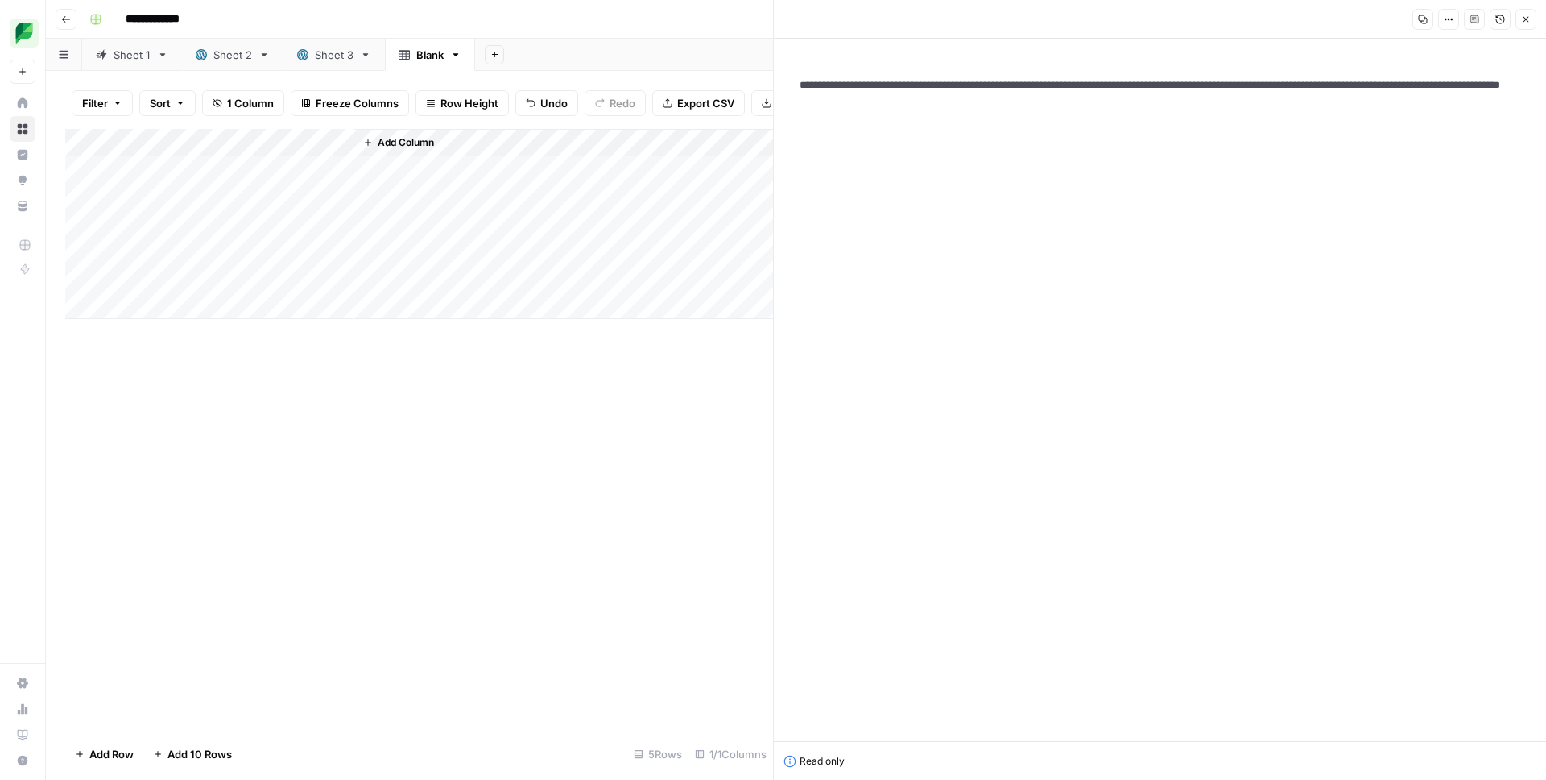
click at [1030, 147] on div "**********" at bounding box center [1160, 390] width 746 height 702
click at [1171, 109] on textarea "**********" at bounding box center [1160, 93] width 746 height 58
click at [1445, 13] on button "Options" at bounding box center [1448, 19] width 21 height 21
click at [1401, 114] on span "HTML" at bounding box center [1400, 112] width 77 height 16
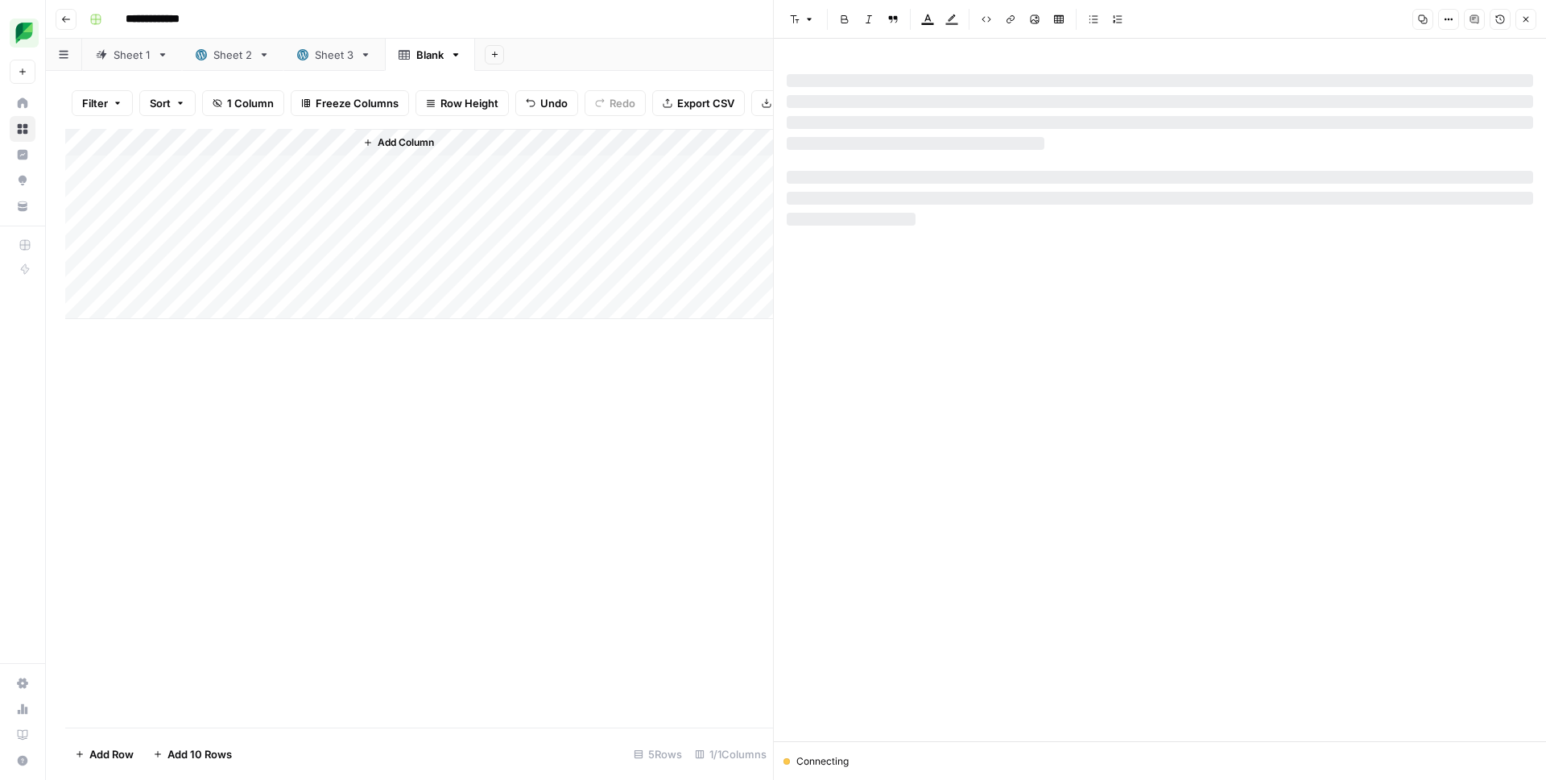
click at [1445, 19] on icon "button" at bounding box center [1446, 20] width 2 height 2
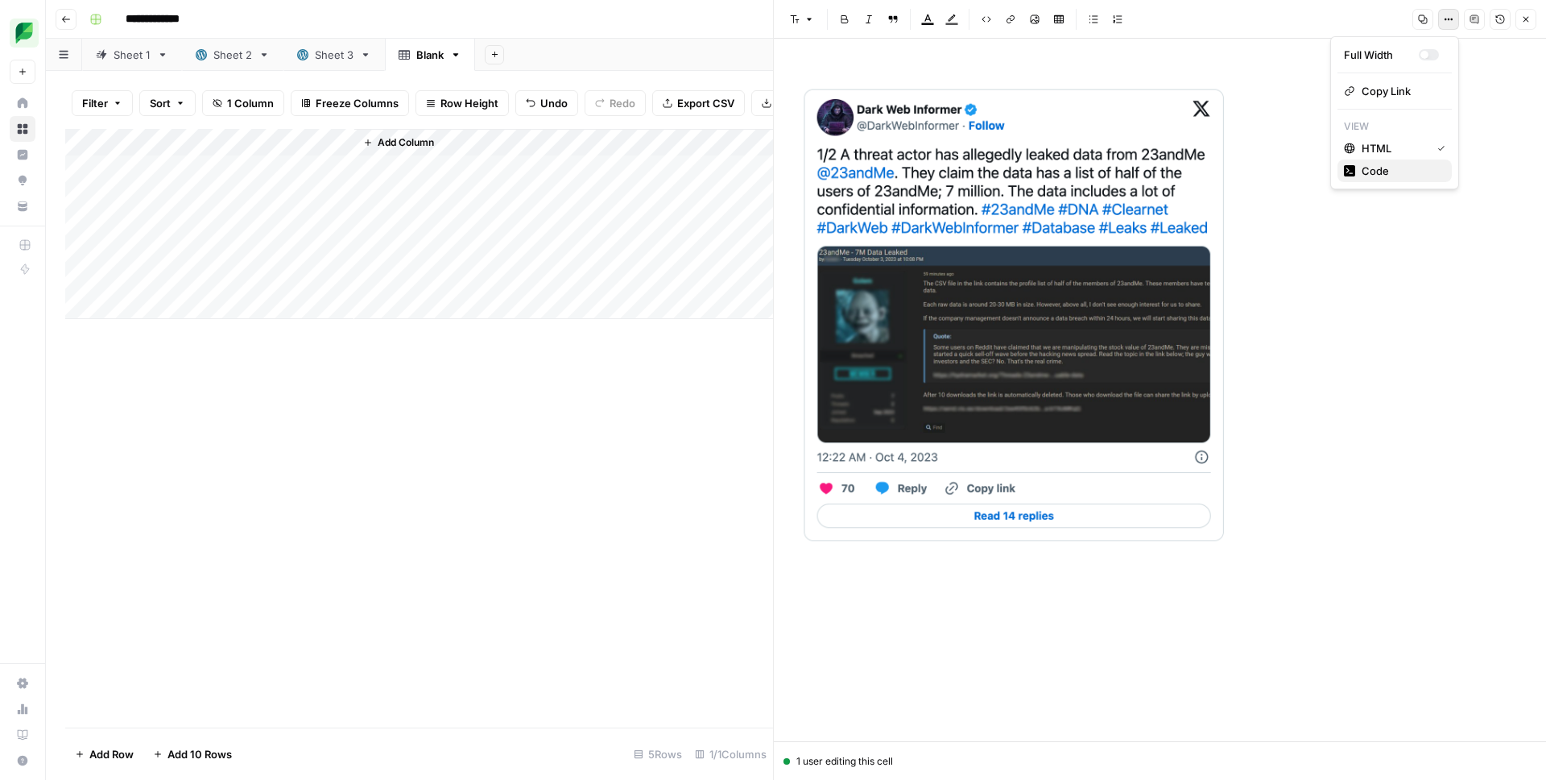
click at [1379, 172] on span "Code" at bounding box center [1400, 171] width 77 height 16
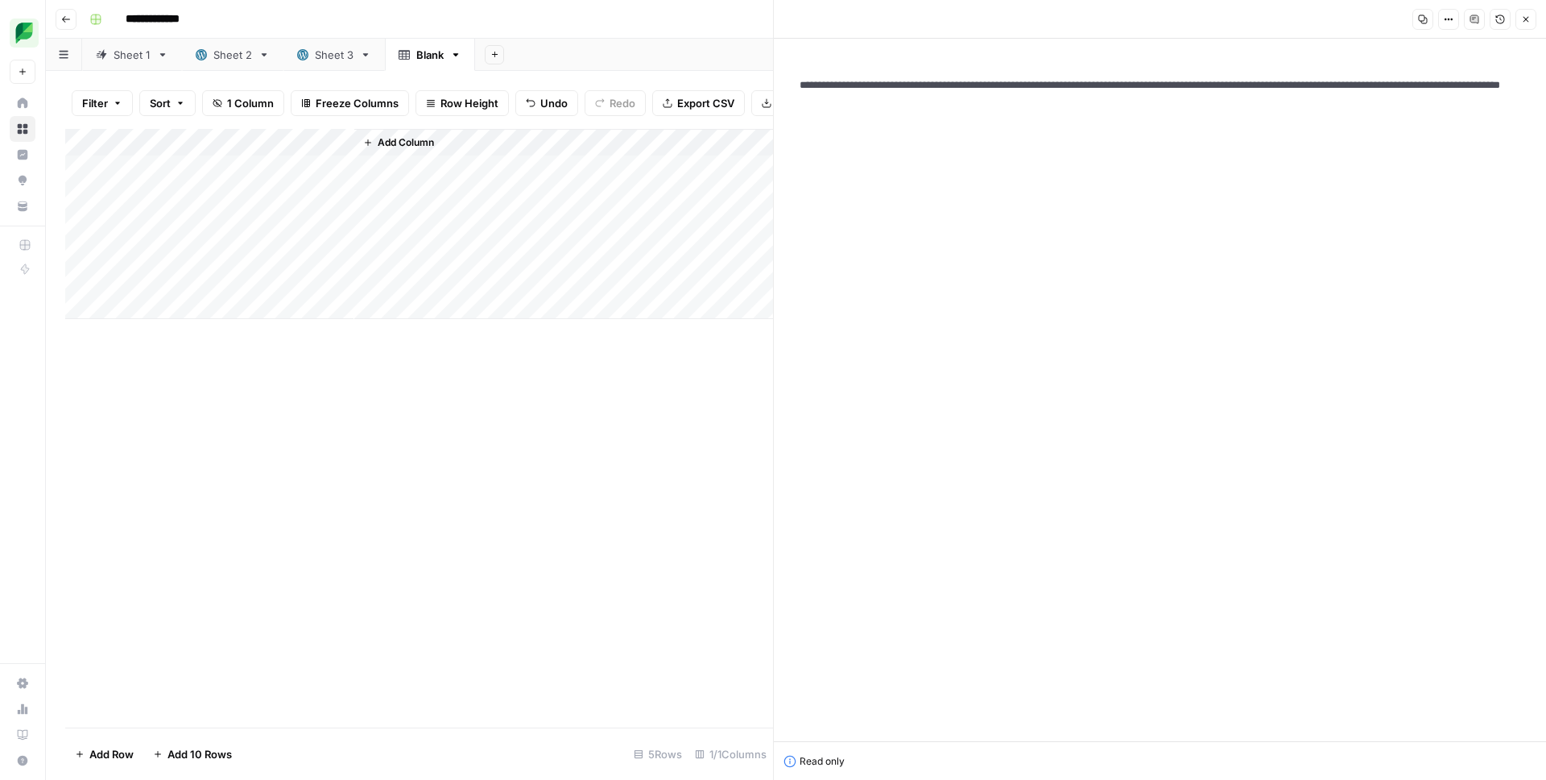
click at [1340, 114] on textarea "**********" at bounding box center [1160, 93] width 746 height 58
click at [1166, 89] on textarea "**********" at bounding box center [1160, 93] width 746 height 58
drag, startPoint x: 1128, startPoint y: 81, endPoint x: 1096, endPoint y: 85, distance: 32.5
click at [1124, 81] on textarea "**********" at bounding box center [1160, 93] width 746 height 58
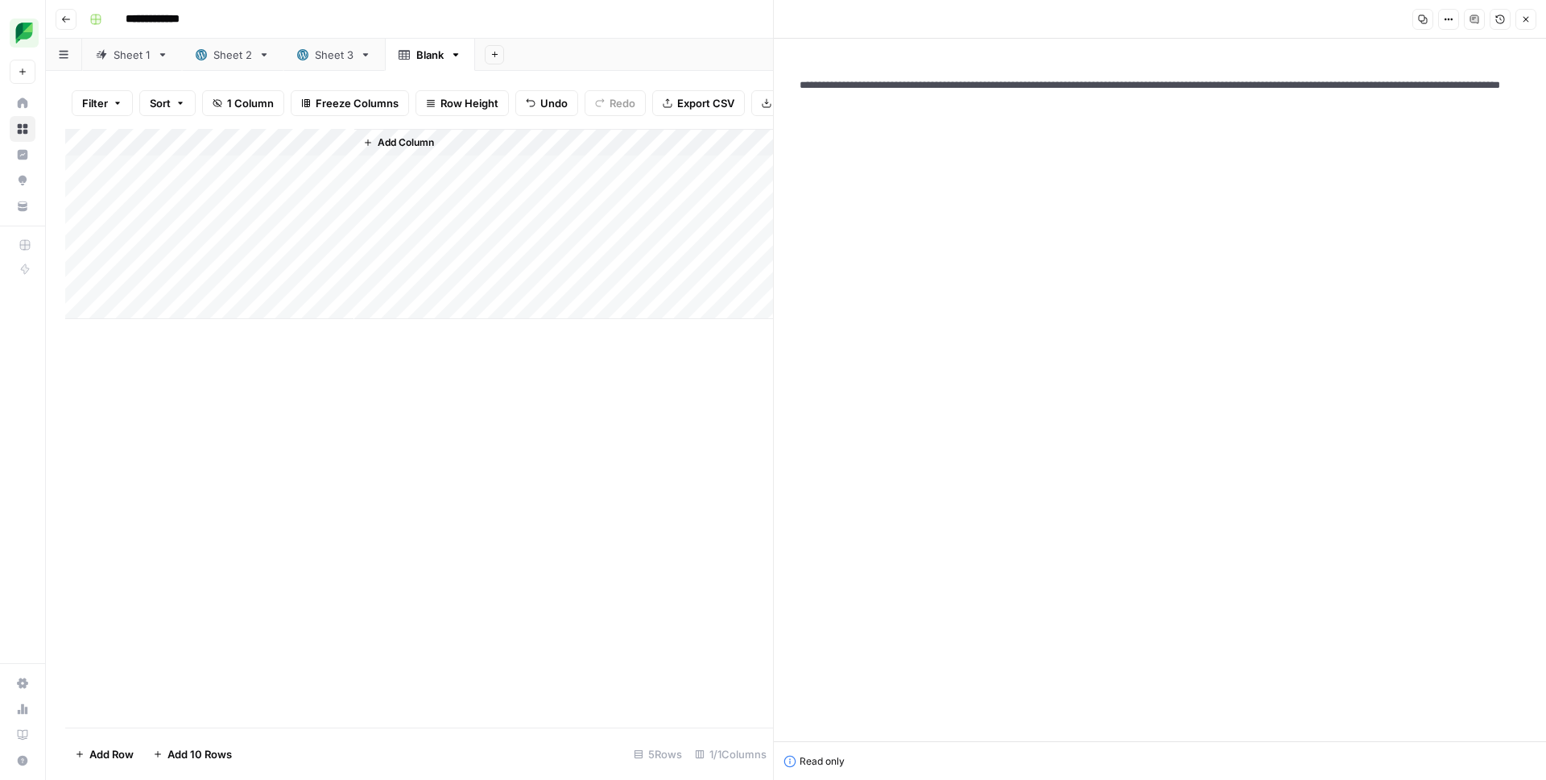
click at [1096, 85] on textarea "**********" at bounding box center [1160, 93] width 746 height 58
click at [1073, 149] on div "**********" at bounding box center [1160, 390] width 746 height 702
click at [1530, 16] on icon "button" at bounding box center [1526, 19] width 10 height 10
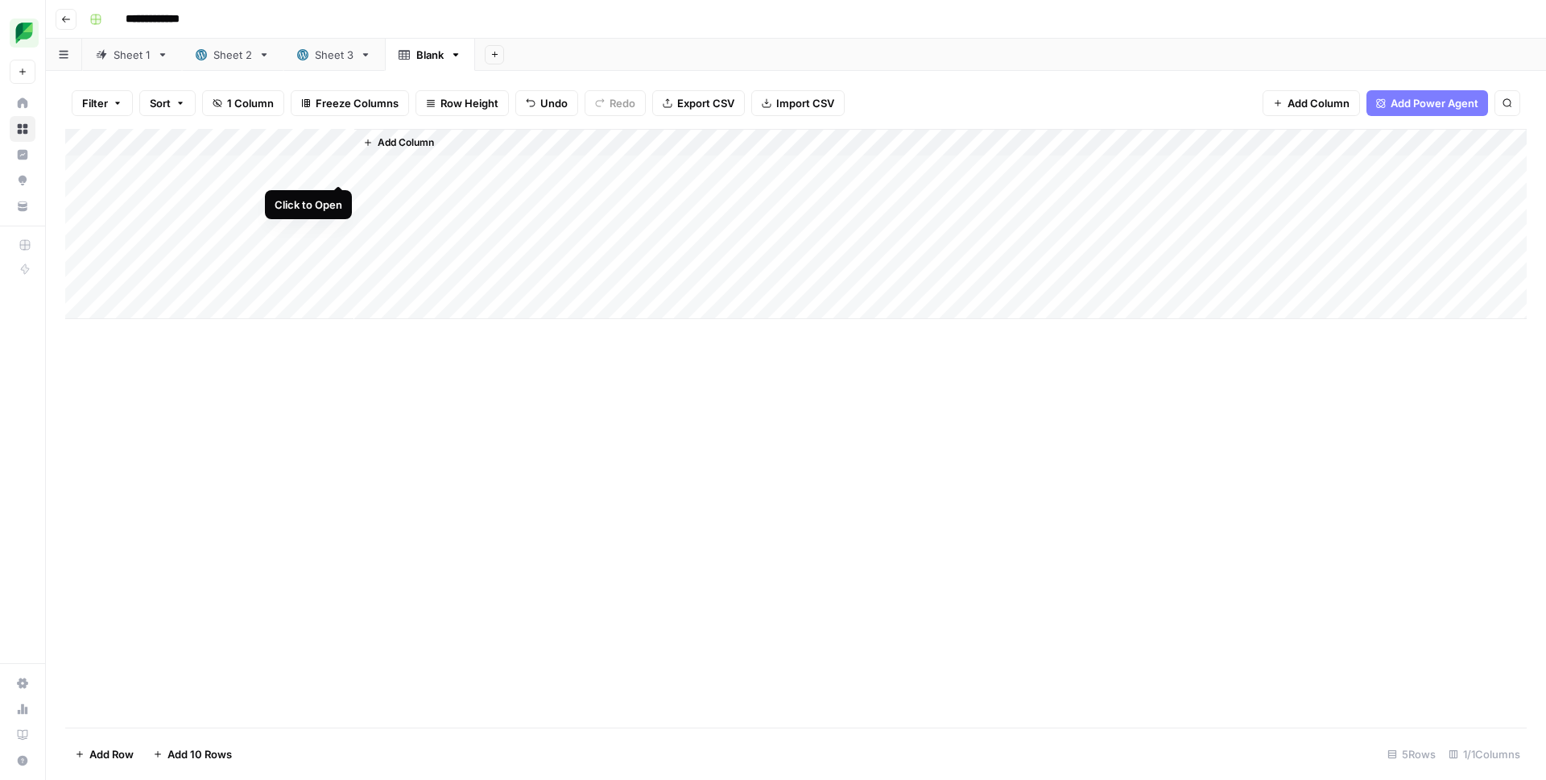
click at [335, 168] on div "Add Column" at bounding box center [796, 224] width 1462 height 190
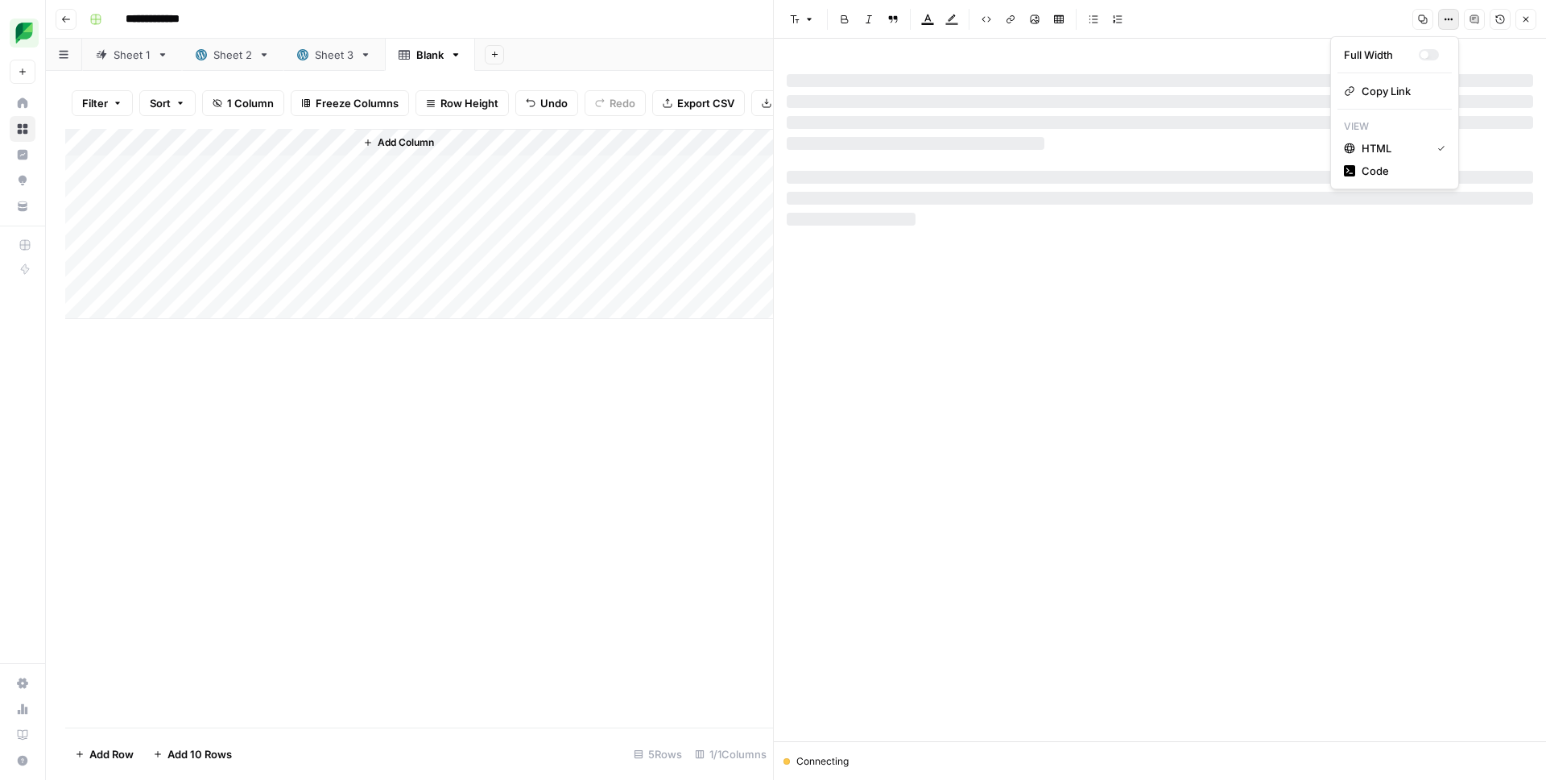
click at [1446, 25] on button "Options" at bounding box center [1448, 19] width 21 height 21
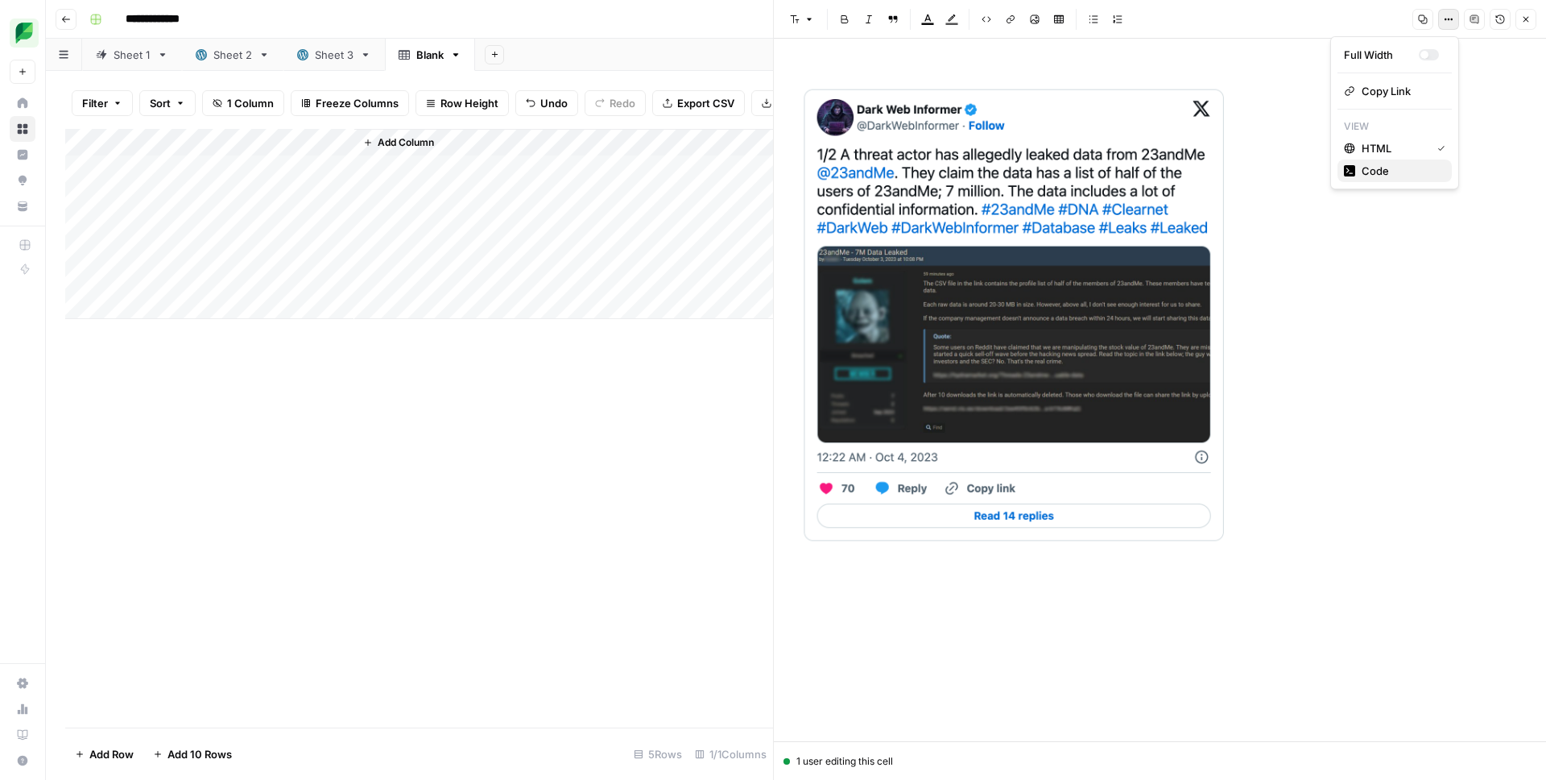
click at [1382, 168] on span "Code" at bounding box center [1400, 171] width 77 height 16
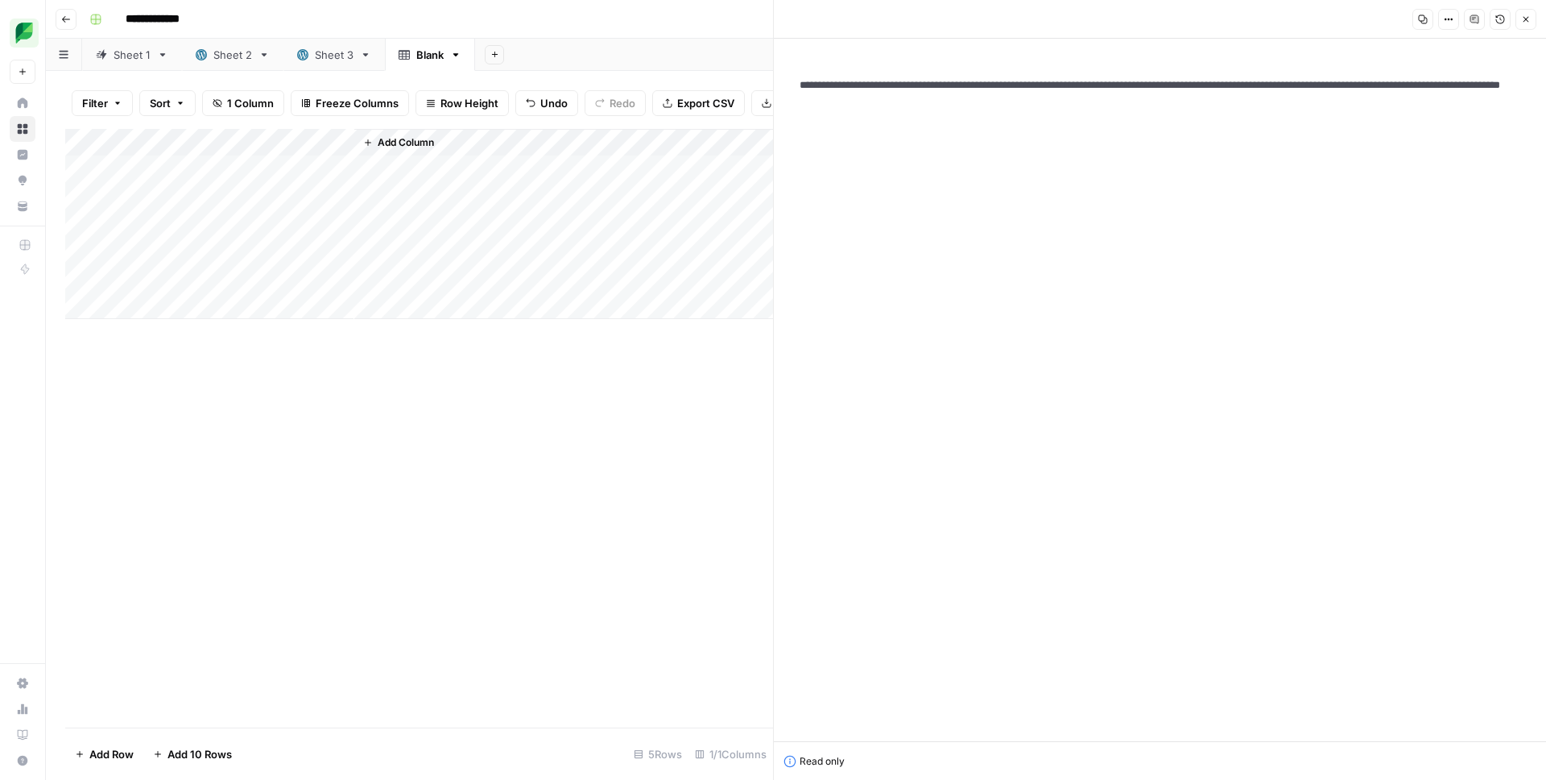
click at [1011, 107] on textarea "**********" at bounding box center [1160, 93] width 746 height 58
click at [1021, 87] on textarea "**********" at bounding box center [1160, 93] width 746 height 58
drag, startPoint x: 1021, startPoint y: 87, endPoint x: 966, endPoint y: 65, distance: 58.9
click at [967, 65] on textarea "**********" at bounding box center [1160, 93] width 746 height 58
click at [829, 764] on div "Read only" at bounding box center [1160, 761] width 753 height 14
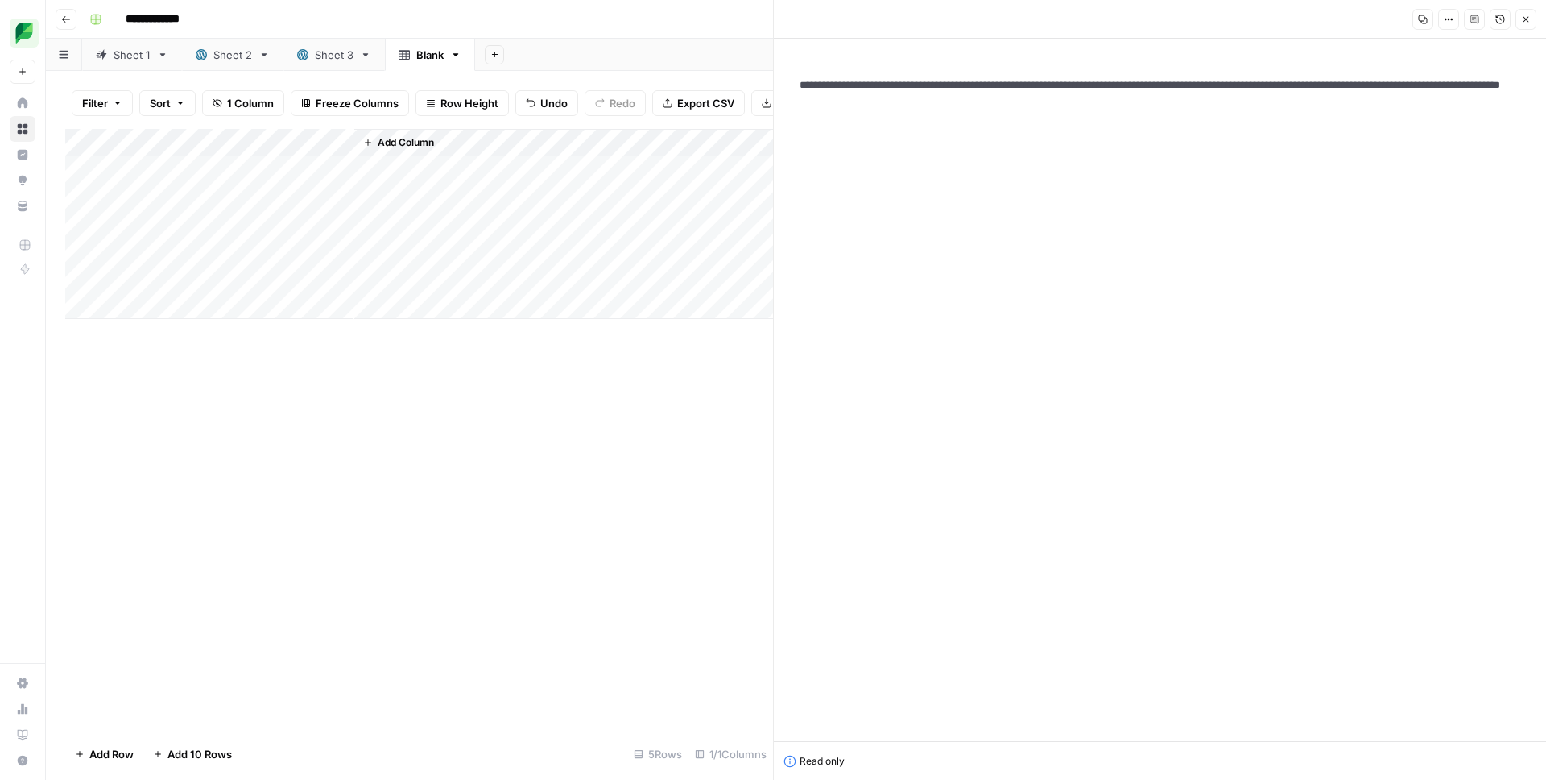
click at [1446, 31] on header "Copy Options Comments Version History Close" at bounding box center [1160, 19] width 772 height 39
click at [1450, 22] on icon "button" at bounding box center [1449, 19] width 10 height 10
click at [1396, 114] on span "HTML" at bounding box center [1400, 112] width 77 height 16
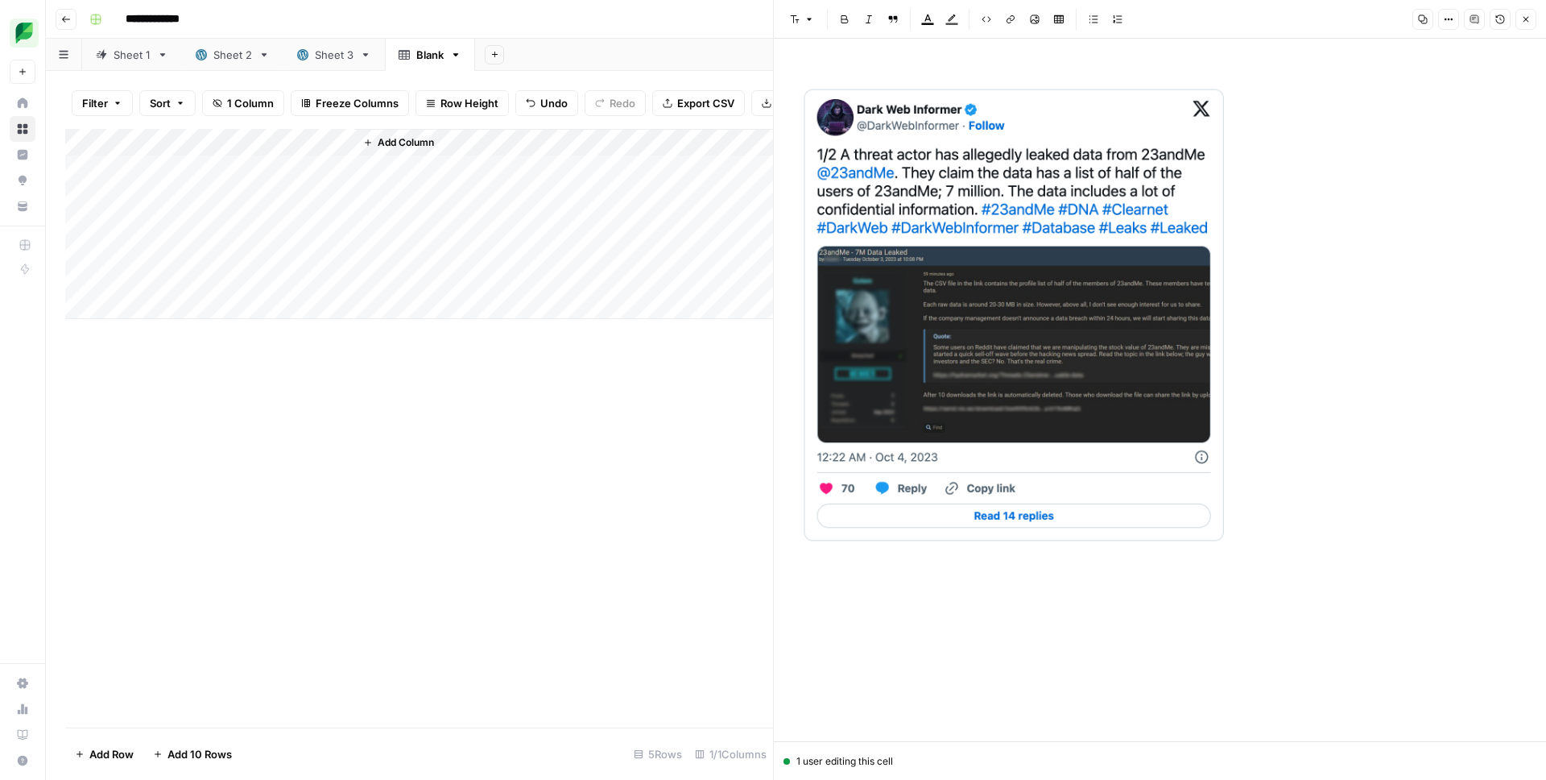
click at [341, 209] on div "Add Column" at bounding box center [419, 224] width 708 height 190
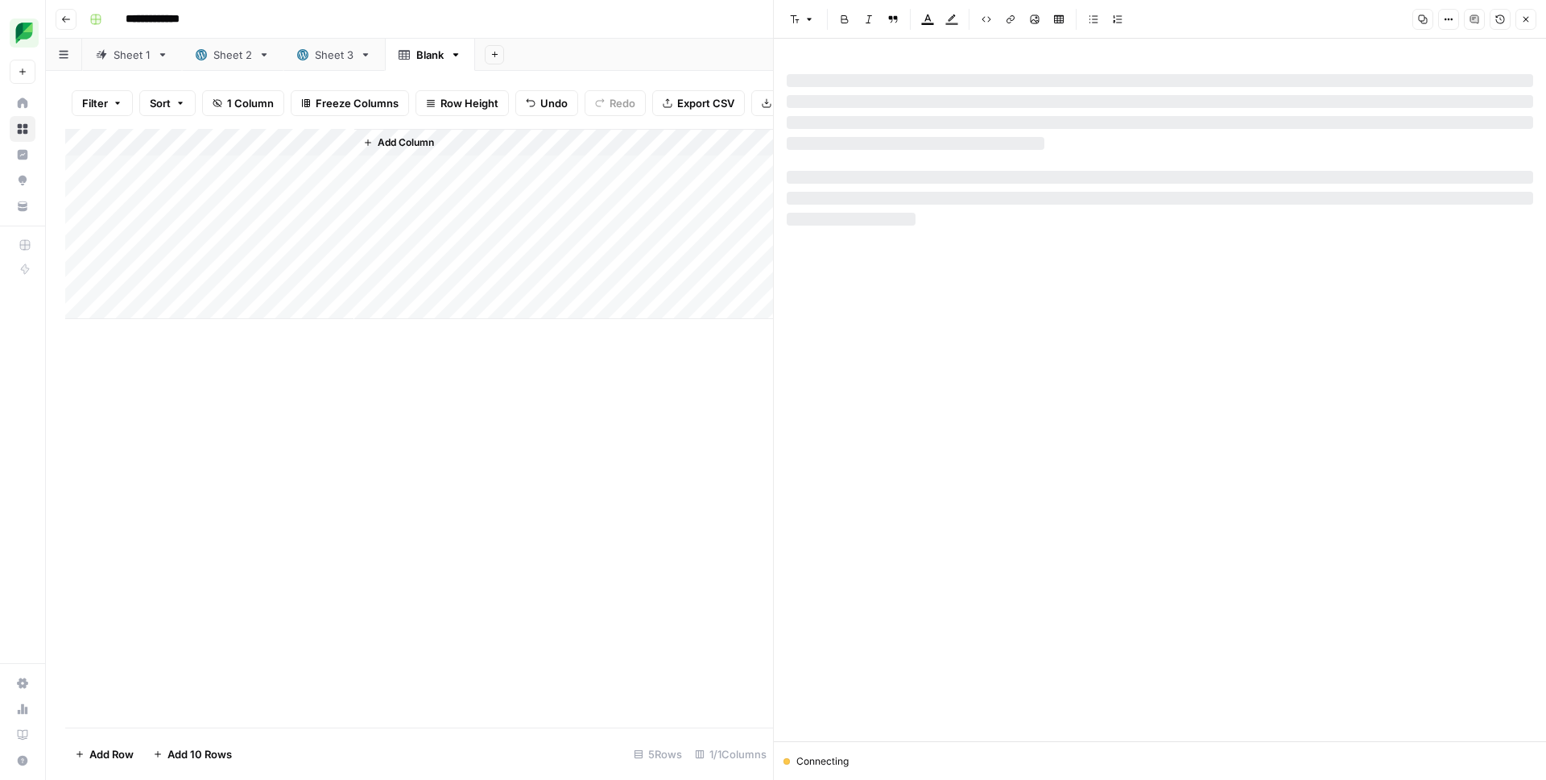
click at [1446, 22] on icon "button" at bounding box center [1449, 19] width 10 height 10
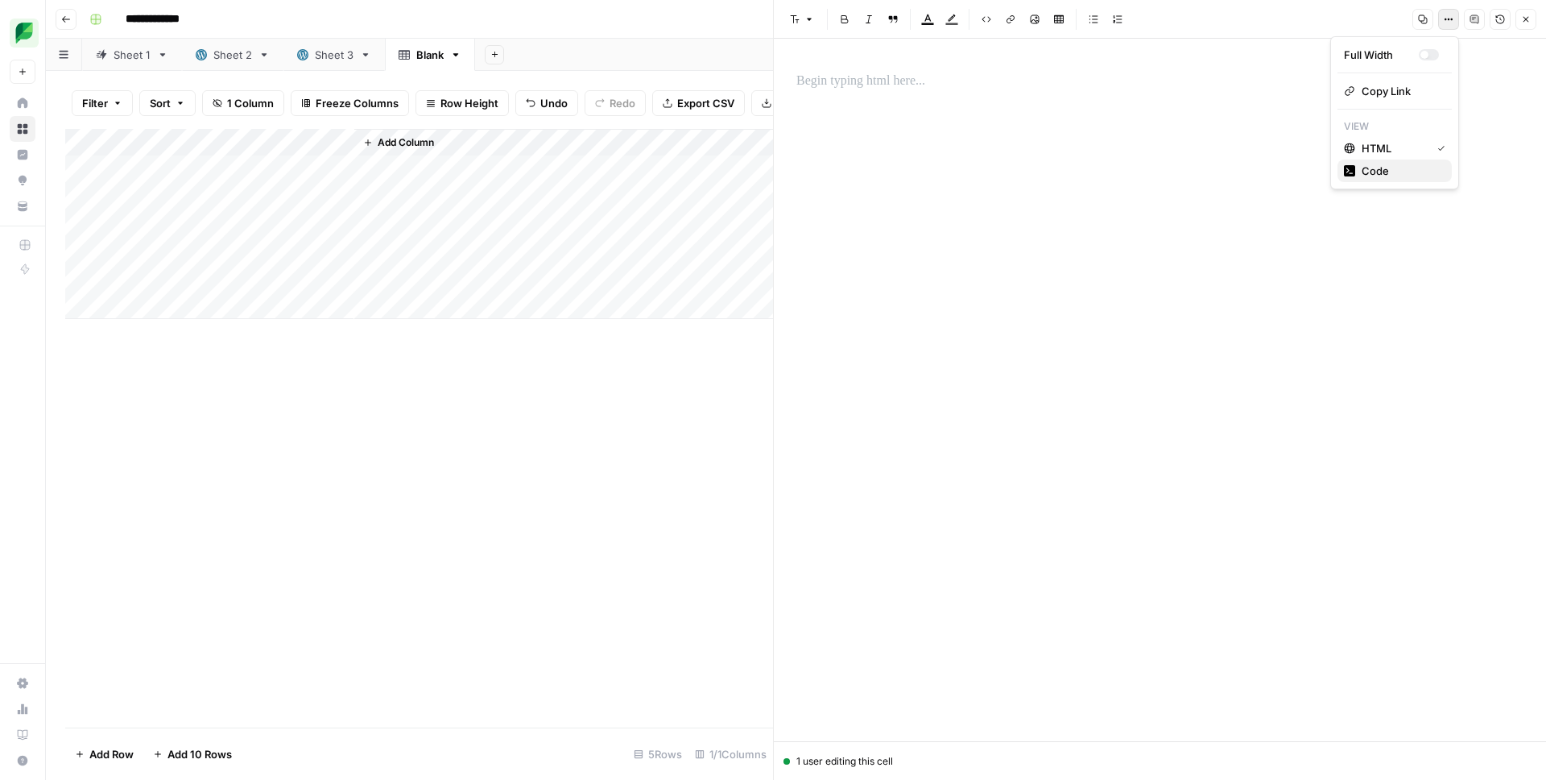
click at [1384, 174] on span "Code" at bounding box center [1400, 171] width 77 height 16
click at [928, 86] on textarea at bounding box center [1160, 93] width 746 height 58
click at [940, 85] on textarea at bounding box center [1160, 93] width 746 height 58
click at [936, 87] on textarea at bounding box center [1160, 93] width 746 height 58
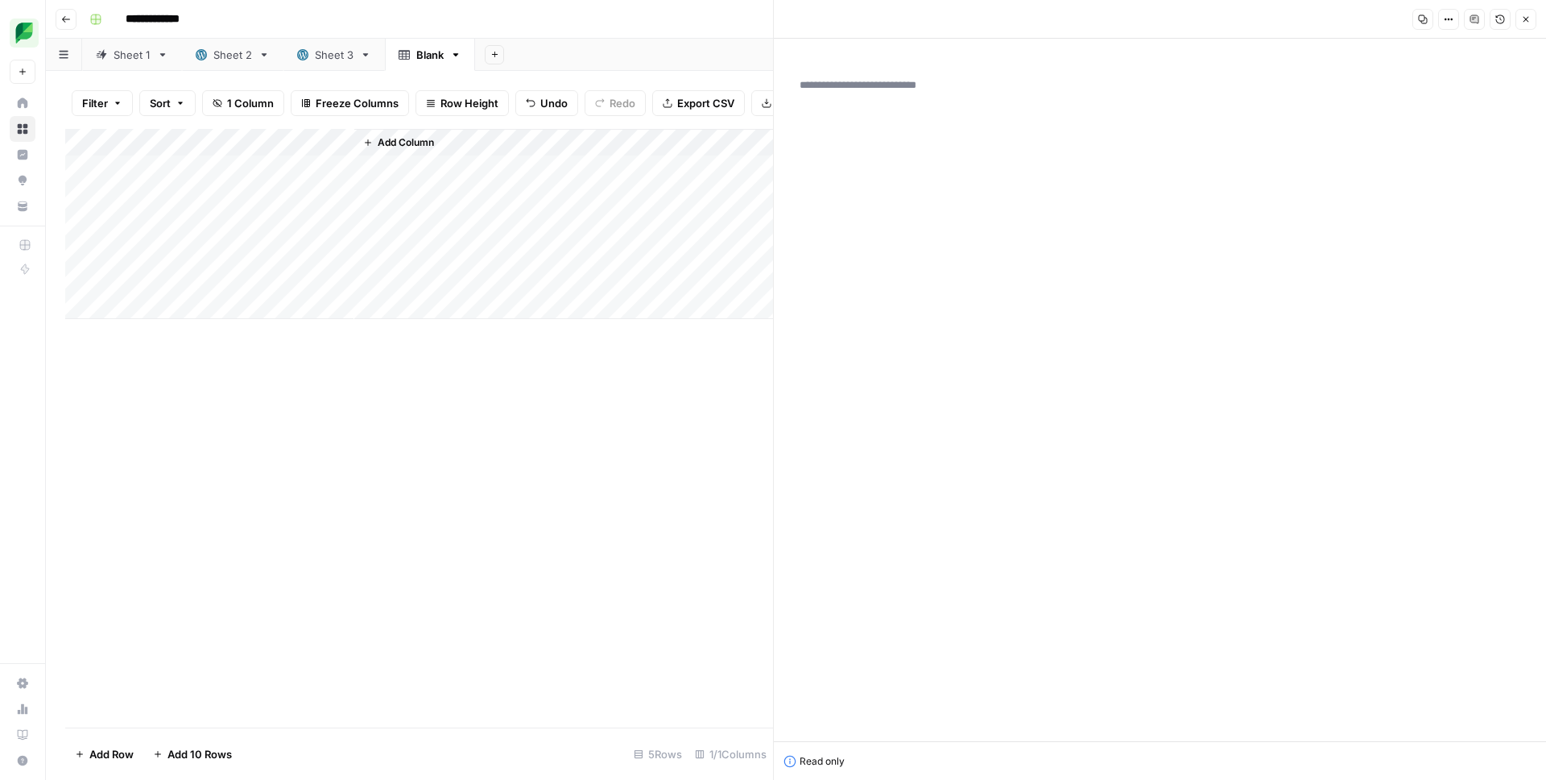
click at [1015, 89] on textarea at bounding box center [1160, 93] width 746 height 58
click at [911, 103] on textarea at bounding box center [1160, 93] width 746 height 58
click at [915, 92] on textarea at bounding box center [1160, 93] width 746 height 58
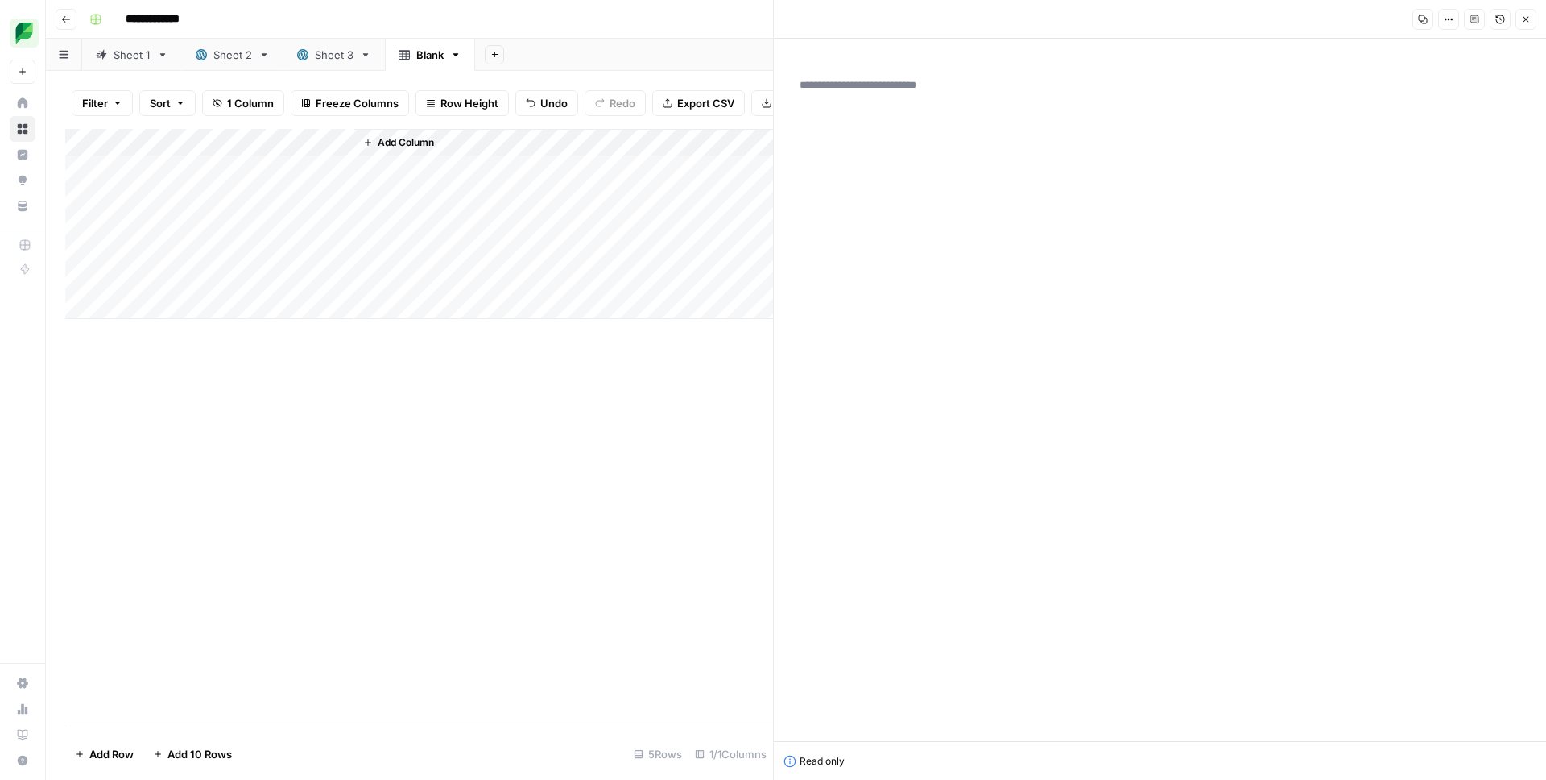
click at [915, 92] on textarea at bounding box center [1160, 93] width 746 height 58
click at [903, 87] on textarea at bounding box center [1160, 93] width 746 height 58
click at [905, 88] on textarea at bounding box center [1160, 93] width 746 height 58
click at [297, 207] on div "Add Column" at bounding box center [419, 224] width 708 height 190
click at [297, 207] on div at bounding box center [238, 208] width 234 height 30
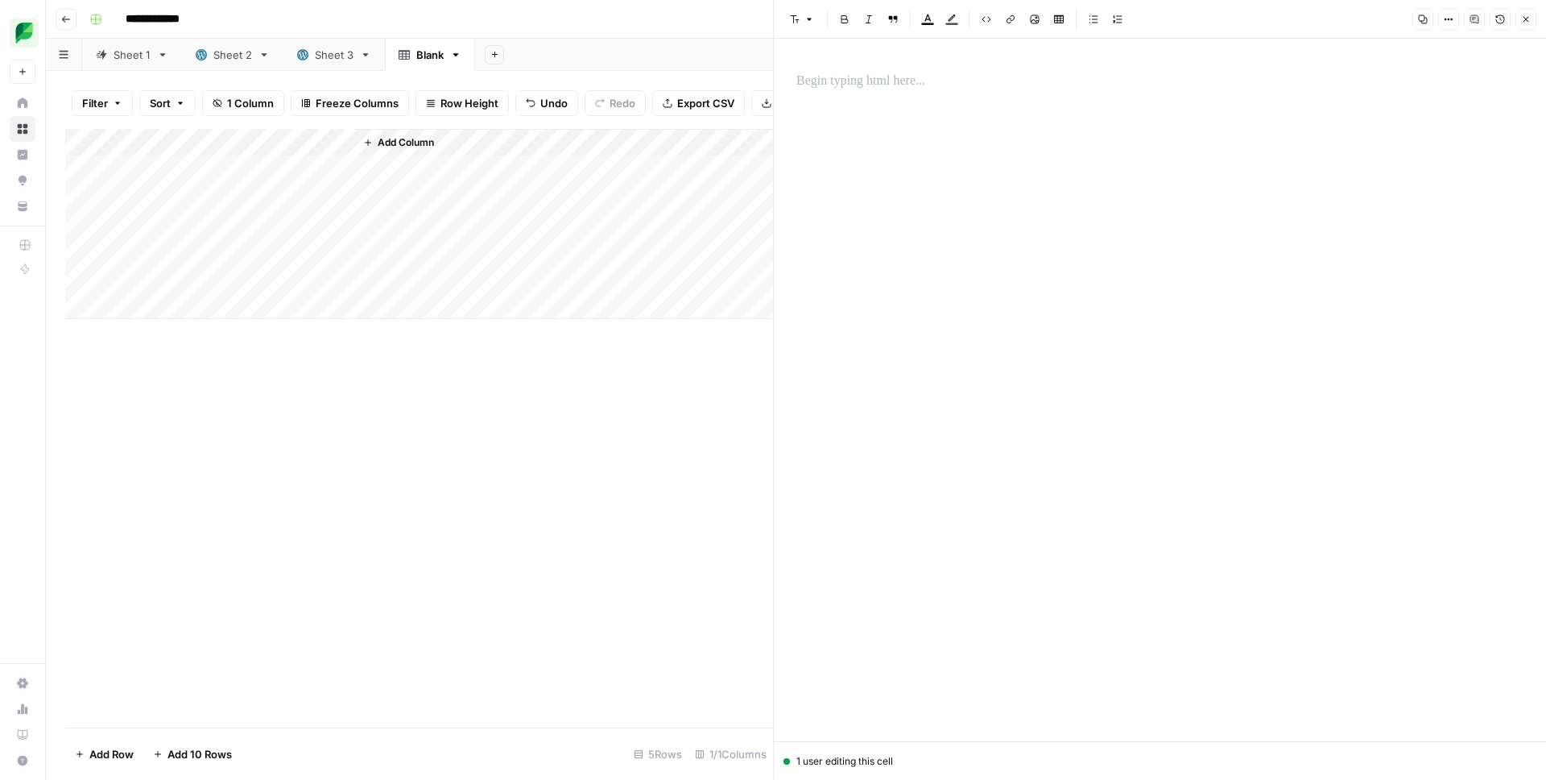
click at [1518, 23] on button "Close" at bounding box center [1526, 19] width 21 height 21
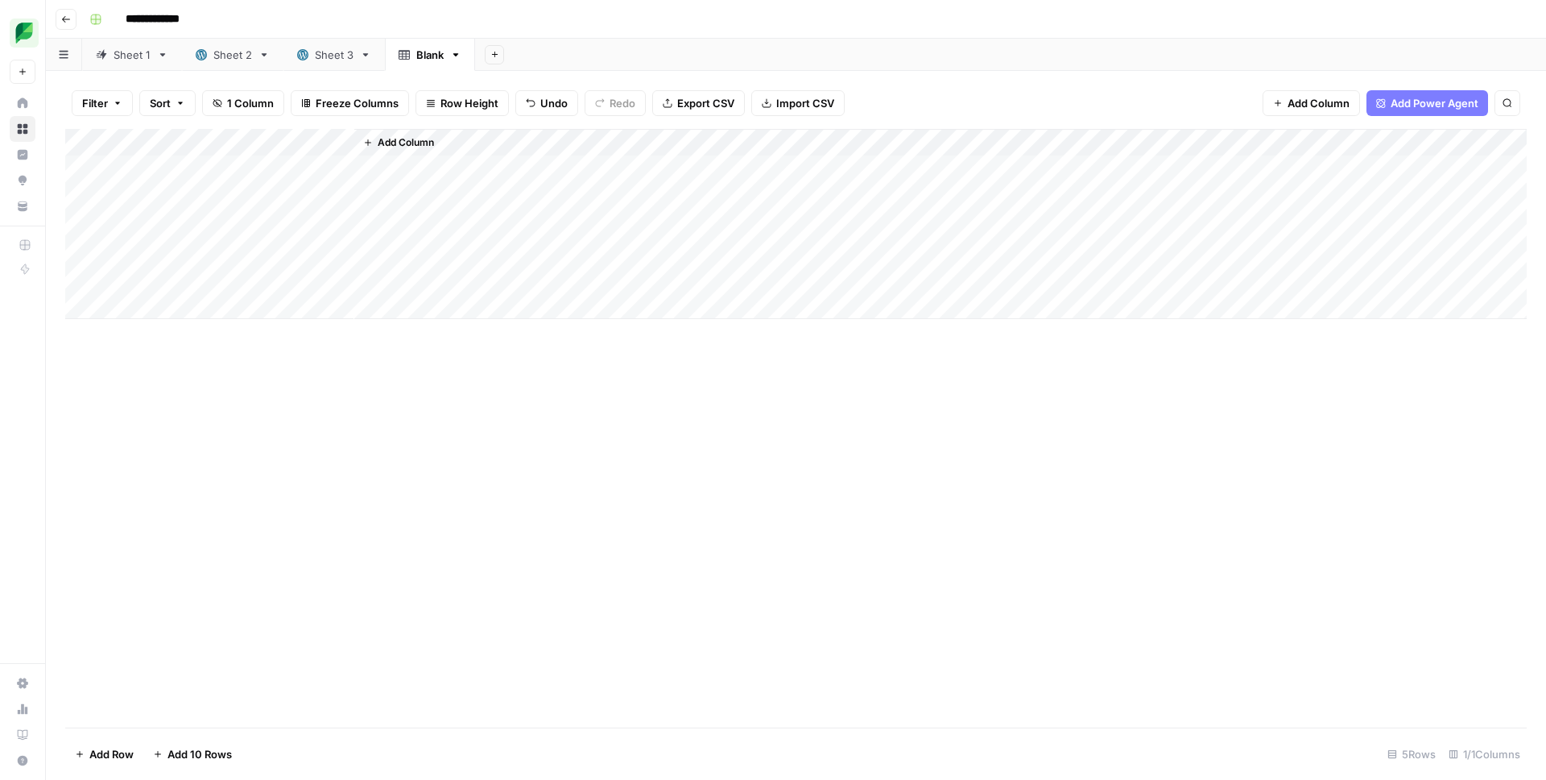
click at [313, 230] on div "Add Column" at bounding box center [796, 224] width 1462 height 190
click at [258, 168] on div "Add Column" at bounding box center [796, 224] width 1462 height 190
click at [258, 195] on div "Add Column" at bounding box center [796, 224] width 1462 height 190
click at [337, 196] on div "Add Column" at bounding box center [796, 224] width 1462 height 190
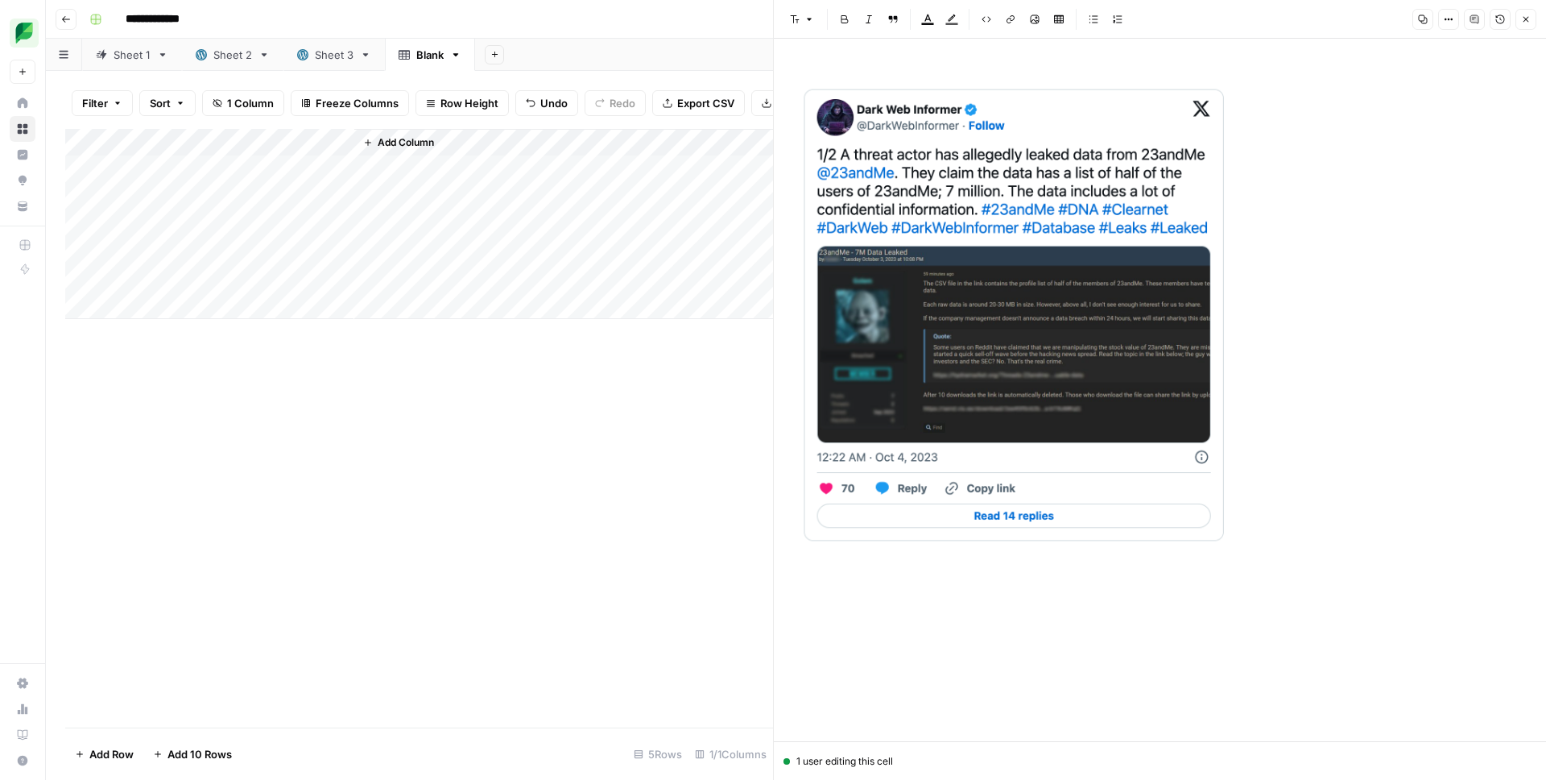
click at [456, 59] on icon "button" at bounding box center [455, 54] width 11 height 11
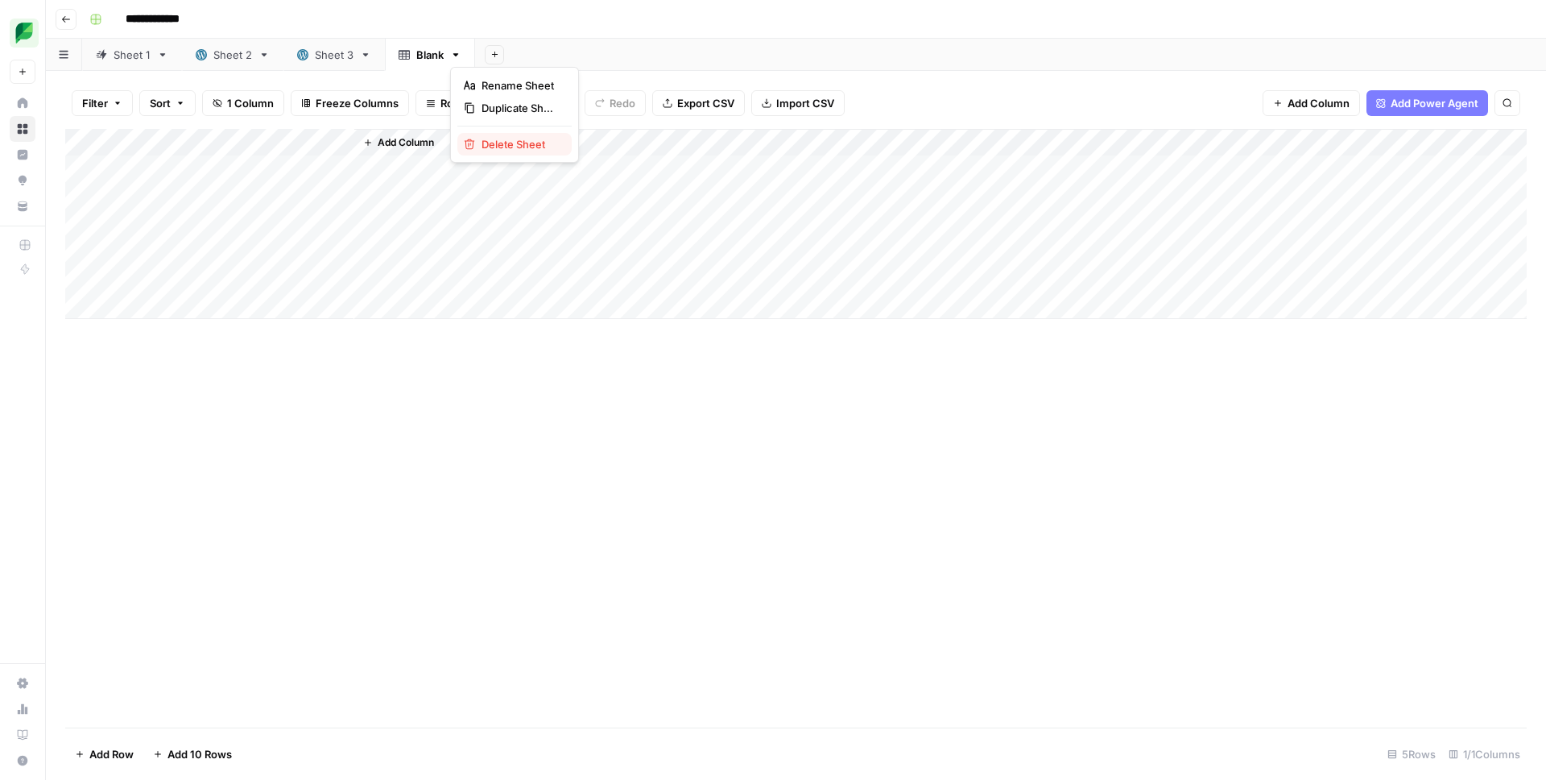
click at [515, 144] on span "Delete Sheet" at bounding box center [520, 144] width 77 height 16
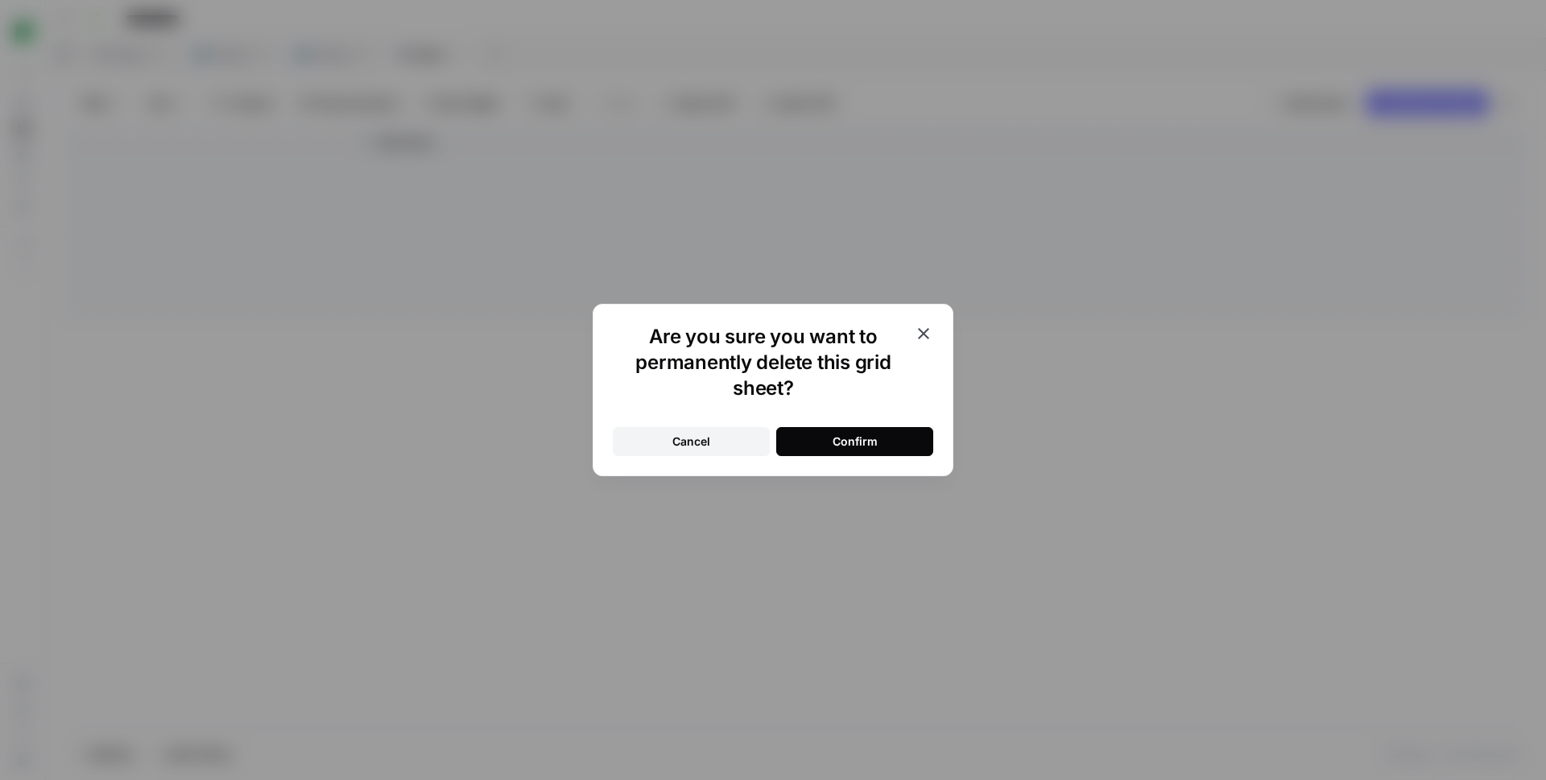
click at [828, 439] on button "Confirm" at bounding box center [854, 441] width 157 height 29
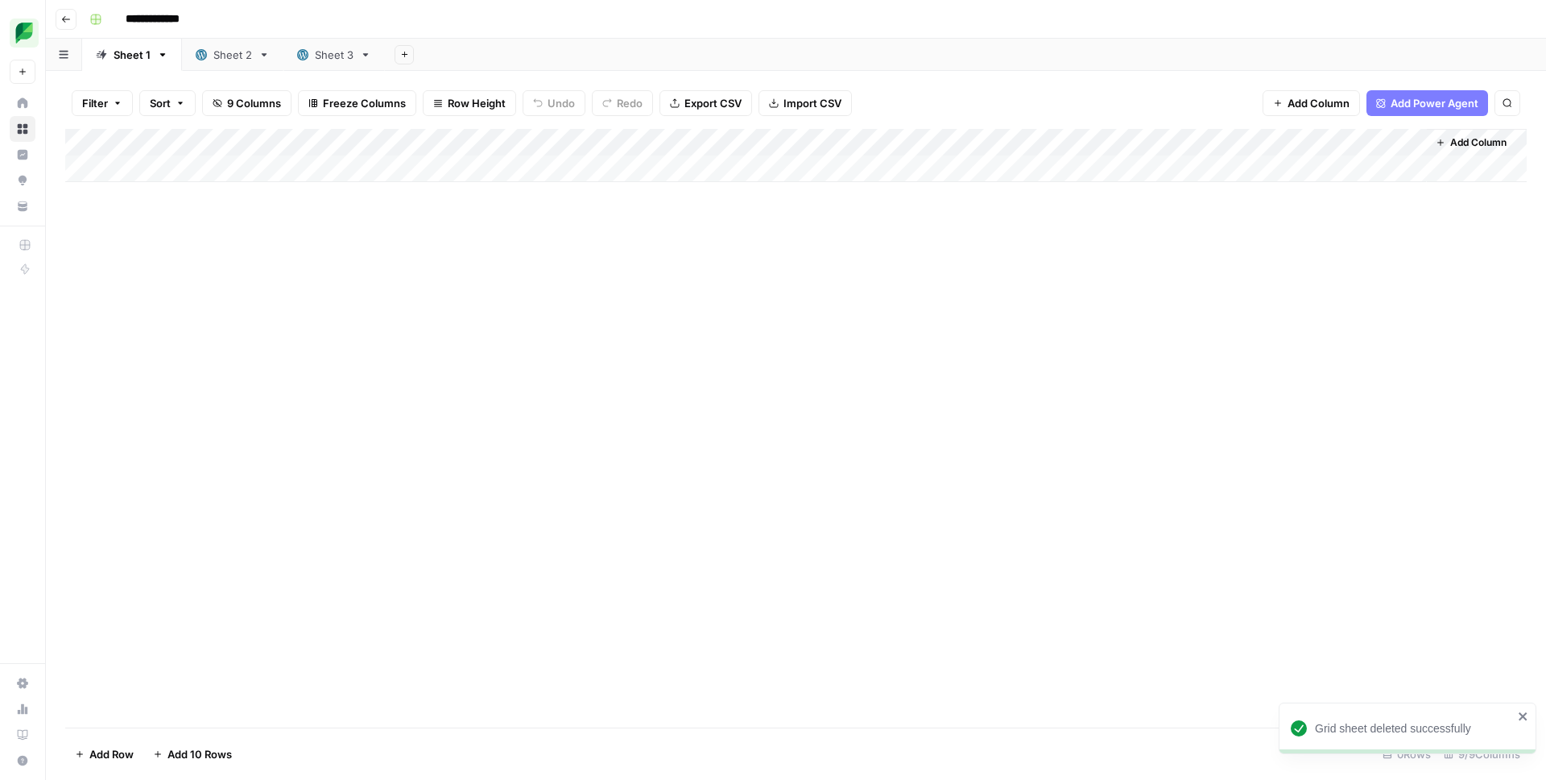
click at [329, 60] on div "Sheet 3" at bounding box center [334, 55] width 39 height 16
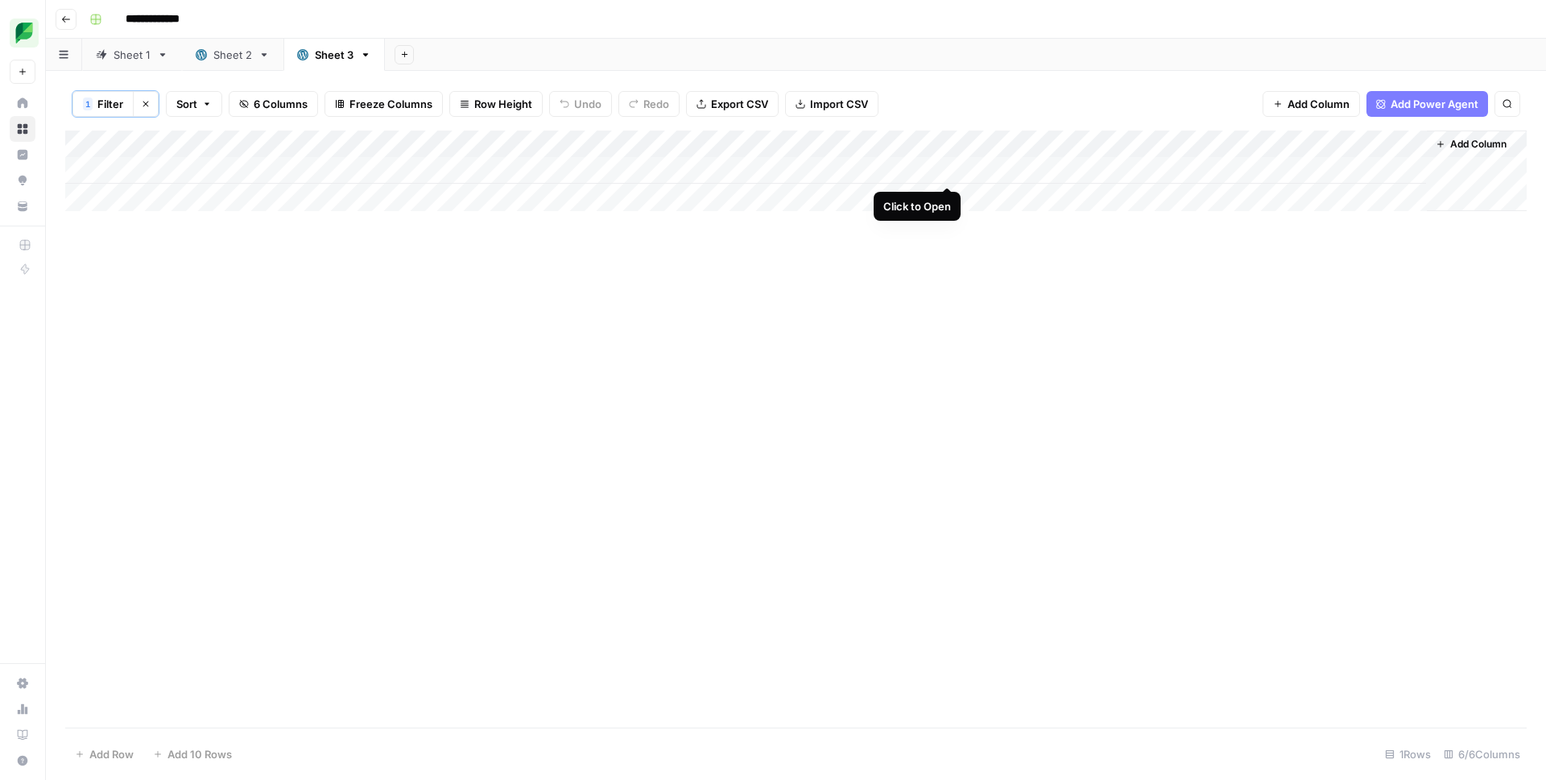
click at [947, 169] on div "Add Column" at bounding box center [796, 170] width 1462 height 81
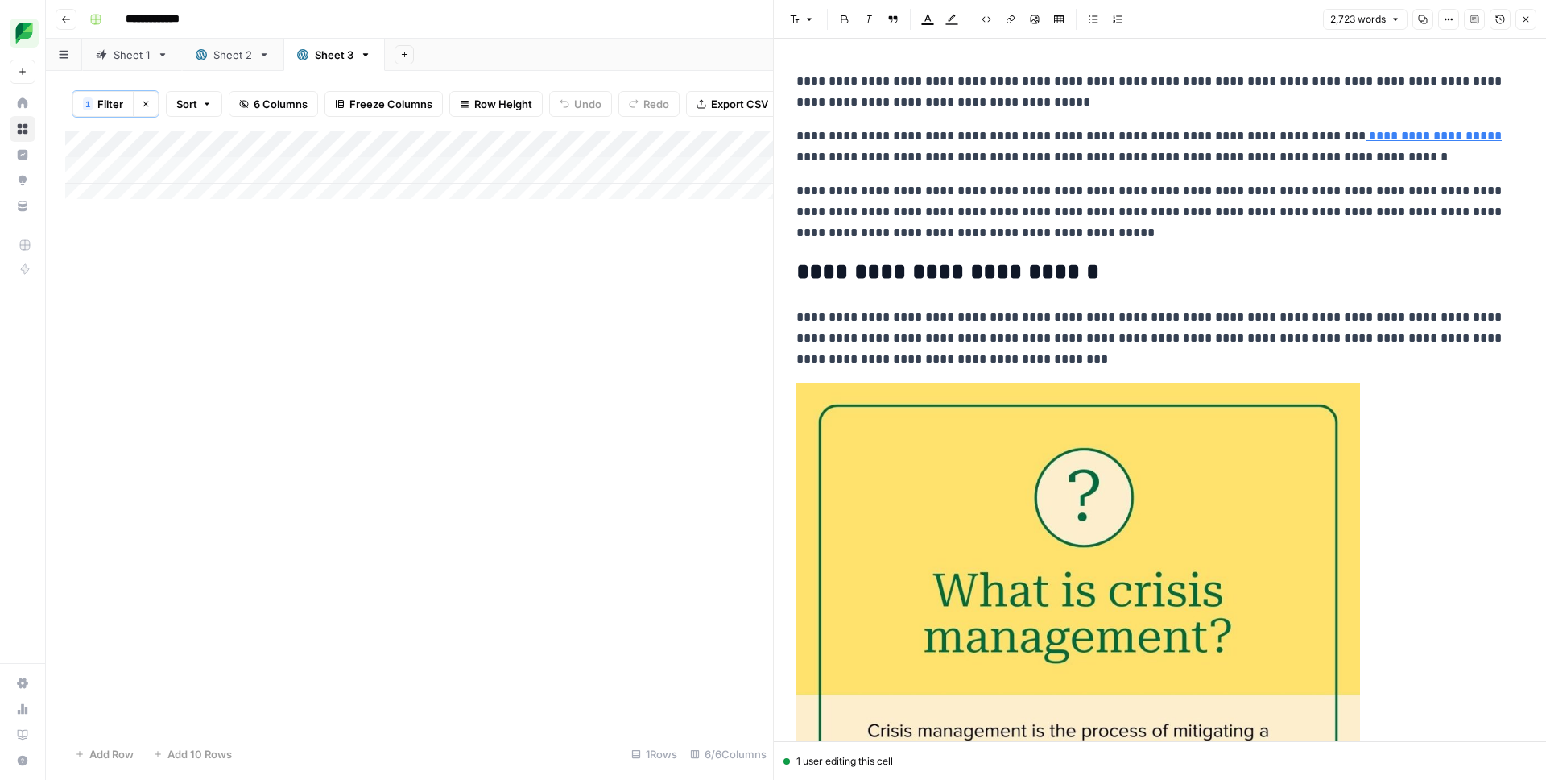
click at [1007, 192] on p "**********" at bounding box center [1153, 211] width 715 height 63
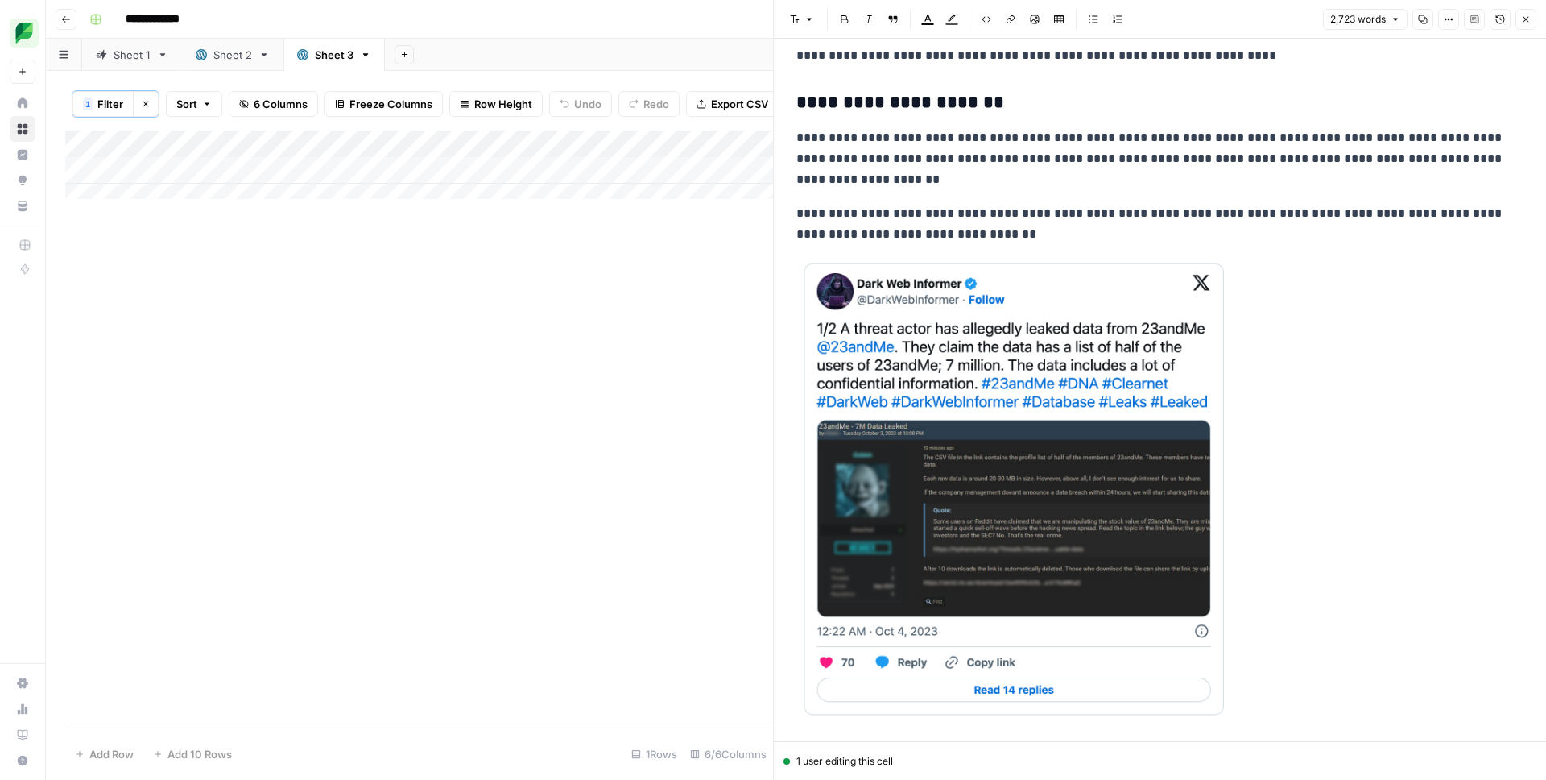
scroll to position [1569, 0]
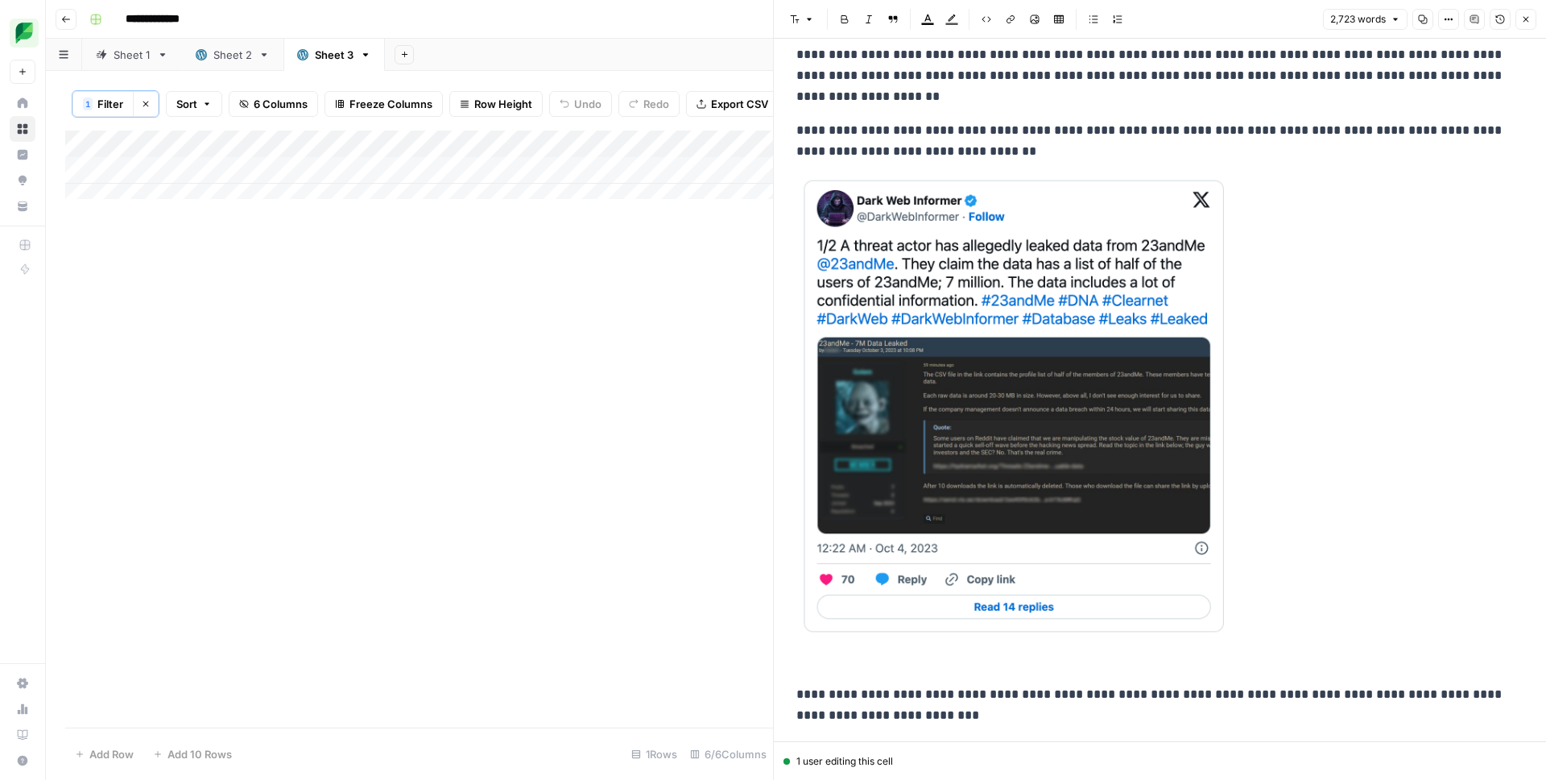
click at [1445, 13] on button "Options" at bounding box center [1448, 19] width 21 height 21
click at [1384, 180] on button "Code" at bounding box center [1395, 170] width 114 height 23
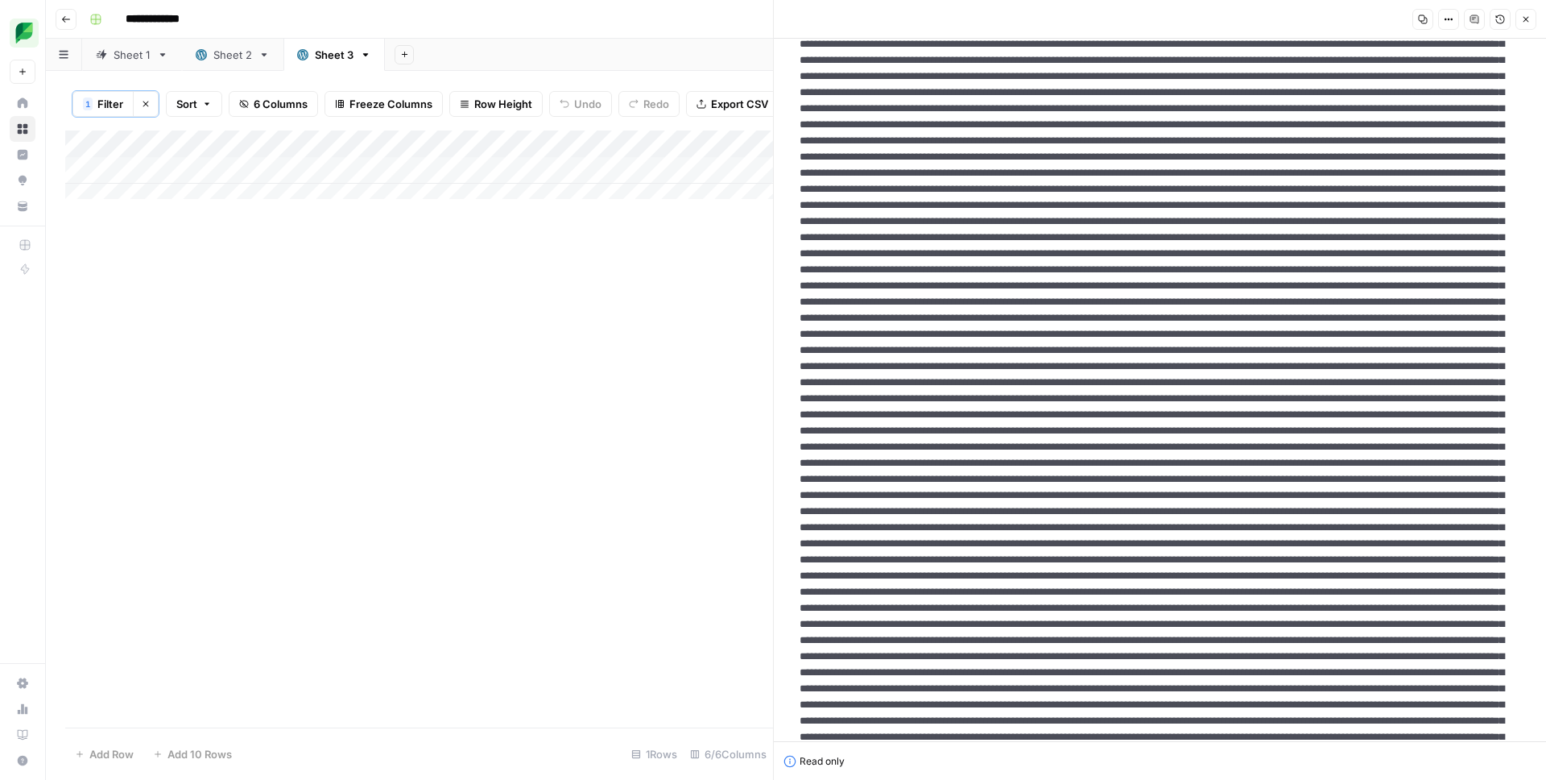
drag, startPoint x: 899, startPoint y: 593, endPoint x: 1310, endPoint y: 609, distance: 411.0
click at [403, 50] on icon "button" at bounding box center [404, 54] width 9 height 9
click at [449, 113] on span "Blank" at bounding box center [484, 110] width 118 height 16
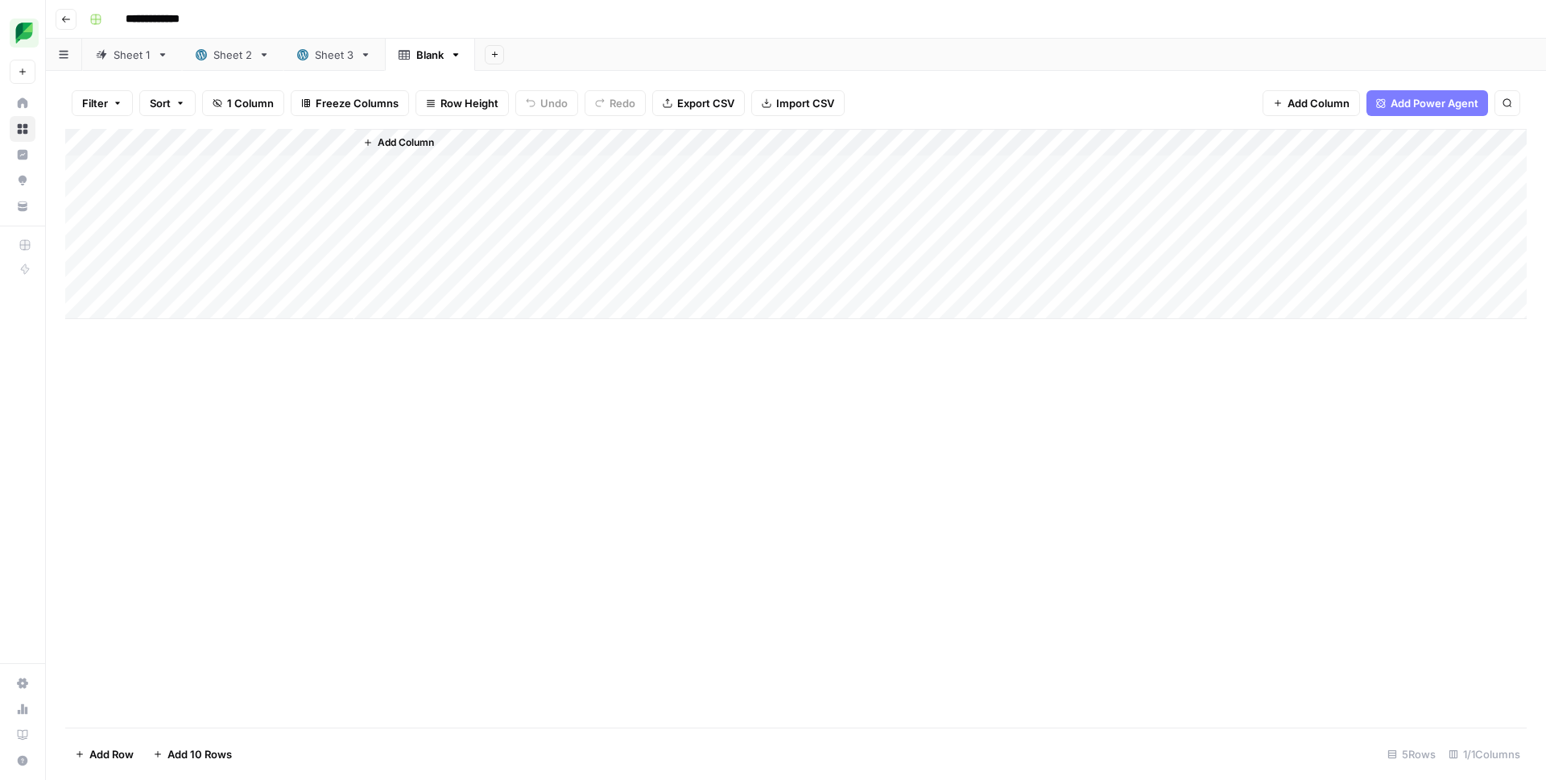
click at [223, 146] on div "Add Column" at bounding box center [796, 224] width 1462 height 190
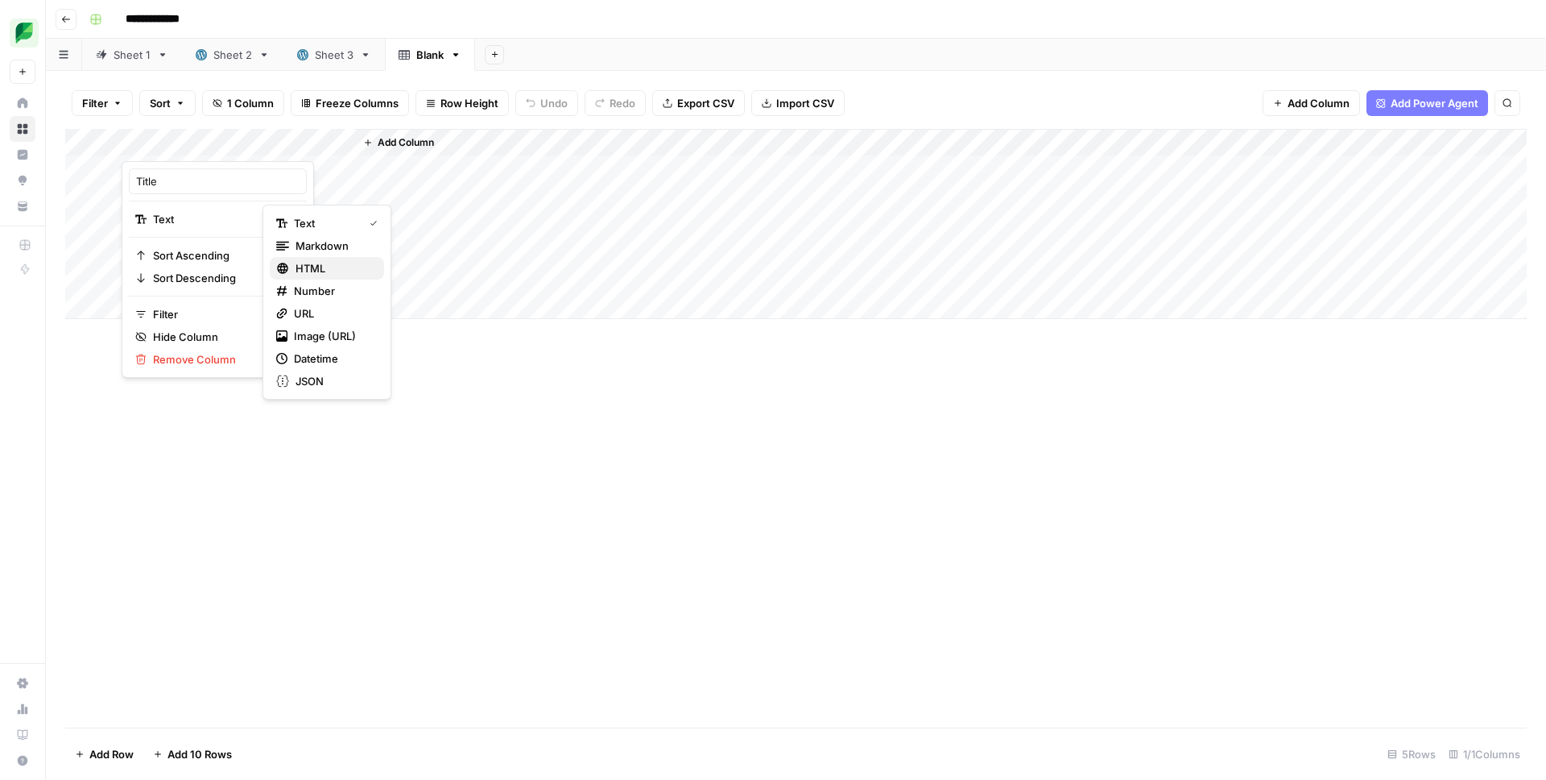
click at [313, 263] on span "HTML" at bounding box center [334, 268] width 76 height 16
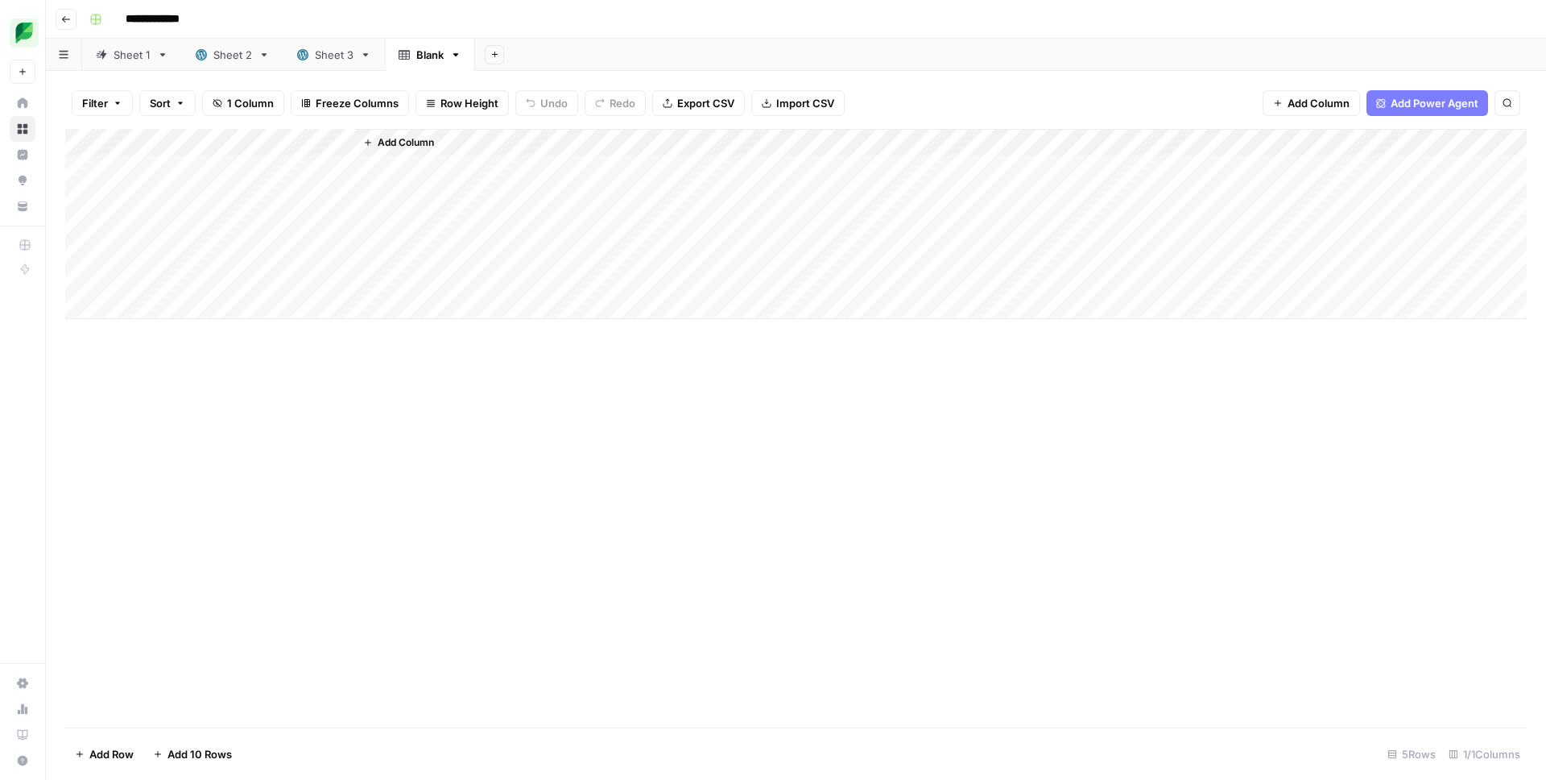
click at [233, 172] on div "Add Column" at bounding box center [796, 224] width 1462 height 190
click at [338, 170] on div "Add Column" at bounding box center [796, 224] width 1462 height 190
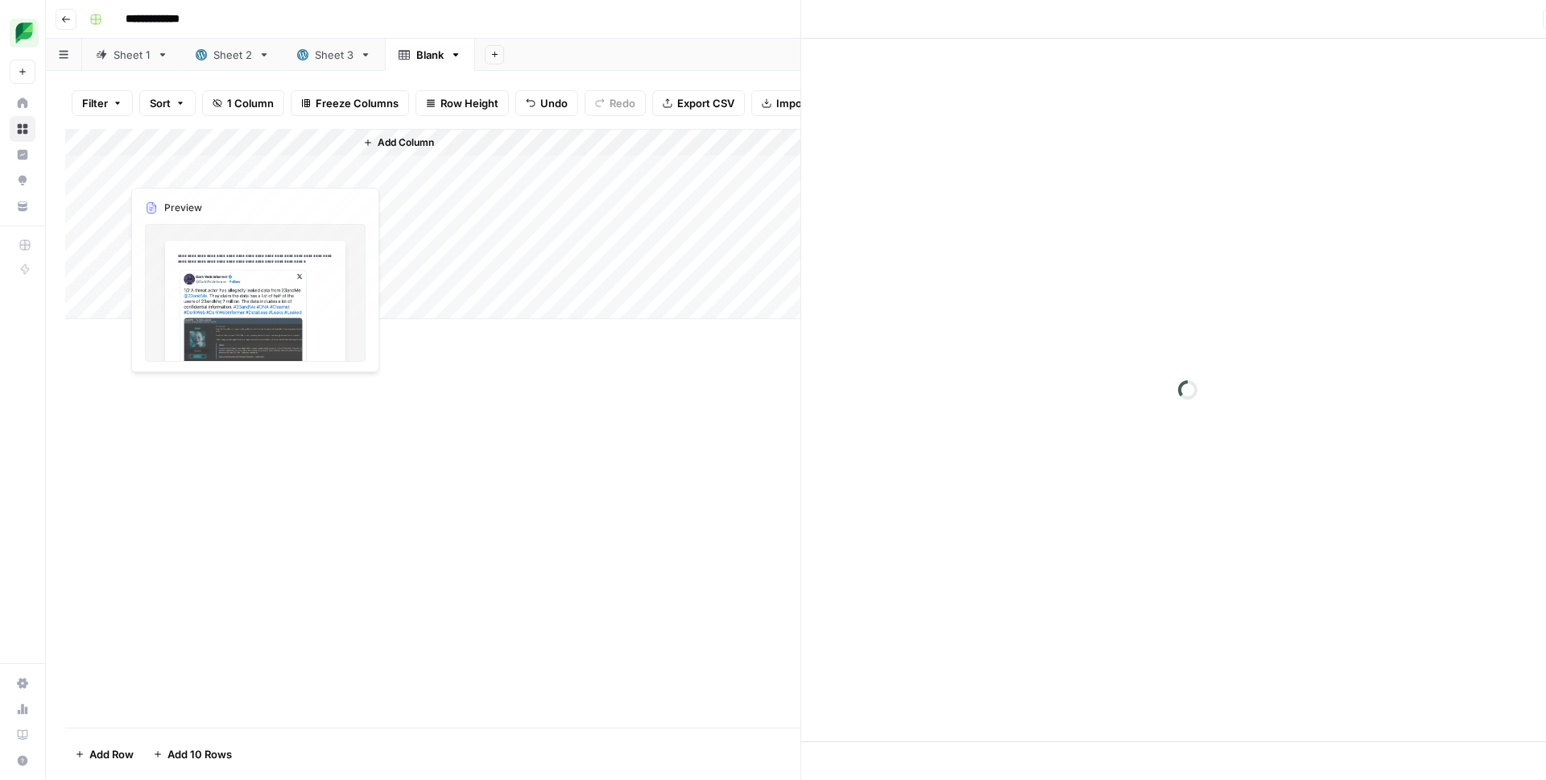
click at [338, 170] on div "Add Column" at bounding box center [541, 224] width 952 height 190
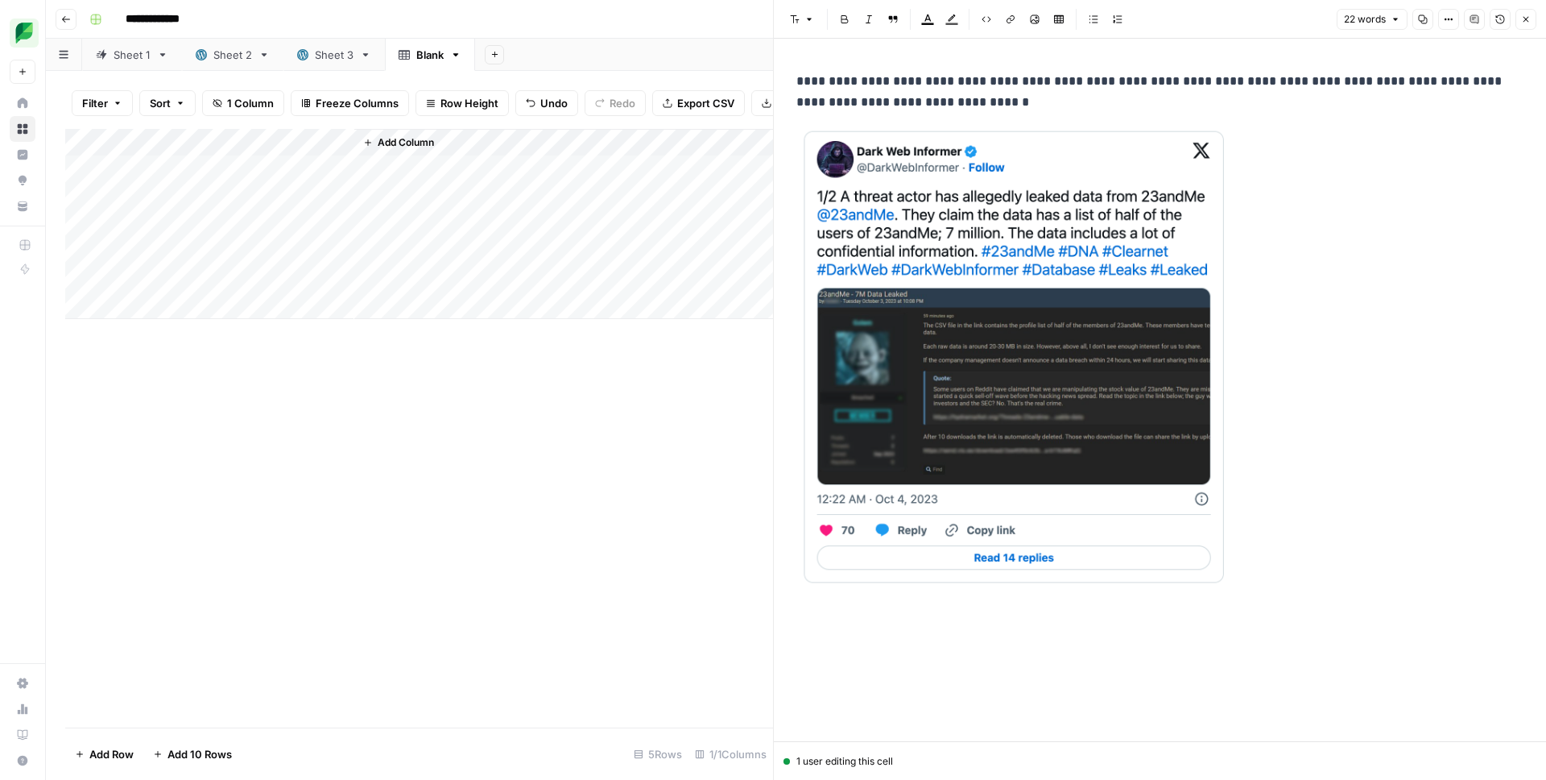
click at [1521, 23] on icon "button" at bounding box center [1526, 19] width 10 height 10
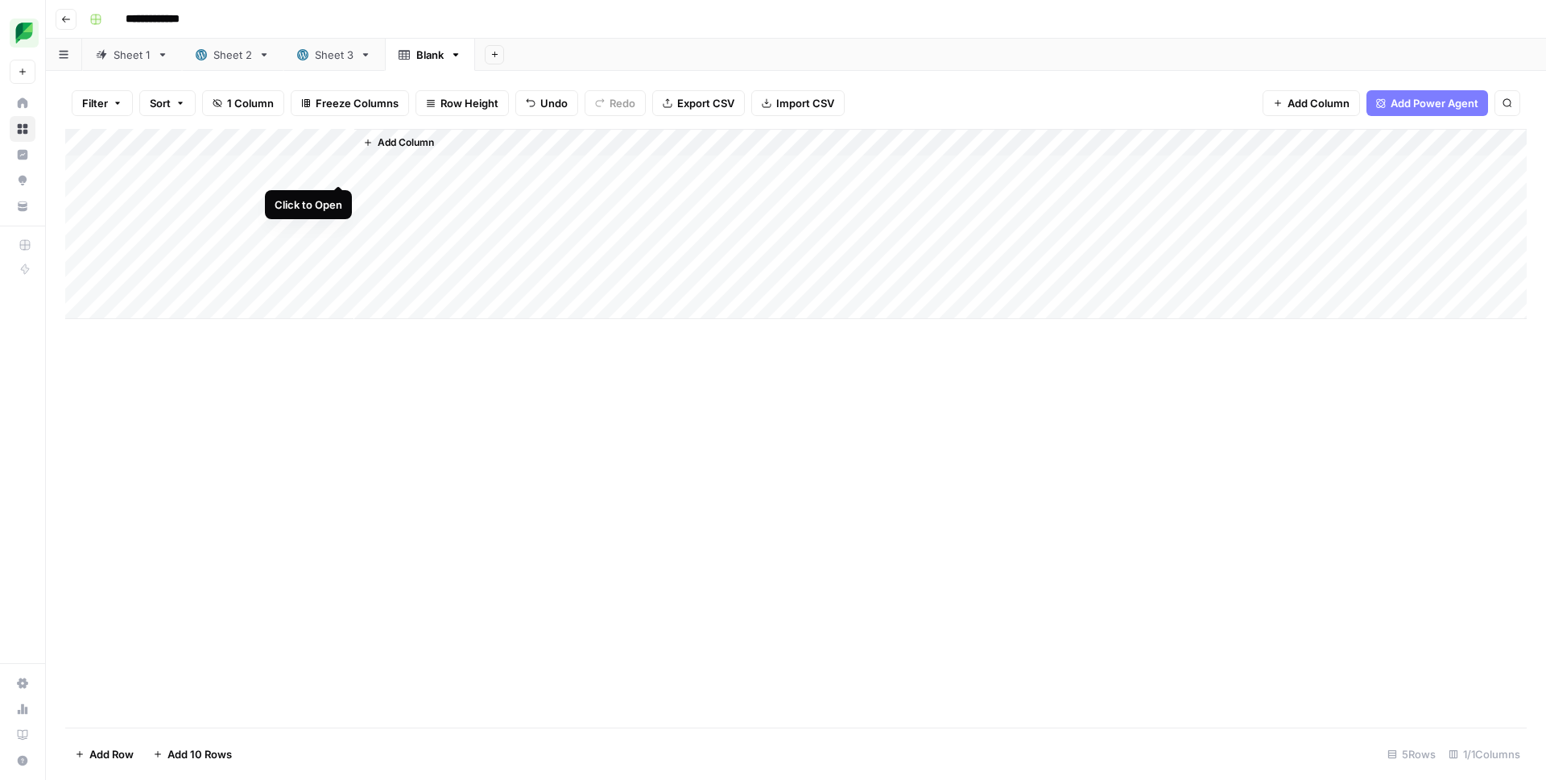
click at [337, 166] on div "Add Column" at bounding box center [796, 224] width 1462 height 190
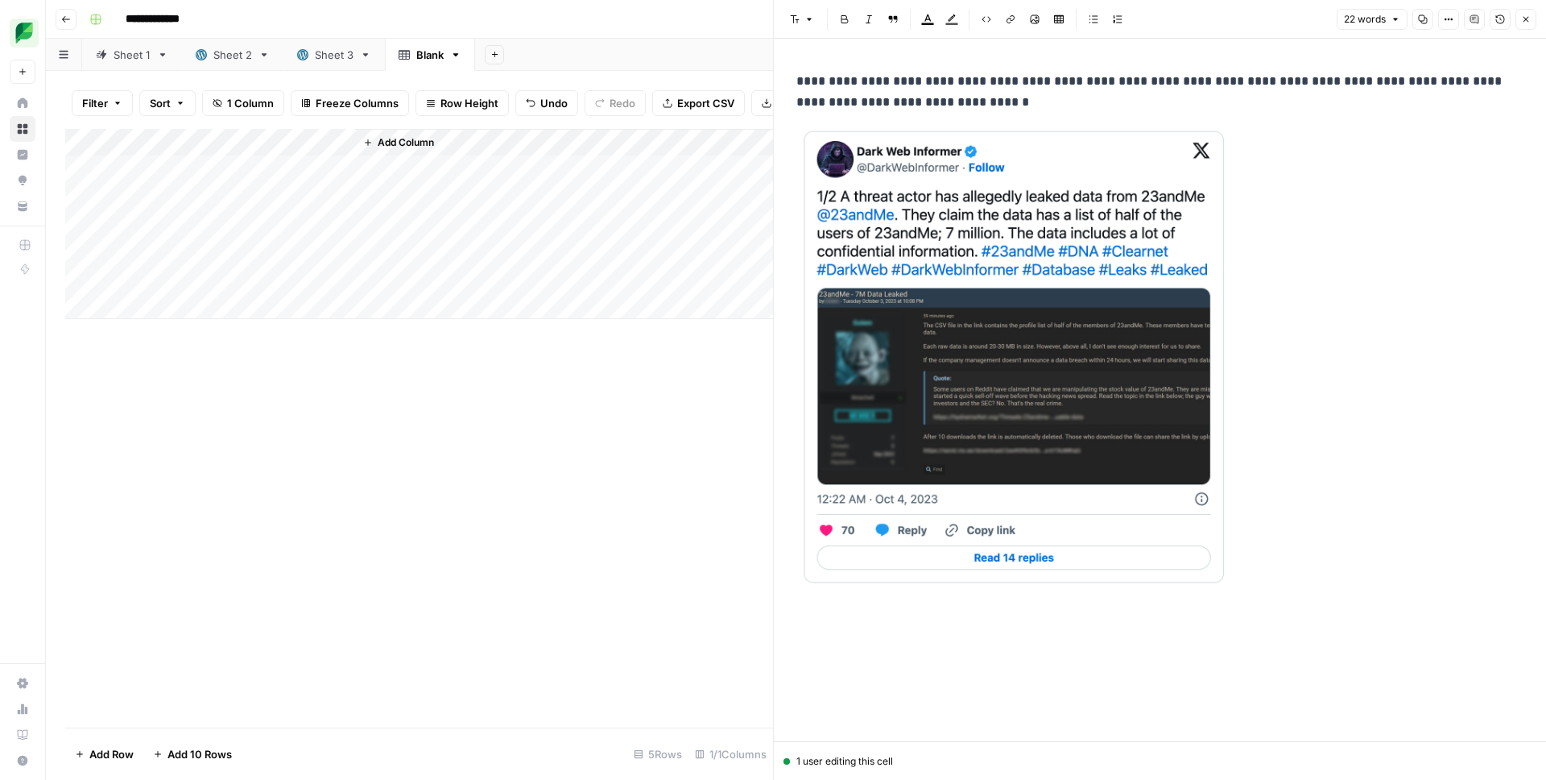
click at [983, 167] on img at bounding box center [1015, 357] width 439 height 462
click at [970, 96] on p "**********" at bounding box center [1159, 92] width 727 height 42
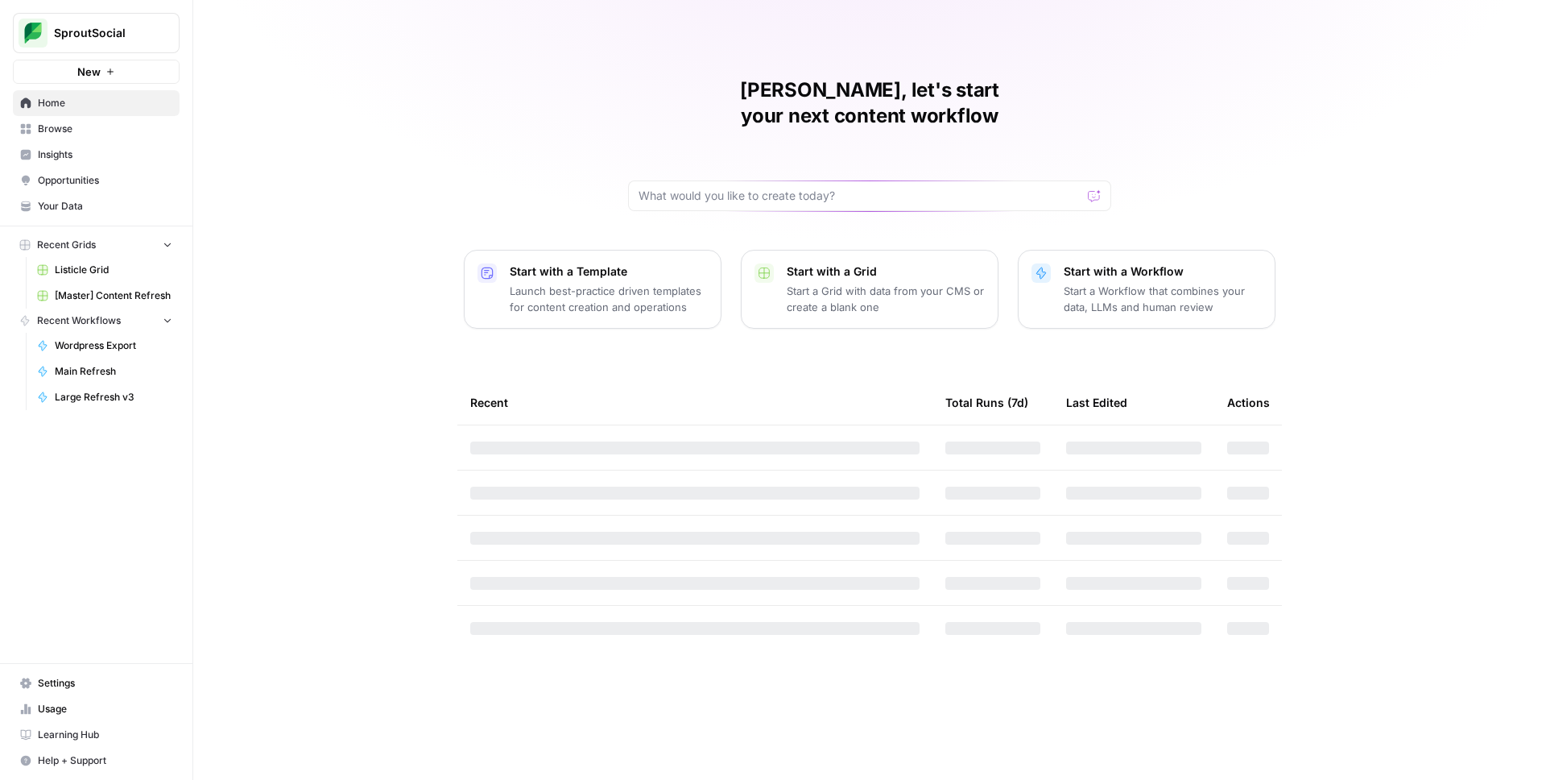
click at [80, 27] on span "SproutSocial" at bounding box center [102, 33] width 97 height 16
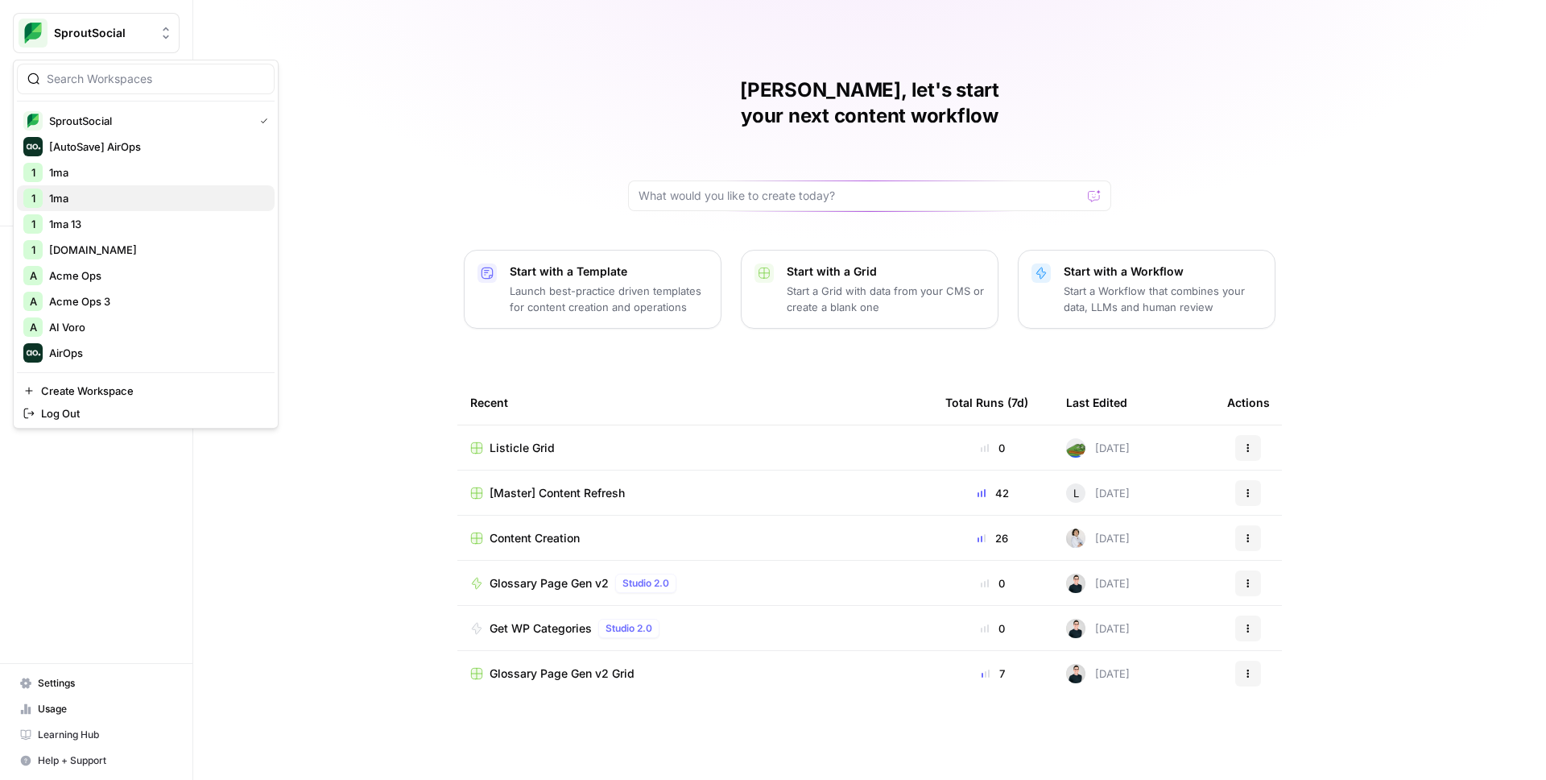
click at [86, 201] on span "1ma" at bounding box center [155, 198] width 213 height 16
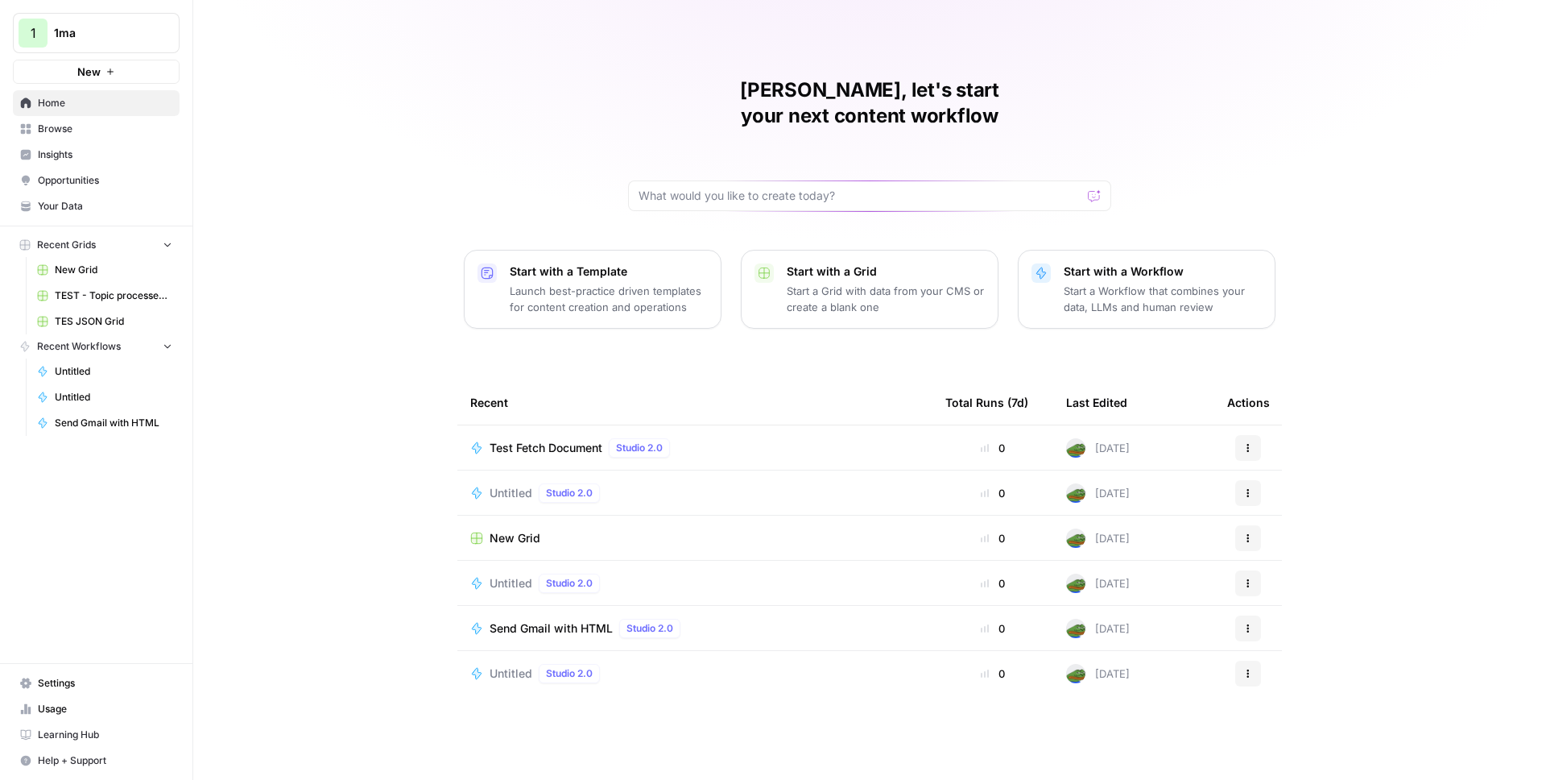
click at [105, 271] on span "New Grid" at bounding box center [114, 270] width 118 height 14
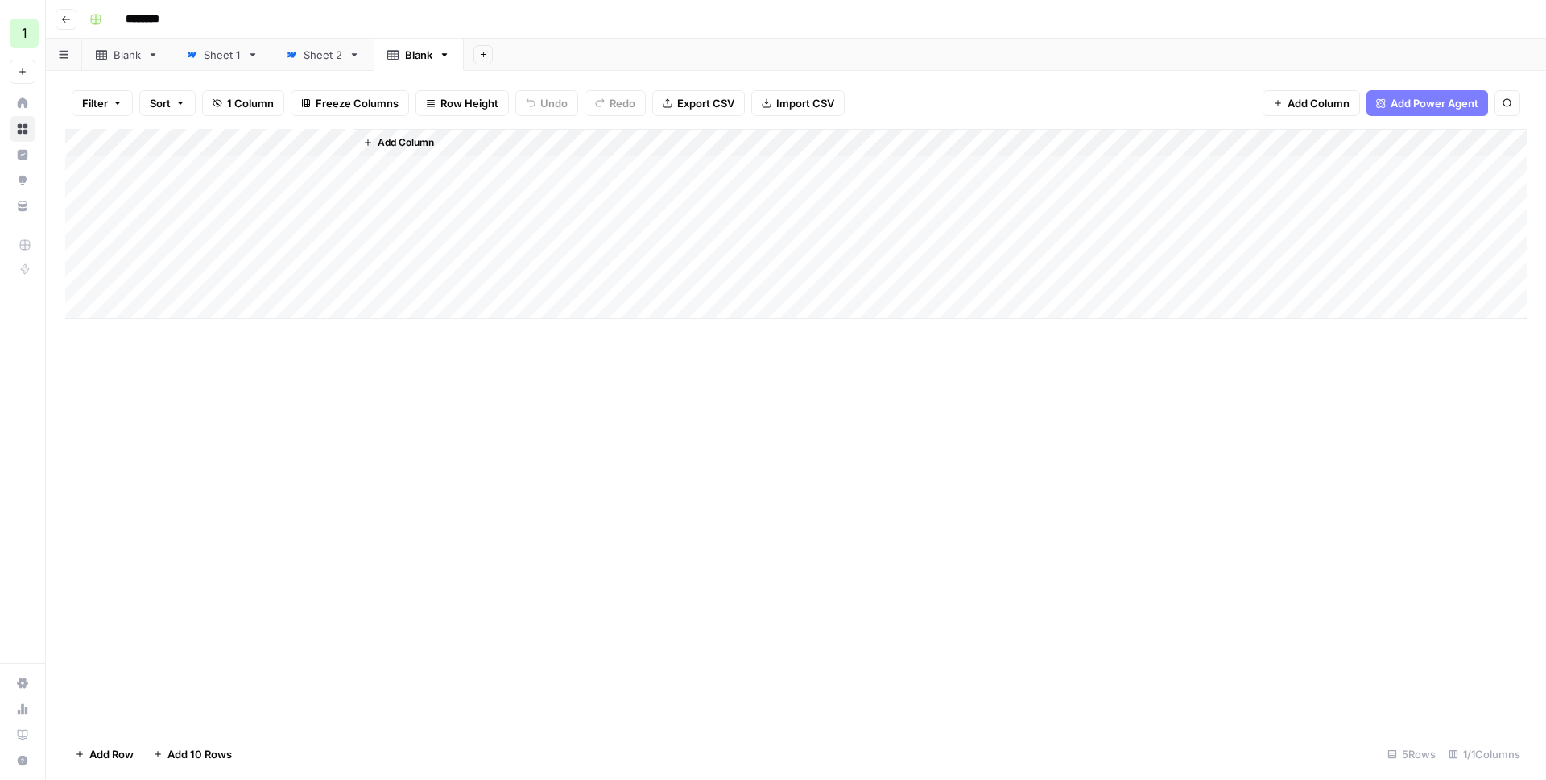
click at [291, 142] on div "Add Column" at bounding box center [796, 224] width 1462 height 190
click at [469, 279] on div "Add Column" at bounding box center [940, 224] width 1172 height 190
click at [289, 217] on div "Add Column" at bounding box center [796, 224] width 1462 height 190
click at [337, 225] on div "Add Column" at bounding box center [796, 224] width 1462 height 190
click at [1494, 20] on button "Options" at bounding box center [1500, 19] width 21 height 21
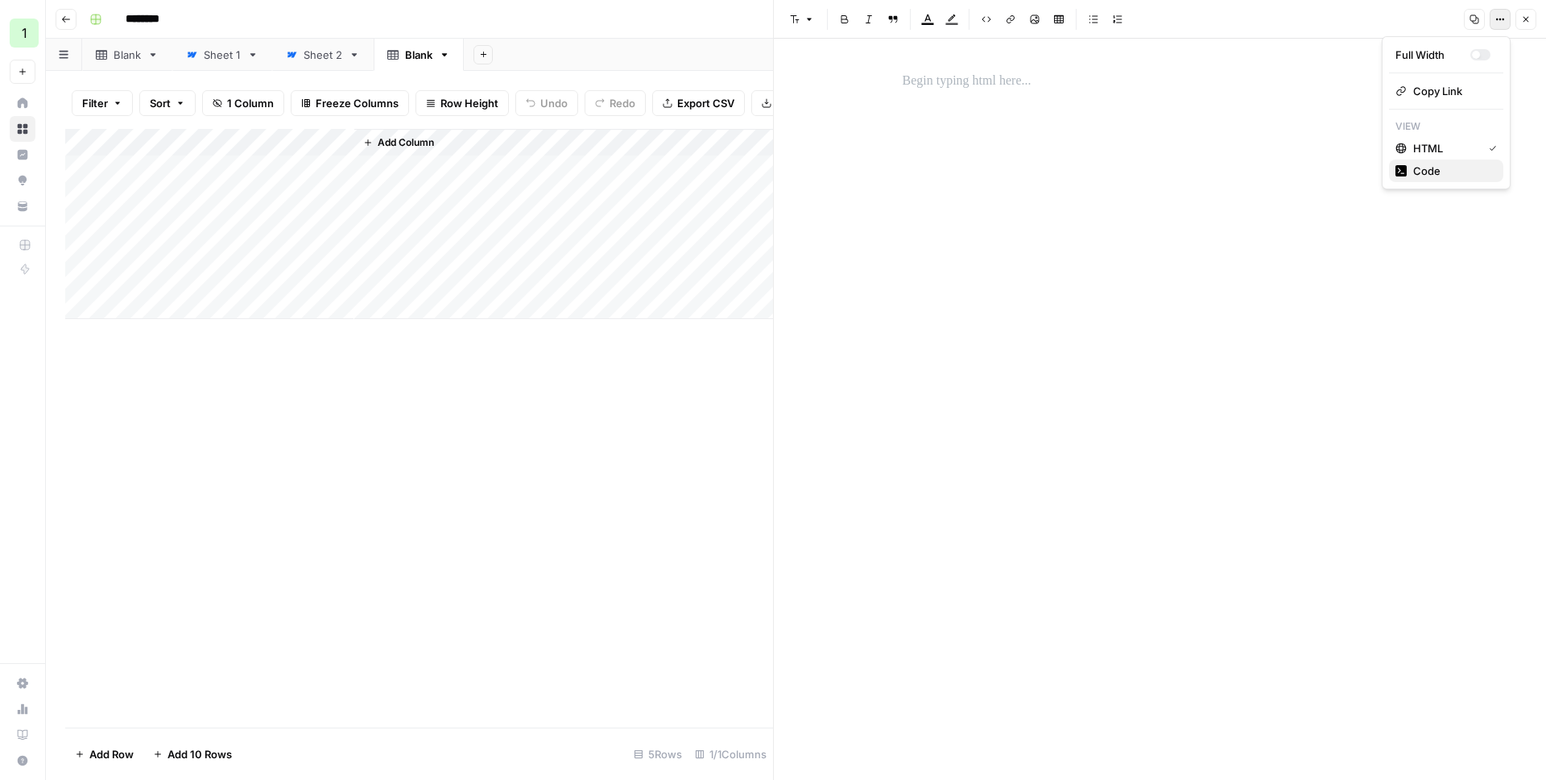
click at [1450, 168] on span "Code" at bounding box center [1451, 171] width 77 height 16
click at [1056, 79] on textarea at bounding box center [1160, 93] width 535 height 58
paste textarea "**********"
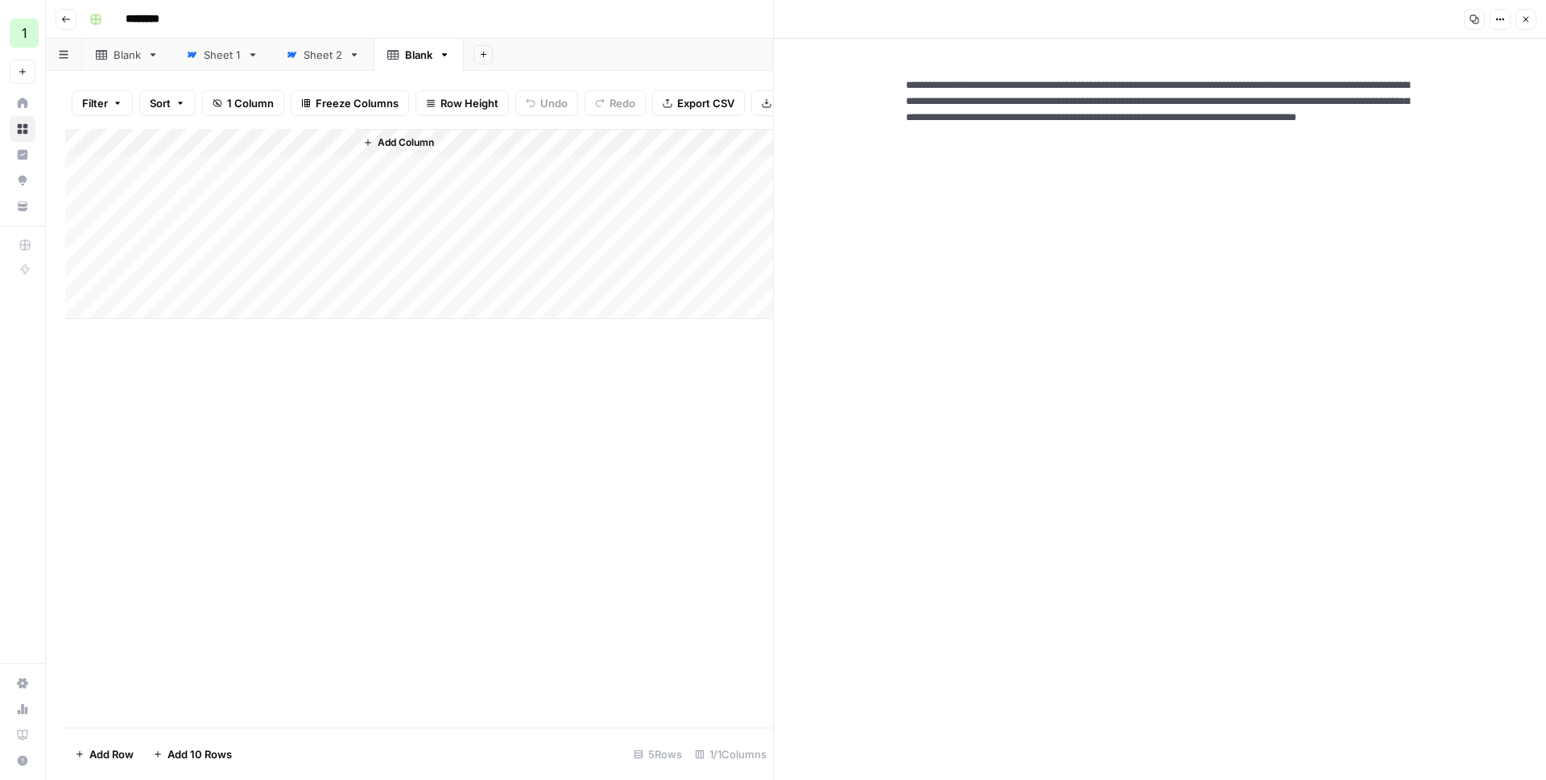
type textarea "**********"
click at [1493, 20] on button "Options" at bounding box center [1500, 19] width 21 height 21
click at [1437, 115] on span "HTML" at bounding box center [1451, 112] width 77 height 16
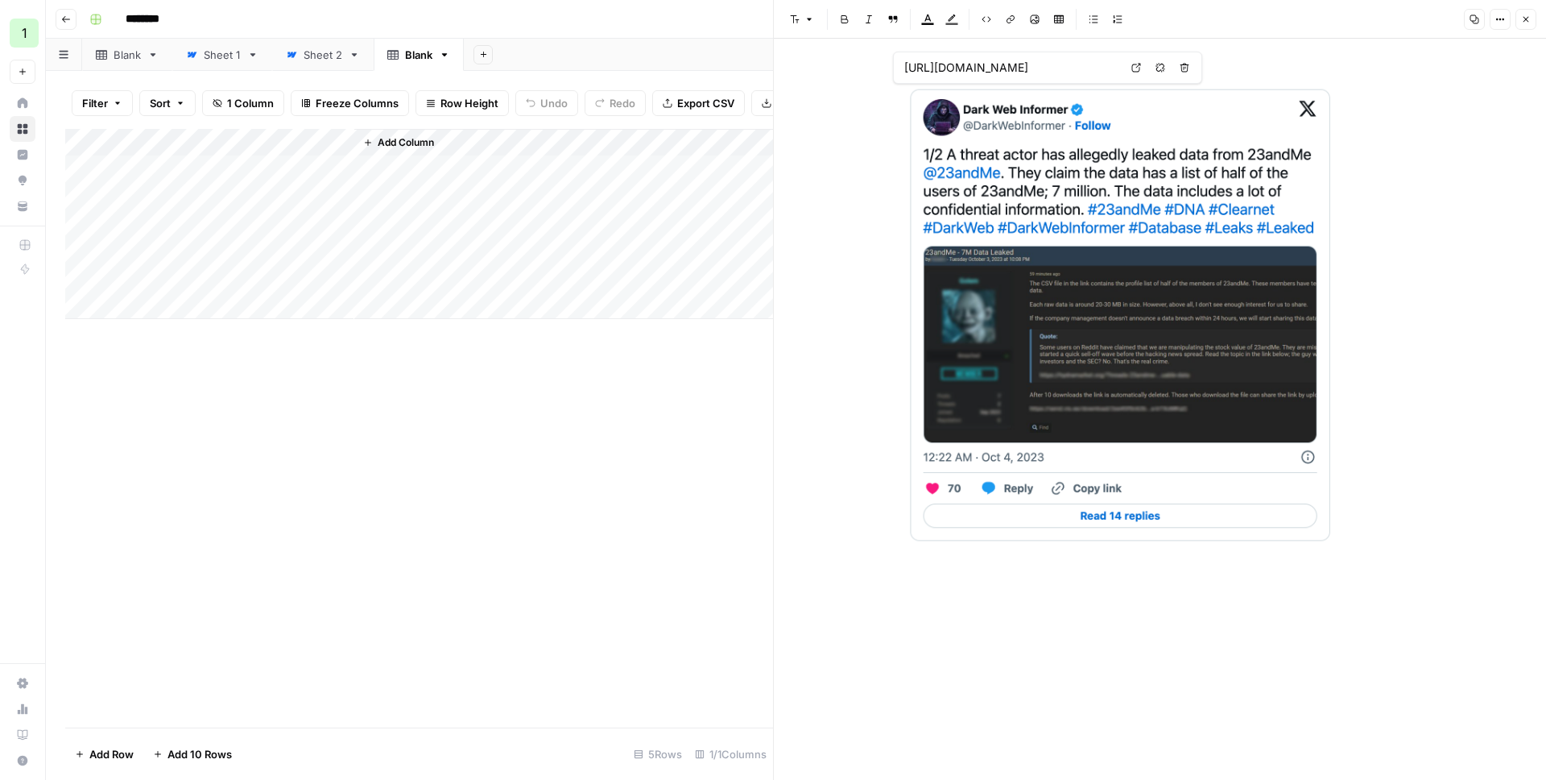
drag, startPoint x: 1046, startPoint y: 64, endPoint x: 1115, endPoint y: 60, distance: 69.4
click at [1115, 60] on input "[URL][DOMAIN_NAME]" at bounding box center [1011, 68] width 214 height 16
click at [1429, 65] on div "New Text" at bounding box center [1160, 409] width 772 height 741
click at [1502, 19] on icon "button" at bounding box center [1500, 19] width 10 height 10
click at [1437, 176] on span "Code" at bounding box center [1451, 171] width 77 height 16
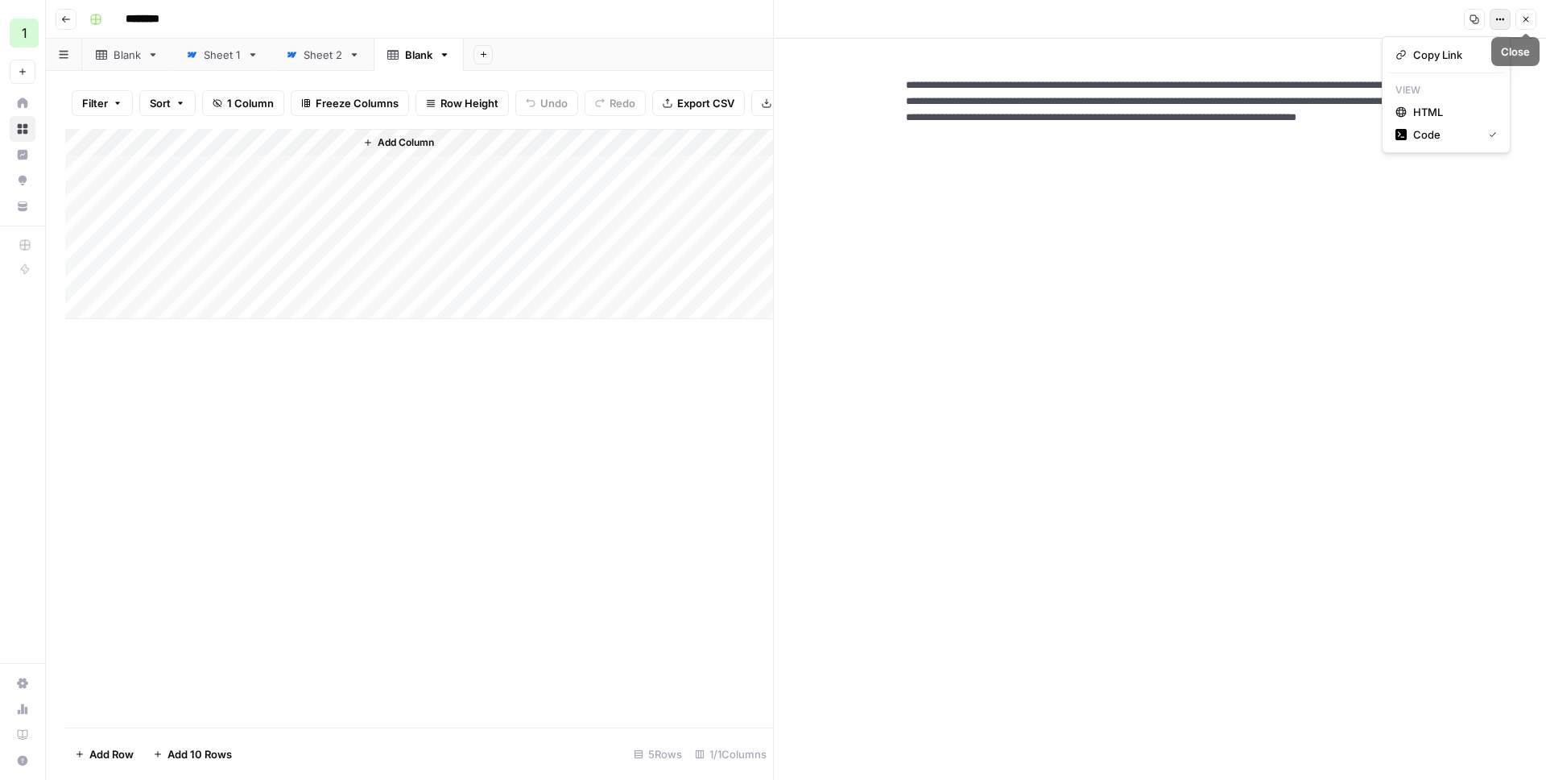
click at [1498, 20] on icon "button" at bounding box center [1500, 19] width 10 height 10
click at [1425, 143] on button "Code" at bounding box center [1446, 134] width 114 height 23
click at [1508, 27] on button "Options" at bounding box center [1500, 19] width 21 height 21
click at [1434, 114] on span "HTML" at bounding box center [1451, 112] width 77 height 16
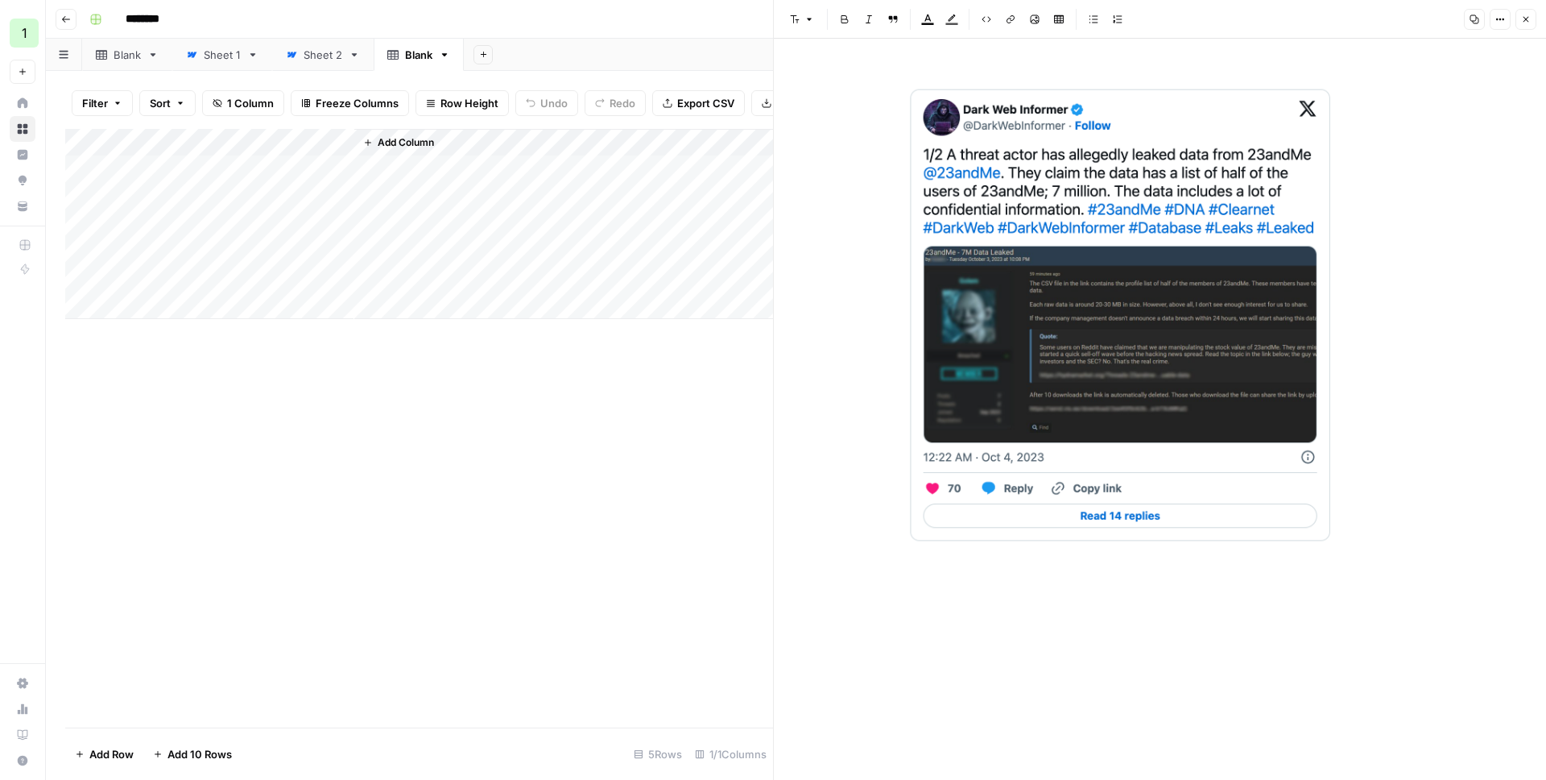
click at [1069, 69] on input "[URL][DOMAIN_NAME]" at bounding box center [1011, 68] width 214 height 16
click at [1350, 60] on div at bounding box center [1160, 409] width 535 height 741
click at [1367, 556] on p at bounding box center [1160, 332] width 515 height 496
click at [1415, 187] on link at bounding box center [1160, 315] width 515 height 462
click at [1495, 16] on icon "button" at bounding box center [1500, 19] width 10 height 10
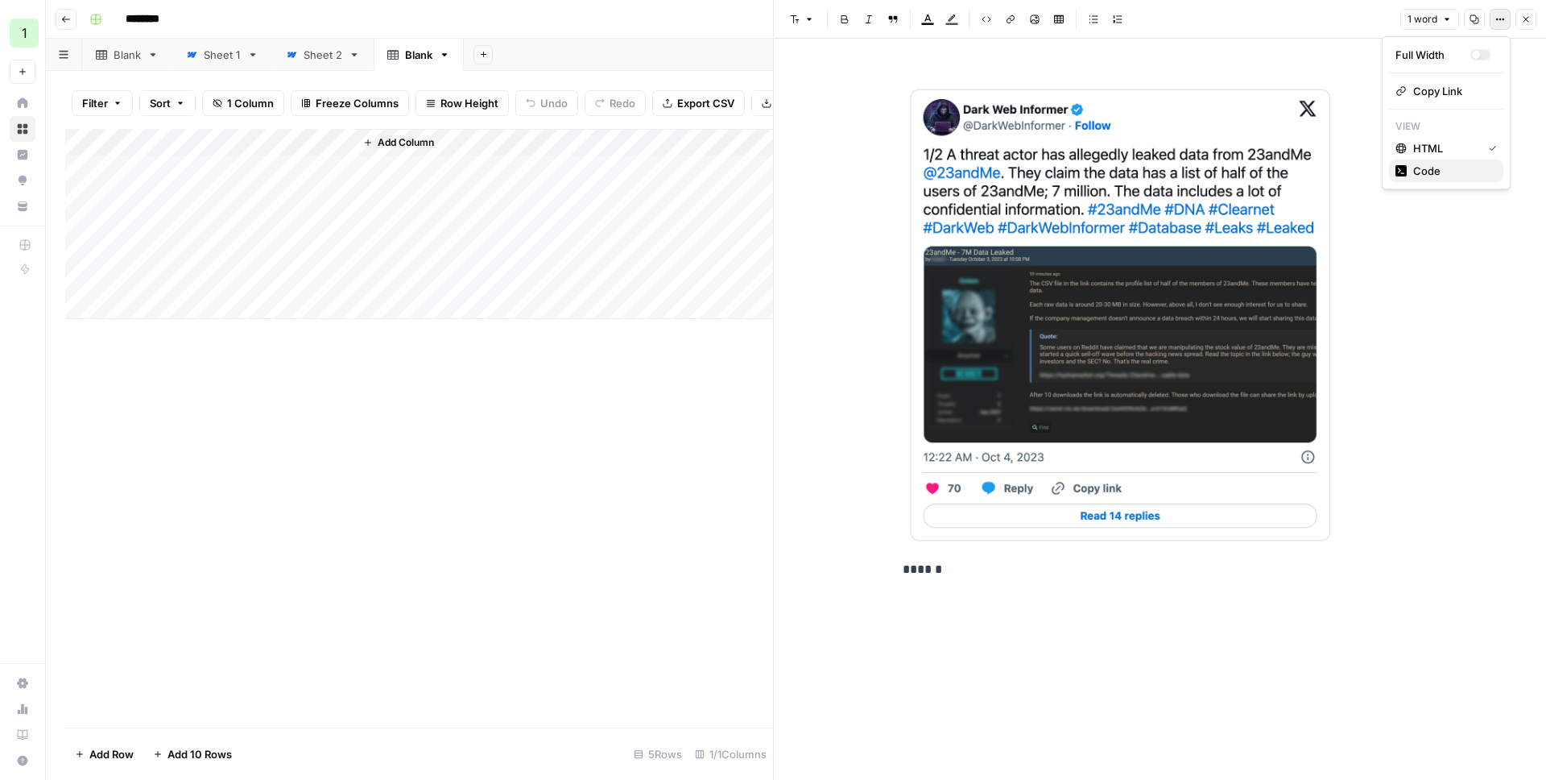
click at [1433, 167] on span "Code" at bounding box center [1451, 171] width 77 height 16
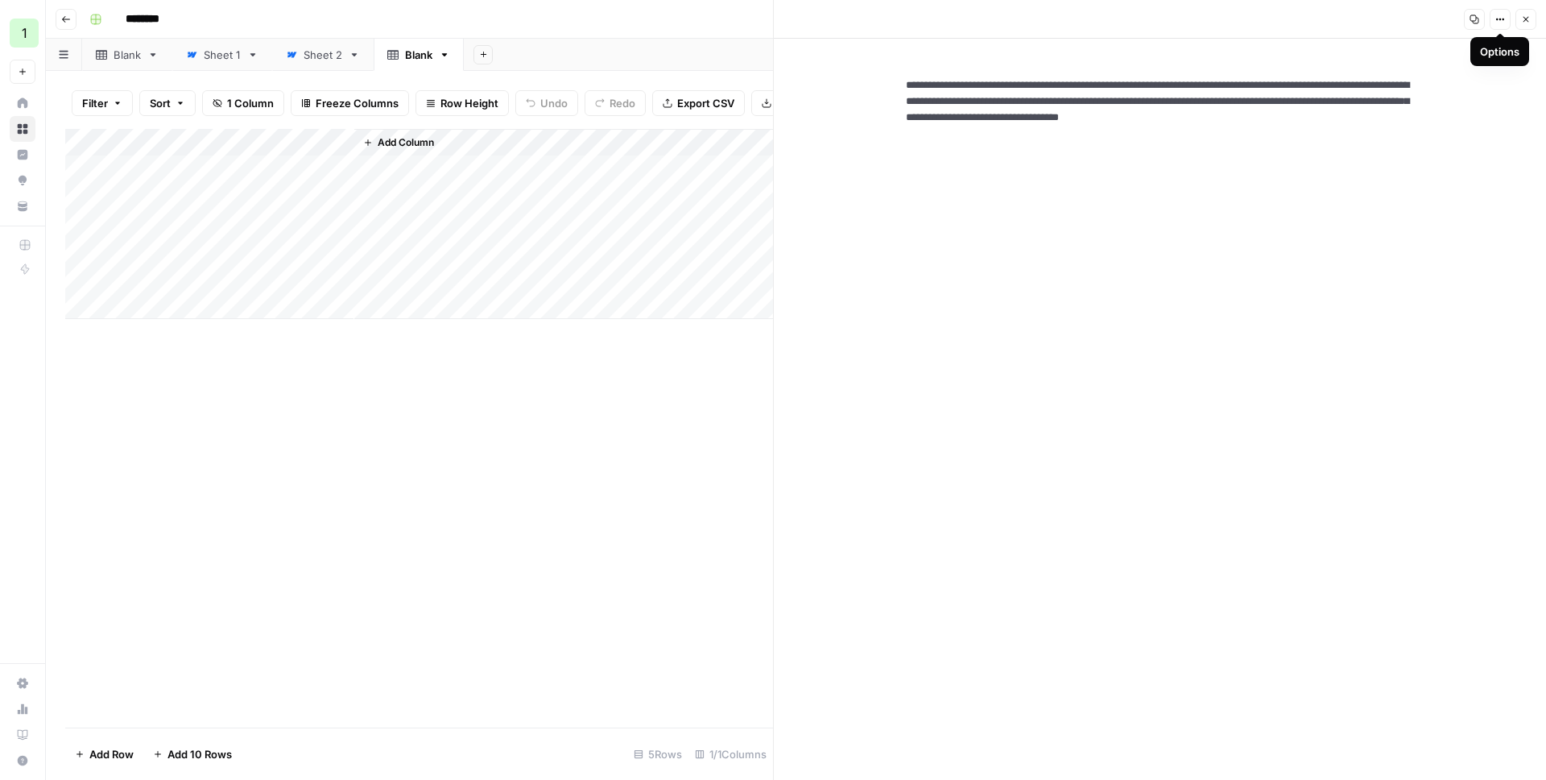
click at [1496, 23] on icon "button" at bounding box center [1500, 19] width 10 height 10
click at [1425, 112] on span "HTML" at bounding box center [1451, 112] width 77 height 16
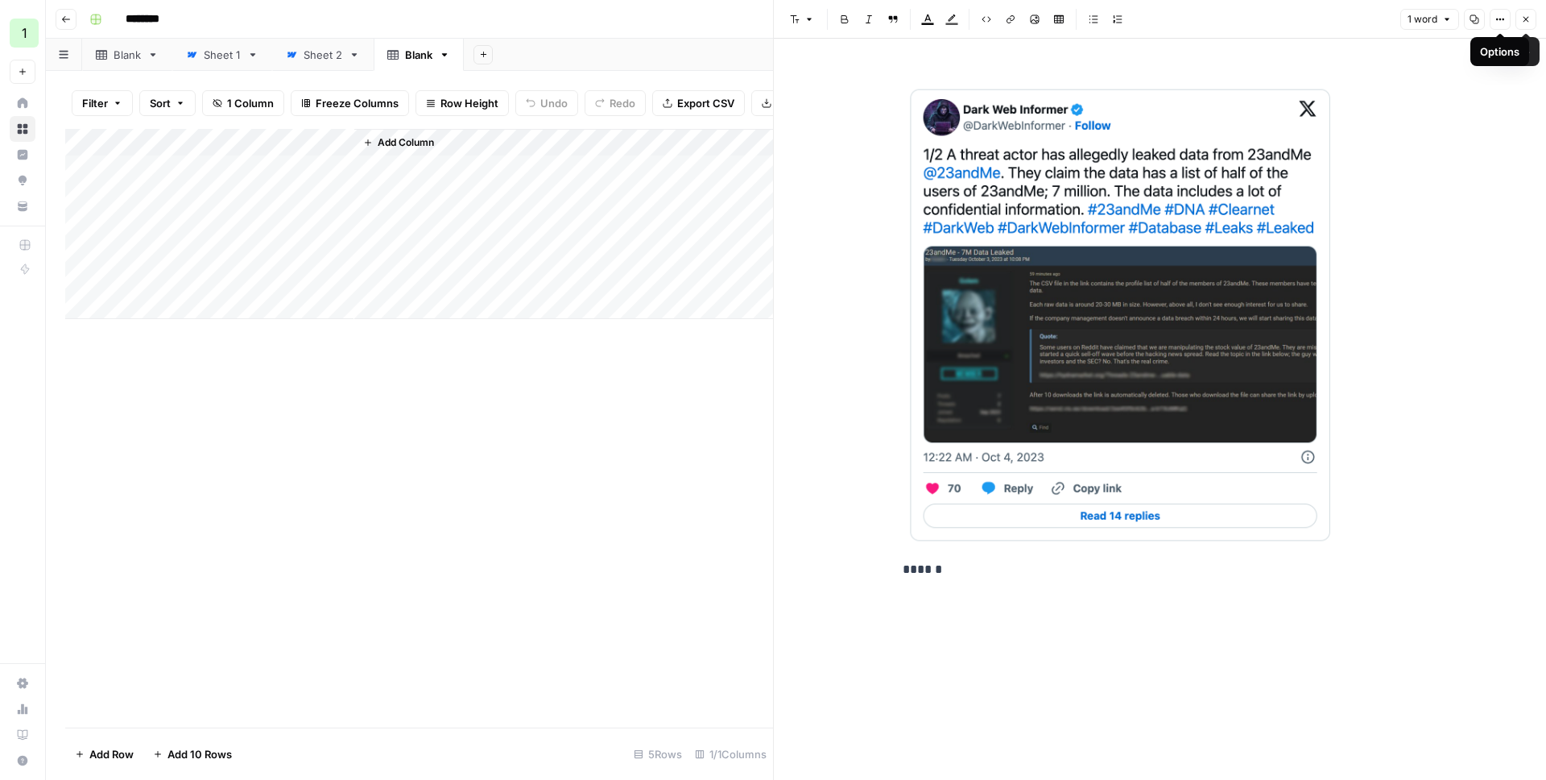
click at [1523, 20] on icon "button" at bounding box center [1526, 19] width 10 height 10
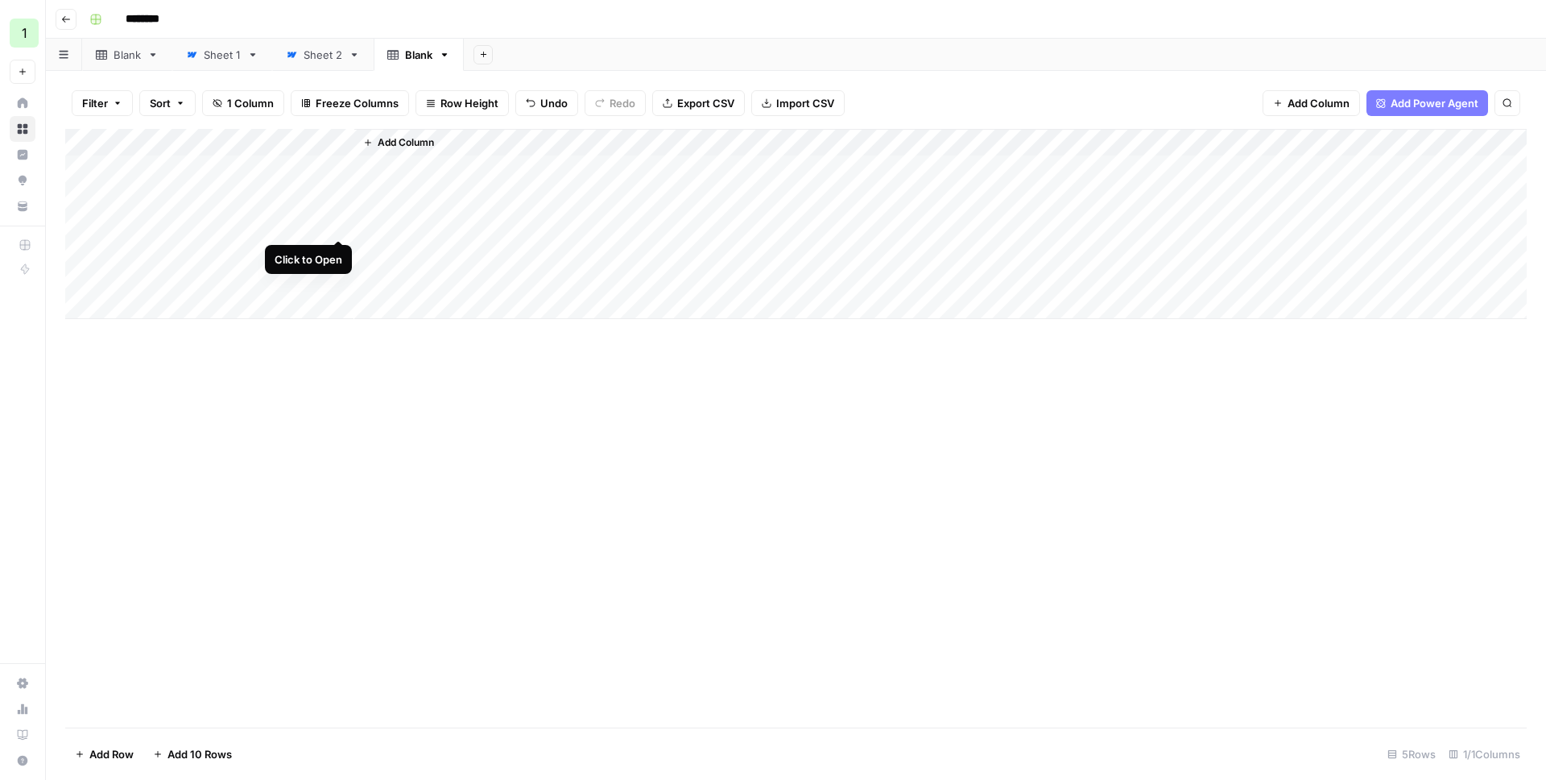
click at [342, 226] on div "Add Column" at bounding box center [796, 224] width 1462 height 190
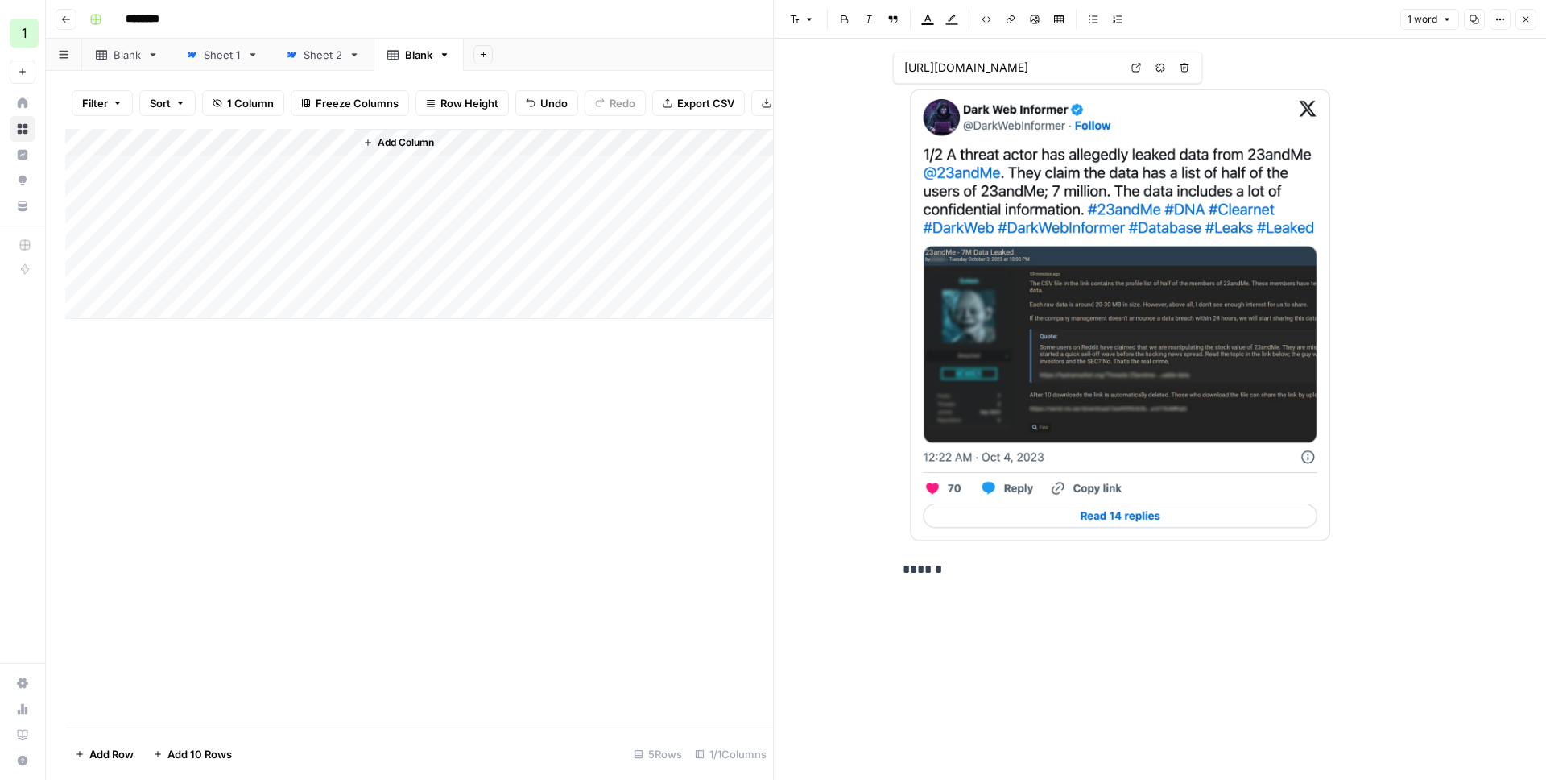
click at [1366, 122] on link at bounding box center [1160, 315] width 515 height 462
click at [1491, 18] on button "Options" at bounding box center [1500, 19] width 21 height 21
click at [1425, 168] on span "Code" at bounding box center [1451, 171] width 77 height 16
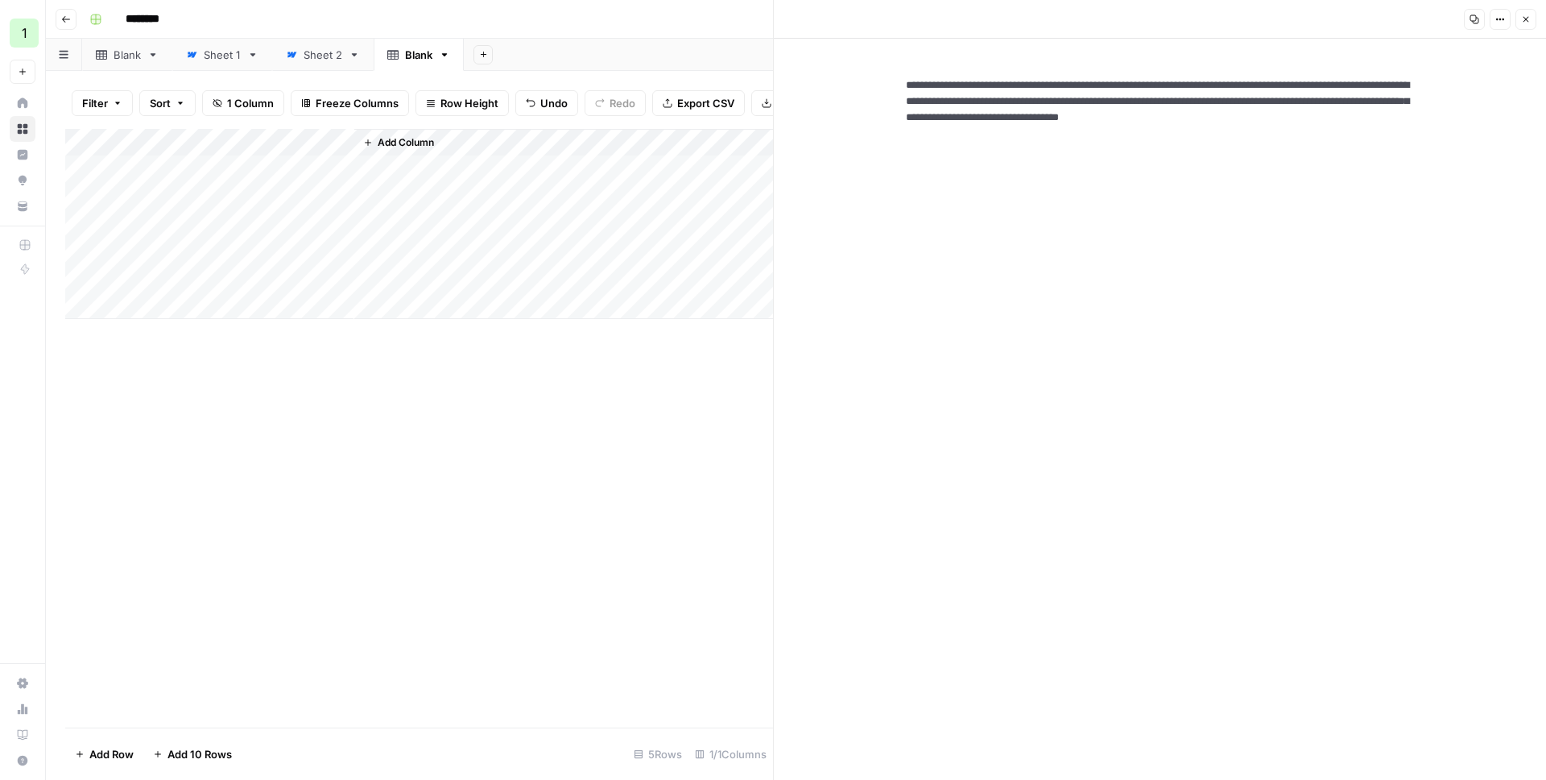
click at [1529, 17] on icon "button" at bounding box center [1526, 19] width 10 height 10
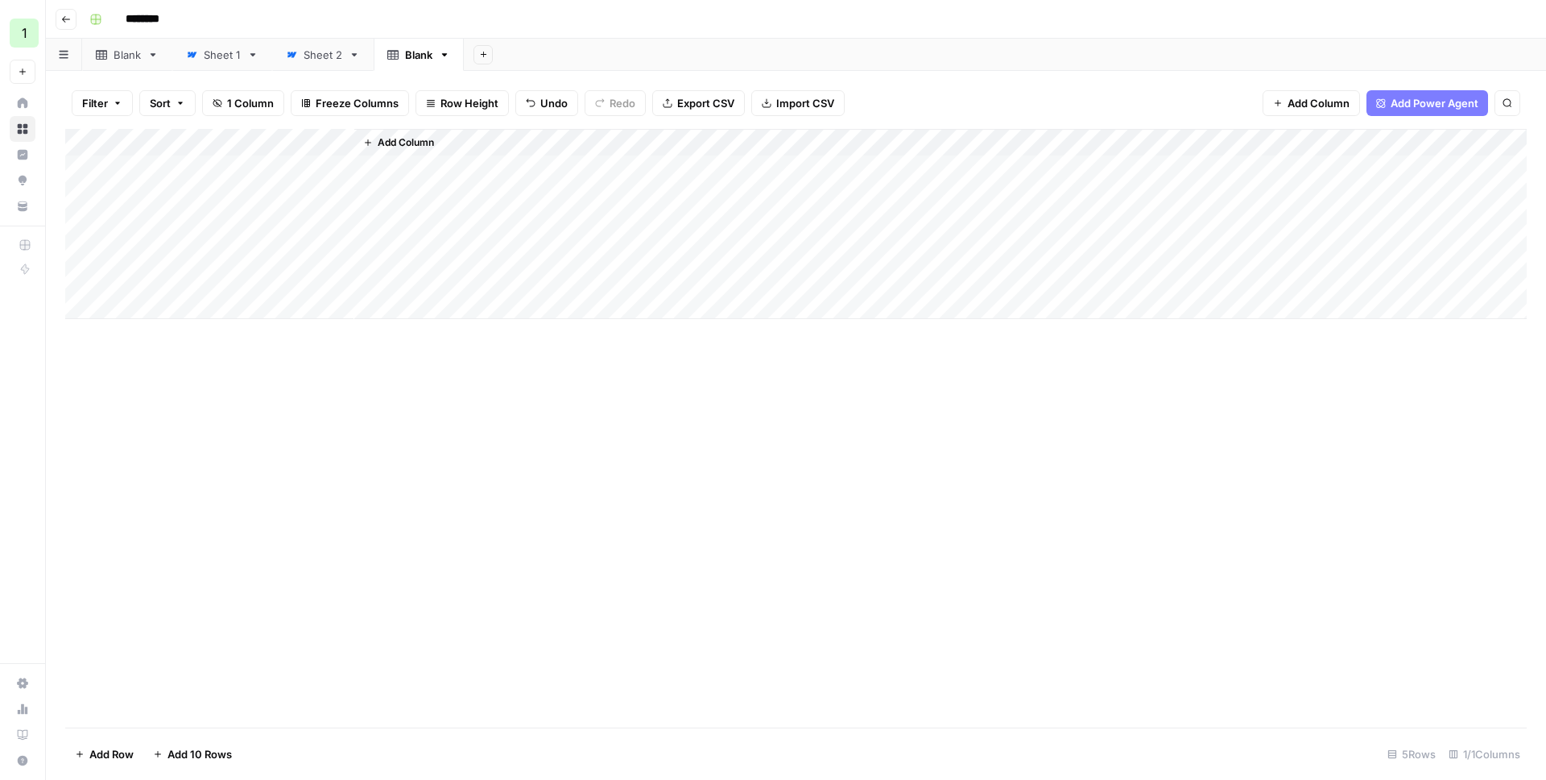
click at [336, 225] on div "Add Column" at bounding box center [796, 224] width 1462 height 190
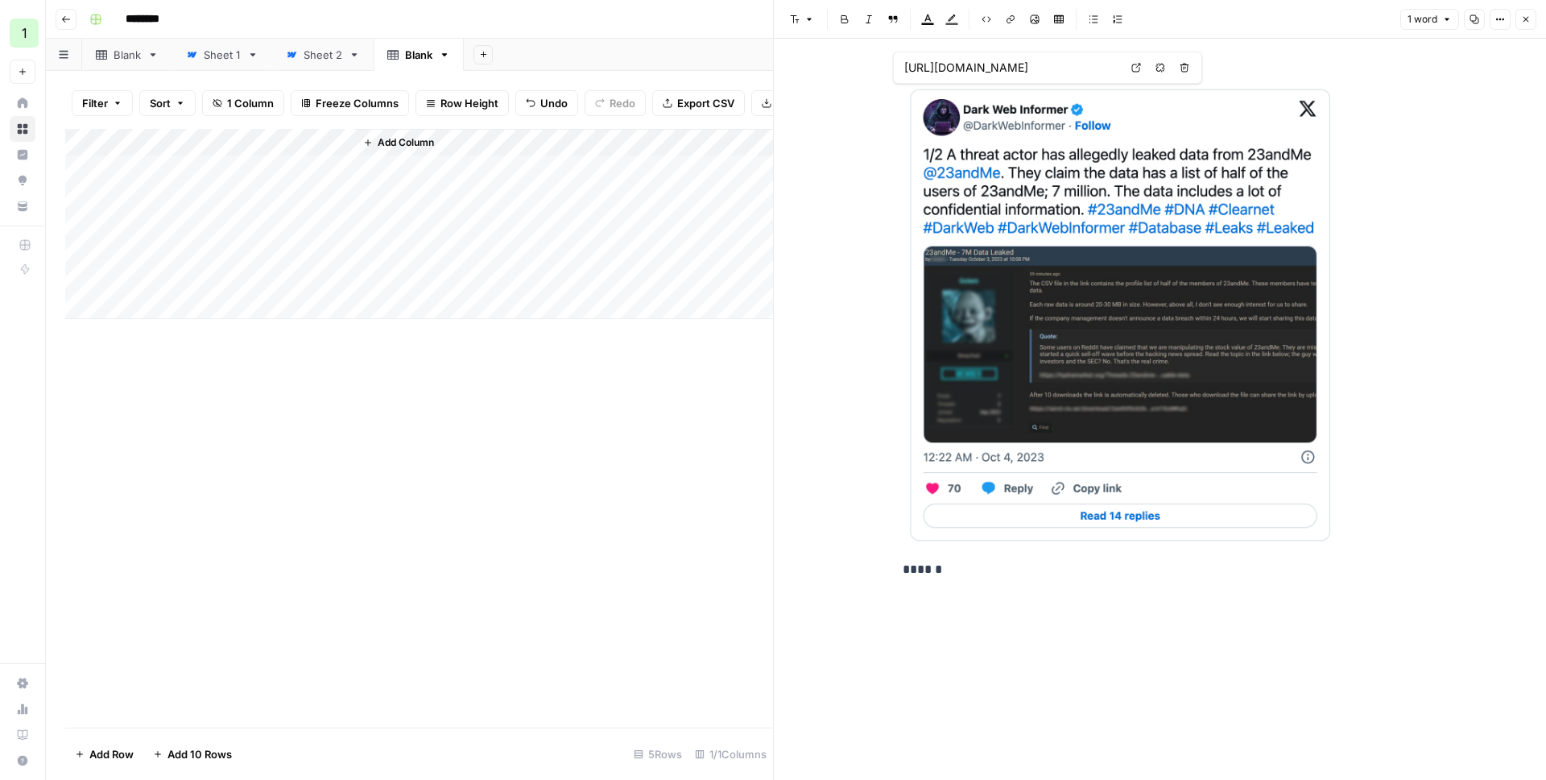
click at [1448, 103] on div "New Text ******" at bounding box center [1160, 409] width 772 height 741
click at [1479, 147] on div "New Text ******" at bounding box center [1160, 409] width 772 height 741
click at [1284, 162] on img at bounding box center [1122, 315] width 439 height 462
click at [1103, 602] on div "******" at bounding box center [1160, 396] width 535 height 664
click at [1379, 170] on link at bounding box center [1160, 315] width 515 height 462
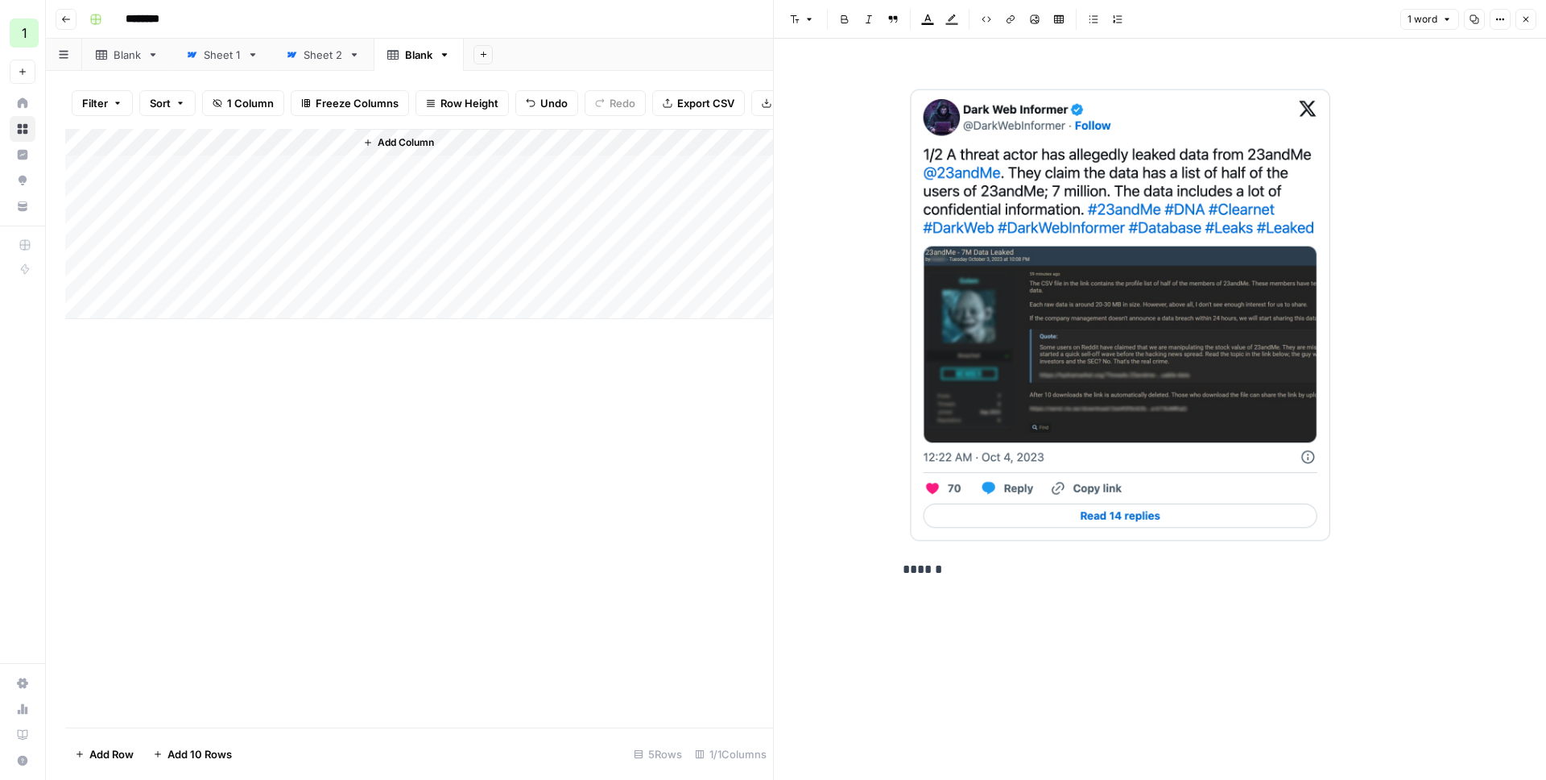
click at [1239, 167] on img at bounding box center [1122, 315] width 439 height 462
click at [1346, 147] on link at bounding box center [1160, 315] width 515 height 462
click at [1456, 106] on div "New Text ******" at bounding box center [1160, 409] width 772 height 741
click at [276, 266] on div "Add Column" at bounding box center [419, 224] width 708 height 190
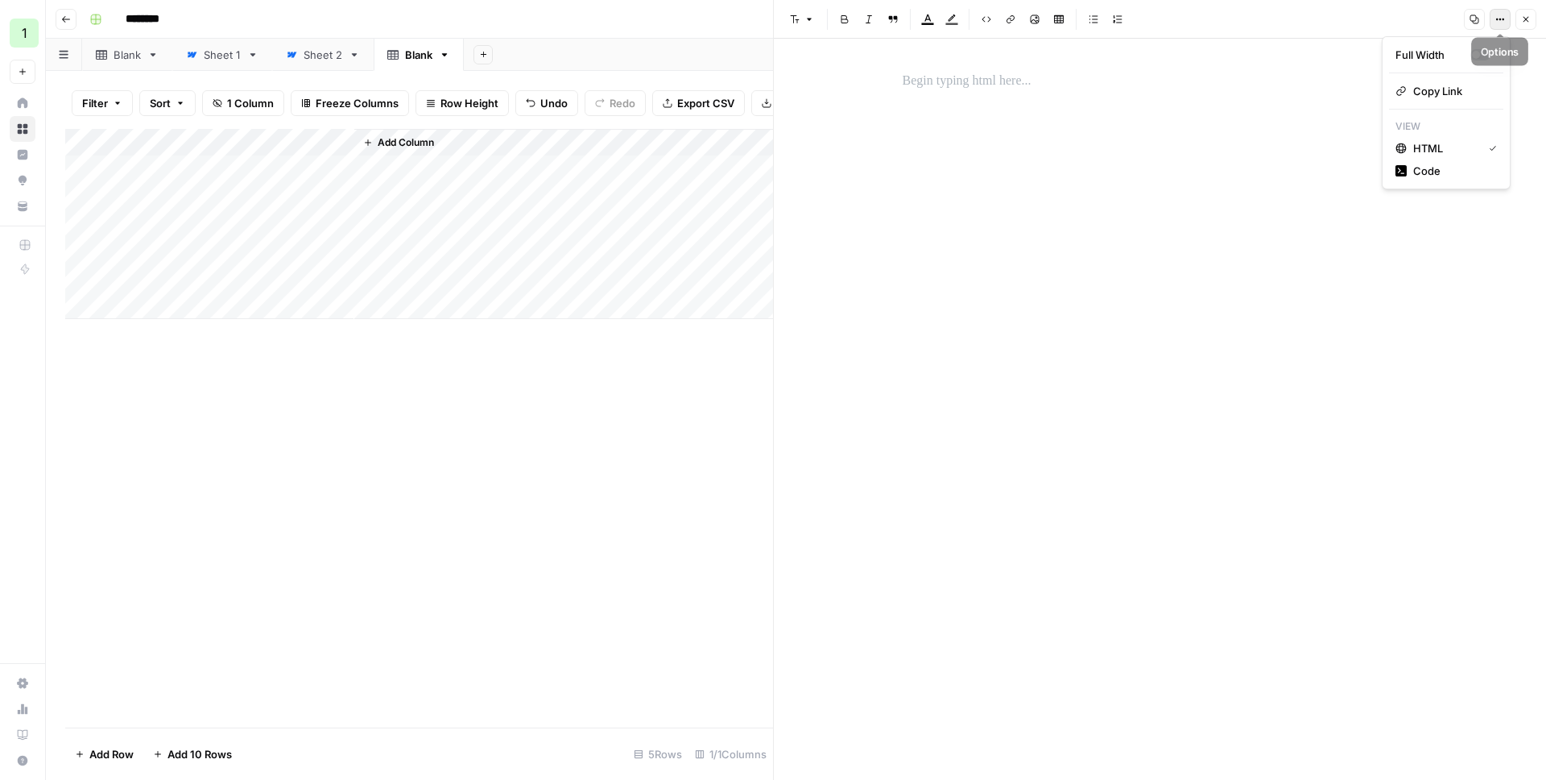
click at [1499, 19] on icon "button" at bounding box center [1500, 19] width 10 height 10
click at [1433, 175] on span "Code" at bounding box center [1451, 171] width 77 height 16
click at [970, 97] on textarea at bounding box center [1160, 93] width 535 height 58
paste textarea "**********"
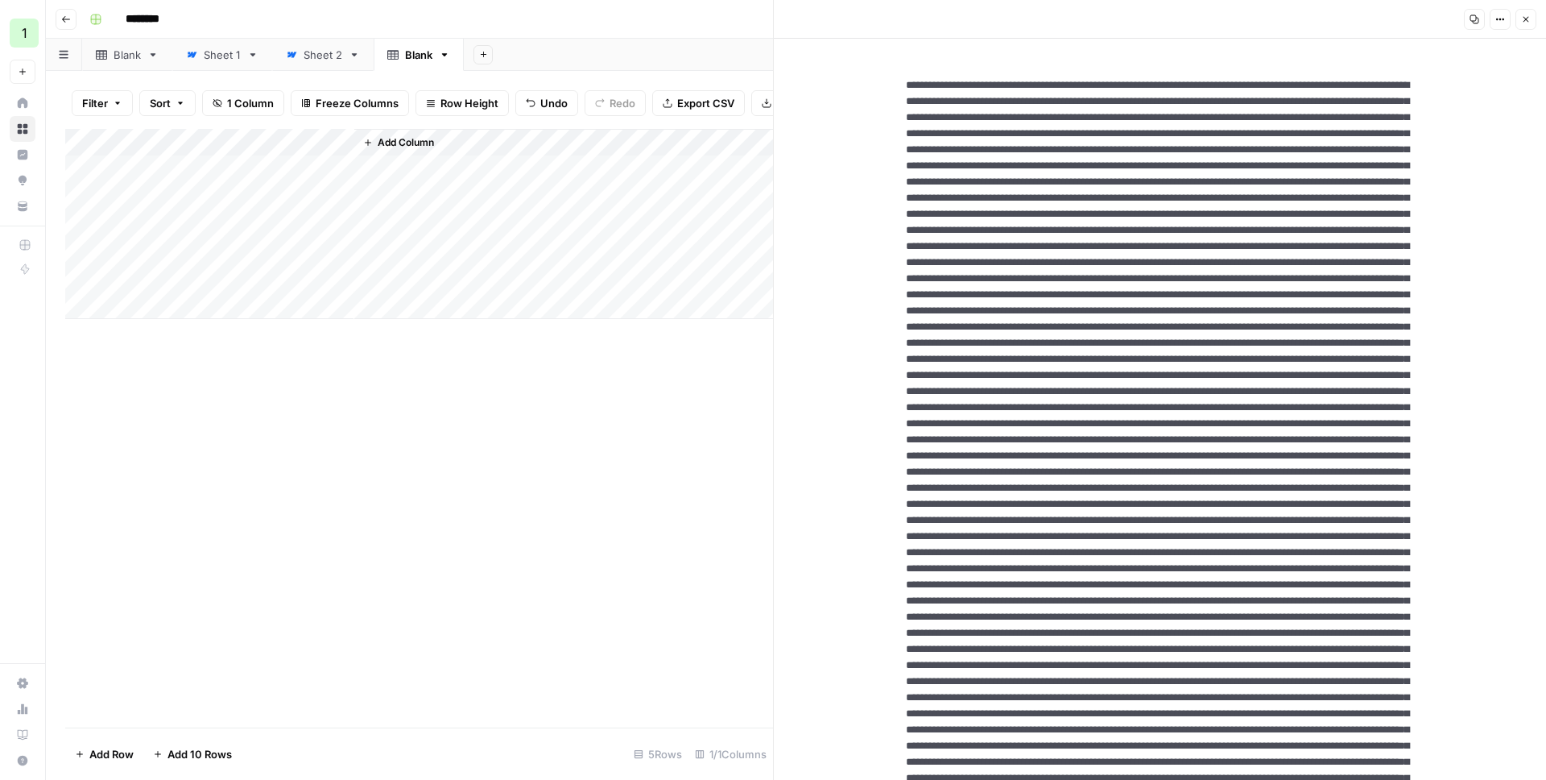
scroll to position [4691, 0]
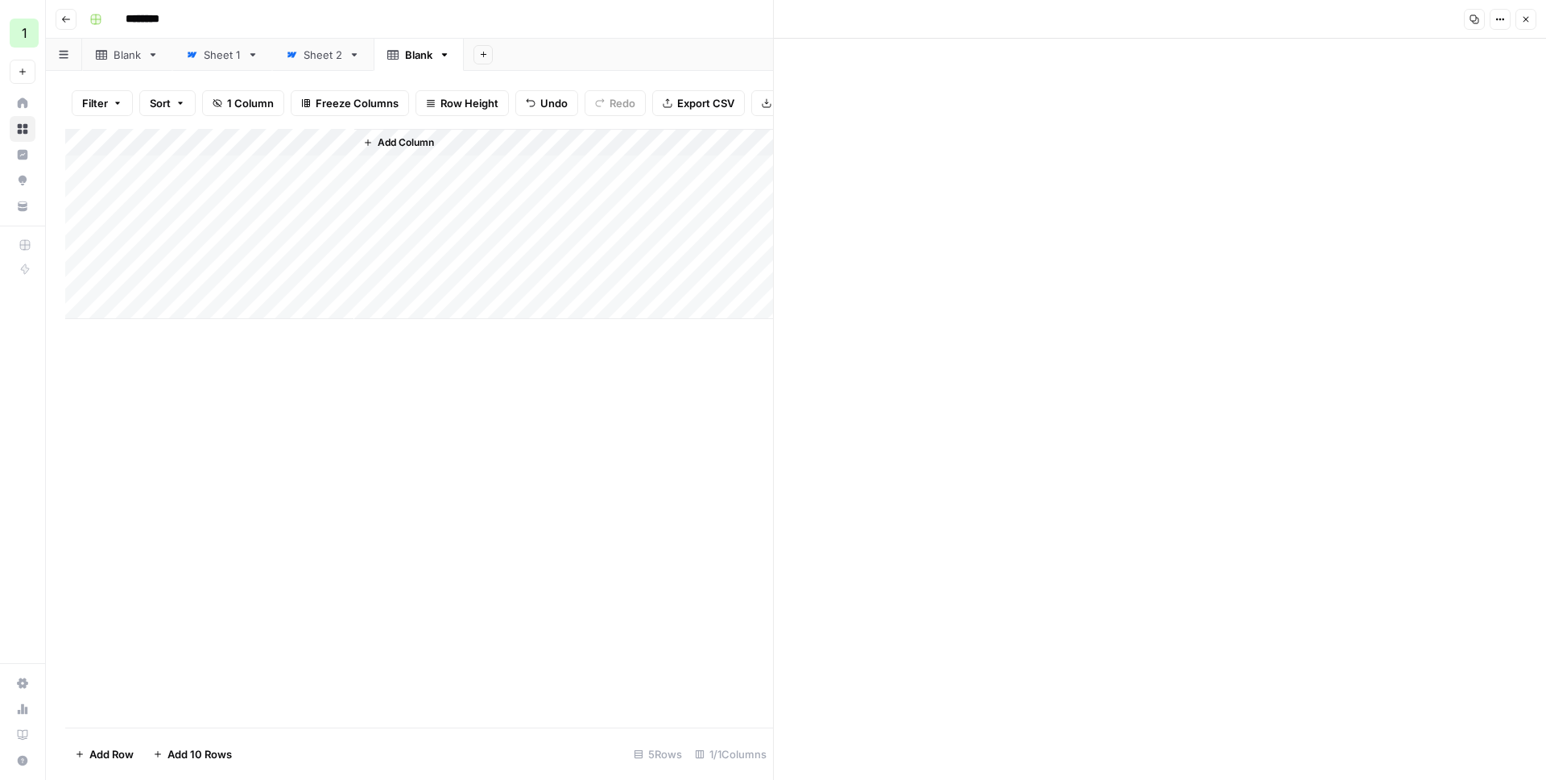
type textarea "**********"
click at [1503, 17] on icon "button" at bounding box center [1500, 19] width 10 height 10
click at [1443, 108] on span "HTML" at bounding box center [1451, 112] width 77 height 16
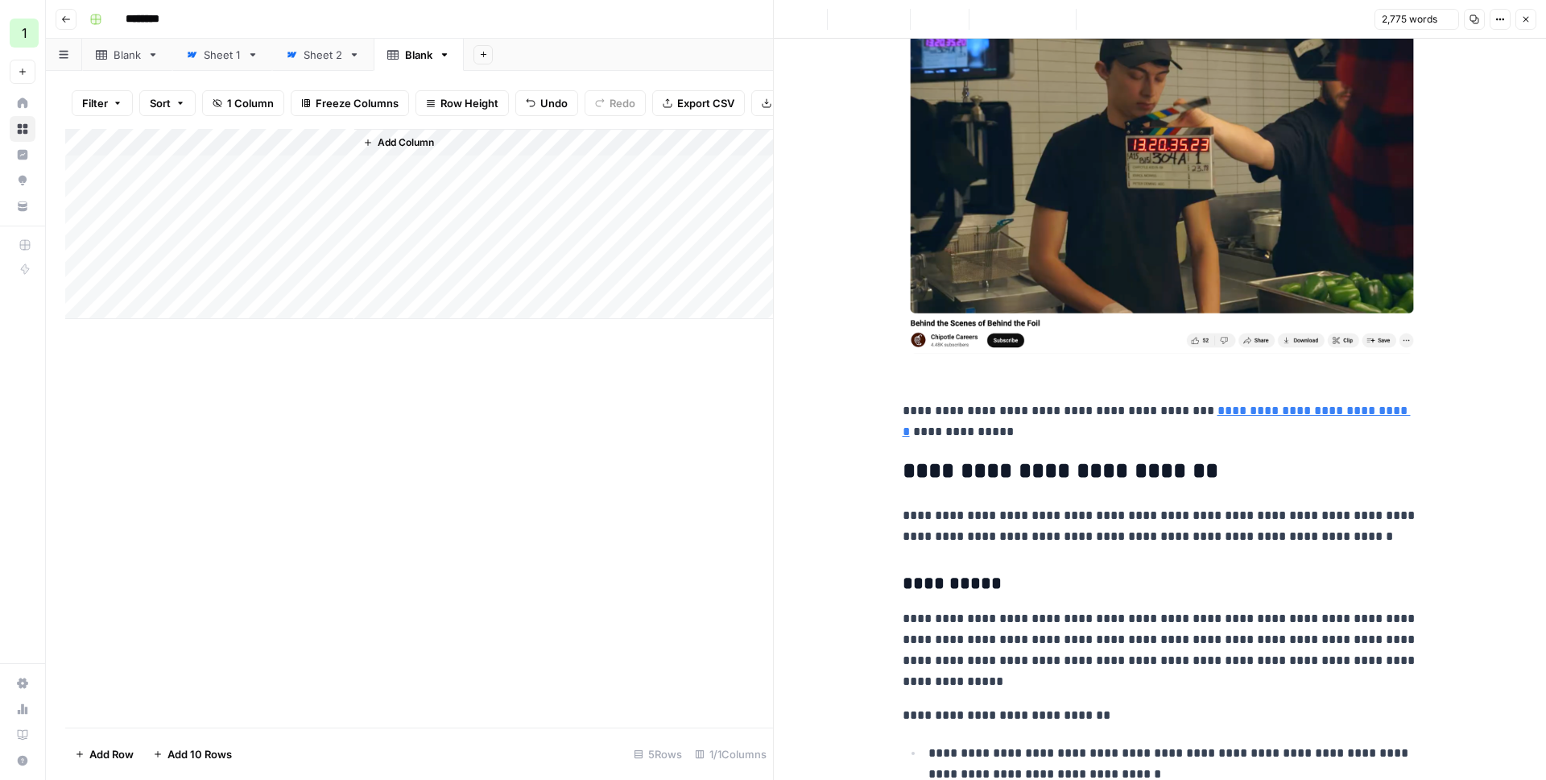
scroll to position [0, 0]
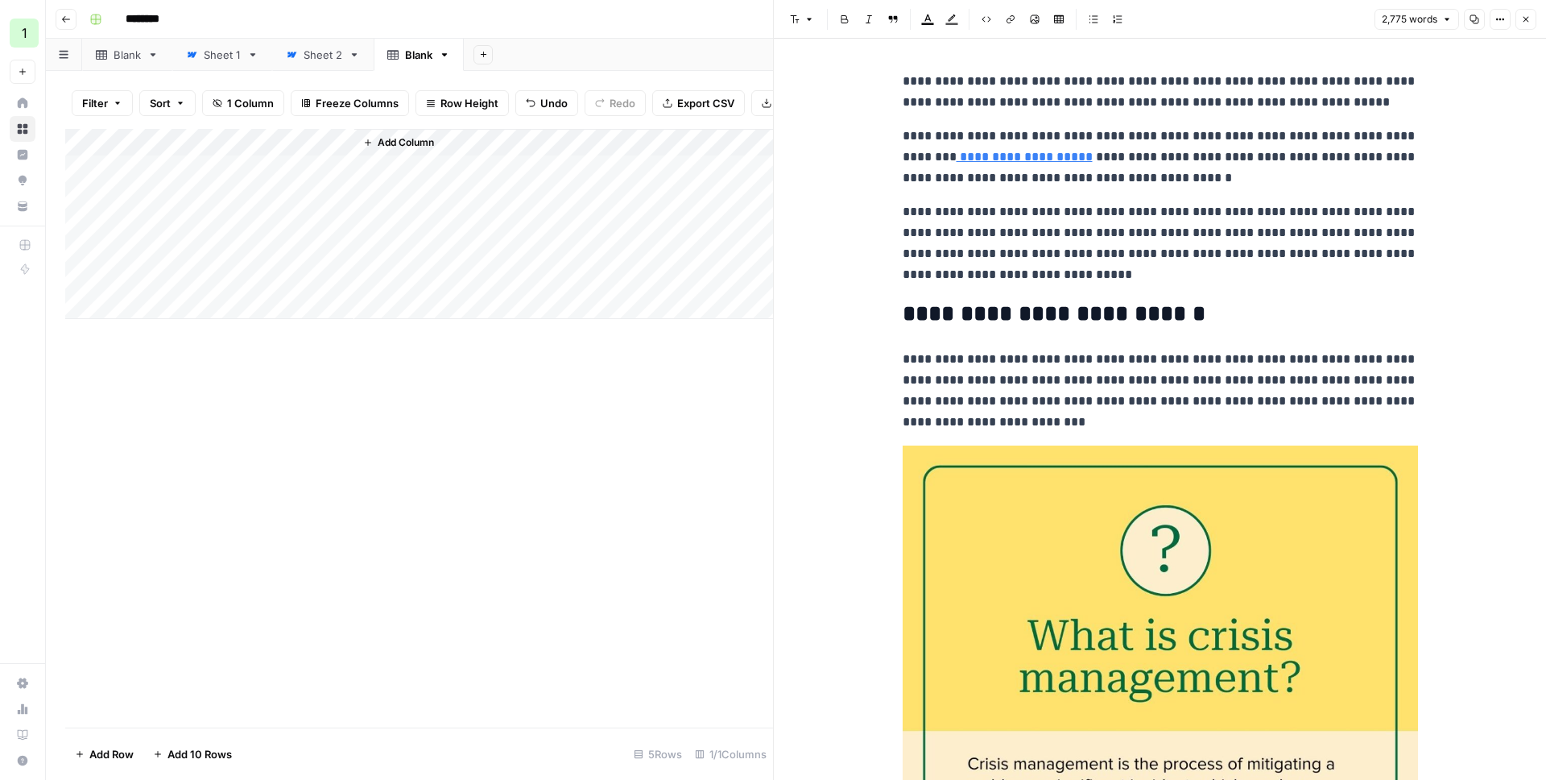
click at [1066, 237] on p "**********" at bounding box center [1160, 243] width 515 height 84
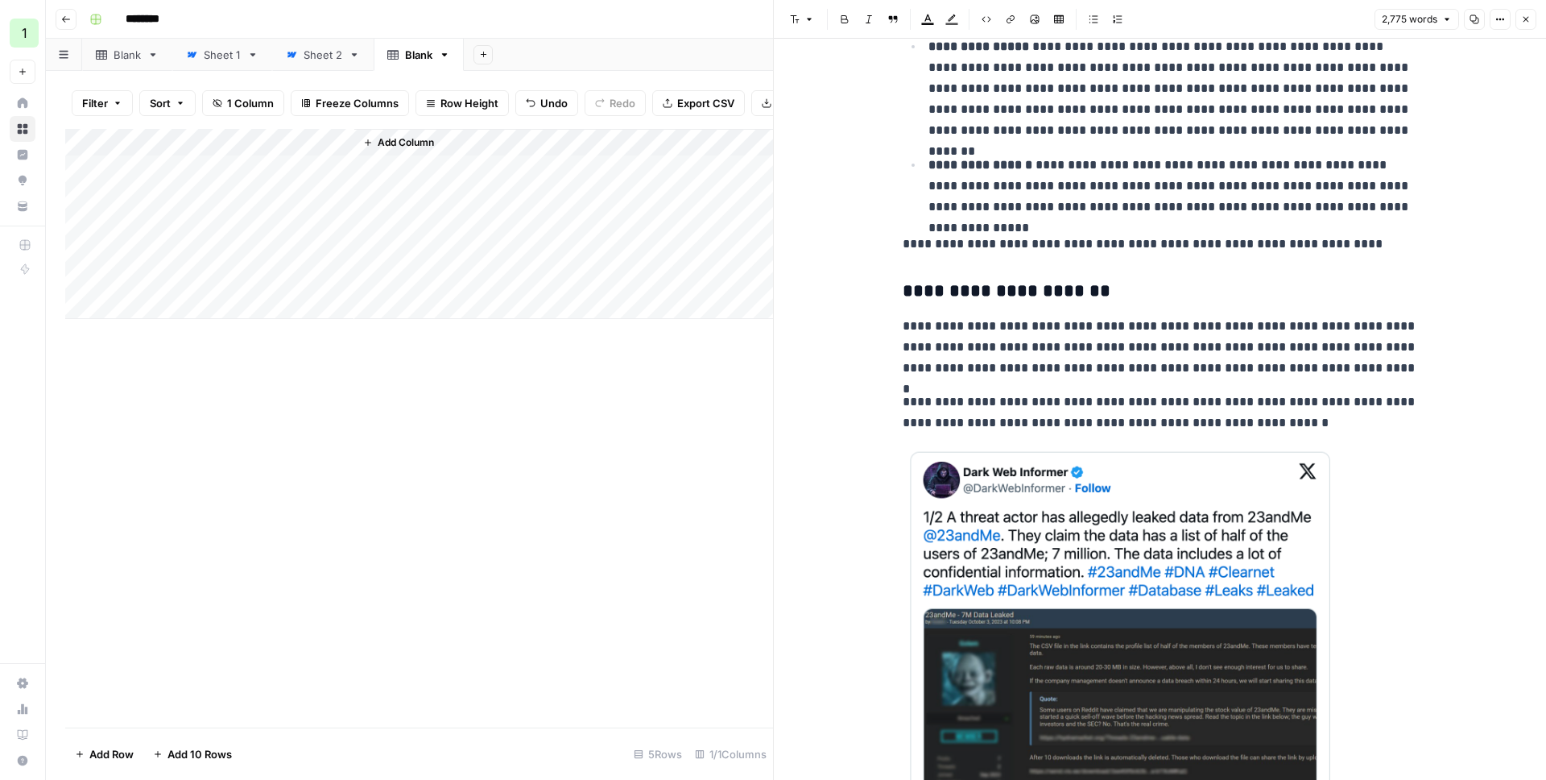
scroll to position [1716, 0]
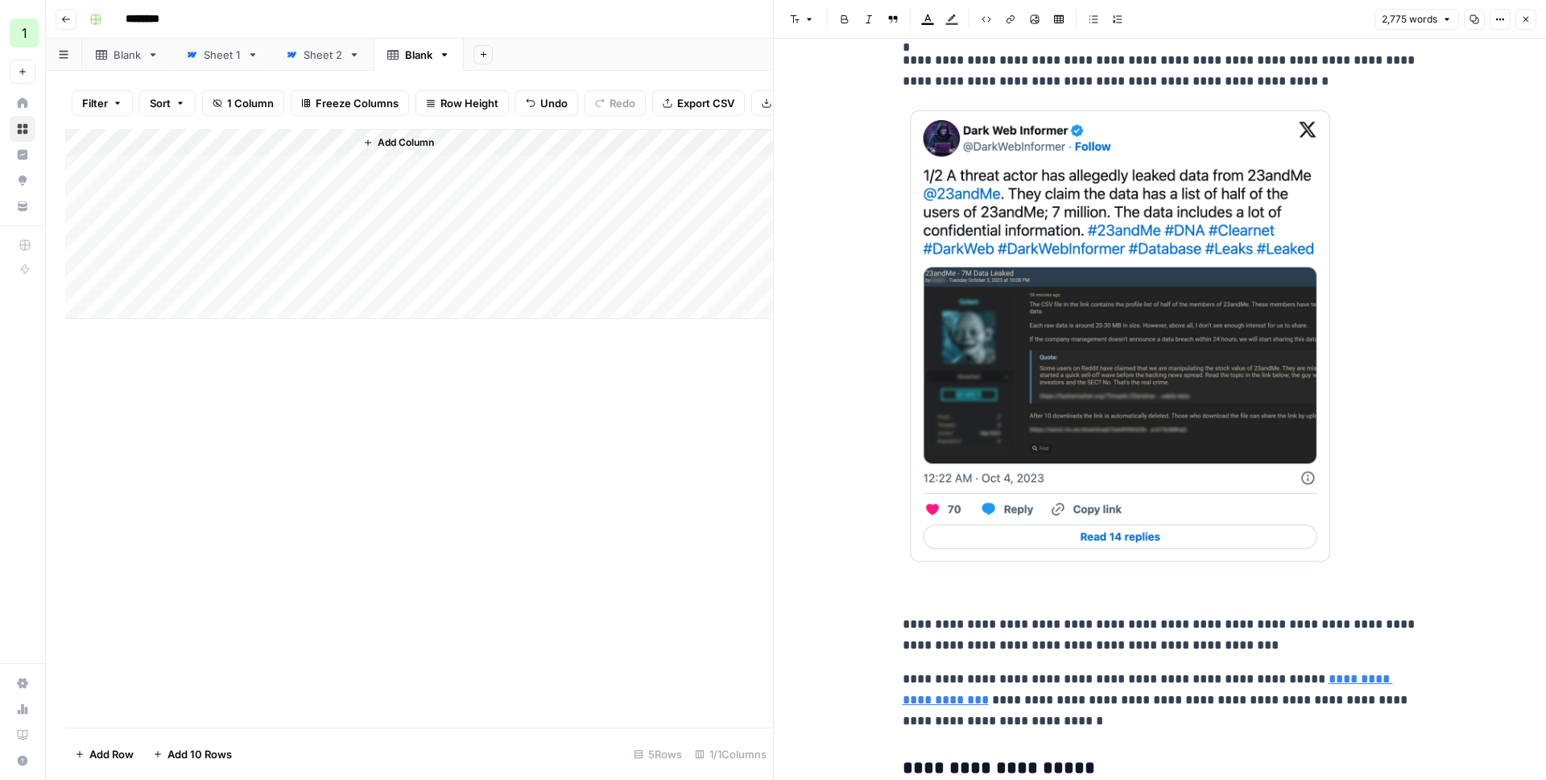
click at [1529, 23] on icon "button" at bounding box center [1526, 19] width 10 height 10
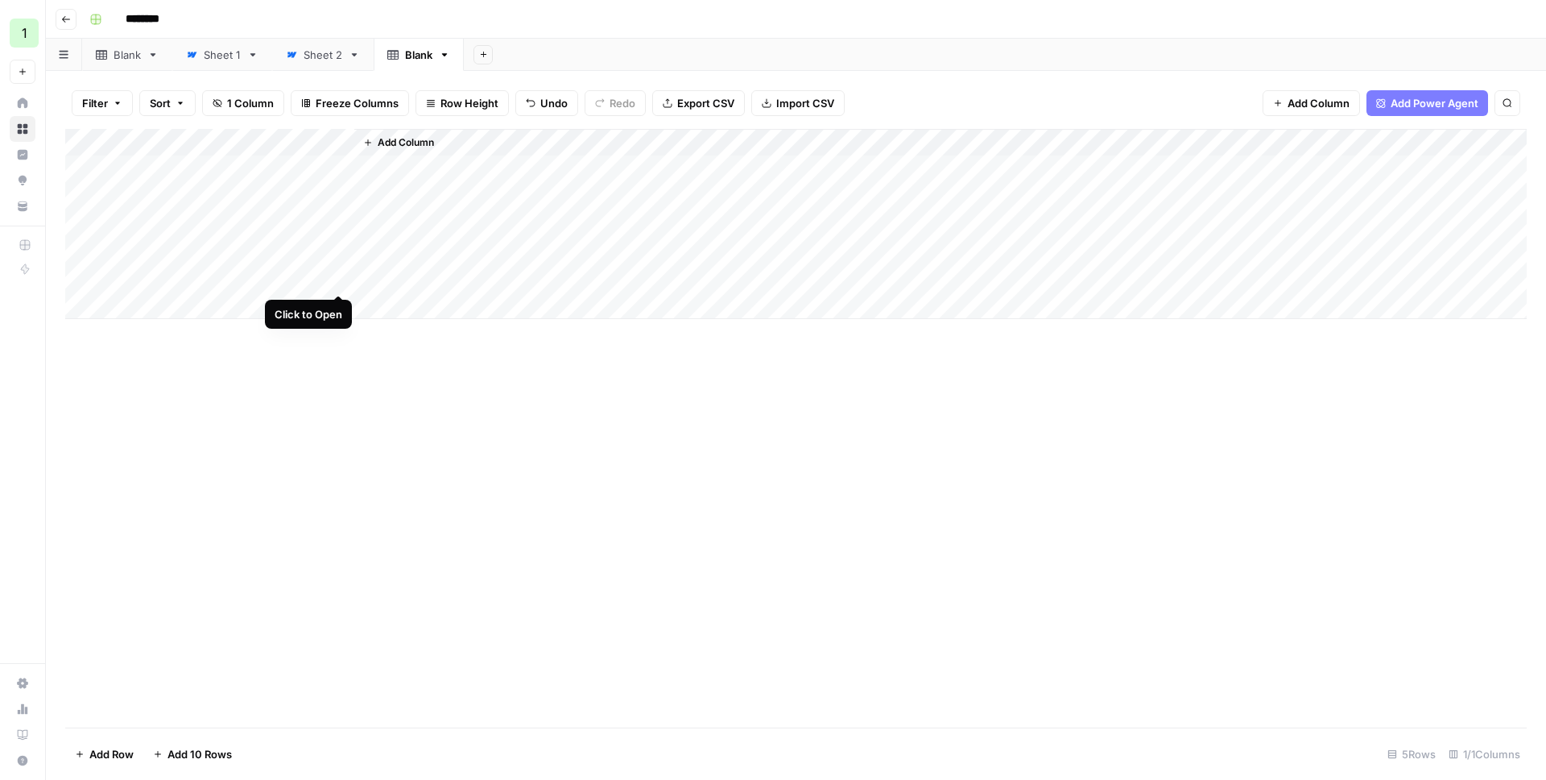
click at [339, 279] on div "Add Column" at bounding box center [796, 224] width 1462 height 190
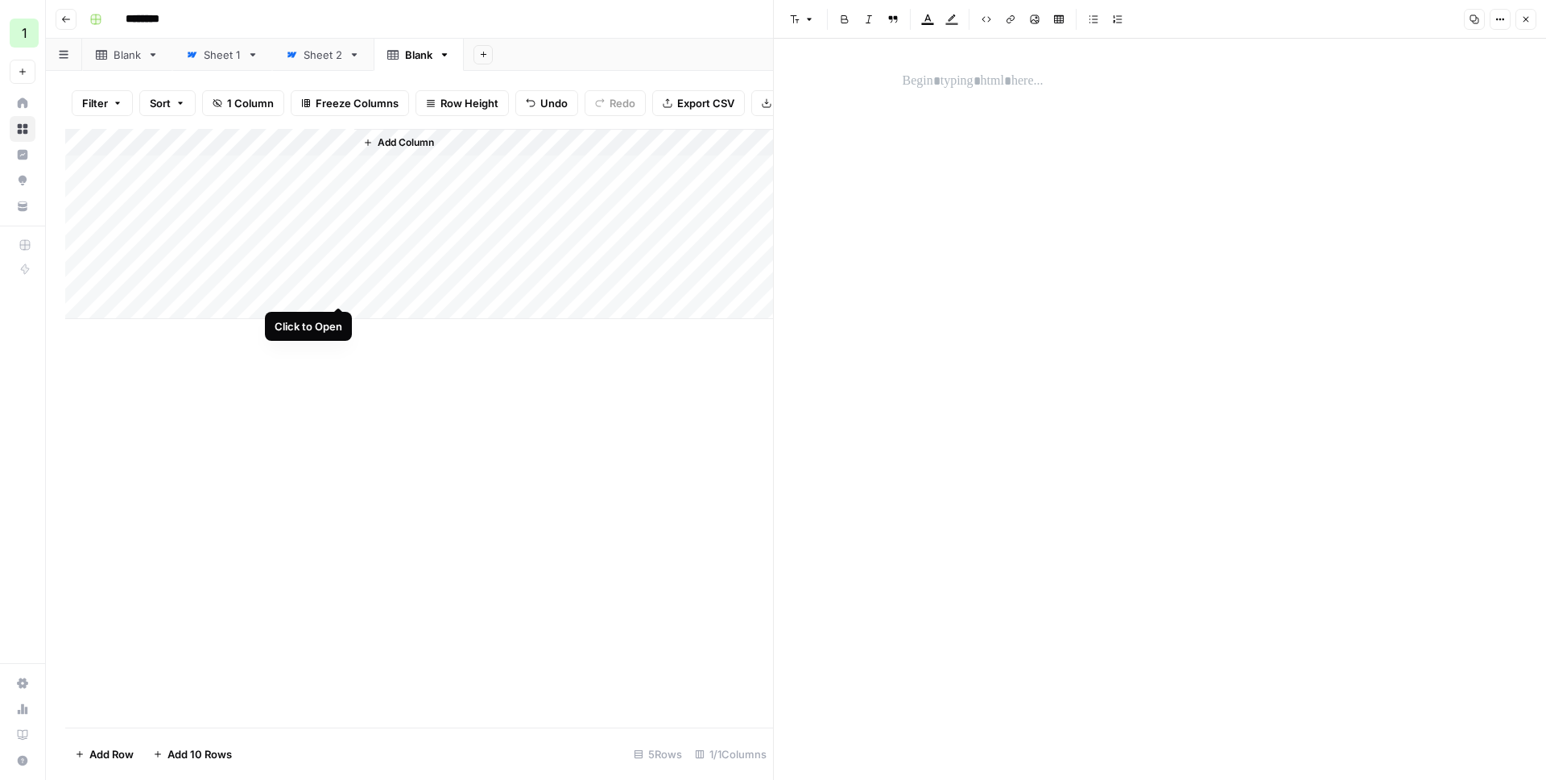
click at [340, 292] on div "Add Column" at bounding box center [419, 224] width 708 height 190
click at [976, 88] on p at bounding box center [1160, 81] width 515 height 21
click at [1495, 22] on icon "button" at bounding box center [1500, 19] width 10 height 10
click at [1431, 180] on button "Code" at bounding box center [1446, 170] width 114 height 23
click at [1047, 82] on textarea at bounding box center [1160, 93] width 535 height 58
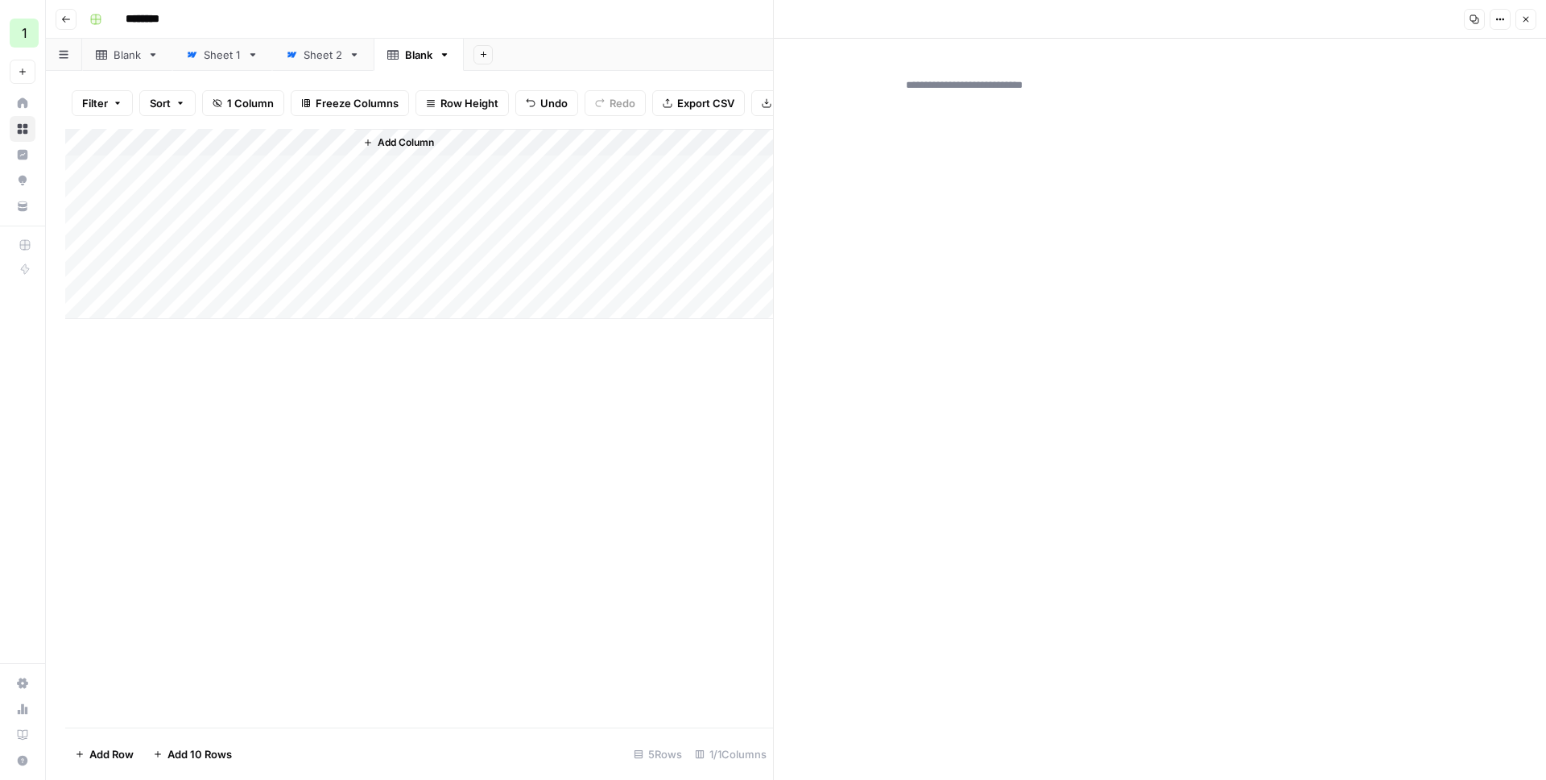
paste textarea "**********"
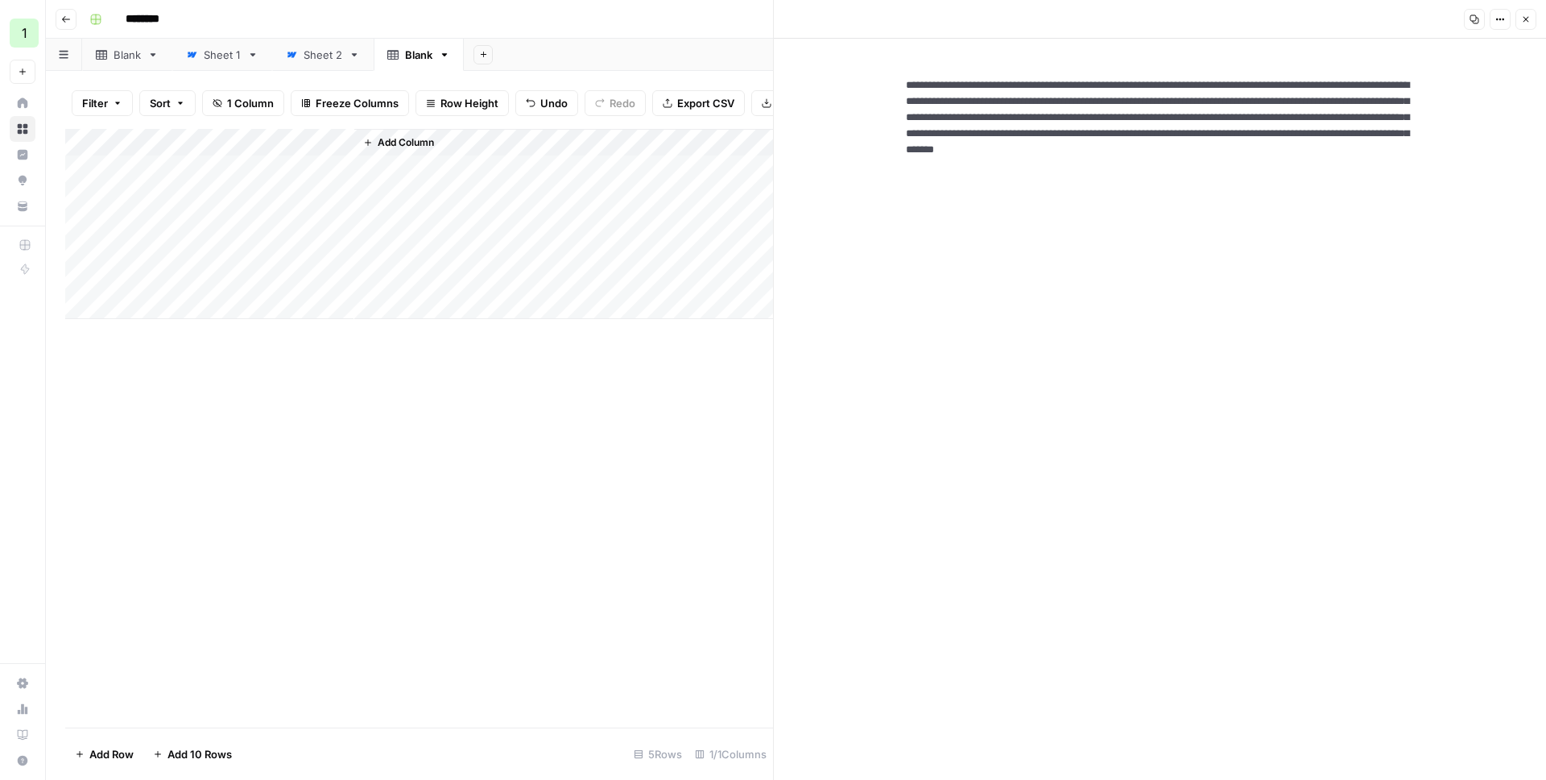
type textarea "**********"
click at [1496, 21] on icon "button" at bounding box center [1500, 19] width 10 height 10
click at [1437, 118] on span "HTML" at bounding box center [1451, 112] width 77 height 16
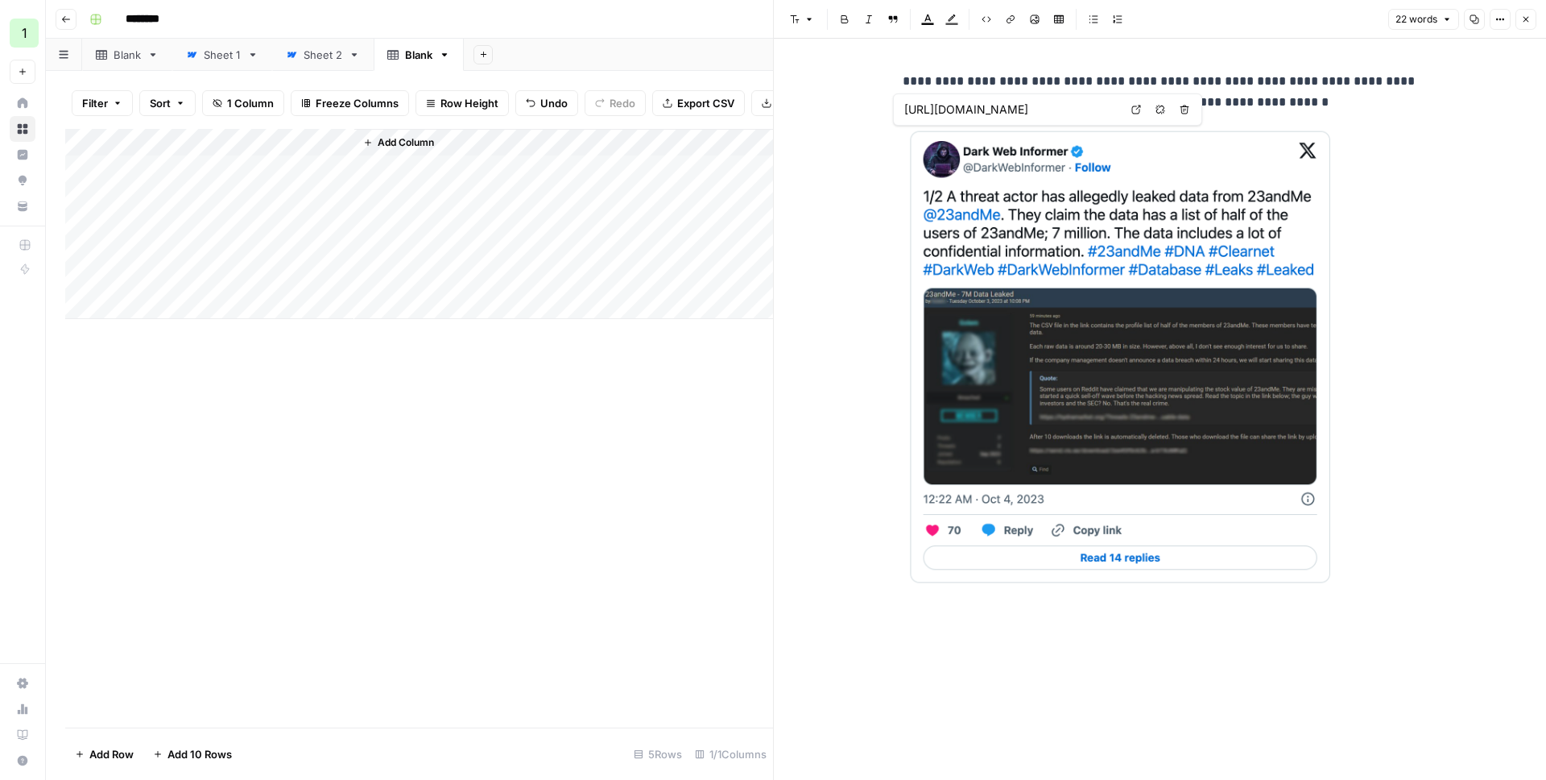
click at [1264, 82] on p "**********" at bounding box center [1160, 92] width 515 height 42
click at [1034, 22] on icon "button" at bounding box center [1035, 19] width 10 height 10
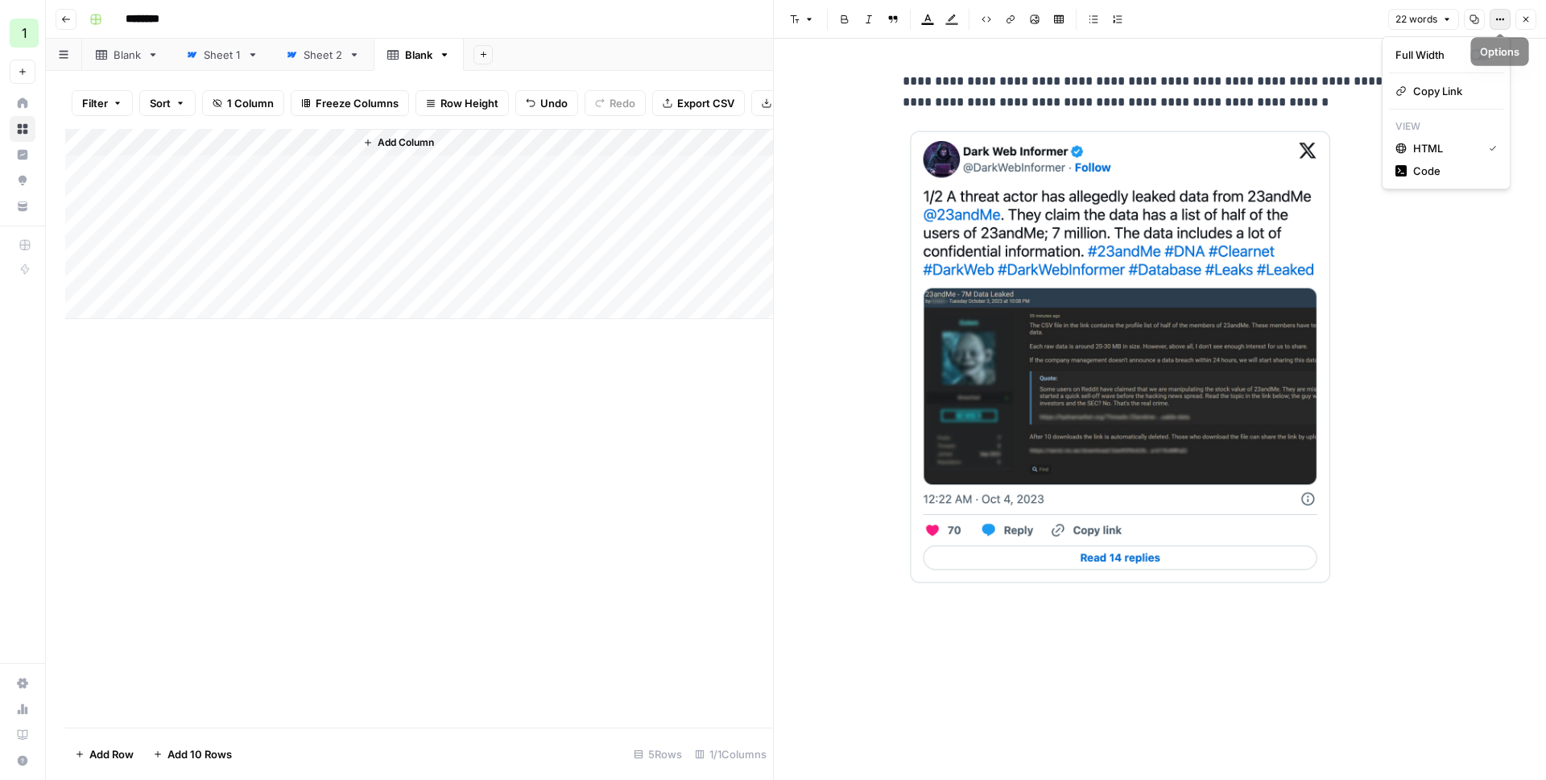
click at [1494, 17] on button "Options" at bounding box center [1500, 19] width 21 height 21
